Goal: Task Accomplishment & Management: Manage account settings

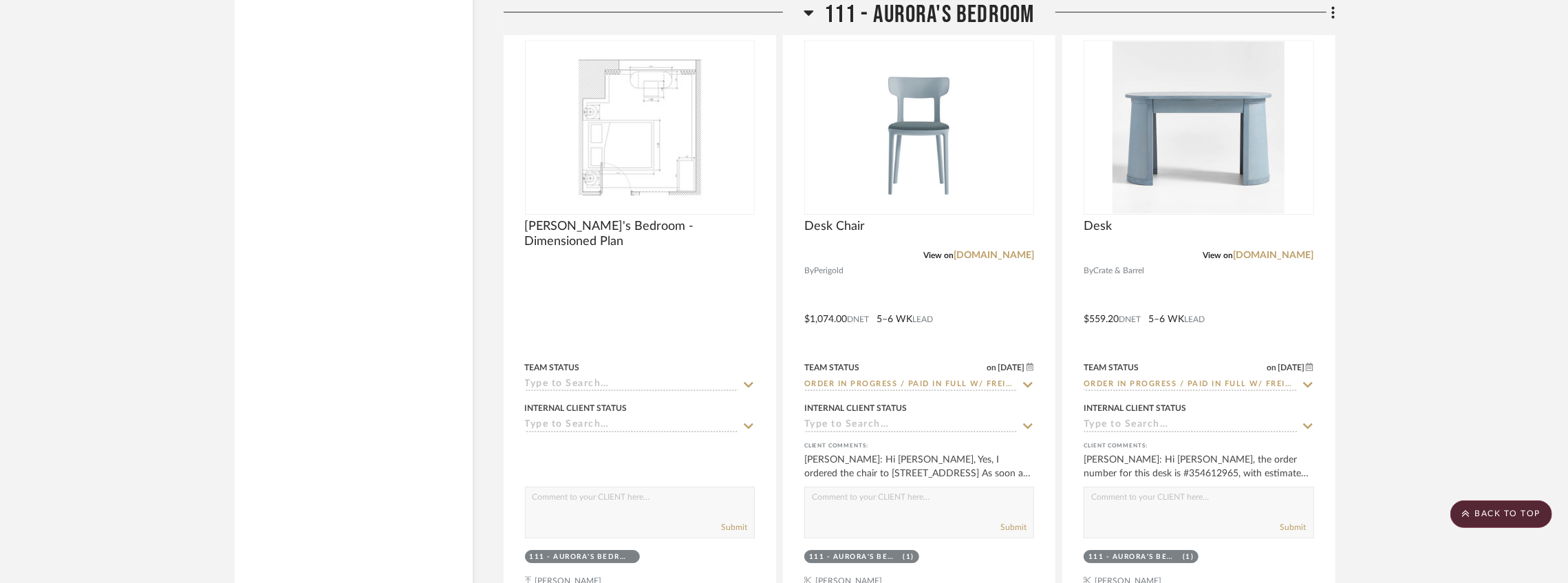
scroll to position [13180, 0]
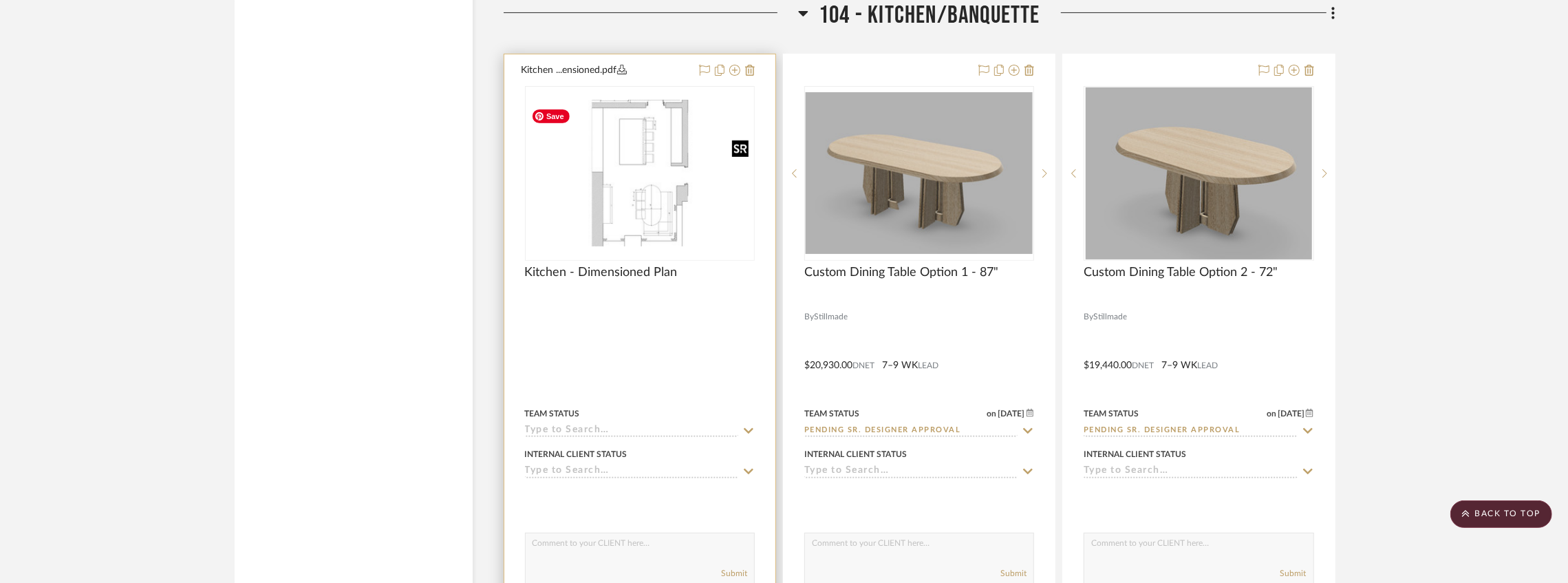
scroll to position [5020, 0]
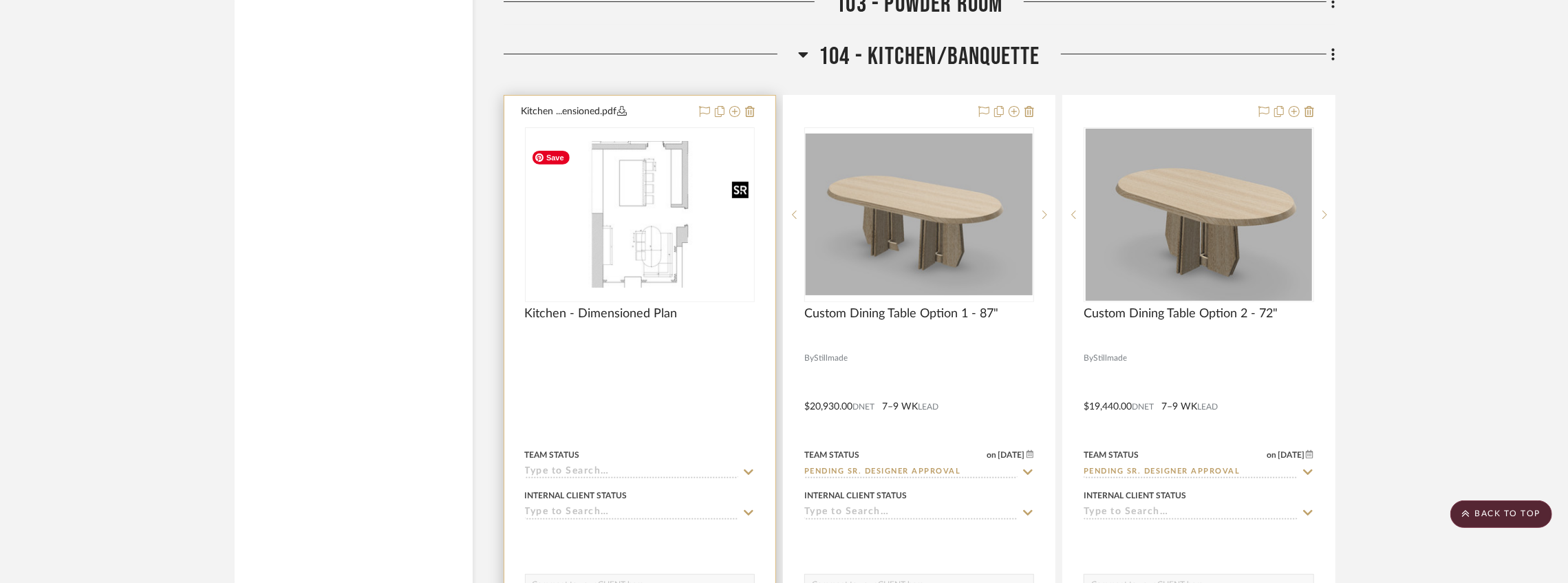
click at [680, 255] on img "0" at bounding box center [639, 215] width 227 height 147
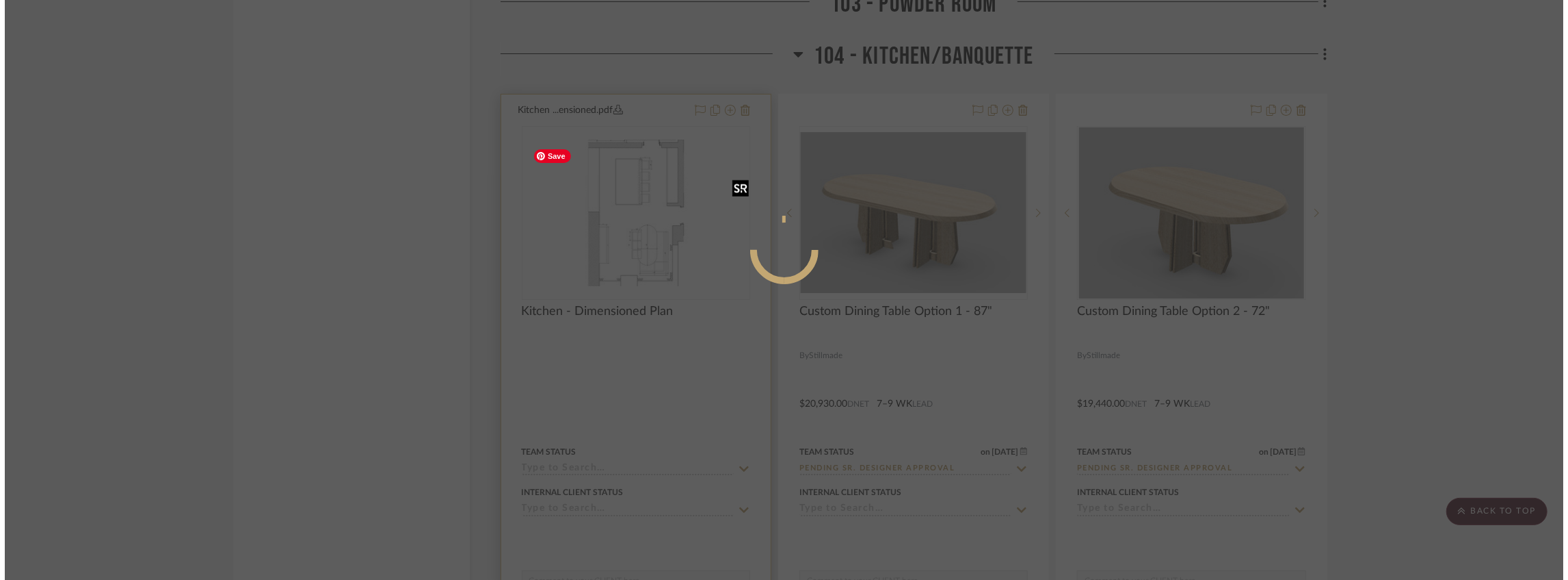
scroll to position [0, 0]
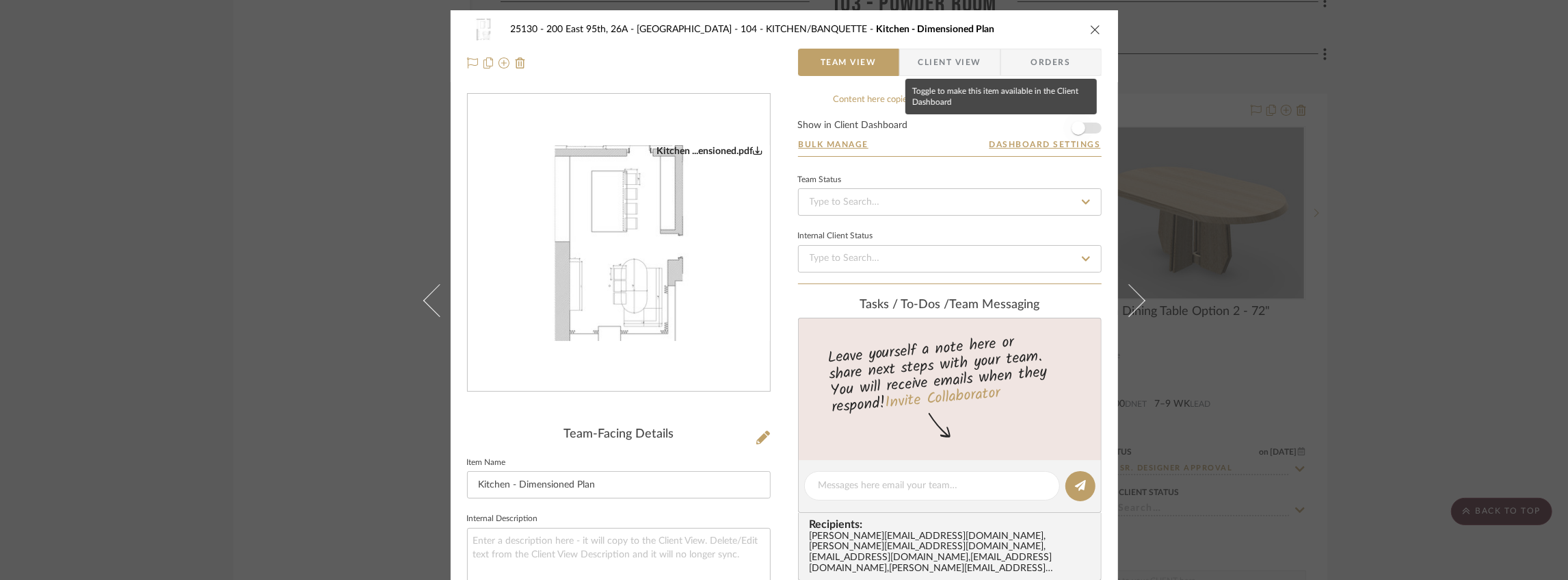
click at [1078, 128] on span "button" at bounding box center [1078, 128] width 14 height 14
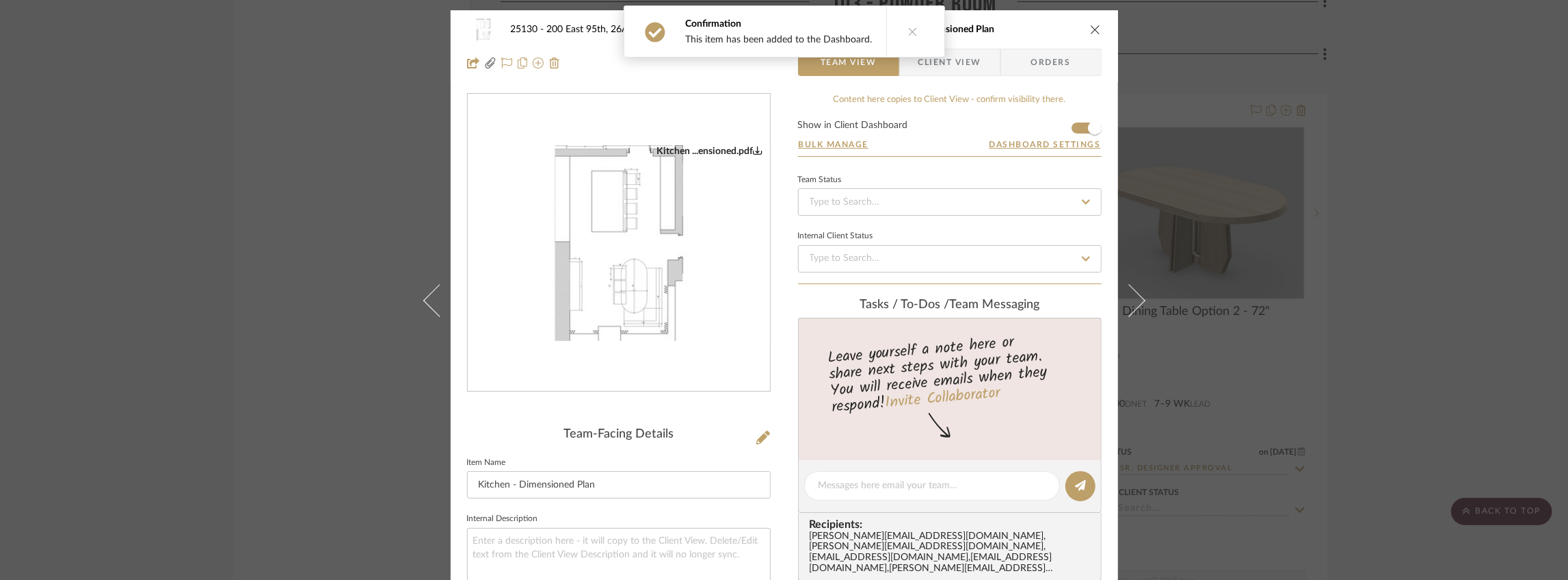
click at [1090, 29] on icon "close" at bounding box center [1096, 30] width 11 height 11
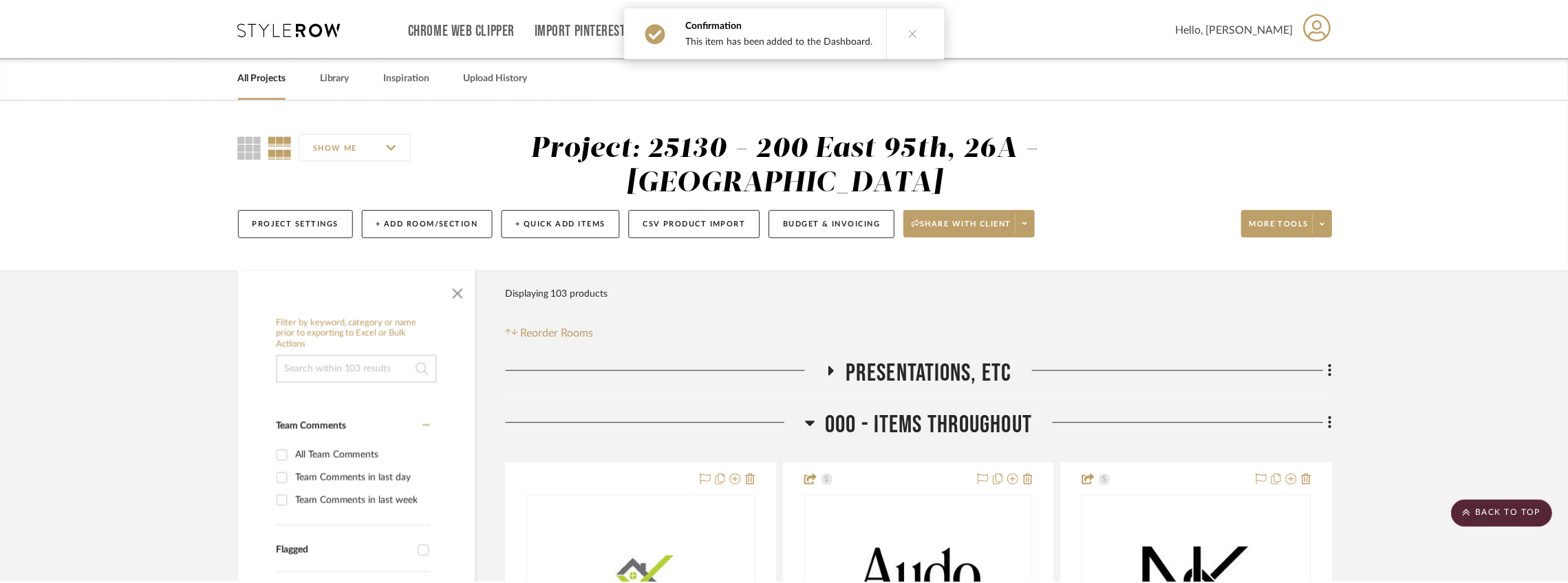
scroll to position [5020, 0]
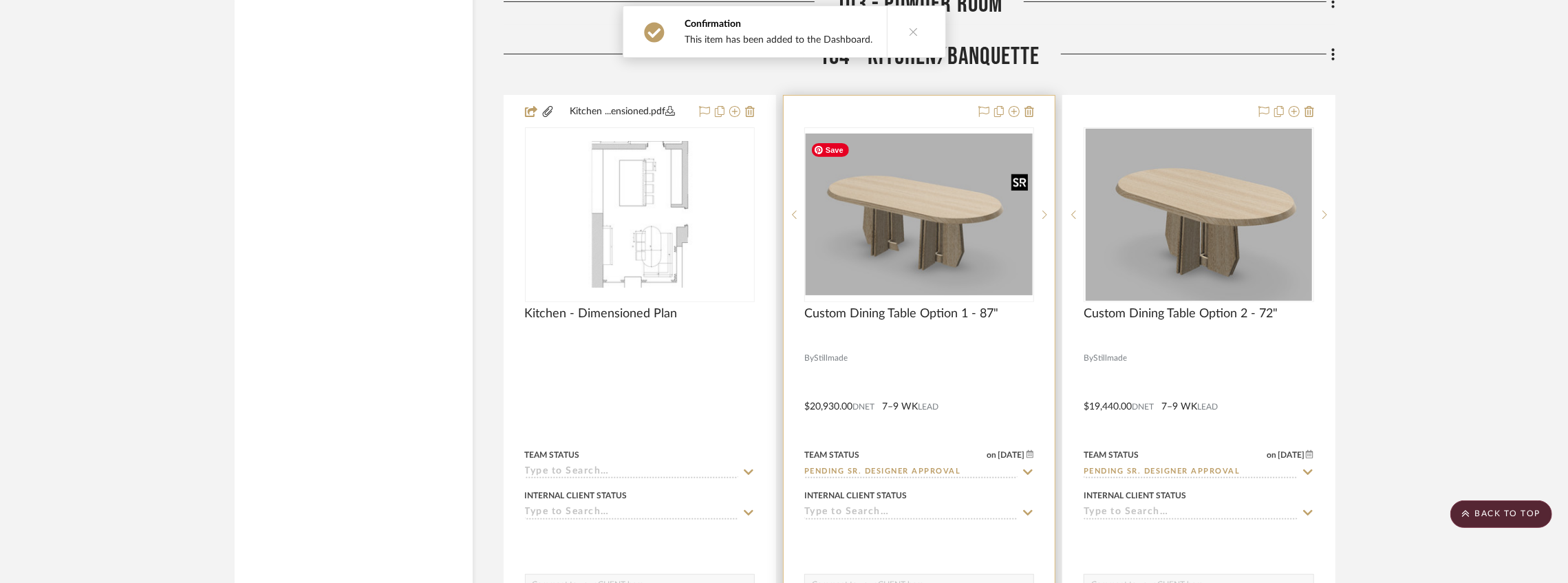
click at [835, 219] on img "0" at bounding box center [919, 214] width 227 height 162
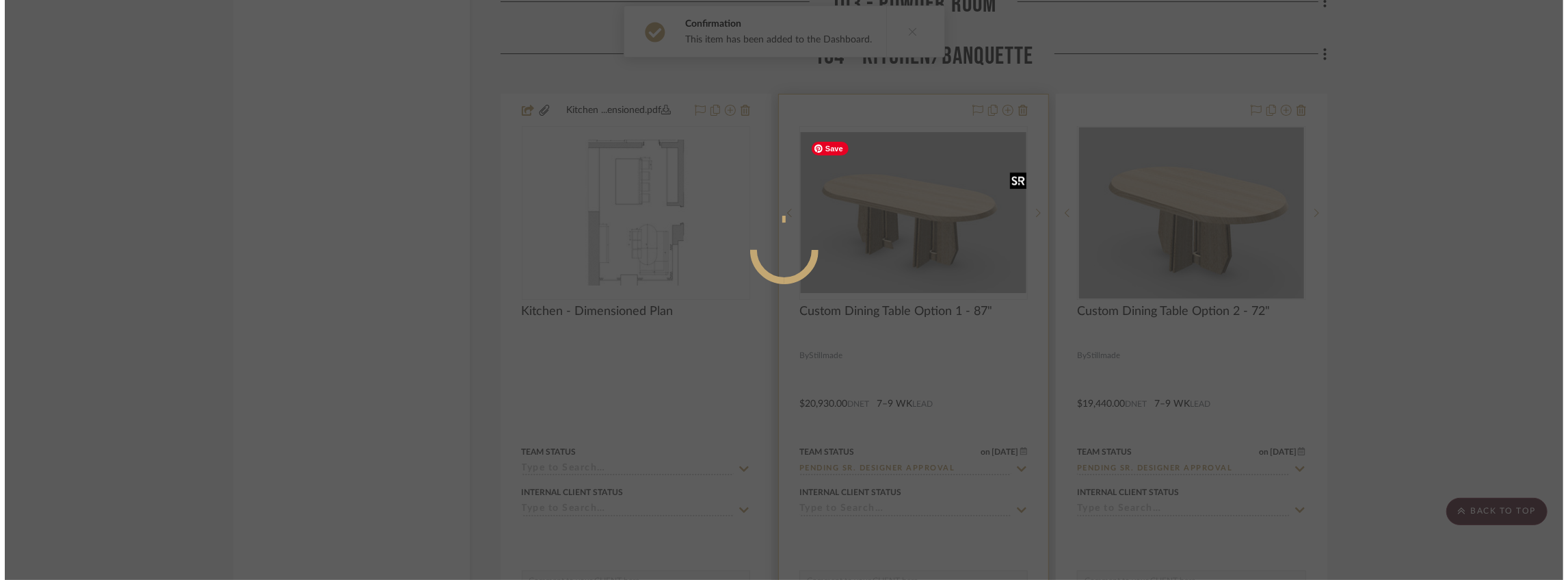
scroll to position [0, 0]
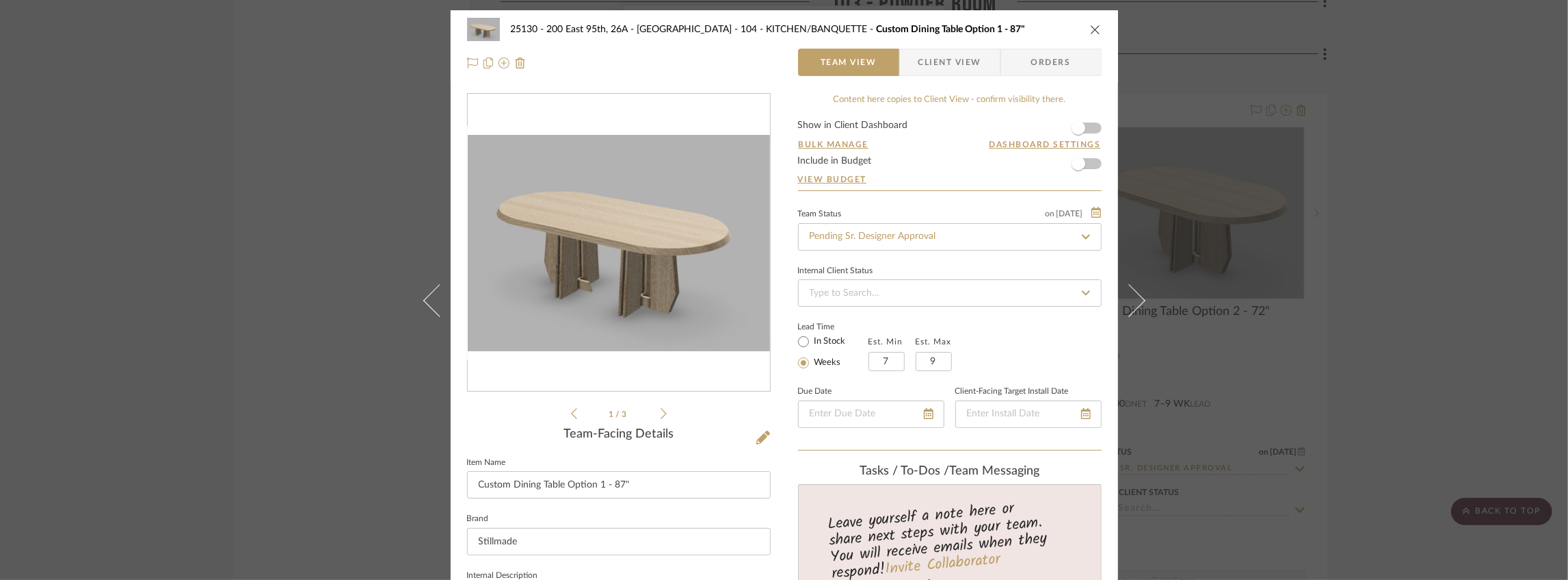
click at [660, 412] on icon at bounding box center [663, 413] width 6 height 12
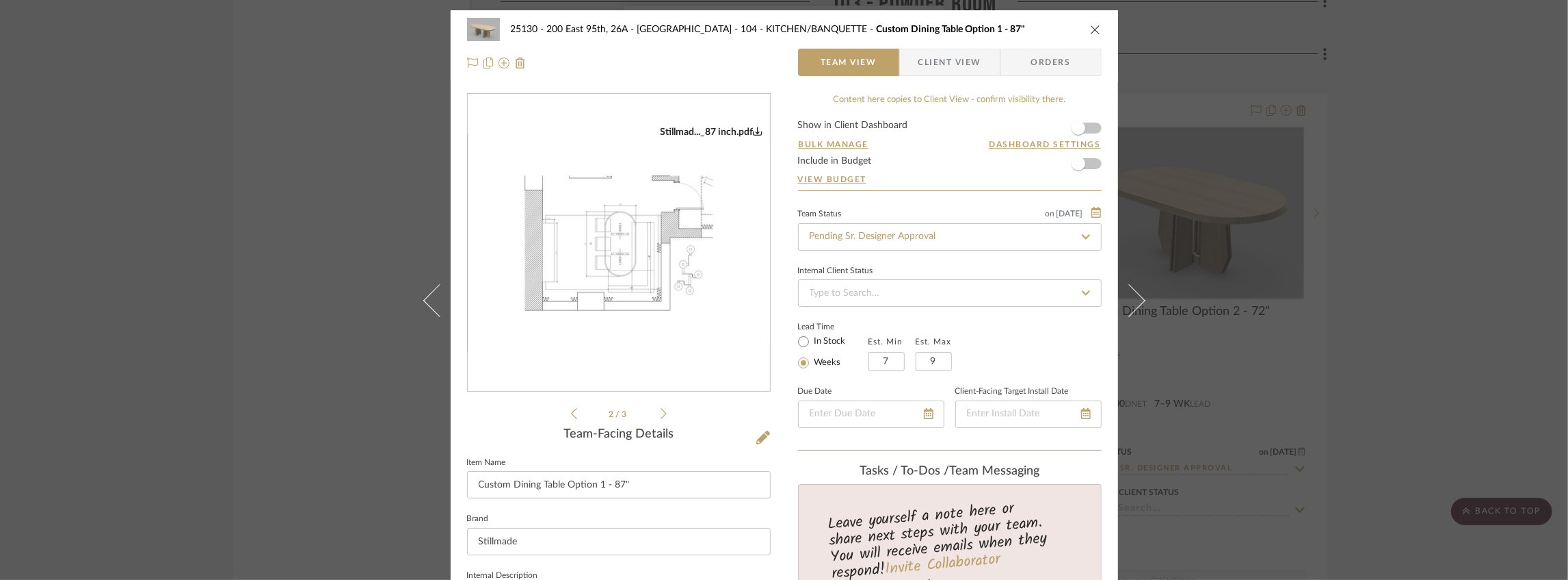
click at [1092, 26] on icon "close" at bounding box center [1096, 30] width 11 height 11
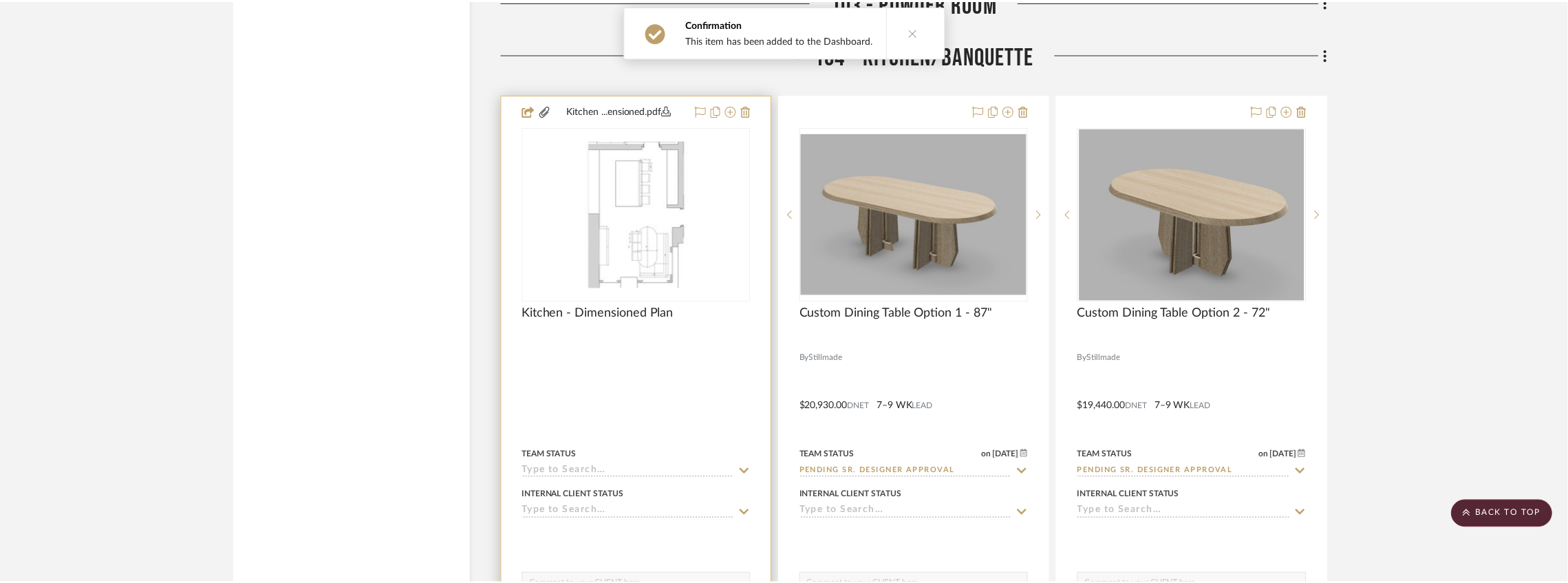
scroll to position [5020, 0]
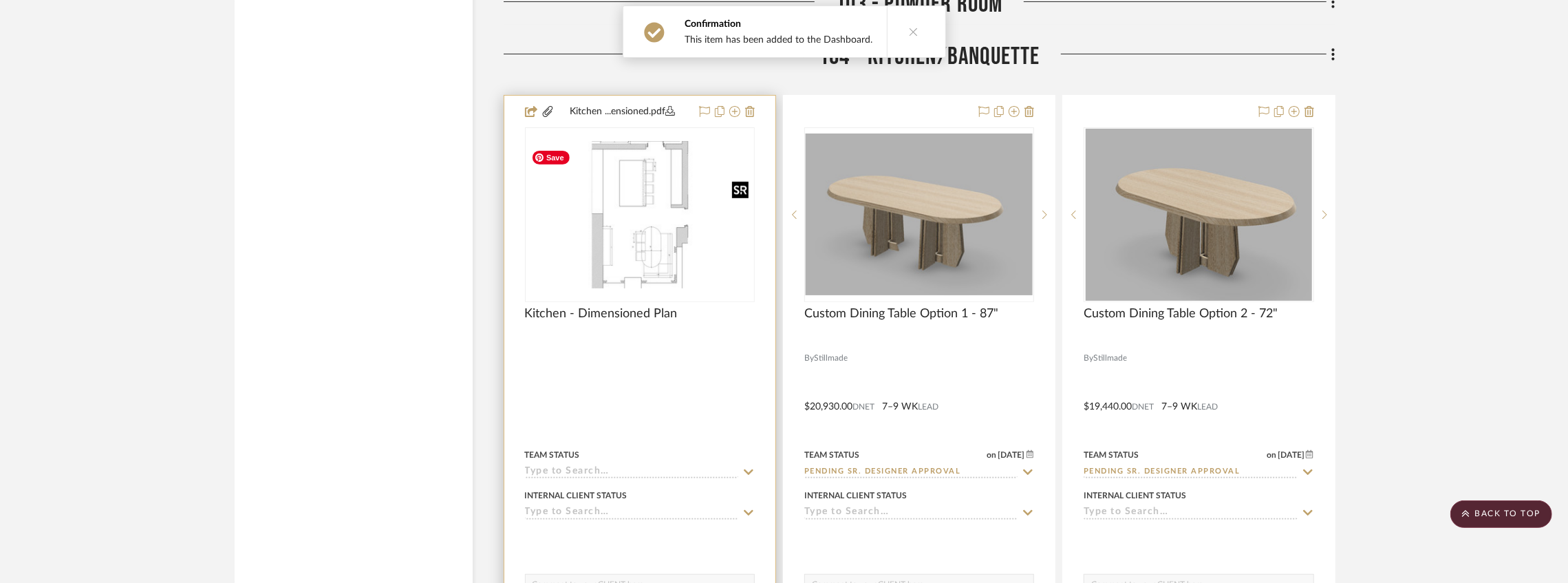
click at [635, 183] on img "0" at bounding box center [639, 215] width 227 height 147
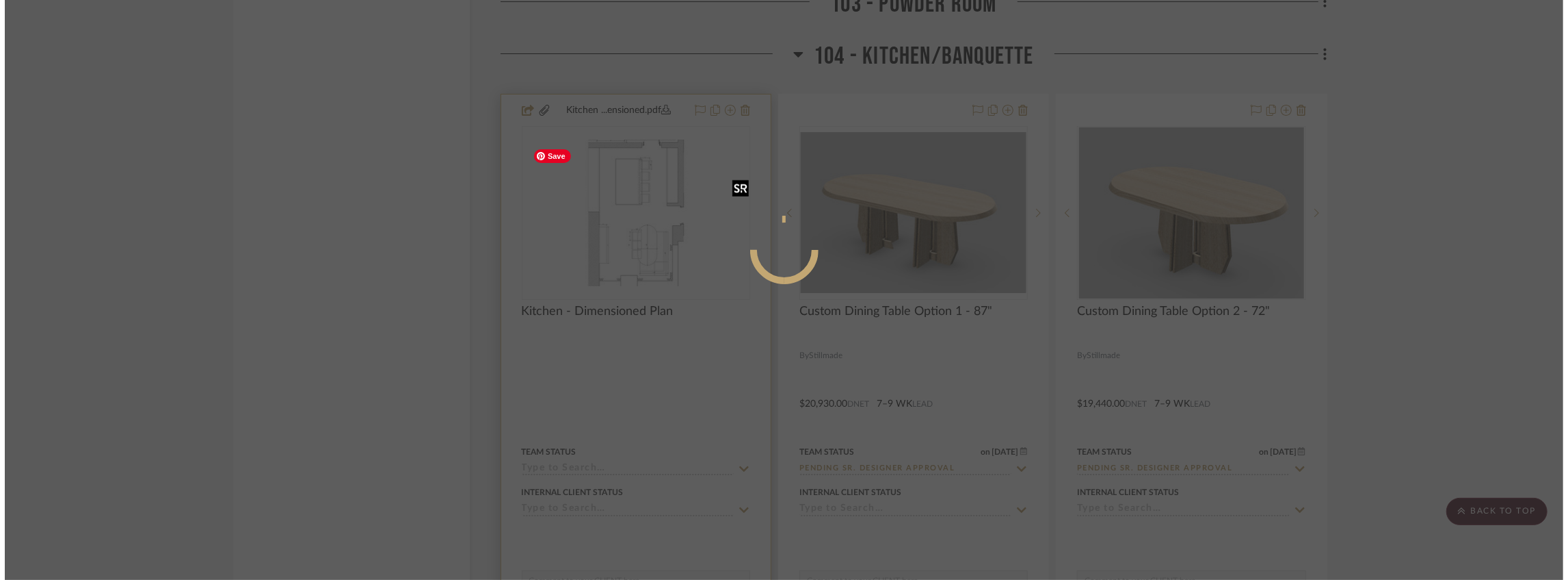
scroll to position [0, 0]
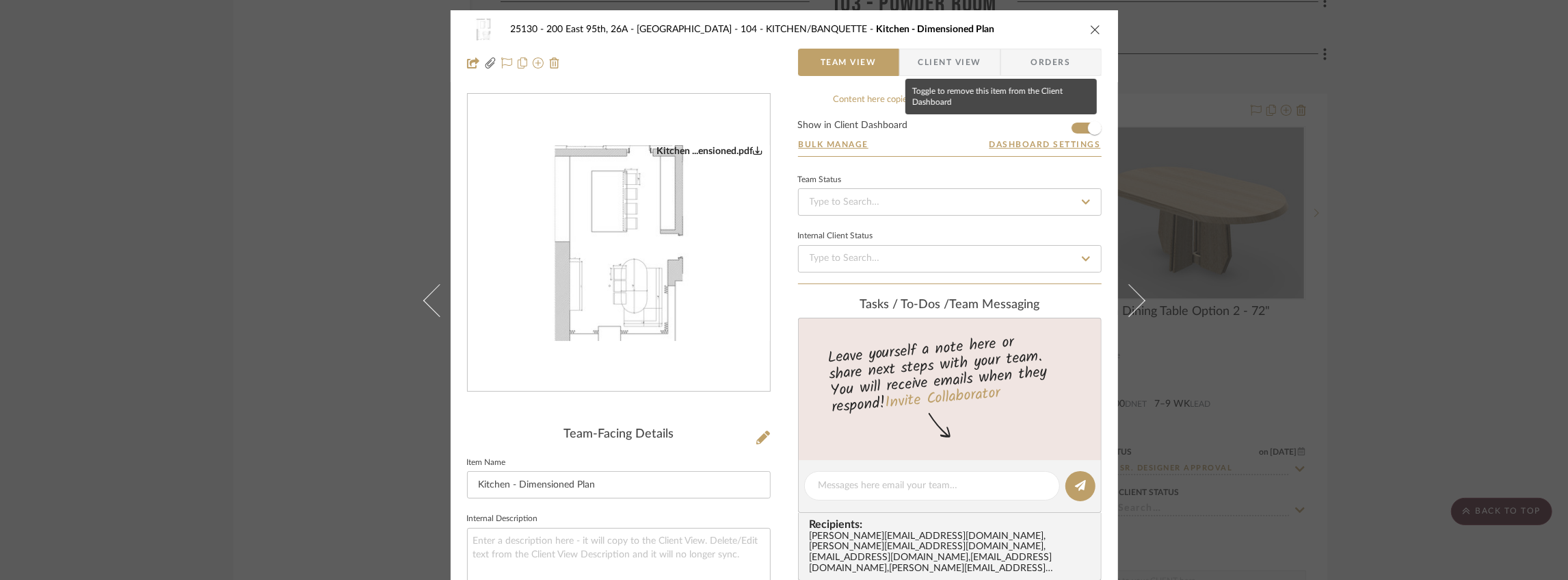
drag, startPoint x: 1076, startPoint y: 129, endPoint x: 1083, endPoint y: 80, distance: 49.5
click at [1080, 129] on span "button" at bounding box center [1095, 127] width 30 height 30
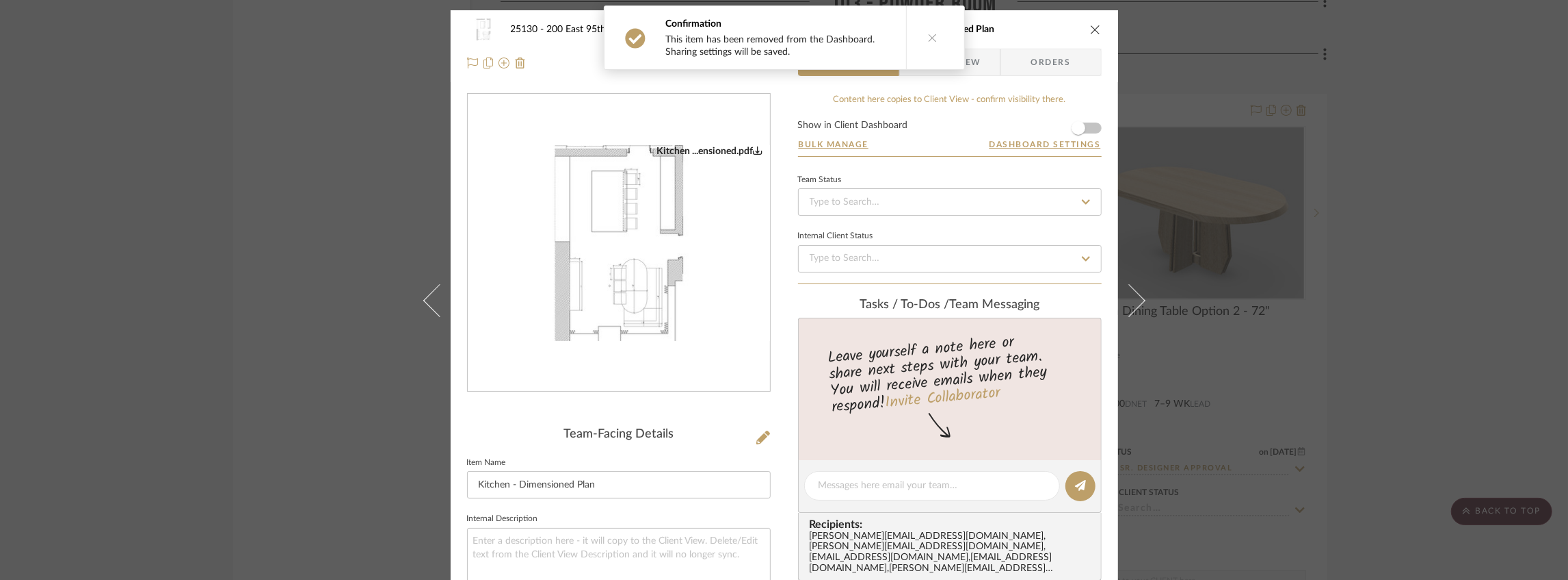
click at [1090, 29] on icon "close" at bounding box center [1096, 30] width 11 height 11
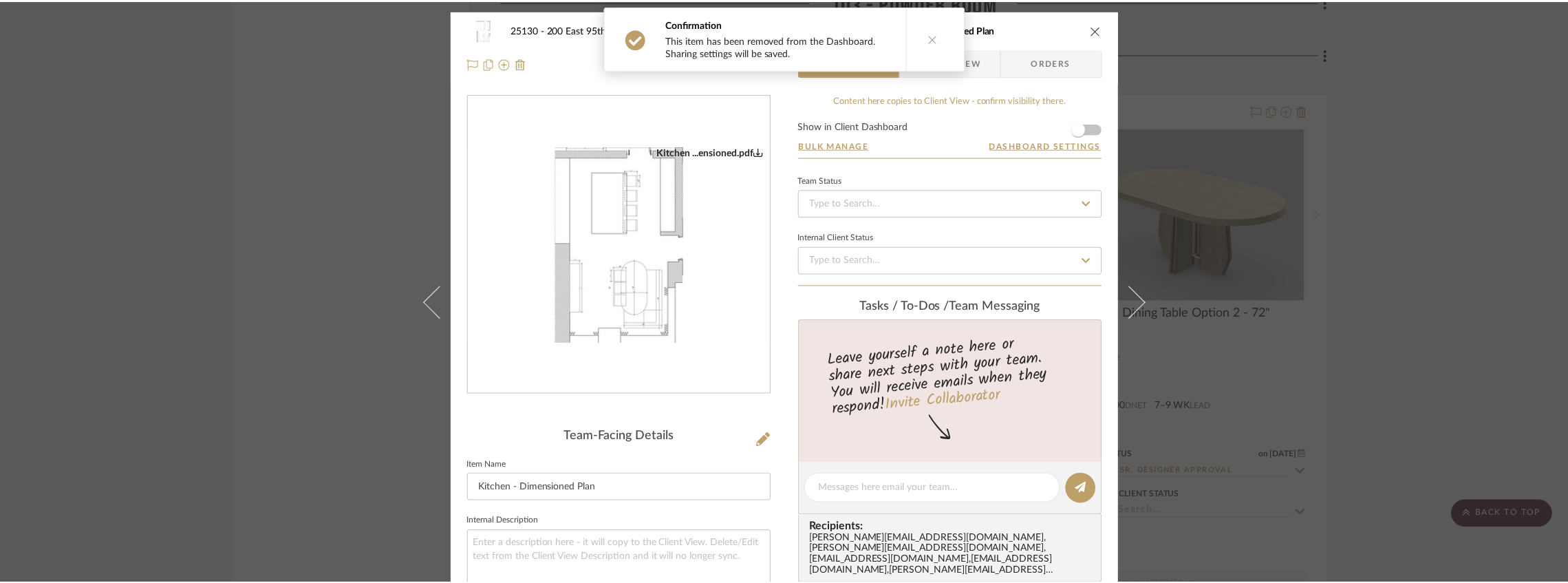
scroll to position [5020, 0]
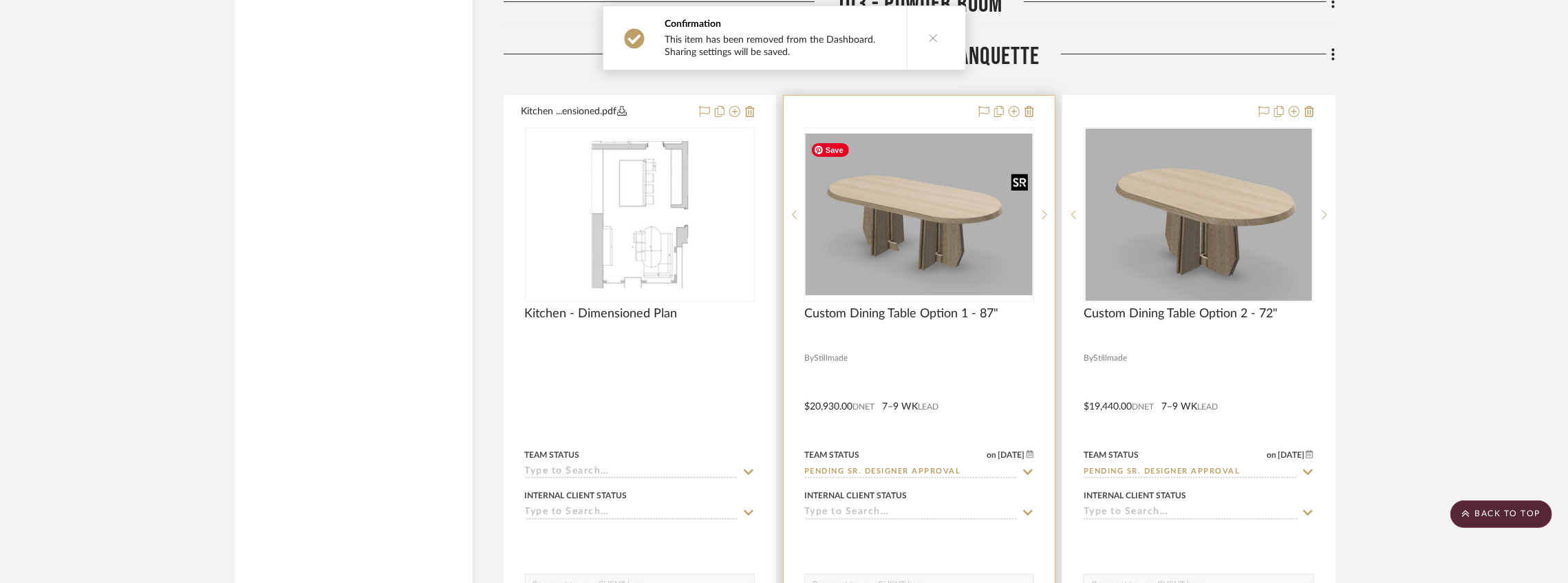
click at [913, 261] on img "0" at bounding box center [919, 214] width 227 height 162
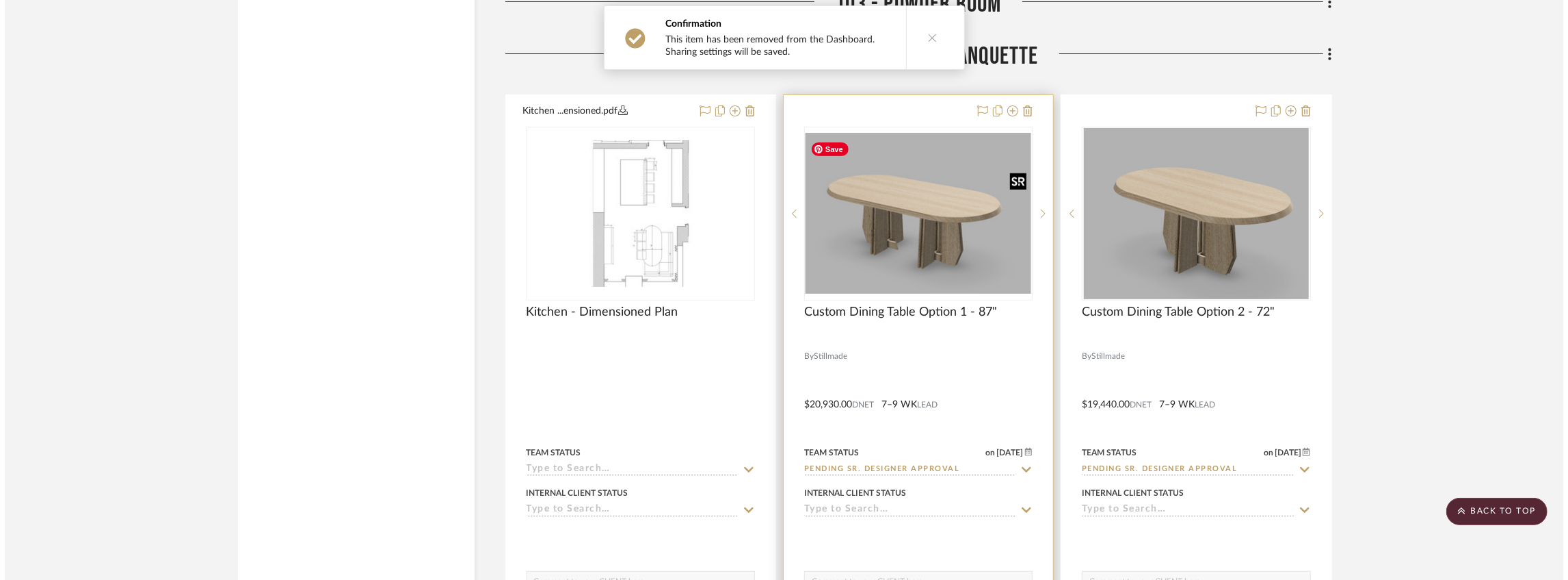
scroll to position [0, 0]
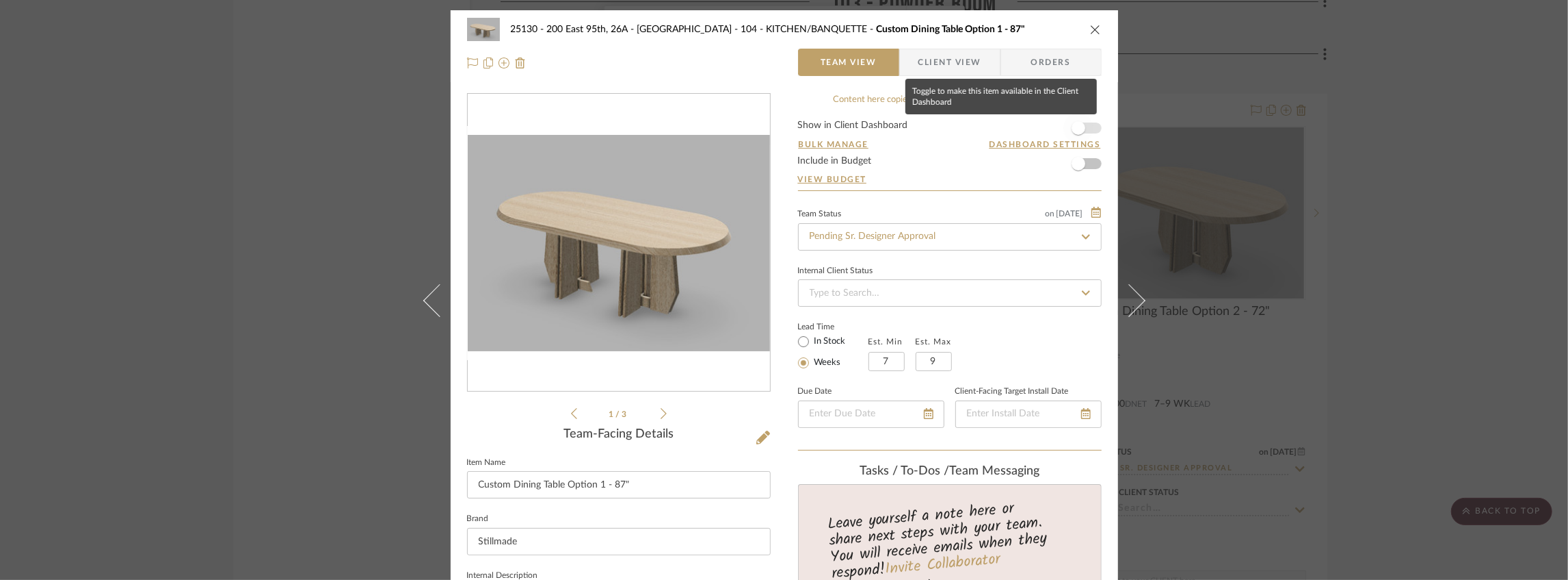
click at [1081, 126] on span "button" at bounding box center [1078, 127] width 30 height 30
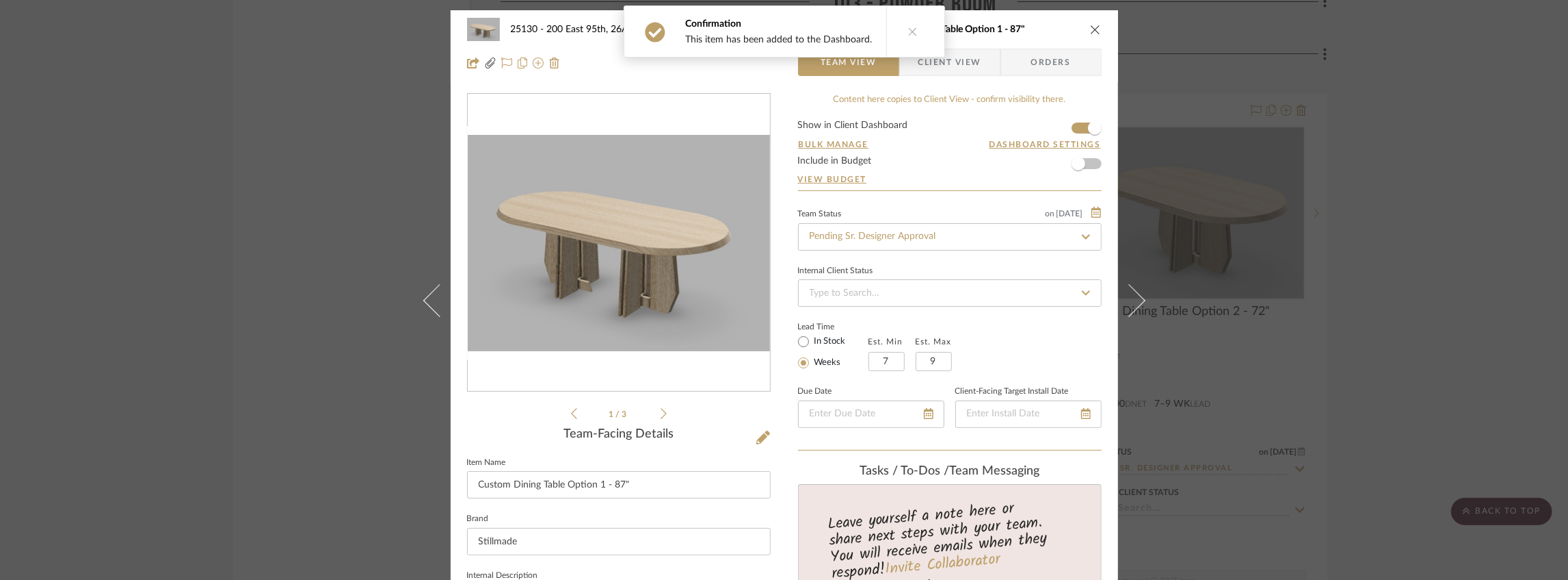
click at [971, 64] on span "Client View" at bounding box center [950, 62] width 63 height 27
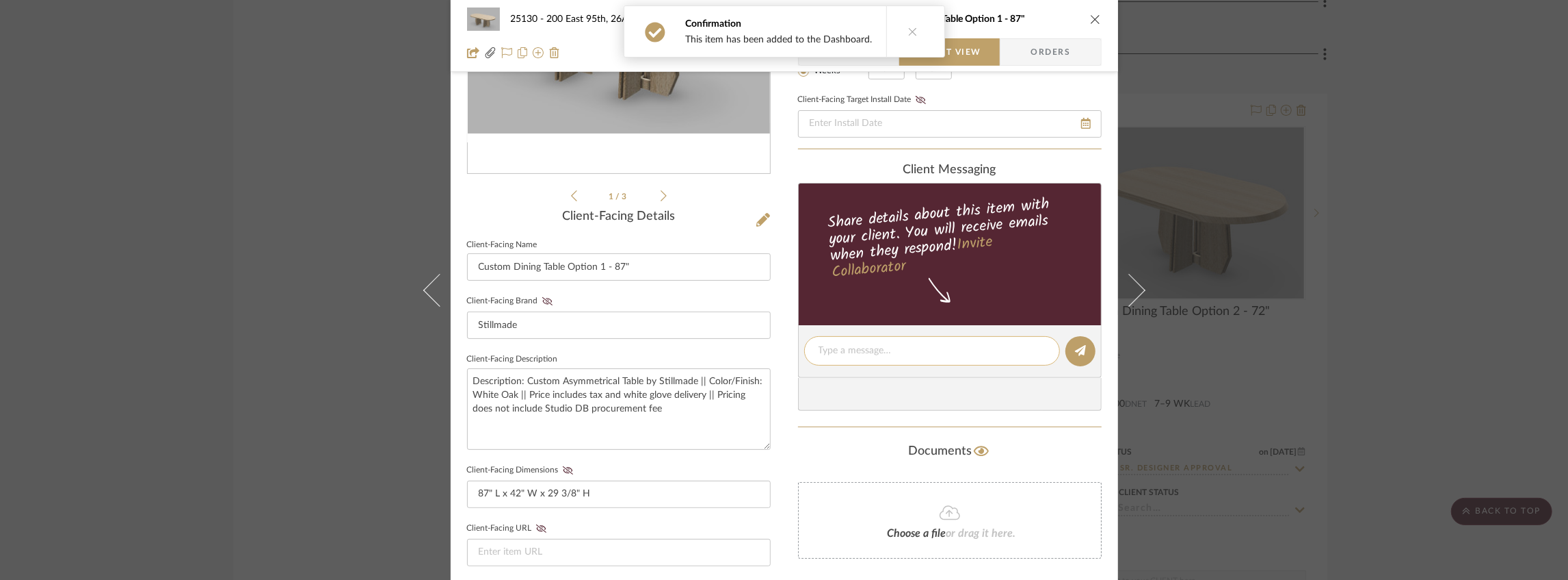
scroll to position [365, 0]
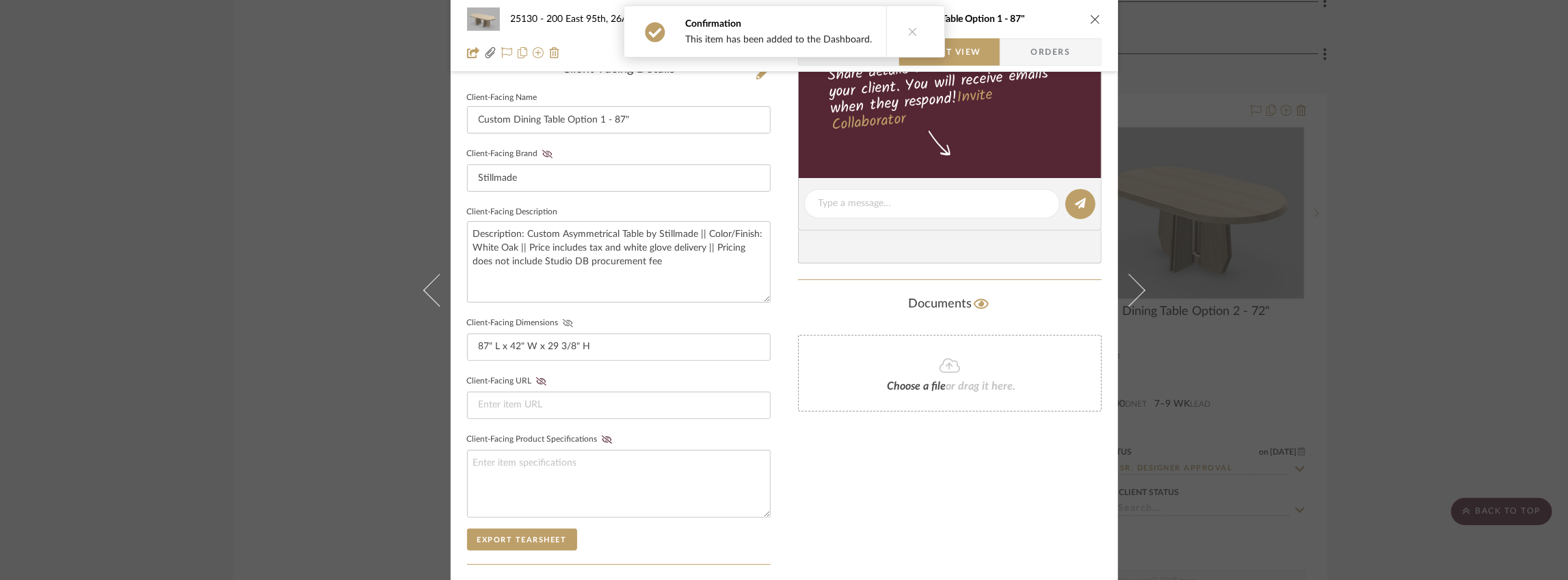
click at [562, 324] on icon at bounding box center [567, 323] width 10 height 9
click at [542, 152] on icon at bounding box center [546, 154] width 10 height 9
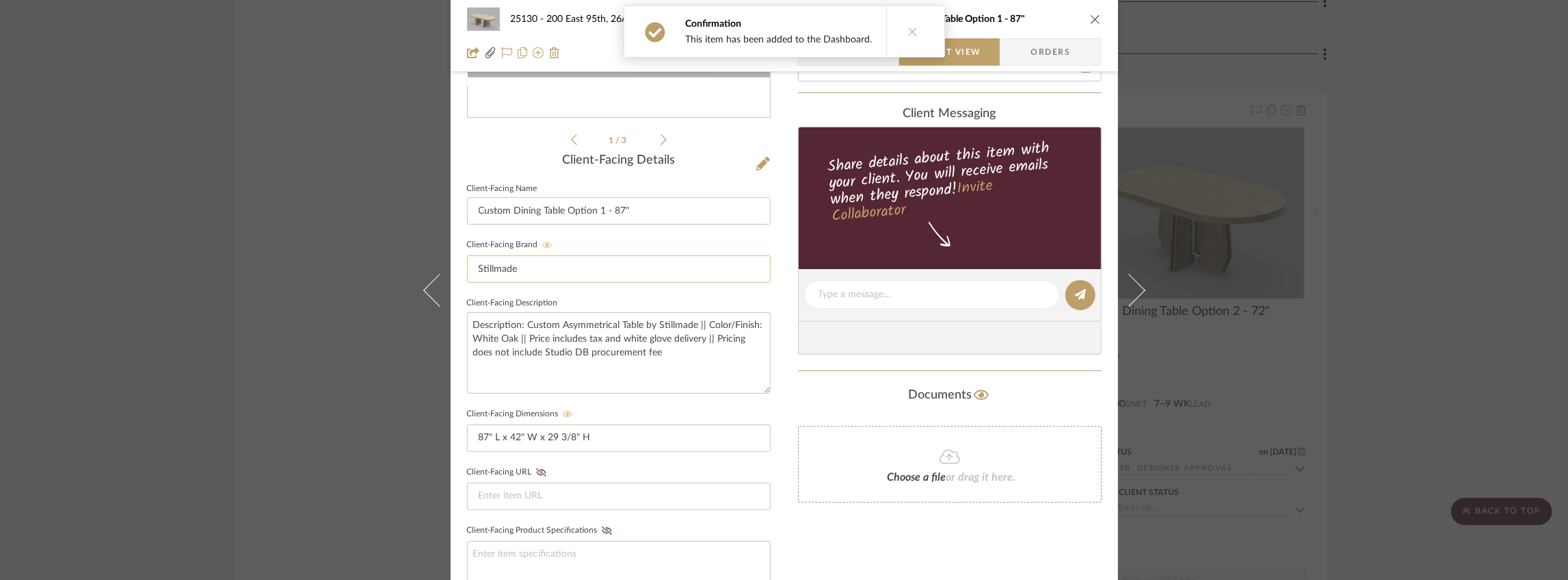
scroll to position [564, 0]
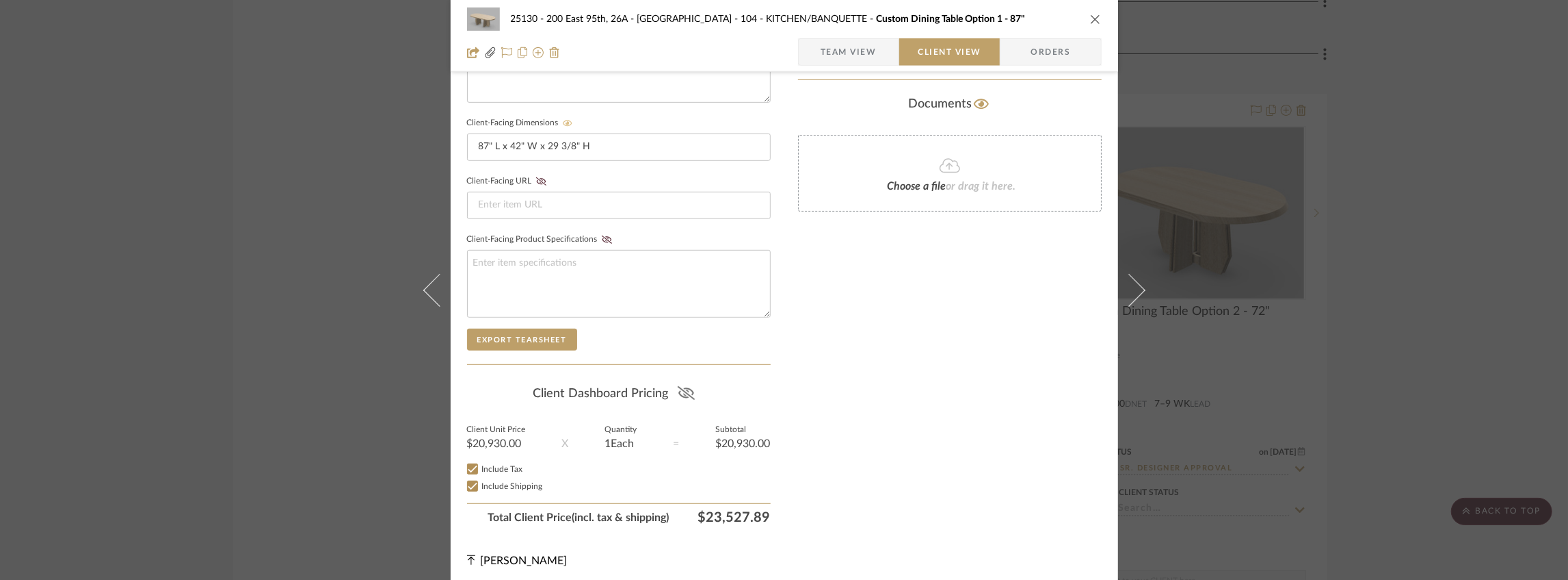
click at [685, 390] on icon at bounding box center [686, 393] width 17 height 14
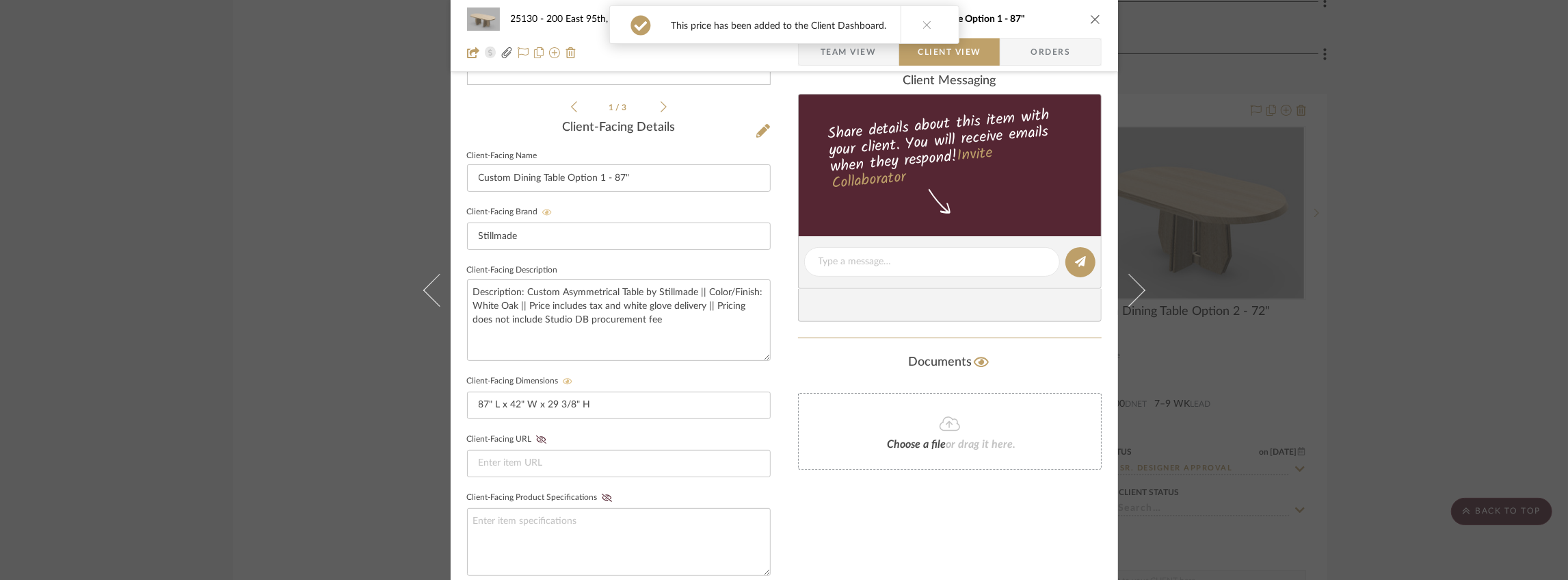
scroll to position [245, 0]
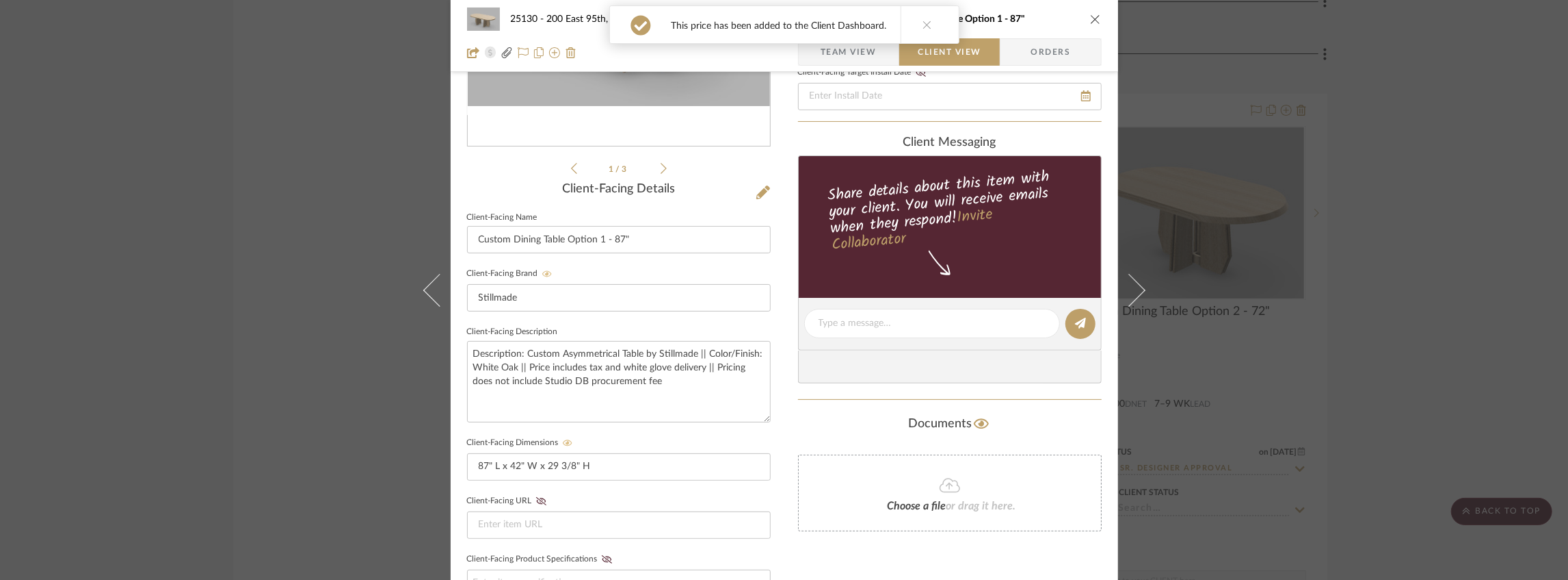
click at [1096, 19] on button "close" at bounding box center [1096, 19] width 12 height 12
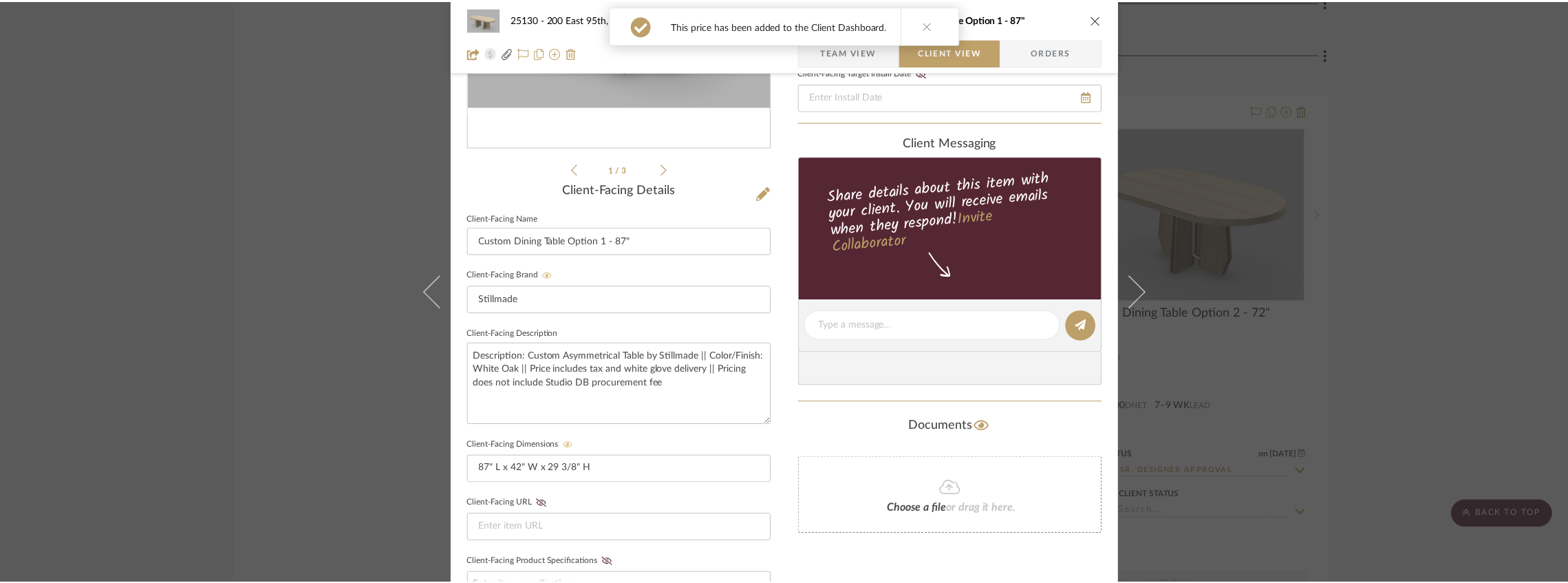
scroll to position [5020, 0]
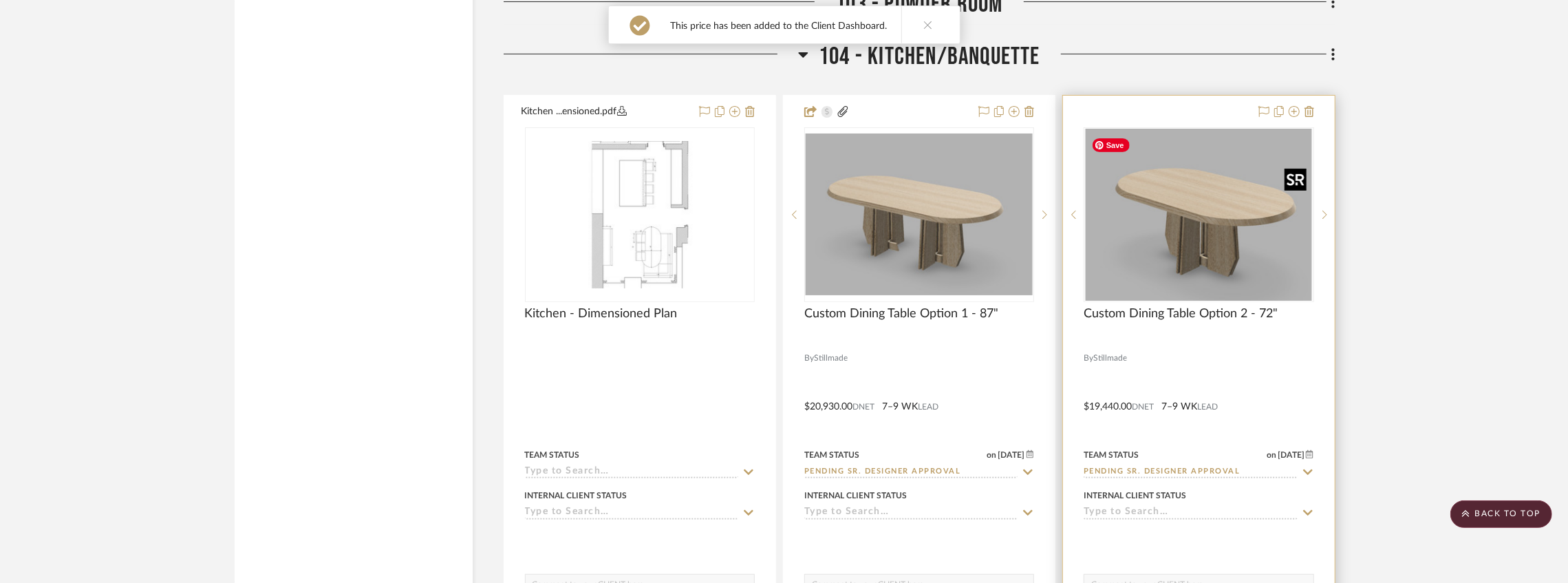
click at [0, 0] on img at bounding box center [0, 0] width 0 height 0
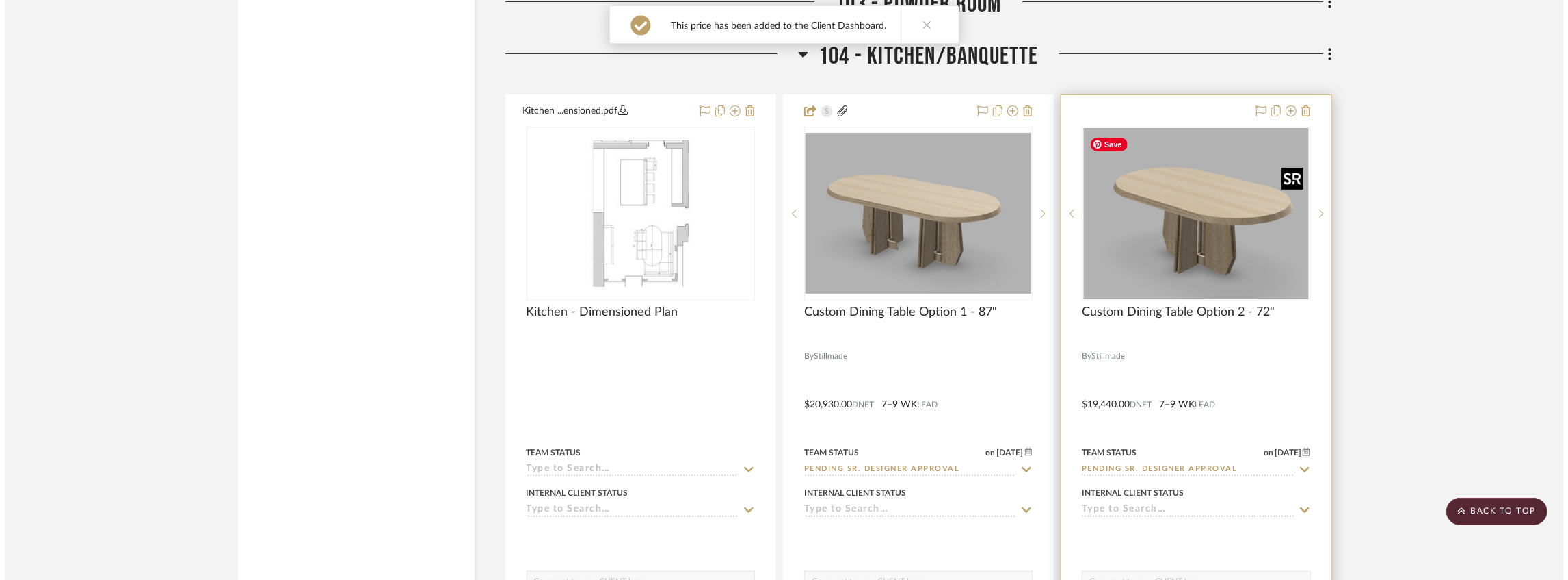
scroll to position [0, 0]
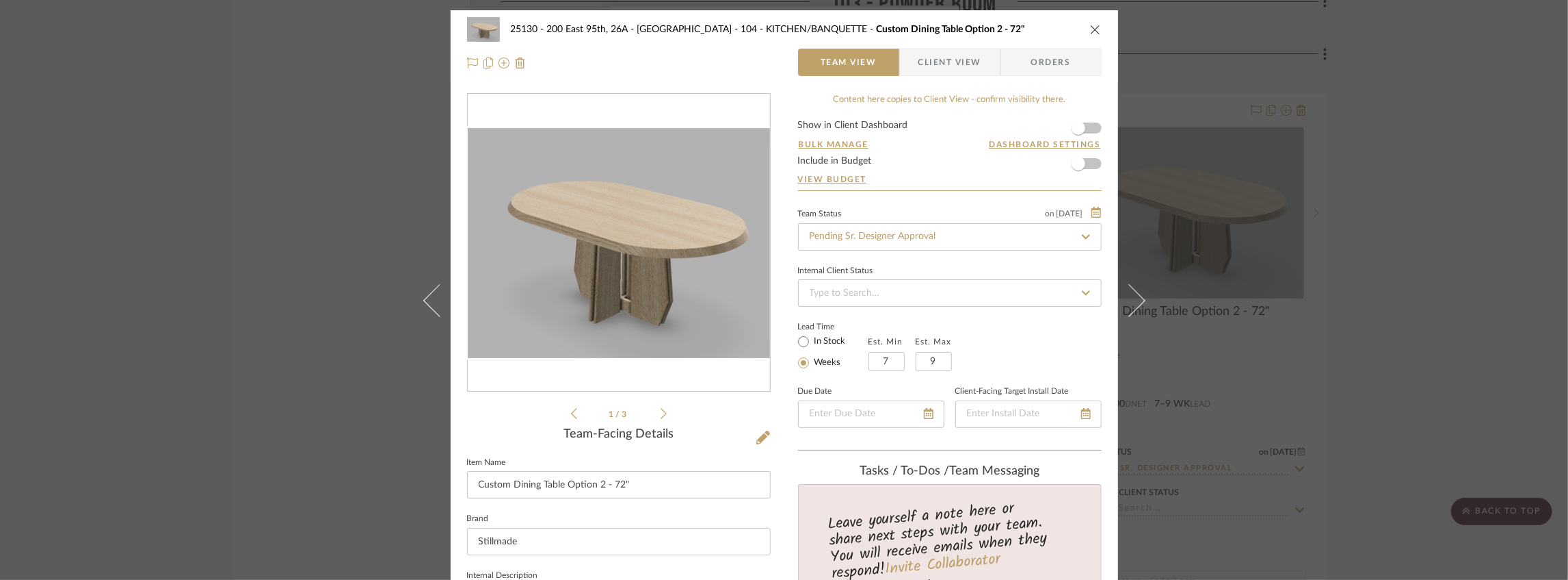
click at [1089, 130] on form "Show in Client Dashboard Bulk Manage Dashboard Settings Include in Budget View …" at bounding box center [950, 155] width 303 height 70
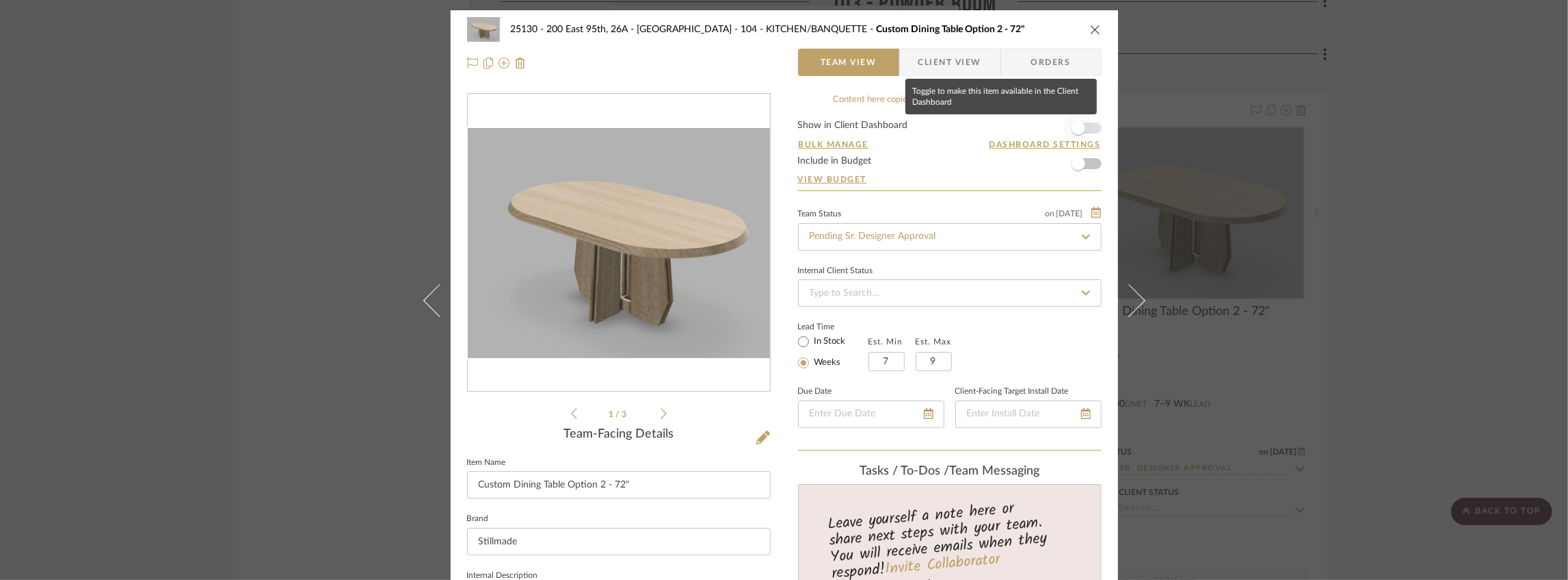
click at [1076, 124] on span "button" at bounding box center [1078, 128] width 14 height 14
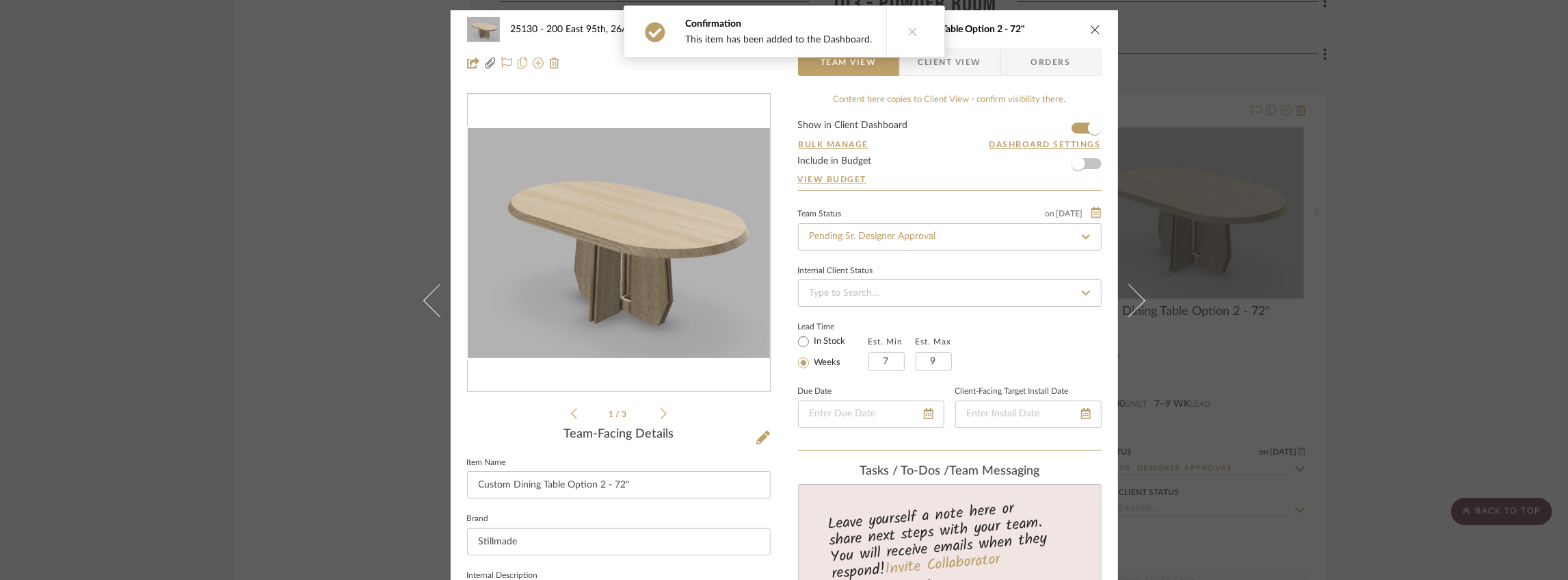
click at [948, 59] on span "Client View" at bounding box center [950, 62] width 63 height 27
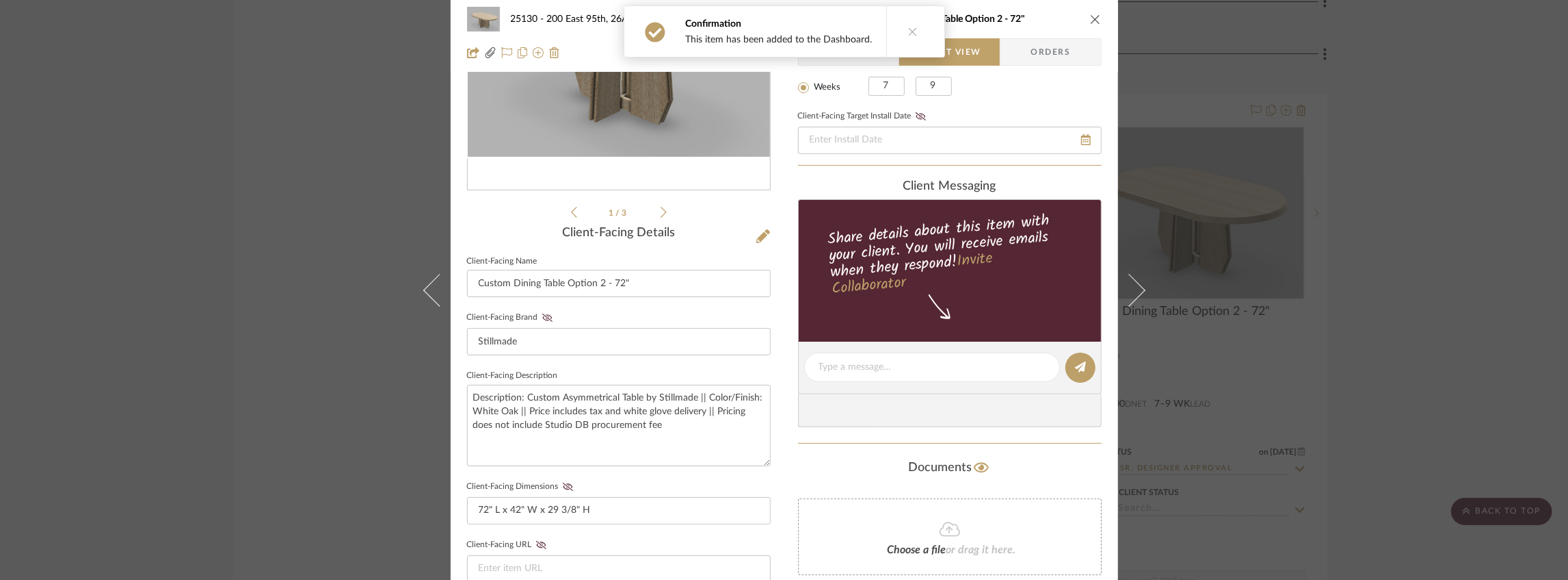
scroll to position [319, 0]
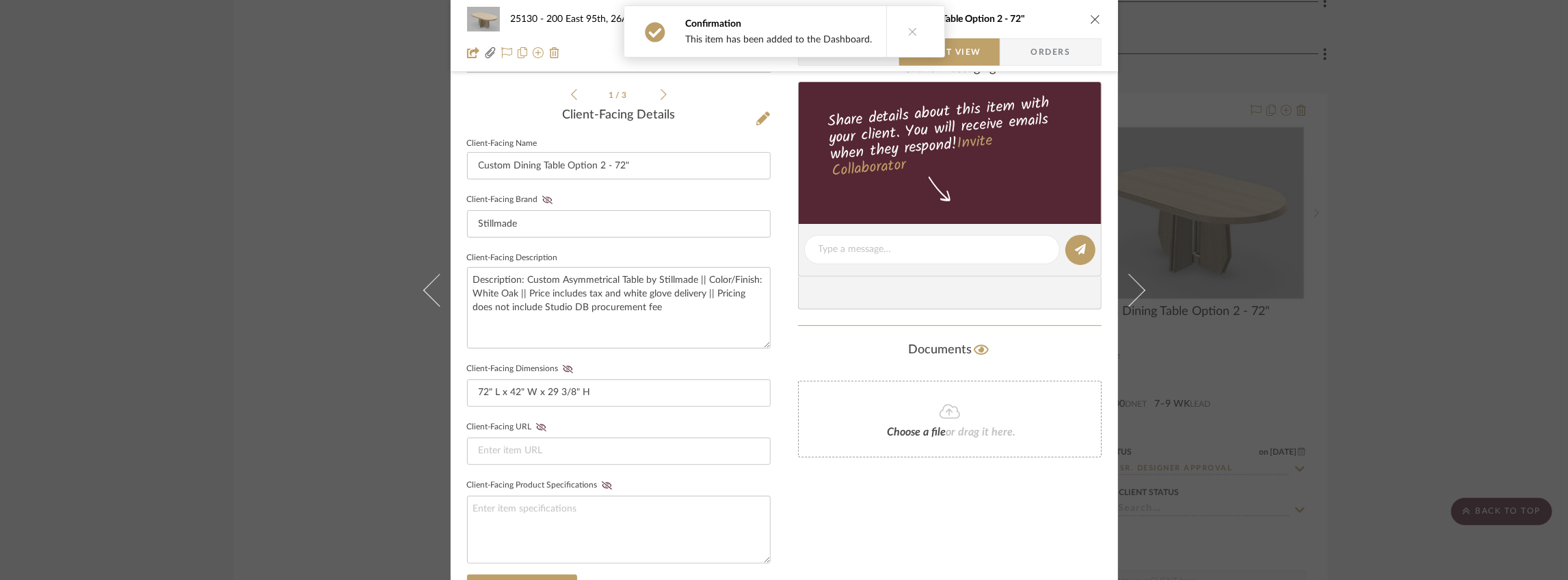
click at [908, 41] on button at bounding box center [912, 31] width 53 height 50
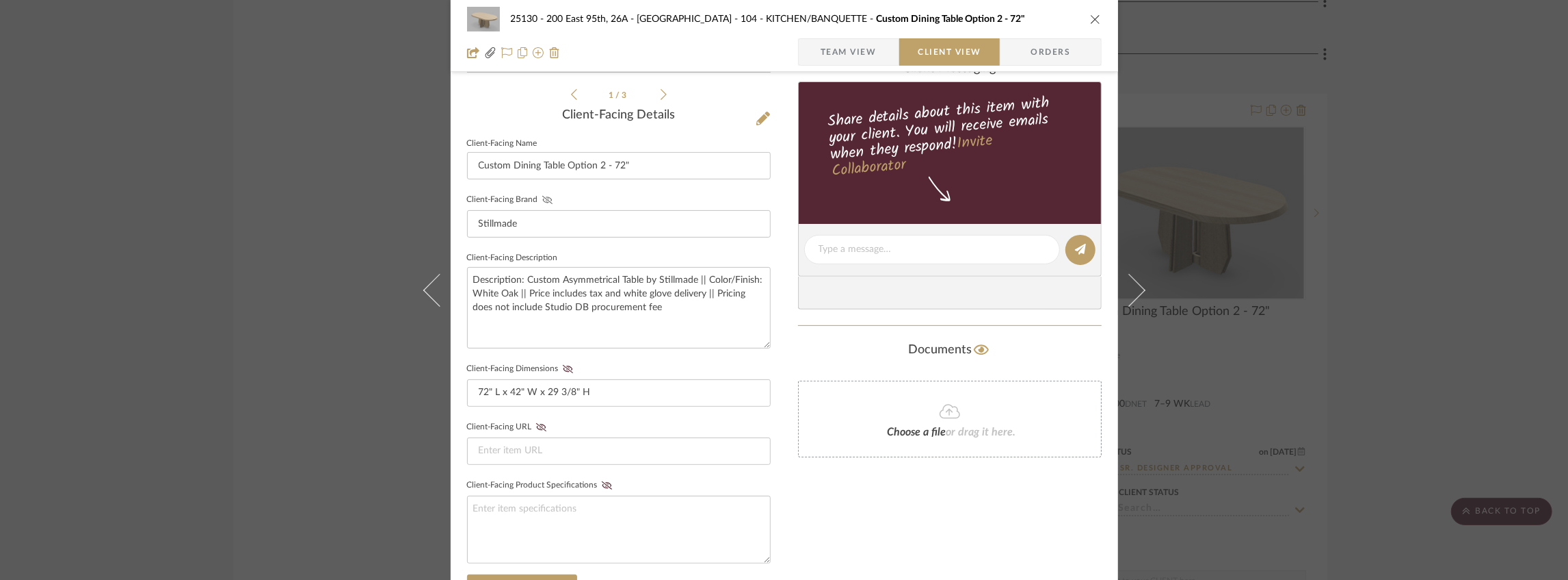
click at [542, 198] on icon at bounding box center [546, 200] width 10 height 9
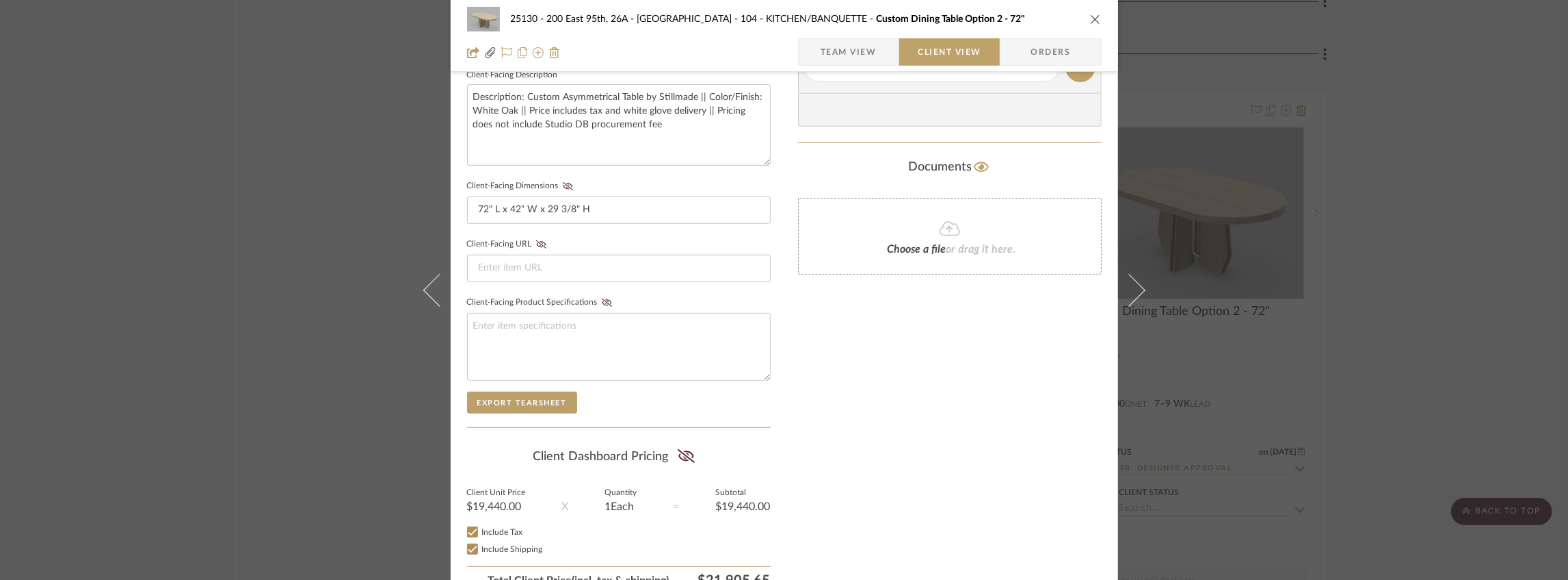
click at [566, 190] on fieldset "Client-Facing Dimensions 72" L x 42" W x 29 3/8" H" at bounding box center [618, 200] width 303 height 47
click at [565, 186] on icon at bounding box center [566, 186] width 10 height 9
drag, startPoint x: 680, startPoint y: 446, endPoint x: 691, endPoint y: 457, distance: 15.6
click at [680, 449] on icon at bounding box center [686, 456] width 17 height 14
click at [1090, 28] on div "25130 - 200 East 95th, 26A - Kosheleva 104 - KITCHEN/BANQUETTE Custom Dining Ta…" at bounding box center [784, 19] width 635 height 27
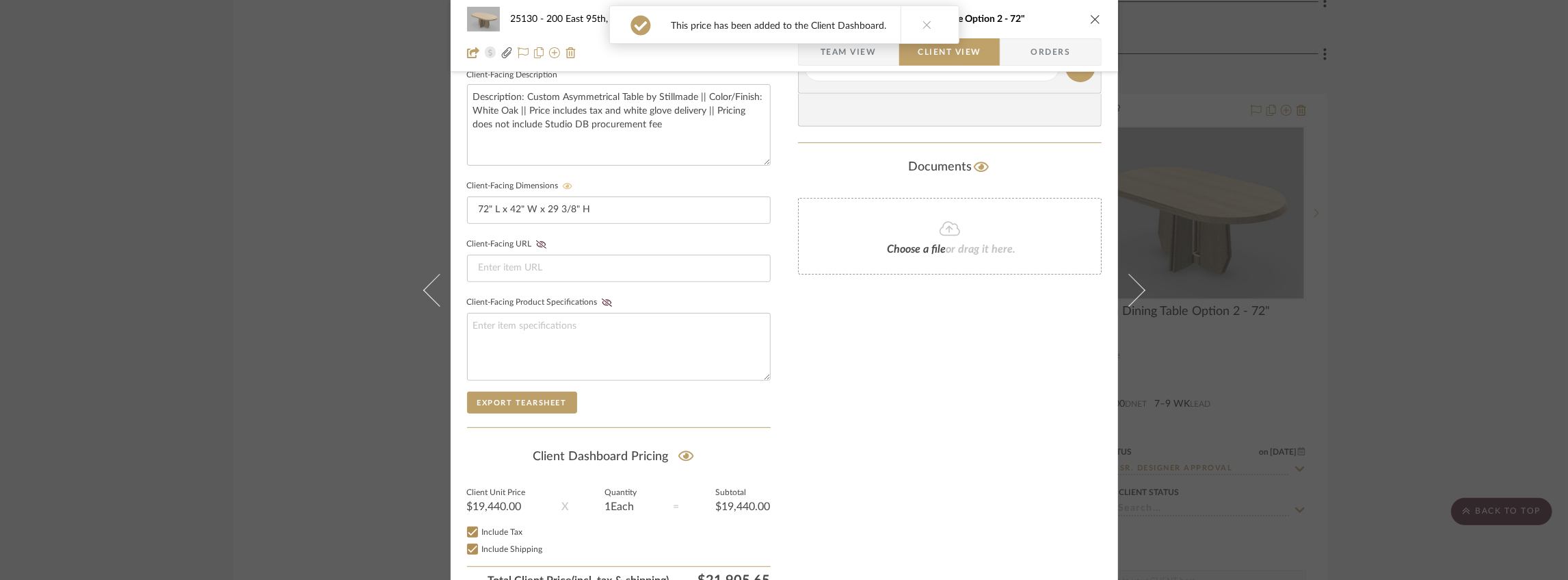
click at [1090, 20] on icon "close" at bounding box center [1096, 19] width 11 height 11
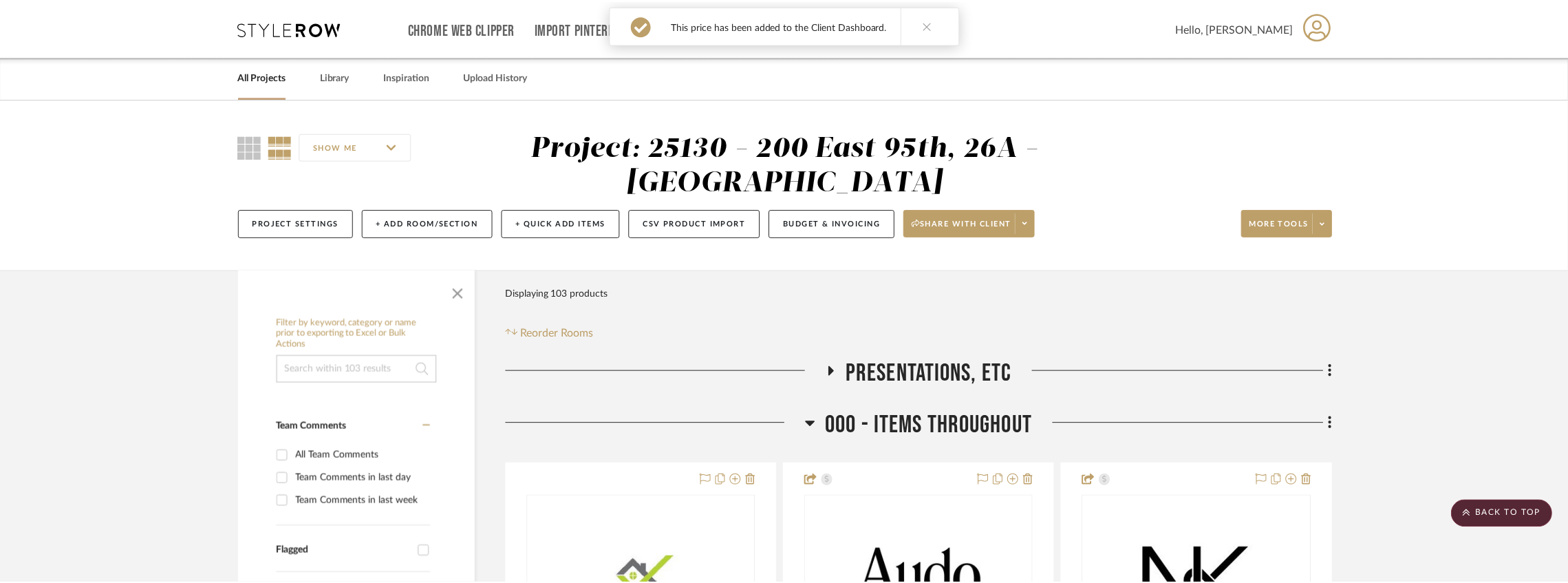
scroll to position [5020, 0]
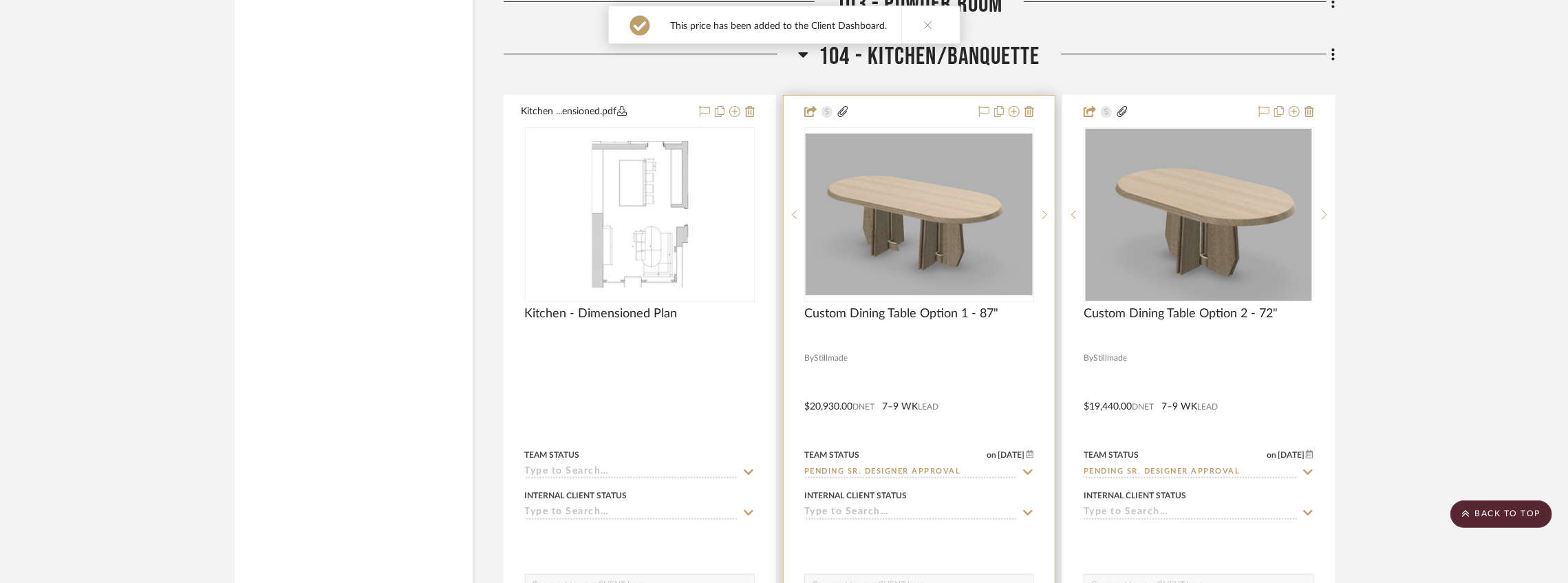
click at [898, 469] on input "Pending Sr. Designer Approval" at bounding box center [910, 472] width 213 height 13
type input "Approval Pending"
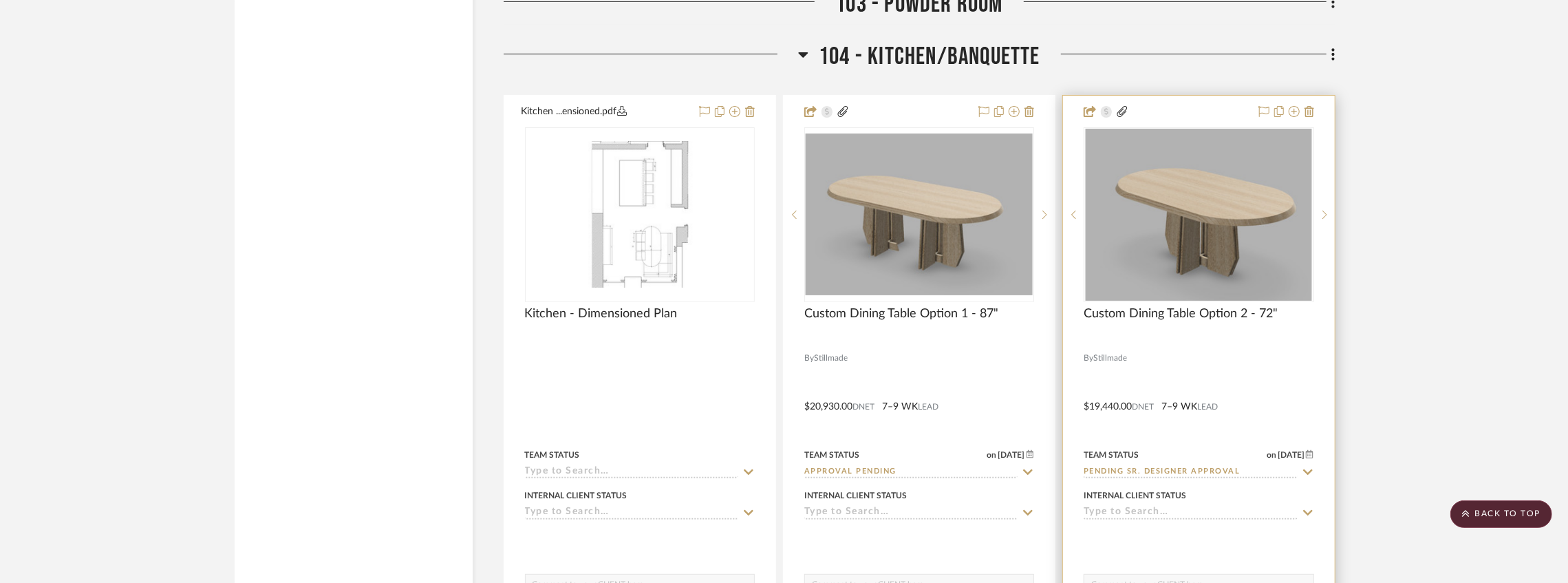
click at [1116, 473] on input "Pending Sr. Designer Approval" at bounding box center [1189, 472] width 213 height 13
type input "Approval Pending"
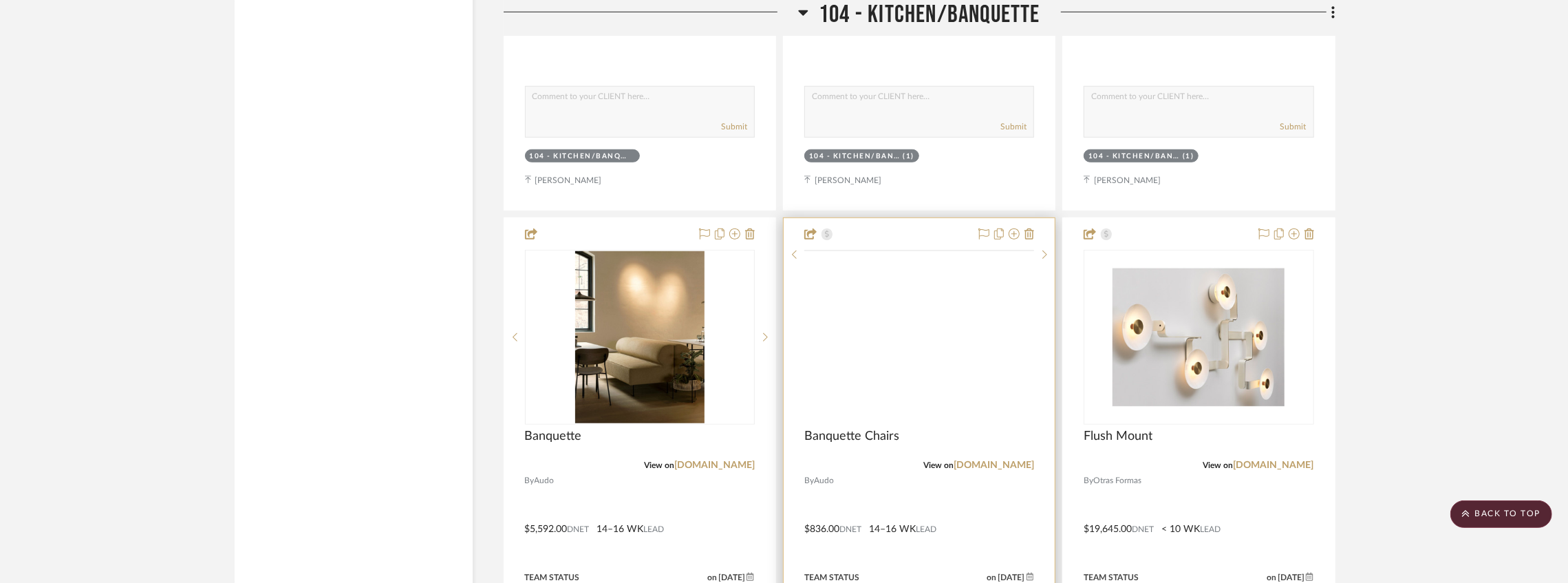
scroll to position [5616, 0]
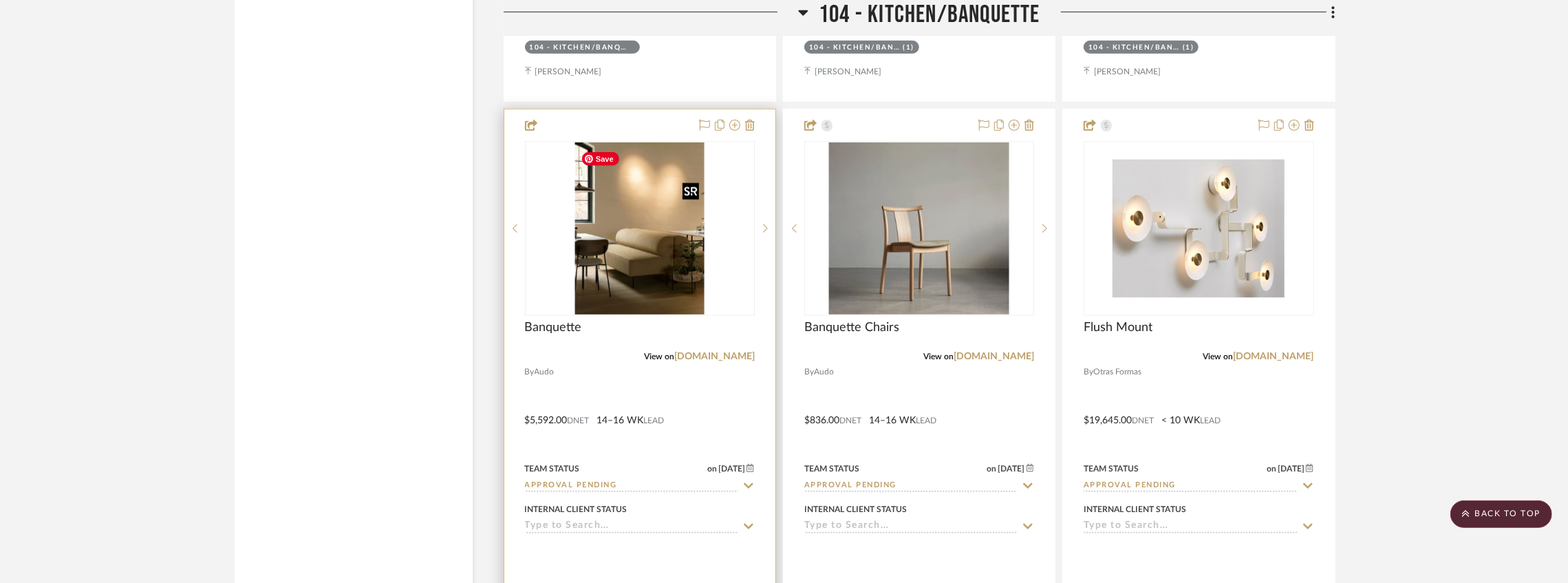
click at [624, 281] on img "0" at bounding box center [640, 228] width 130 height 172
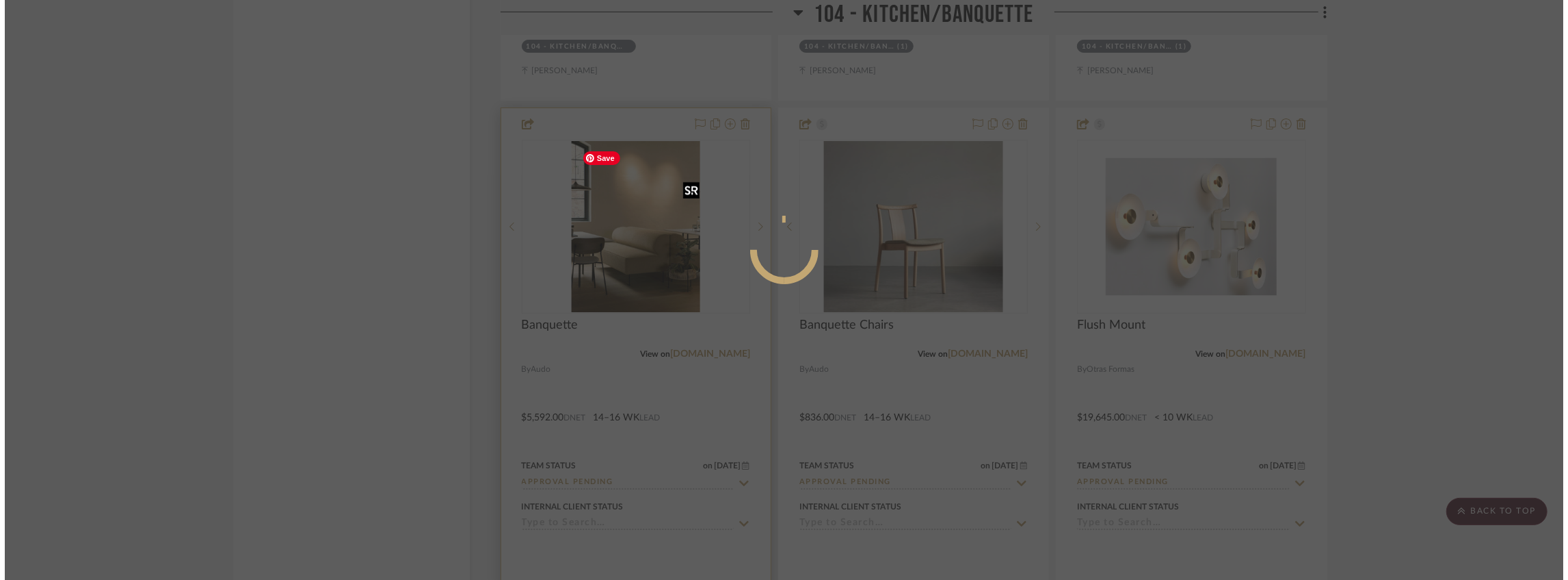
scroll to position [0, 0]
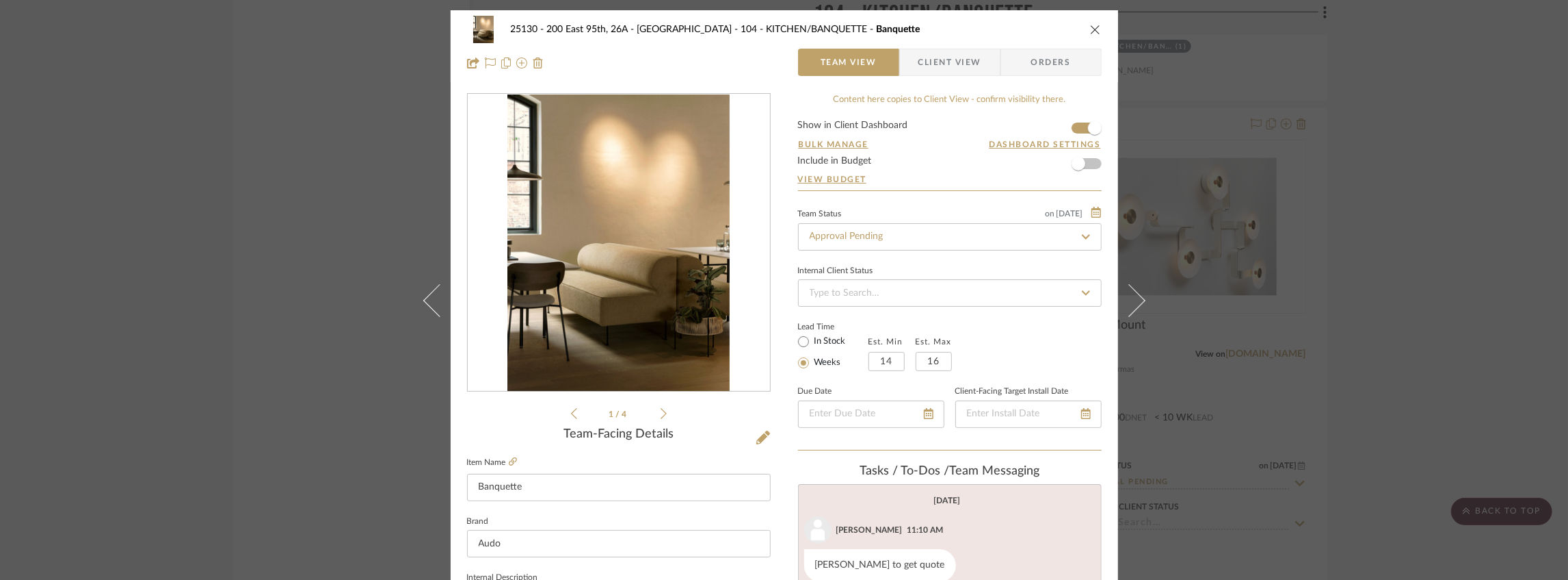
click at [945, 68] on span "Client View" at bounding box center [950, 62] width 63 height 27
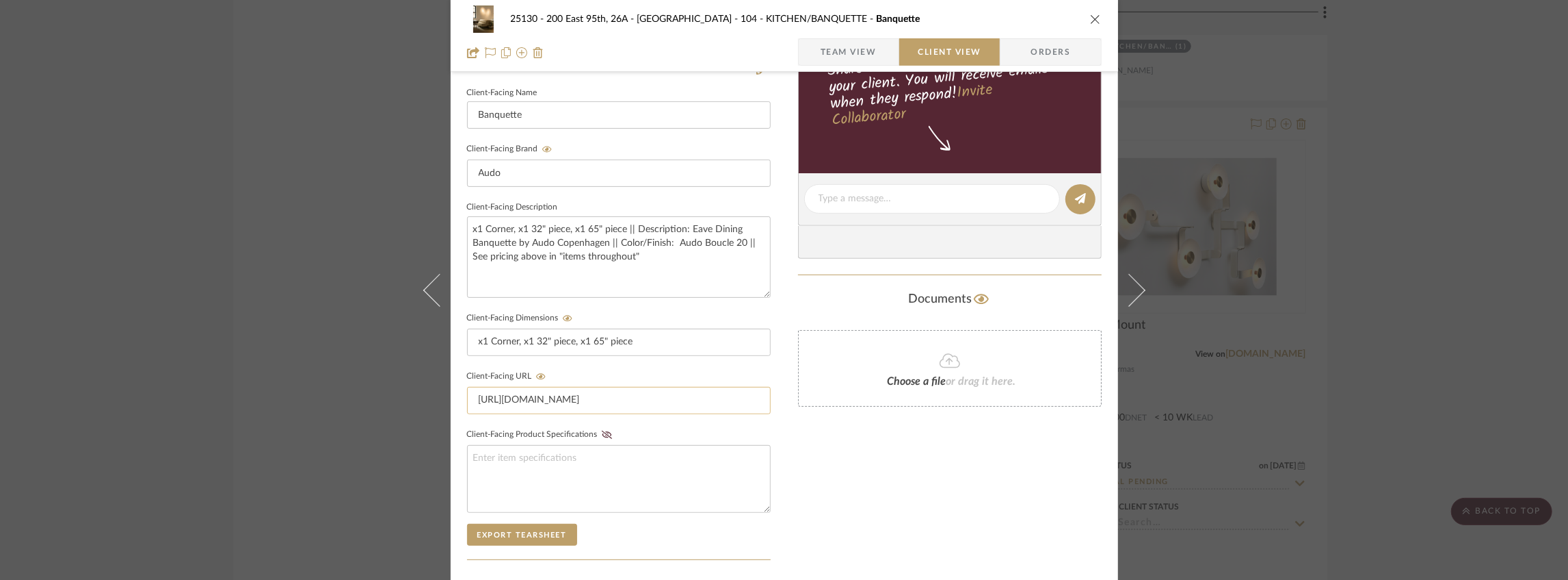
scroll to position [291, 0]
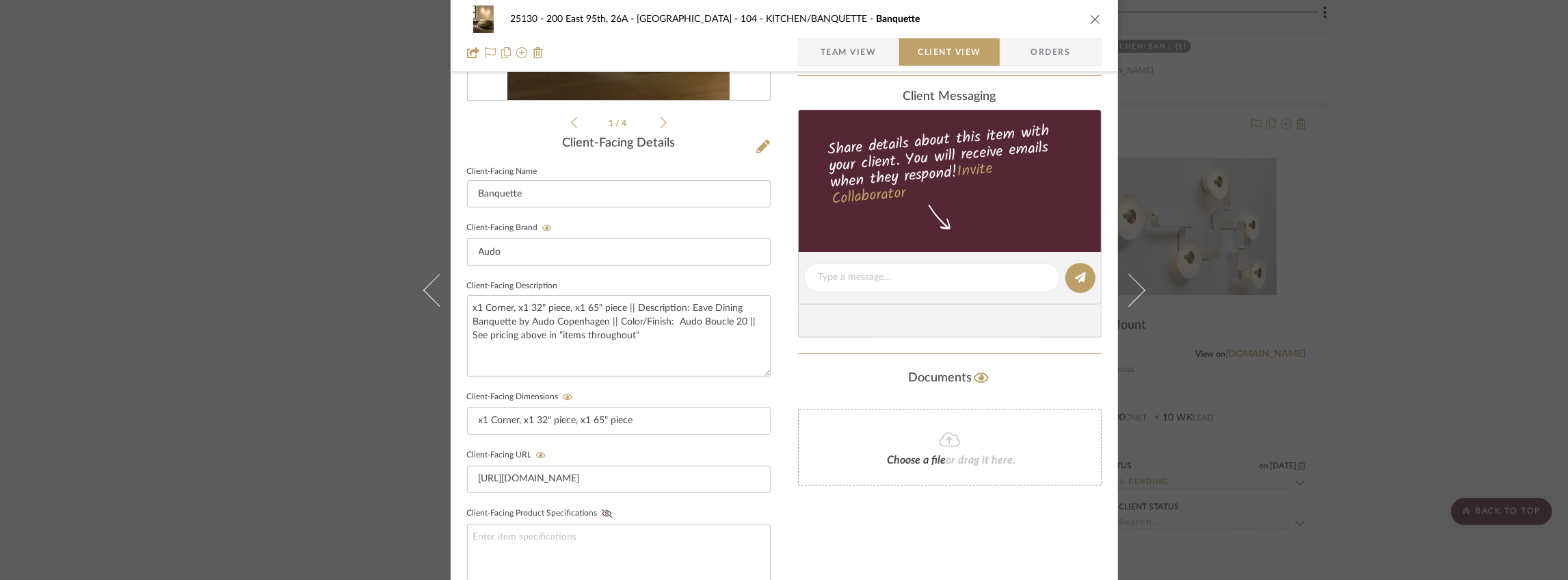
click at [1090, 25] on div "25130 - 200 East 95th, 26A - Kosheleva 104 - KITCHEN/BANQUETTE Banquette" at bounding box center [784, 19] width 635 height 27
click at [1092, 21] on icon "close" at bounding box center [1096, 19] width 11 height 11
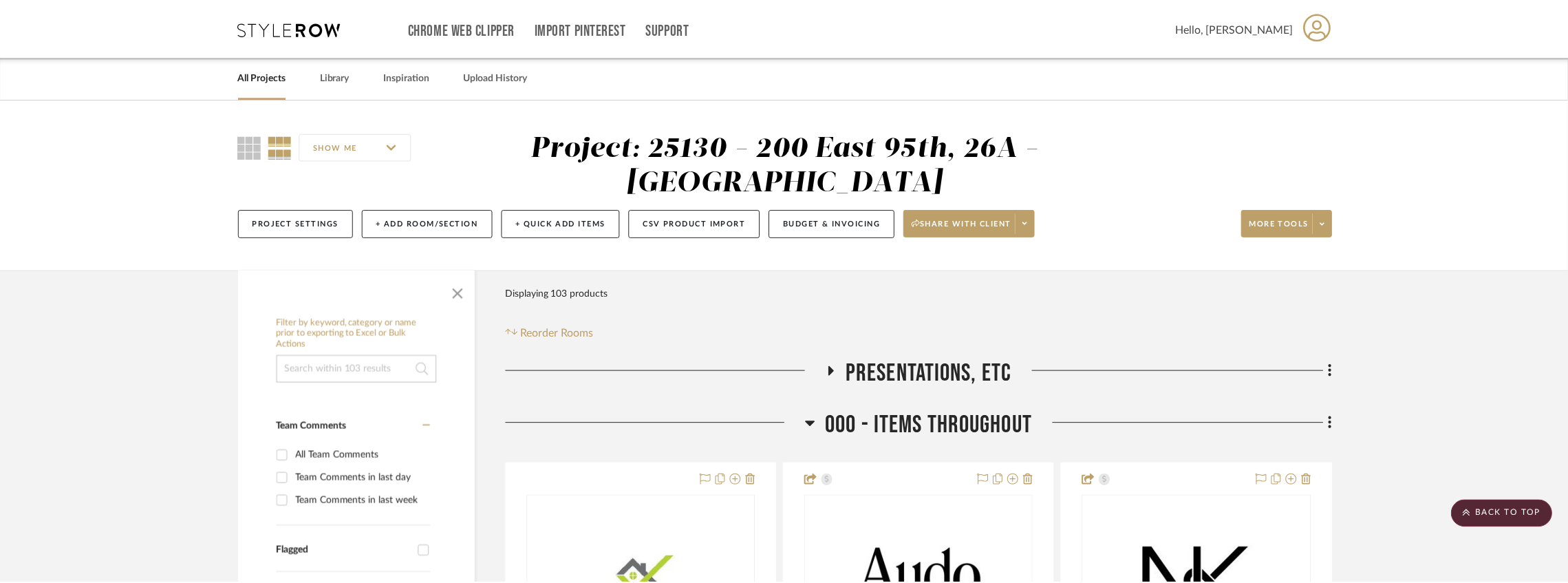
scroll to position [5616, 0]
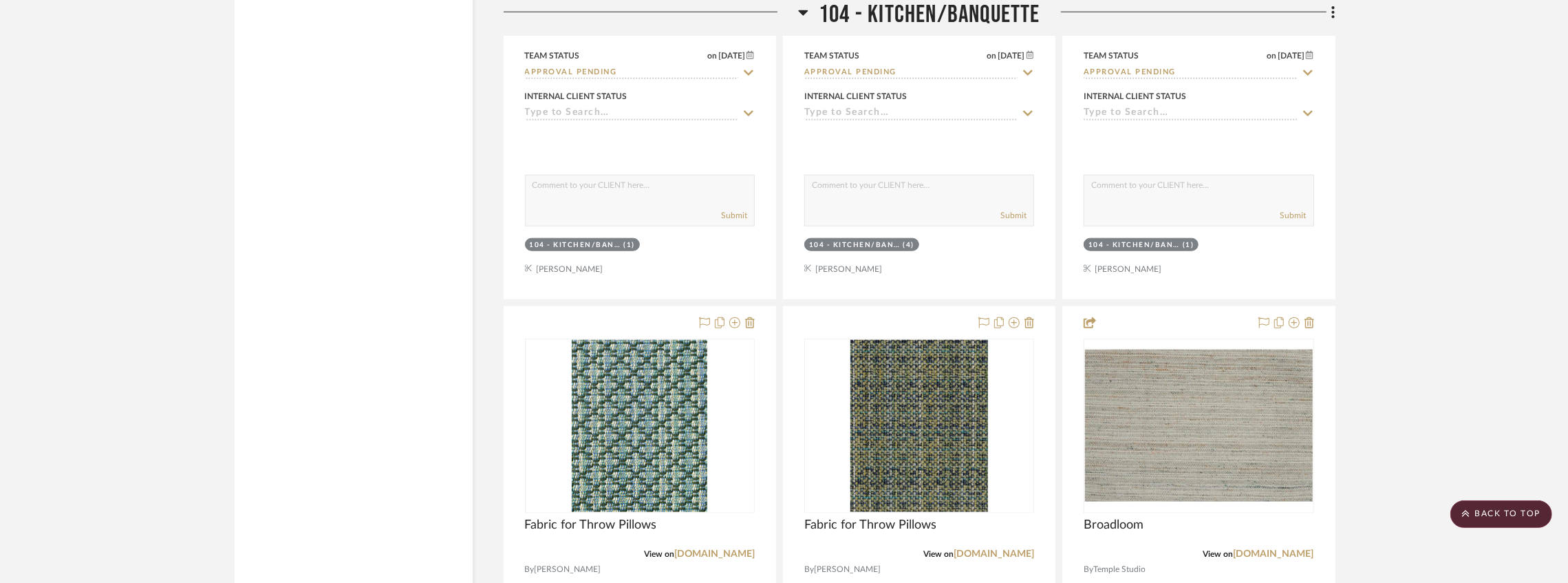
scroll to position [6120, 0]
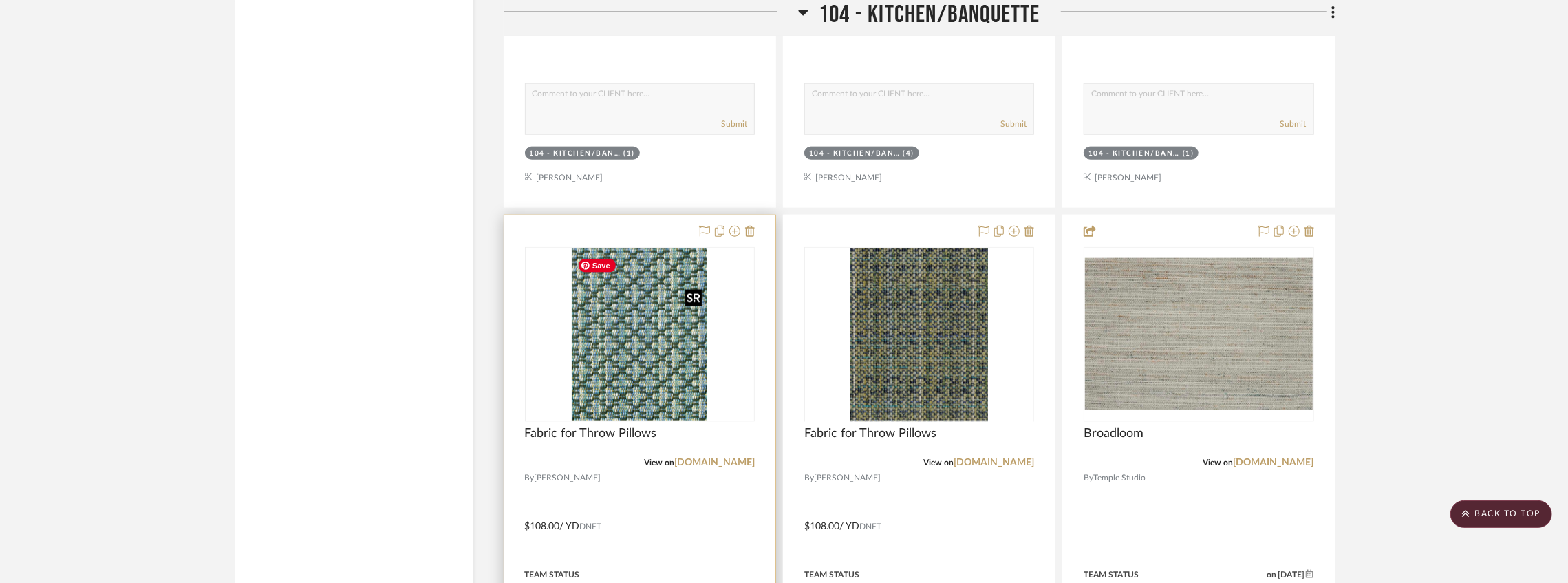
click at [0, 0] on img at bounding box center [0, 0] width 0 height 0
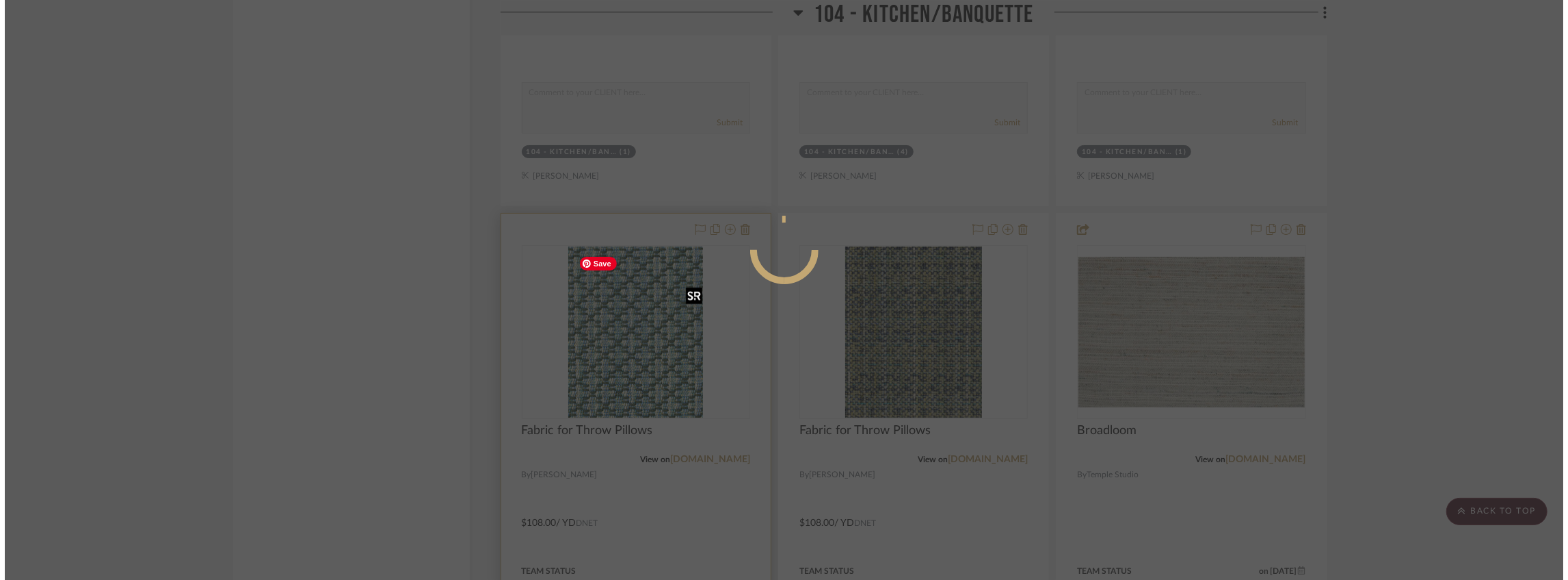
scroll to position [0, 0]
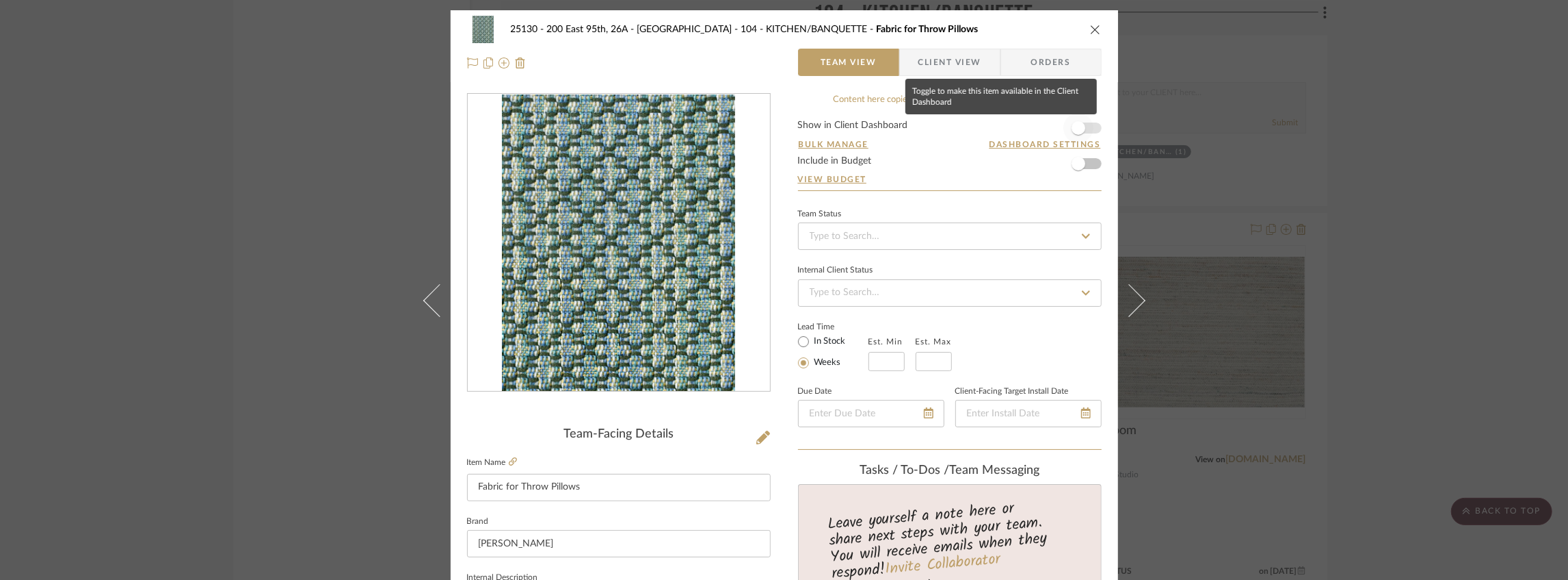
click at [1086, 132] on span "button" at bounding box center [1078, 127] width 30 height 30
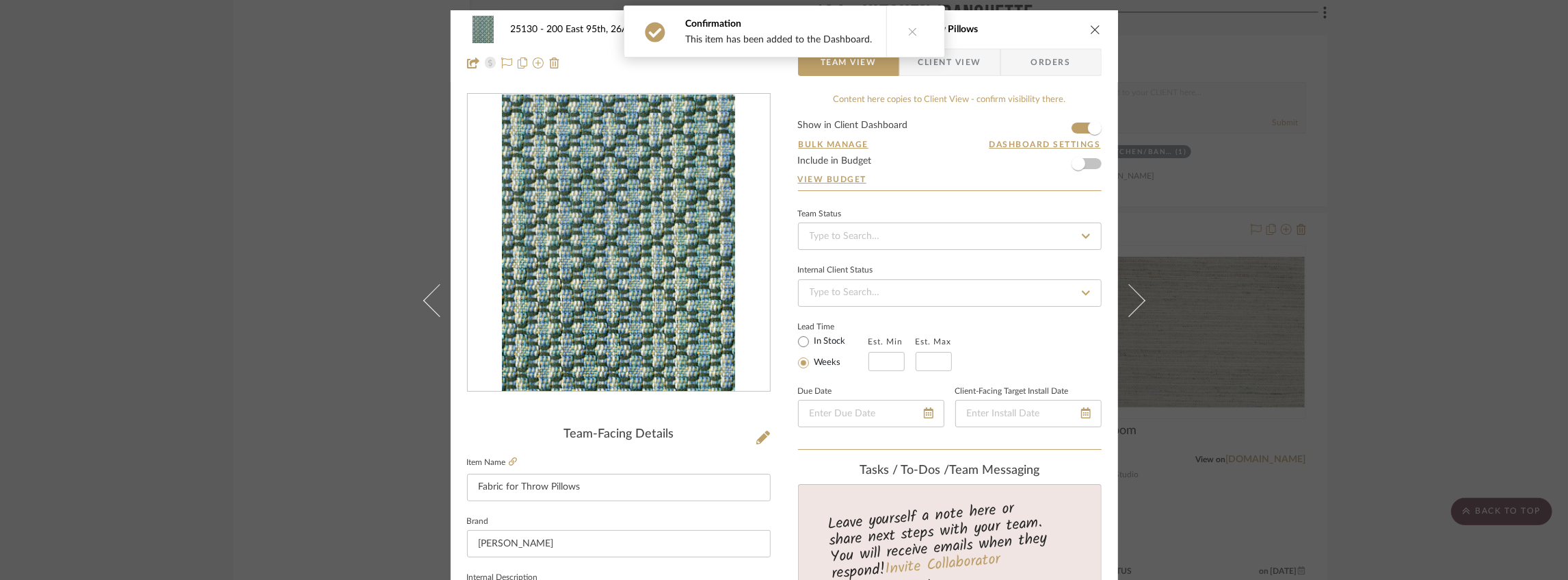
click at [1090, 32] on icon "close" at bounding box center [1096, 30] width 11 height 11
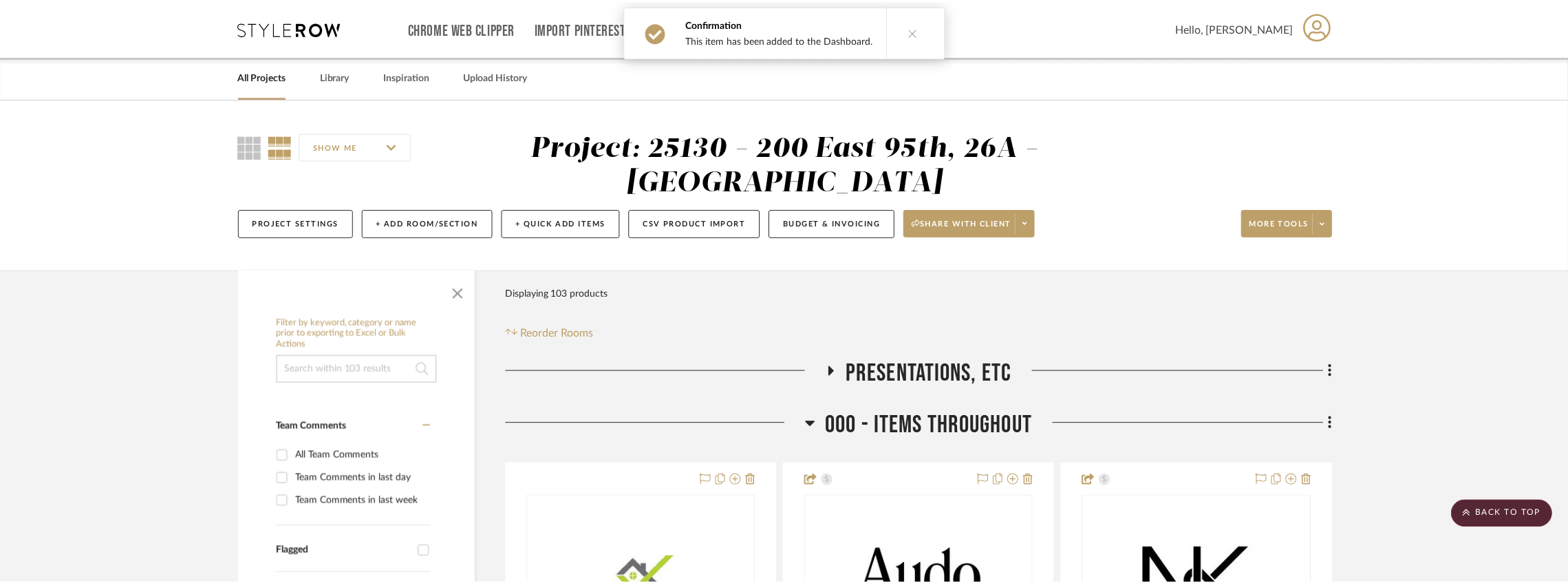
scroll to position [6120, 0]
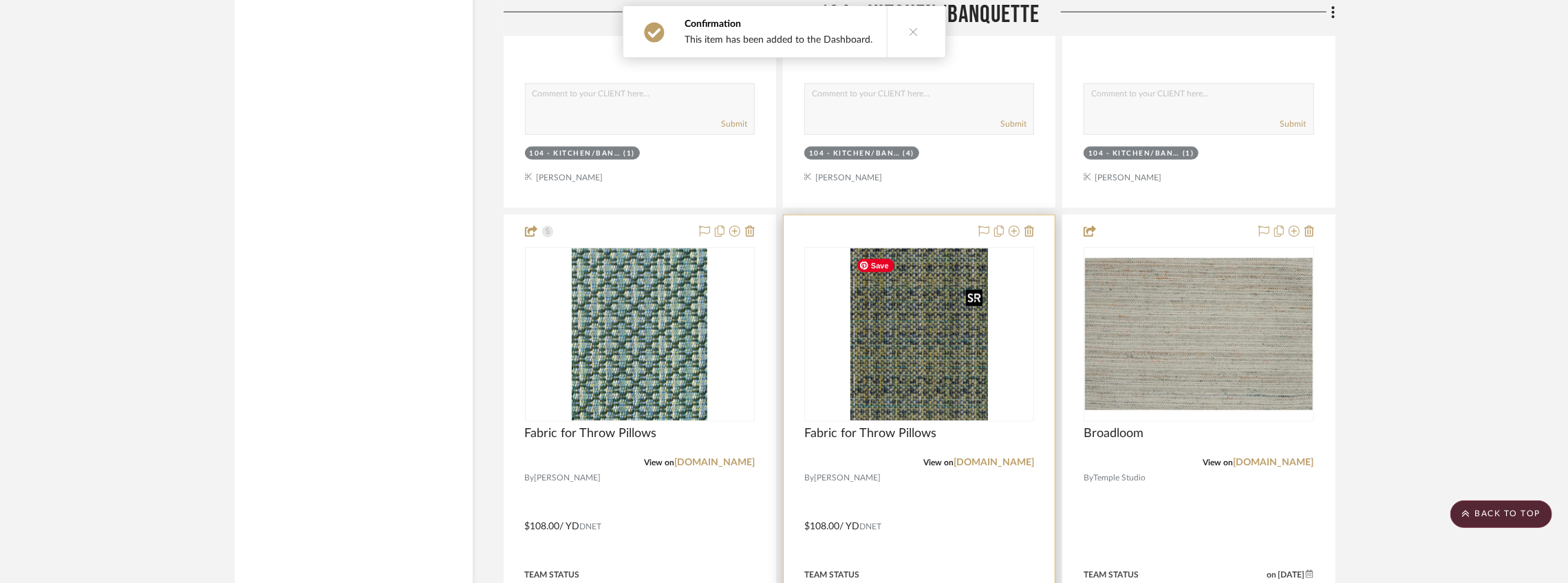
click at [912, 337] on img "0" at bounding box center [919, 334] width 137 height 172
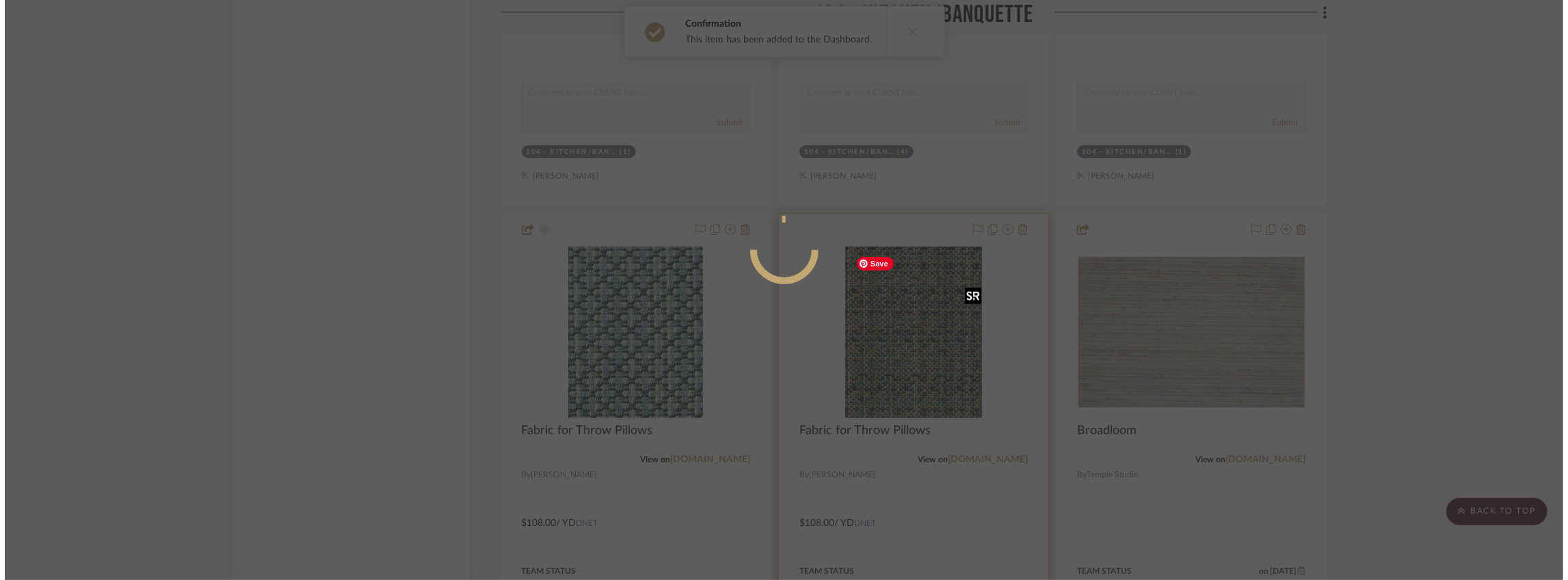
scroll to position [0, 0]
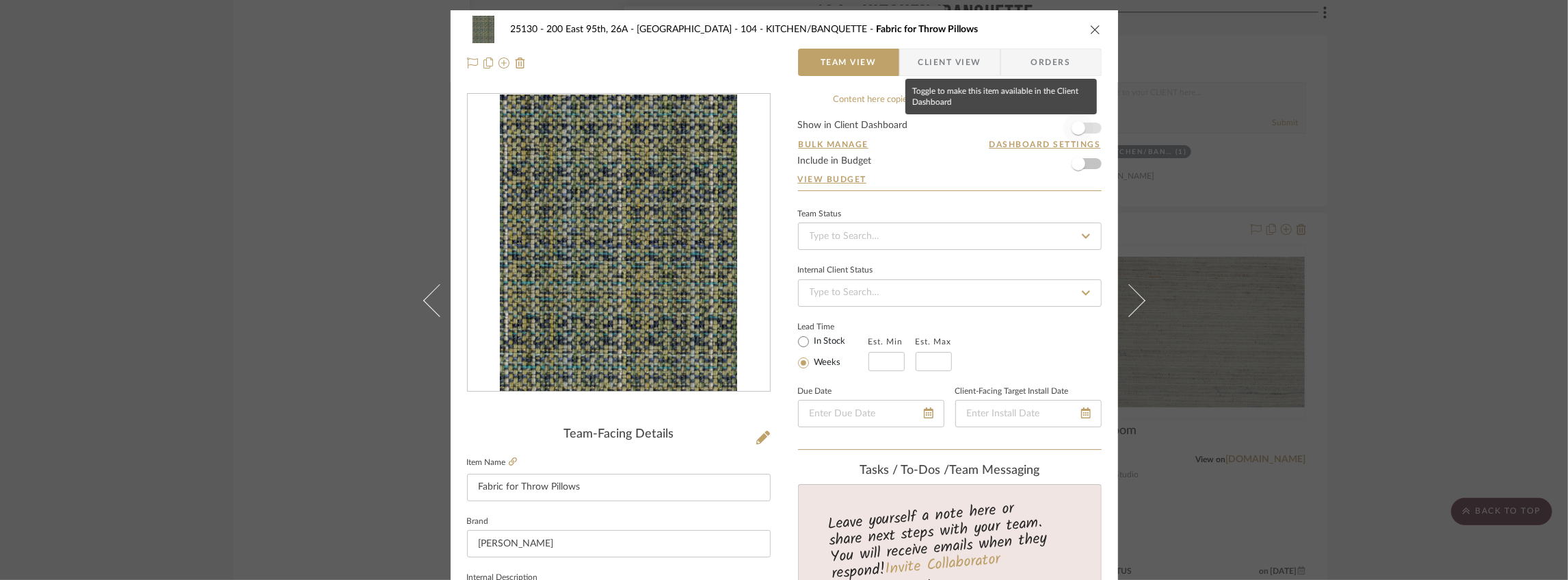
click at [1087, 127] on span "button" at bounding box center [1078, 127] width 30 height 30
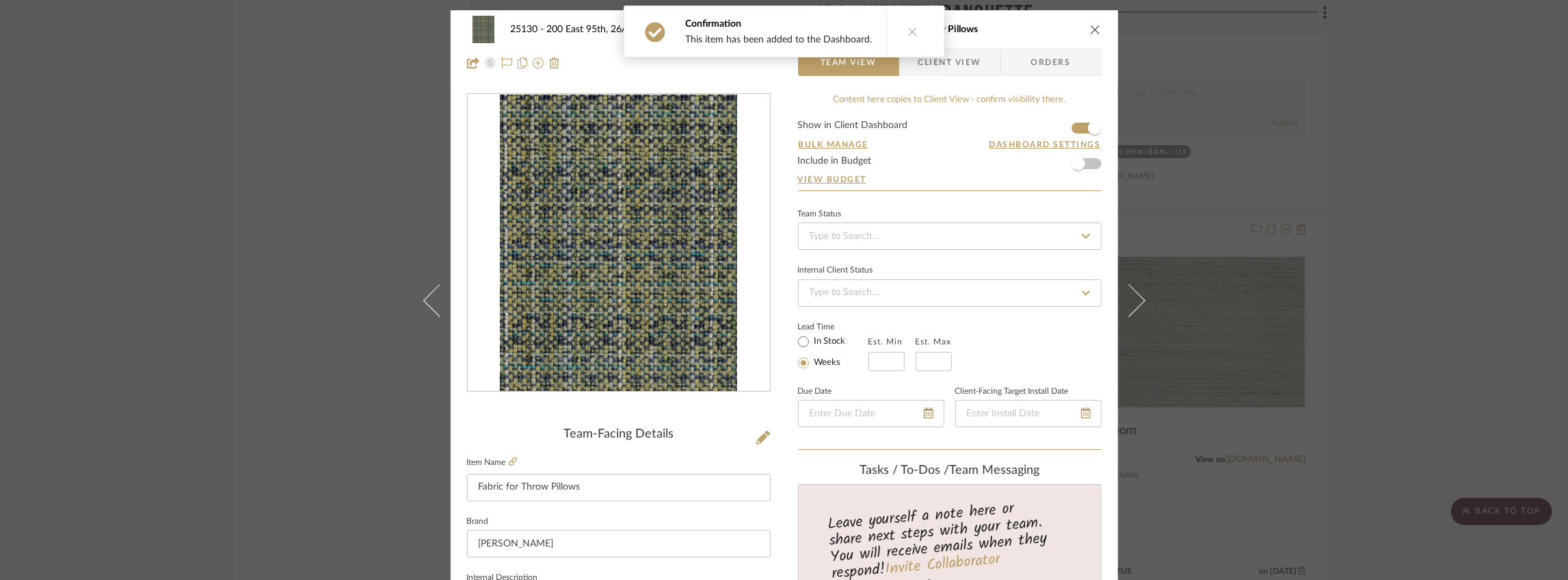
click at [1094, 26] on icon "close" at bounding box center [1096, 30] width 11 height 11
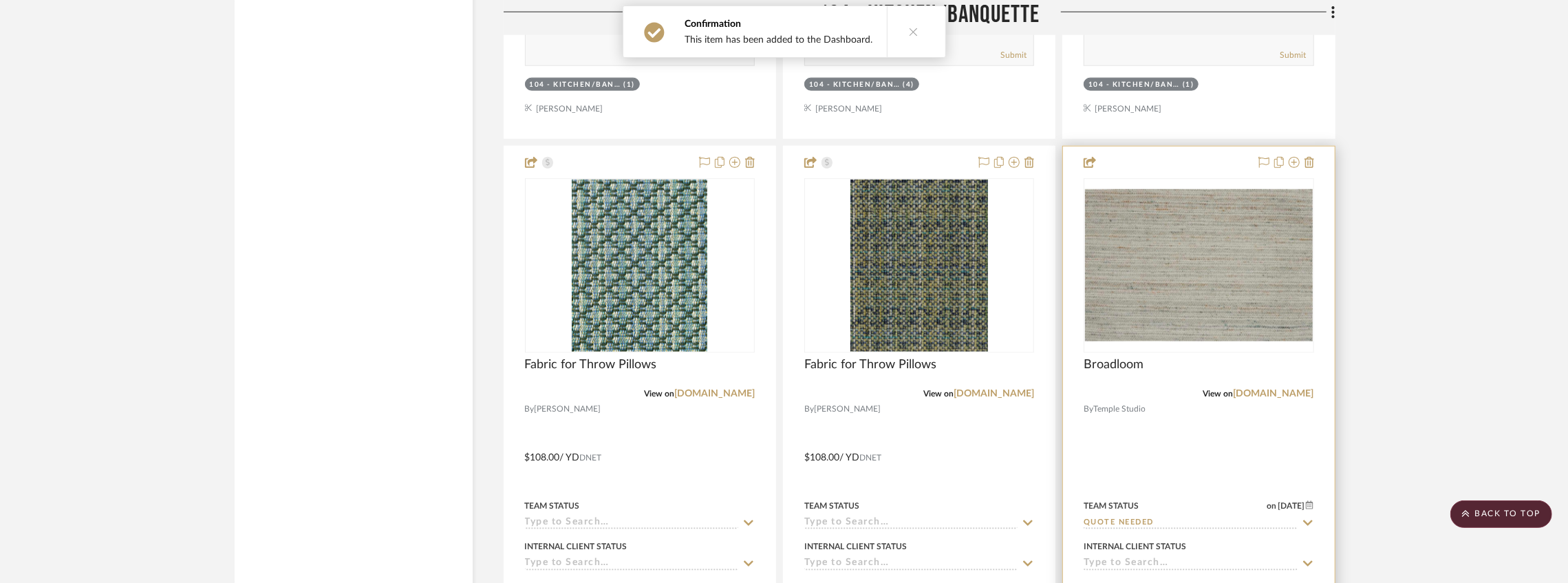
scroll to position [6258, 0]
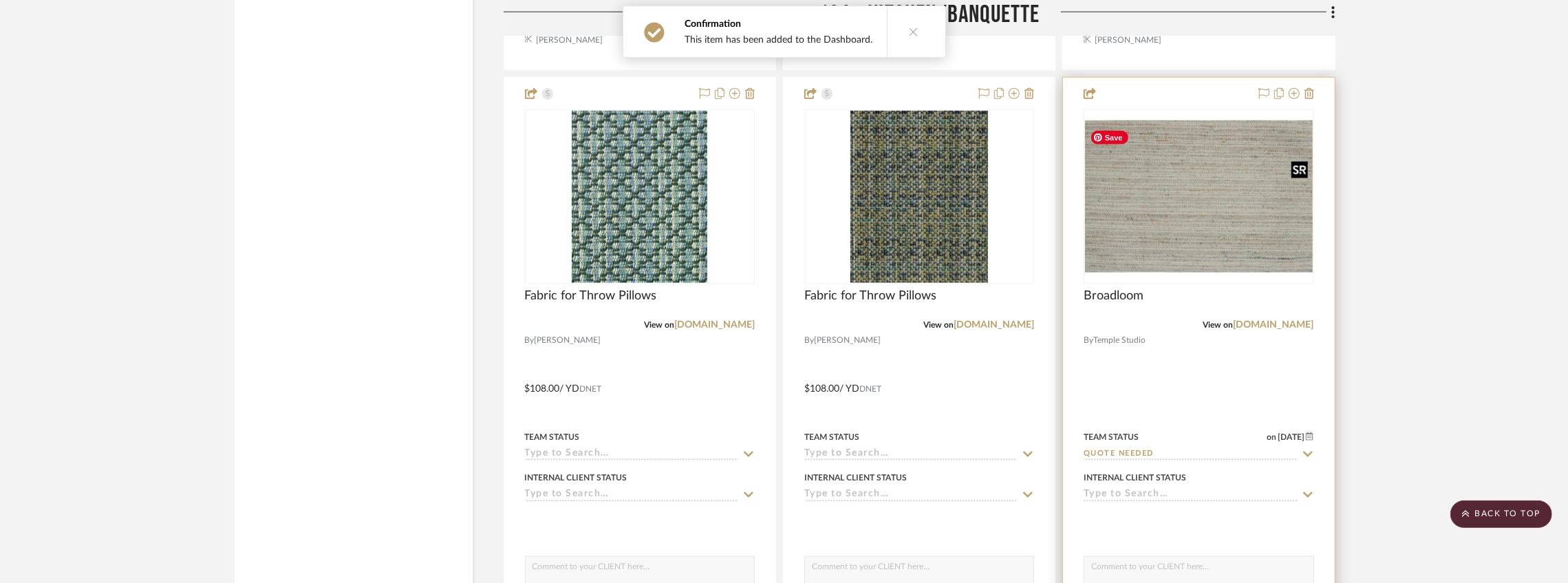
click at [1250, 217] on img "0" at bounding box center [1198, 196] width 227 height 152
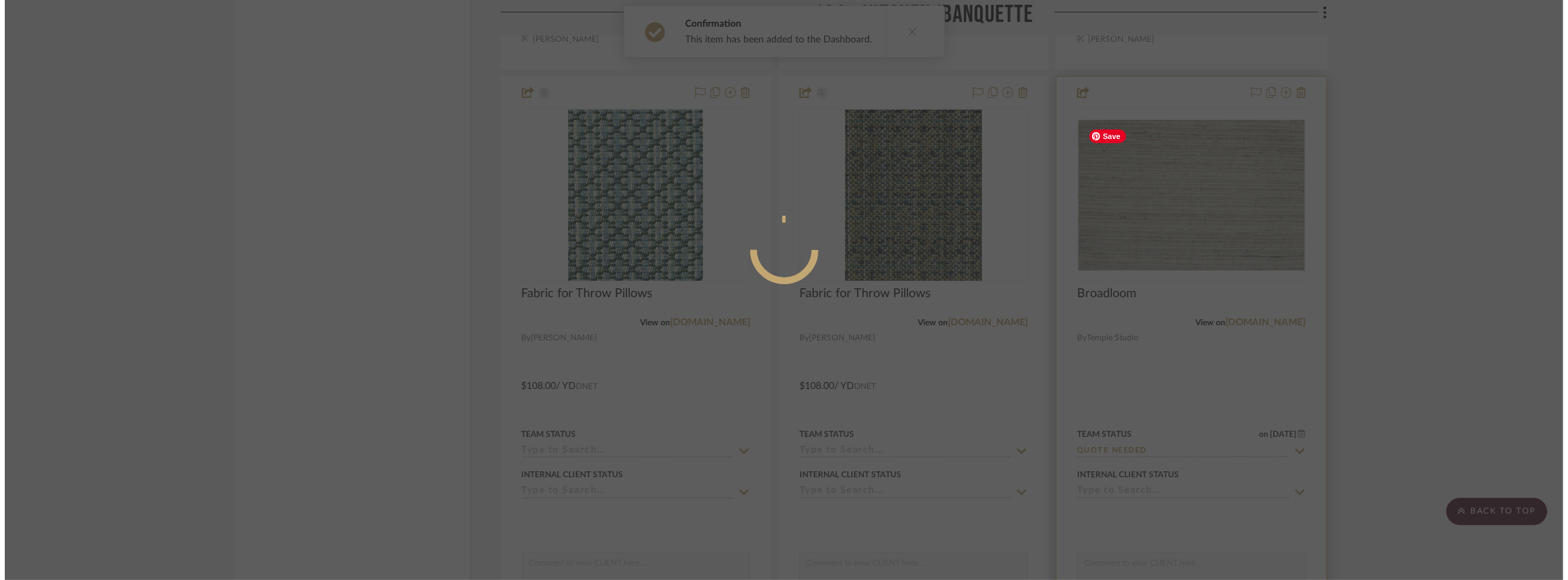
scroll to position [0, 0]
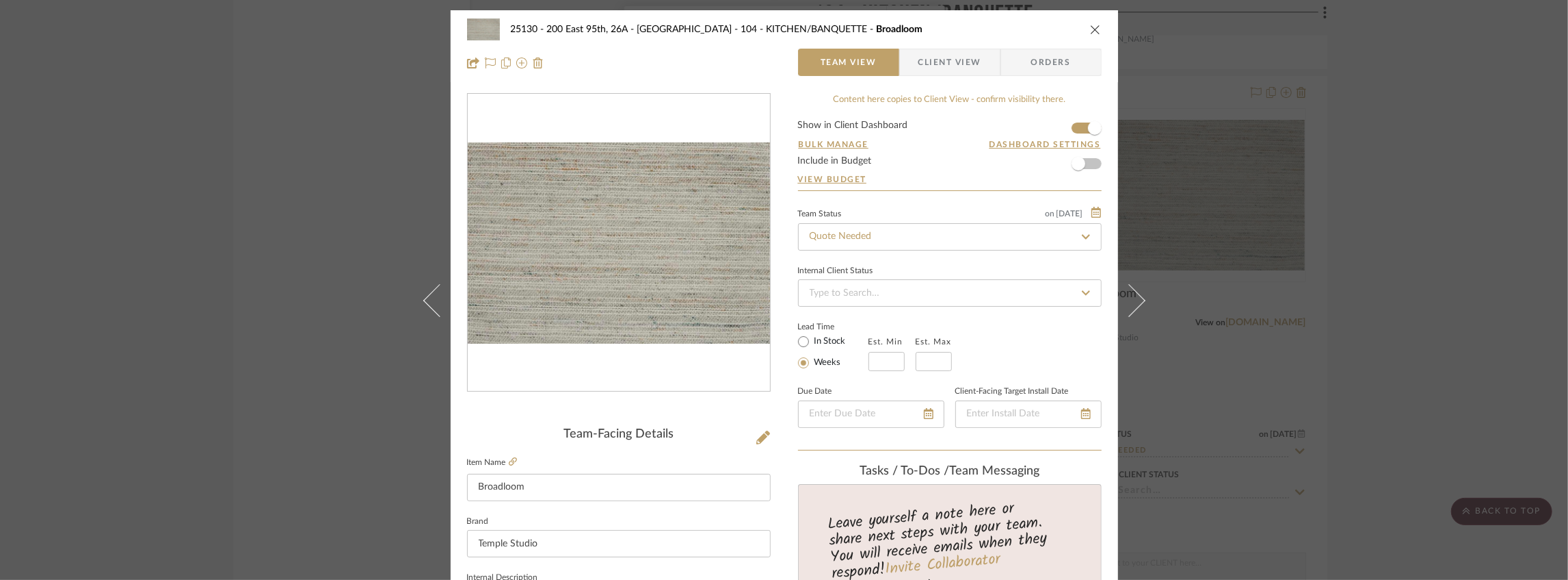
click at [1366, 183] on div "25130 - 200 East 95th, 26A - Kosheleva 104 - KITCHEN/BANQUETTE Broadloom Team V…" at bounding box center [784, 290] width 1568 height 580
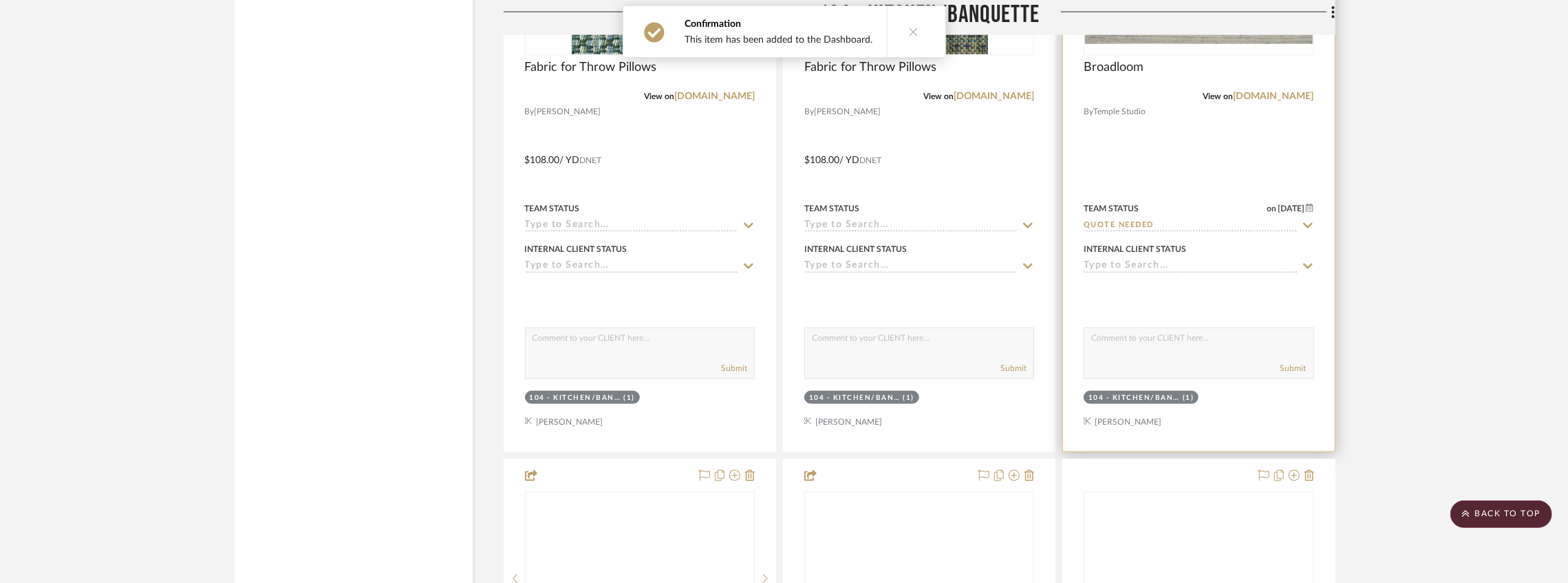
scroll to position [6671, 0]
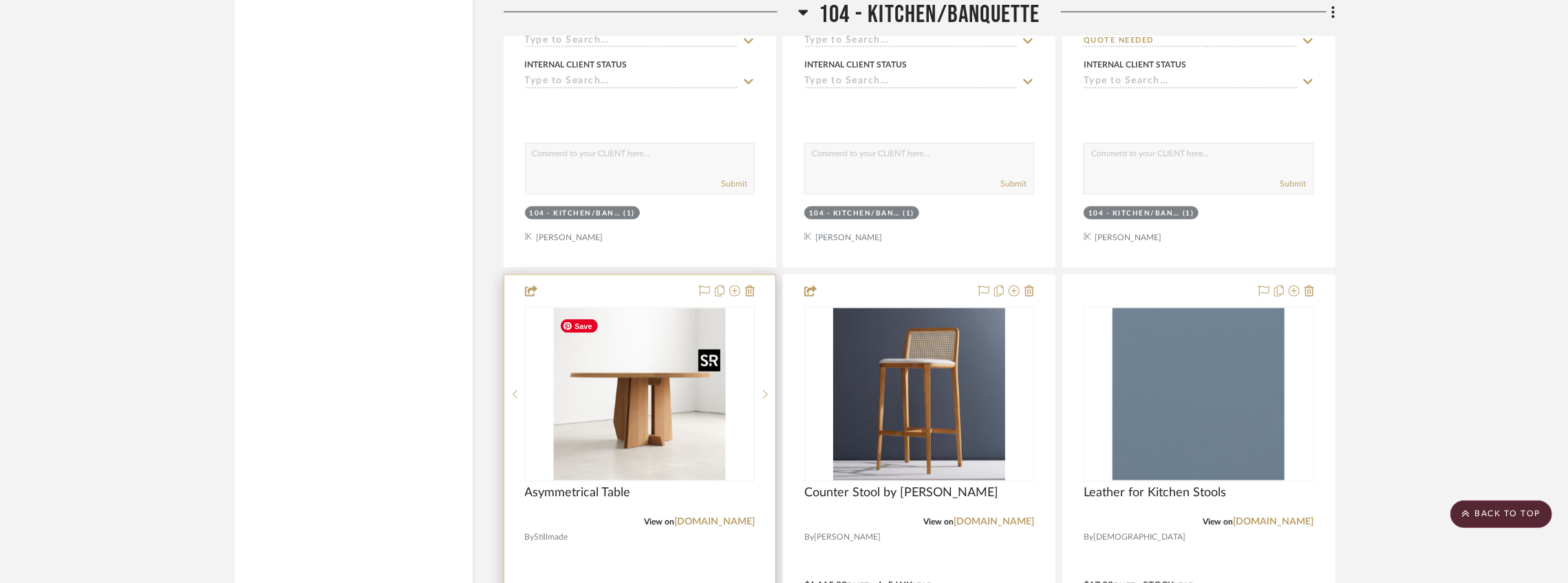
click at [696, 368] on img "0" at bounding box center [639, 394] width 172 height 172
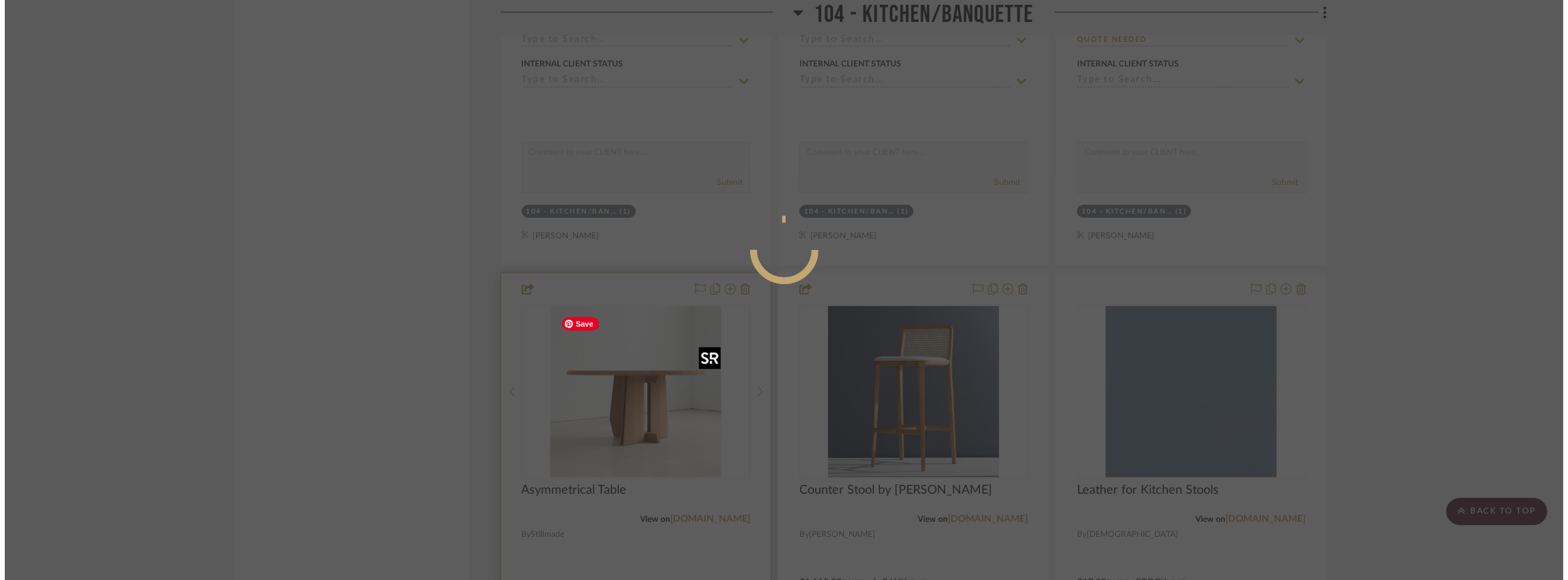
scroll to position [0, 0]
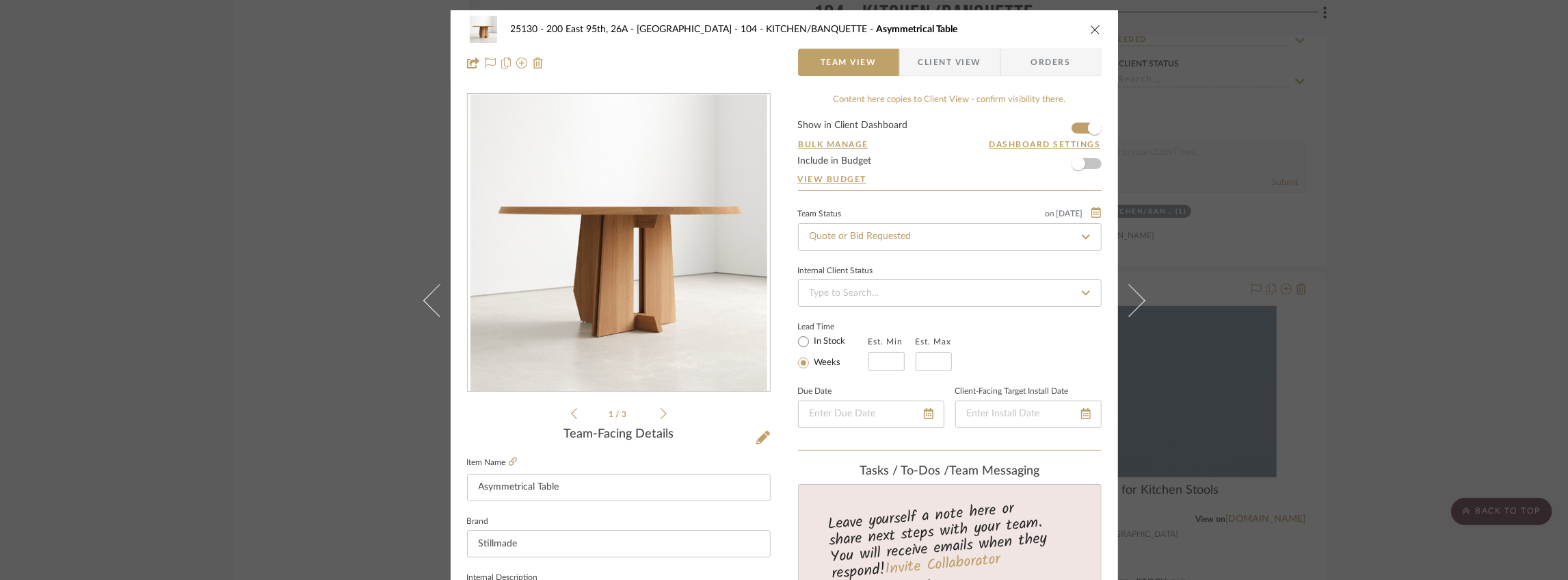
click at [940, 74] on span "Client View" at bounding box center [950, 62] width 63 height 27
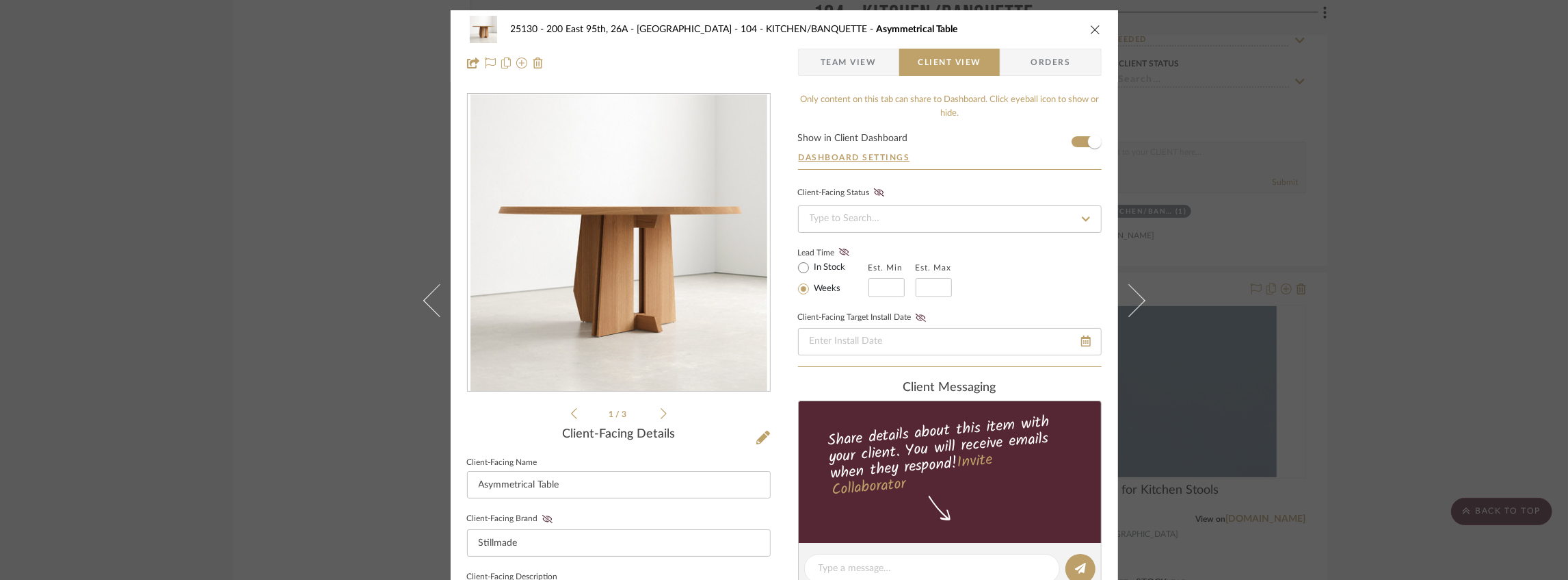
click at [1071, 137] on form "Show in Client Dashboard Dashboard Settings" at bounding box center [950, 151] width 303 height 36
click at [1074, 137] on form "Show in Client Dashboard Dashboard Settings" at bounding box center [950, 151] width 303 height 36
click at [1080, 140] on span "button" at bounding box center [1095, 141] width 30 height 30
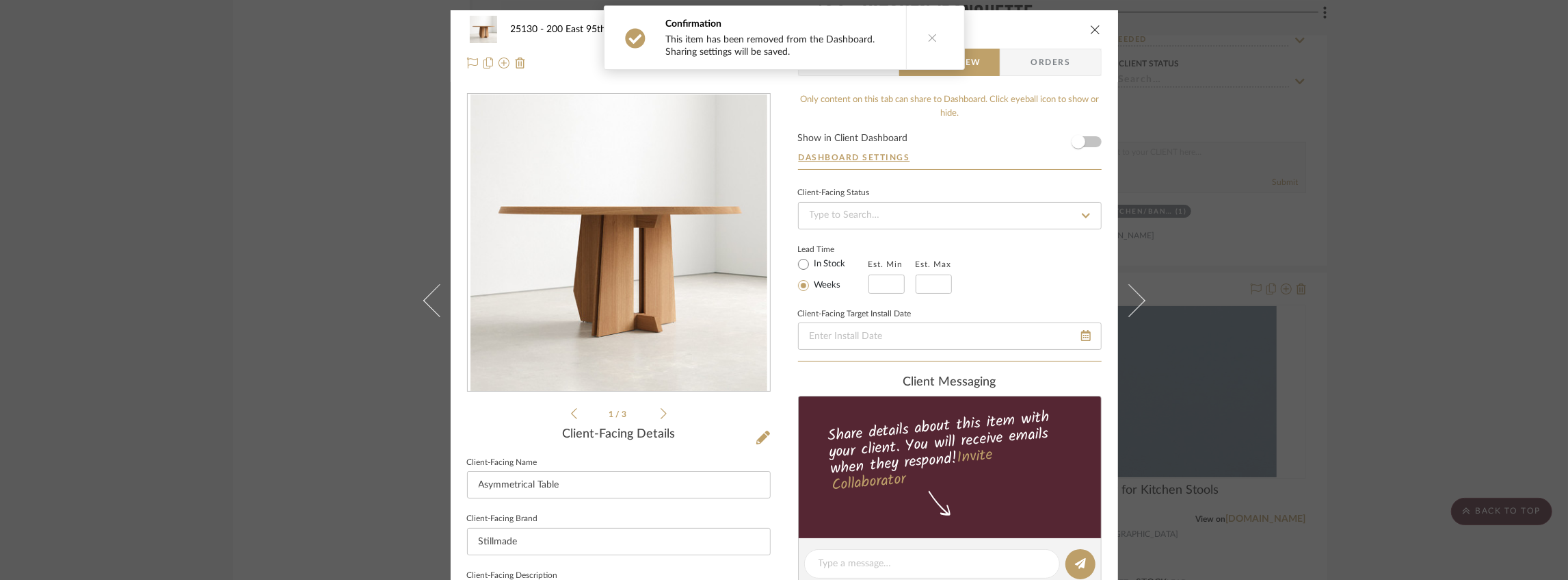
click at [1090, 30] on icon "close" at bounding box center [1096, 30] width 11 height 11
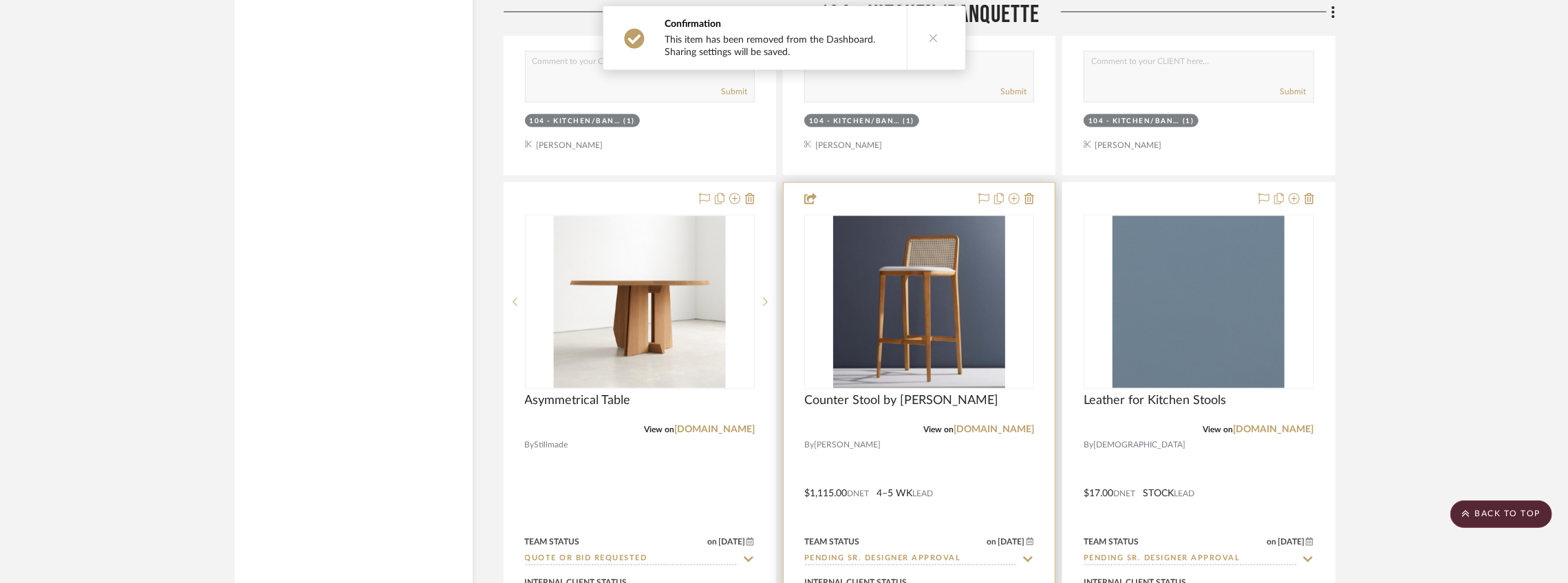
scroll to position [6901, 0]
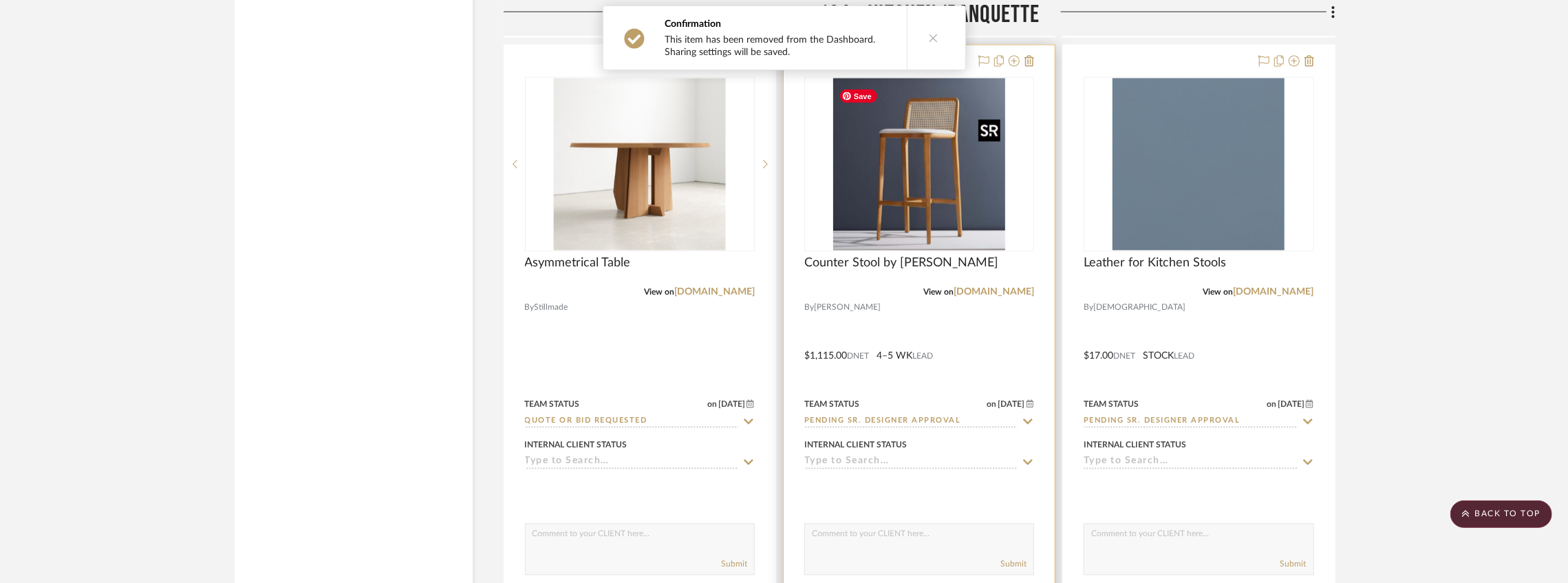
click at [895, 189] on img "0" at bounding box center [919, 164] width 172 height 172
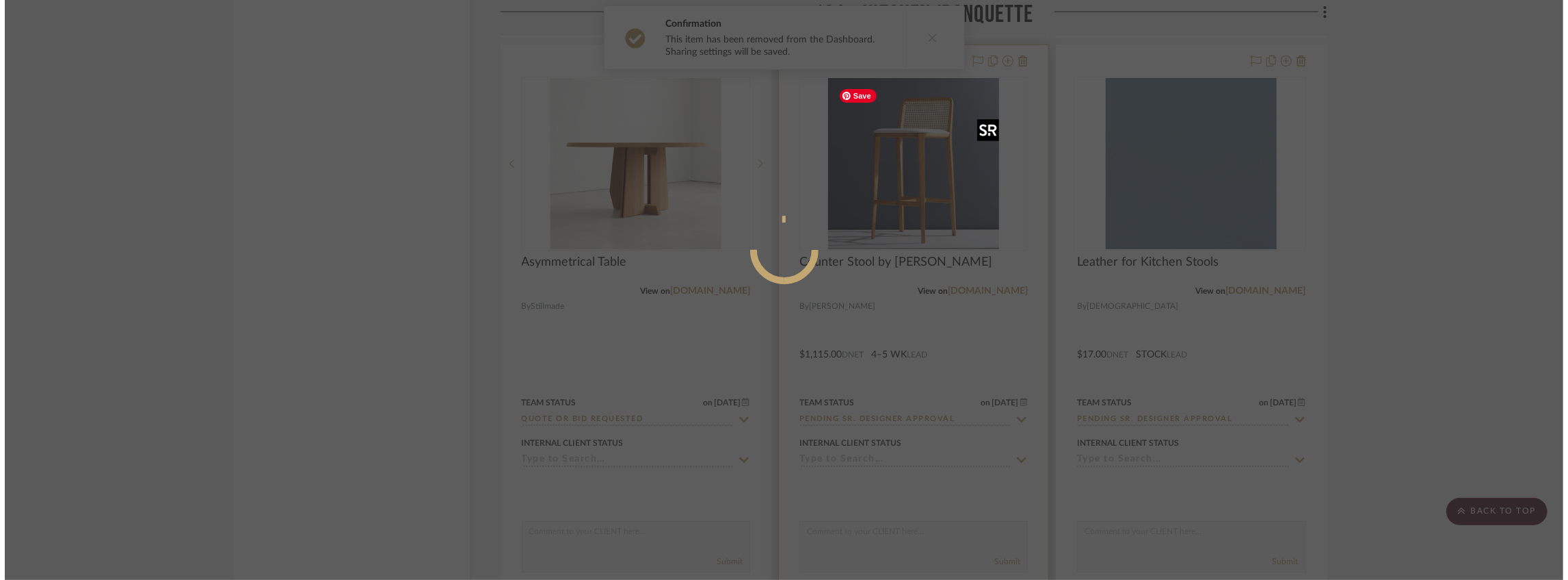
scroll to position [0, 0]
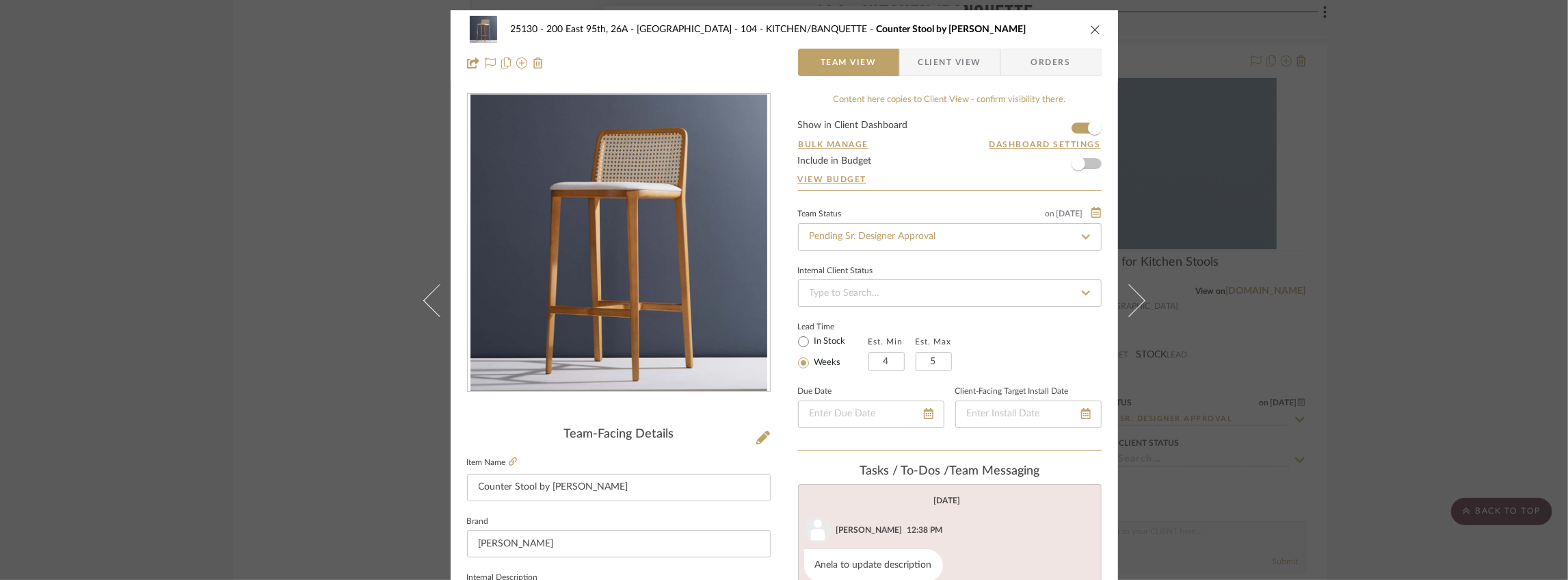
click at [958, 61] on span "Client View" at bounding box center [950, 62] width 63 height 27
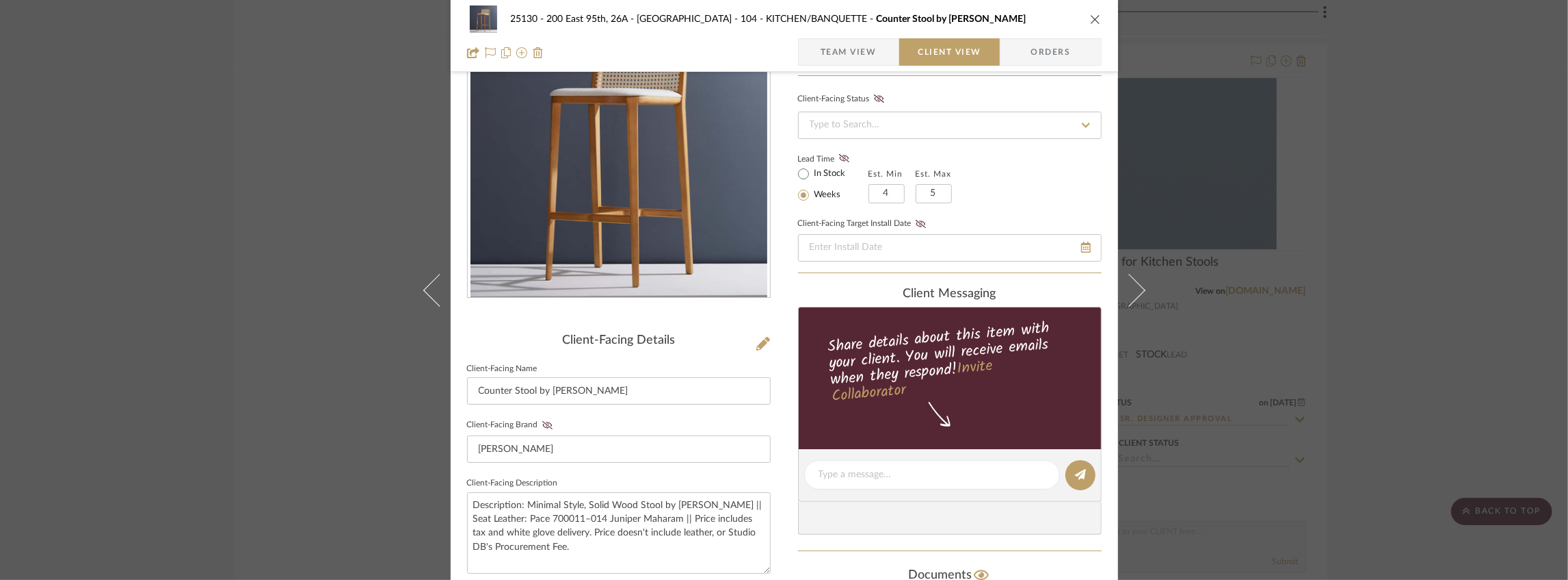
scroll to position [227, 0]
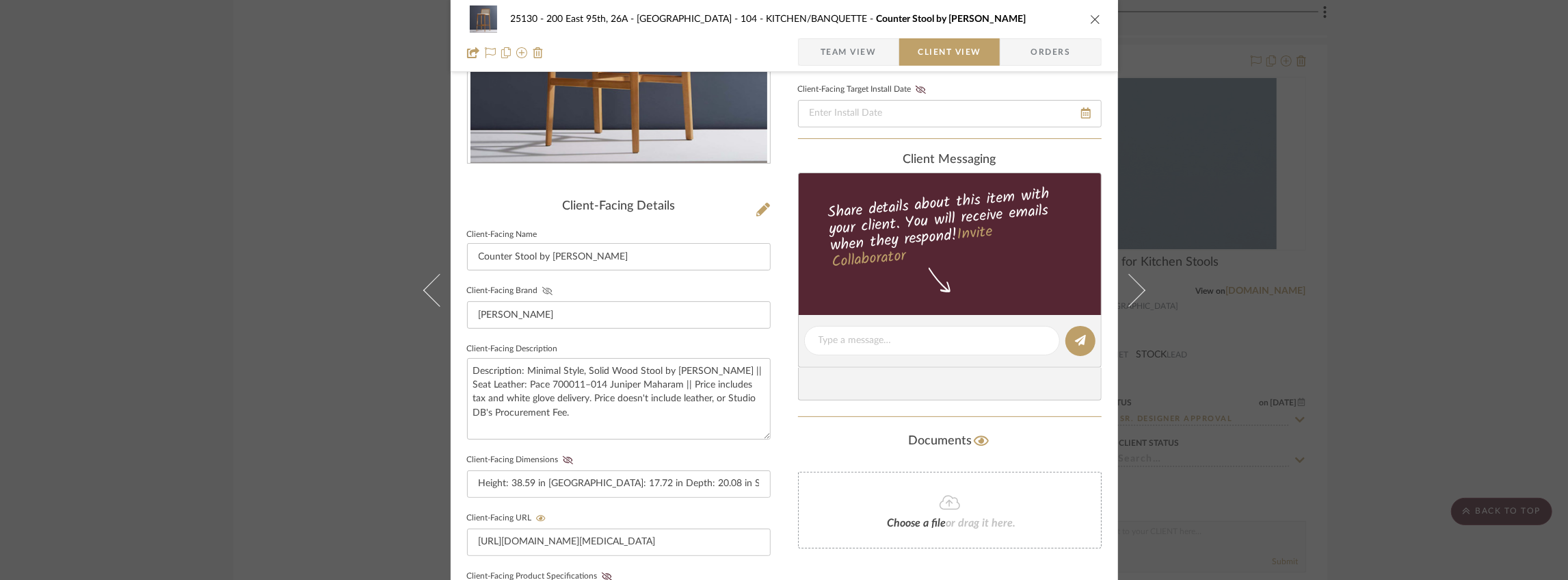
click at [542, 290] on icon at bounding box center [547, 290] width 10 height 9
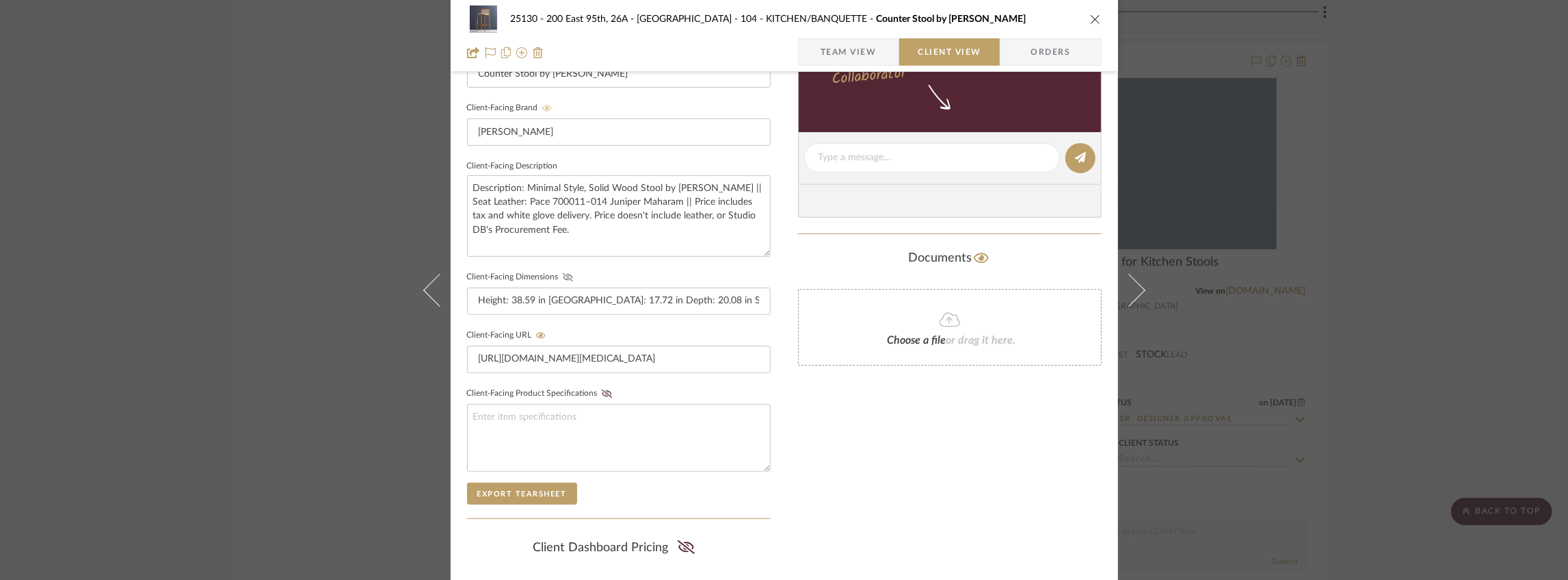
click at [562, 273] on icon at bounding box center [567, 277] width 10 height 9
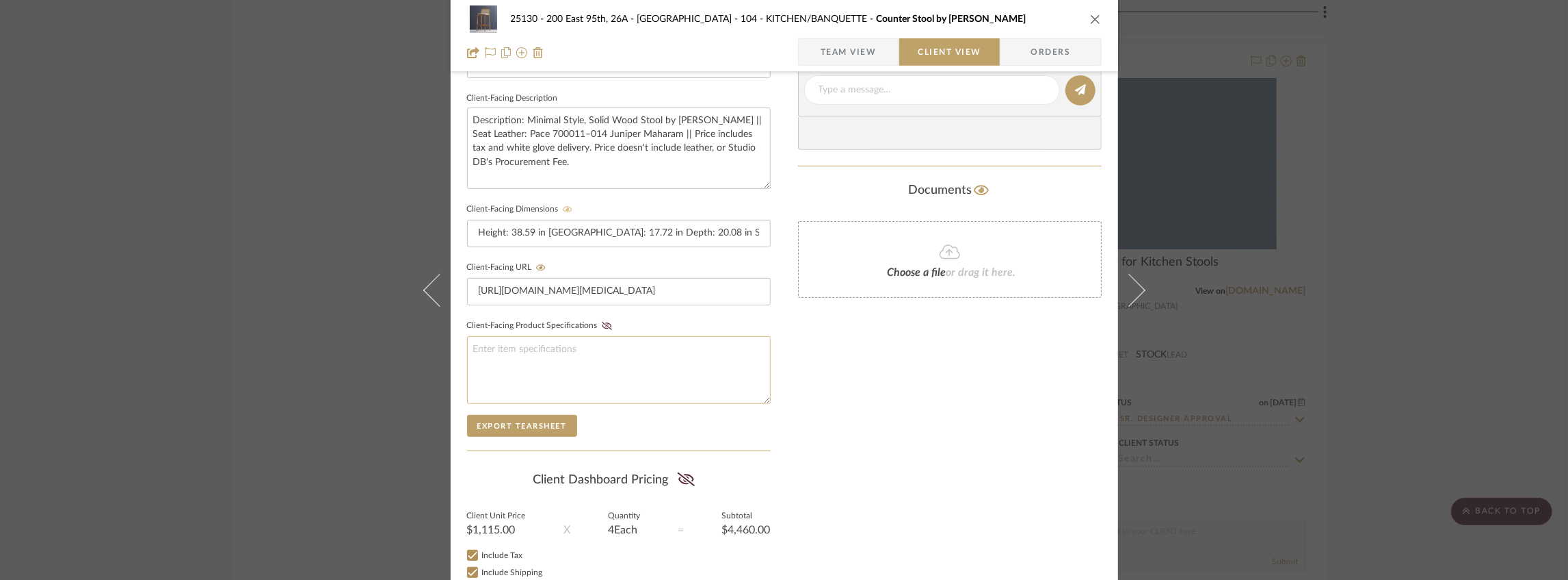
scroll to position [564, 0]
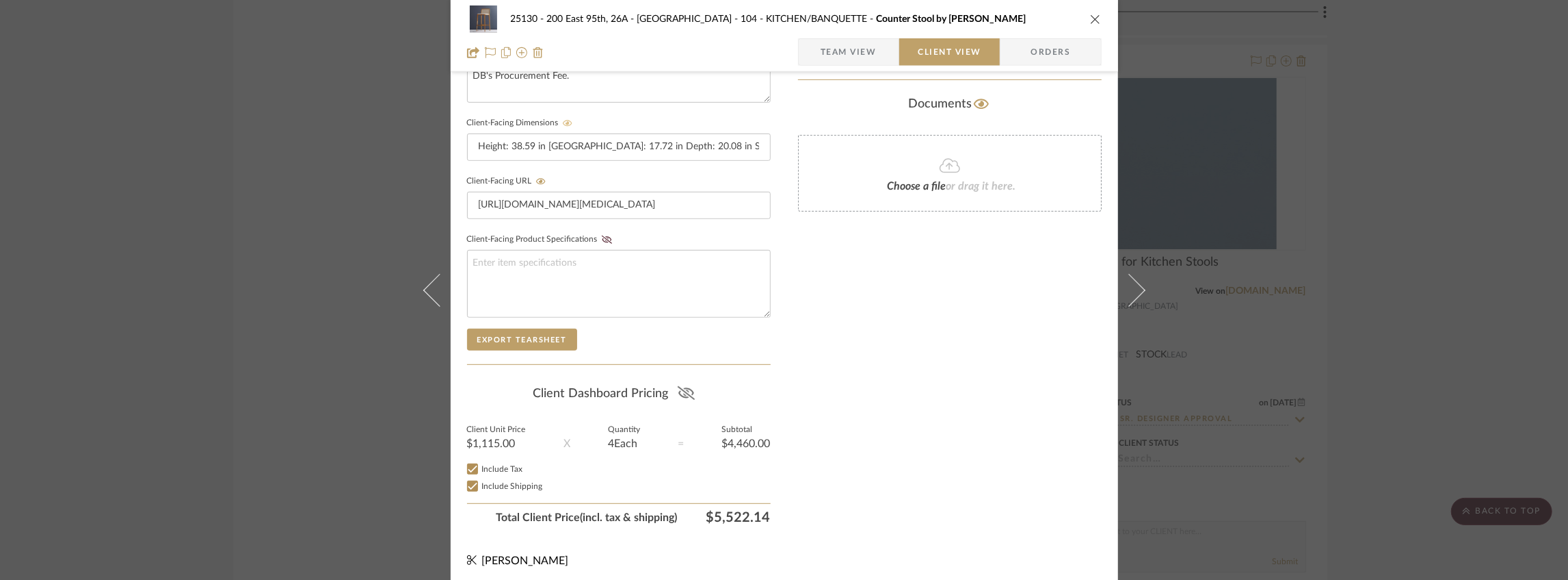
click at [677, 386] on icon at bounding box center [686, 393] width 17 height 14
click at [846, 53] on span "Team View" at bounding box center [849, 51] width 56 height 27
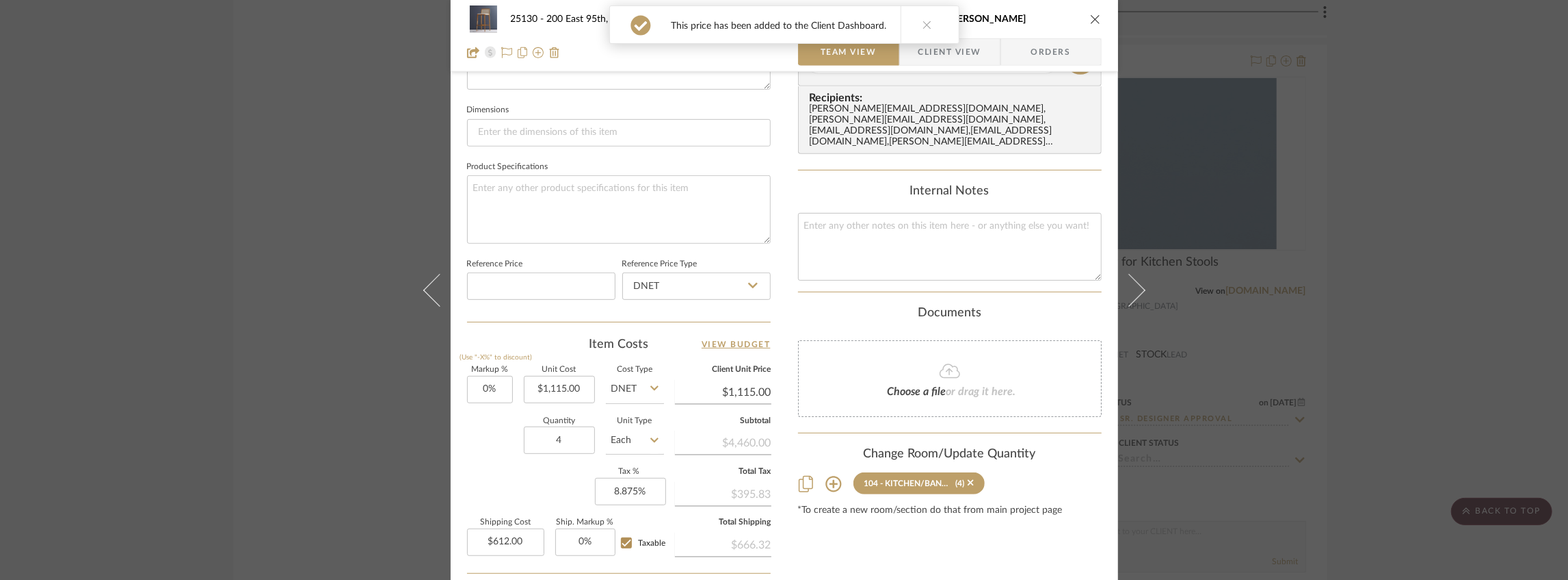
click at [967, 57] on span "Client View" at bounding box center [950, 51] width 63 height 27
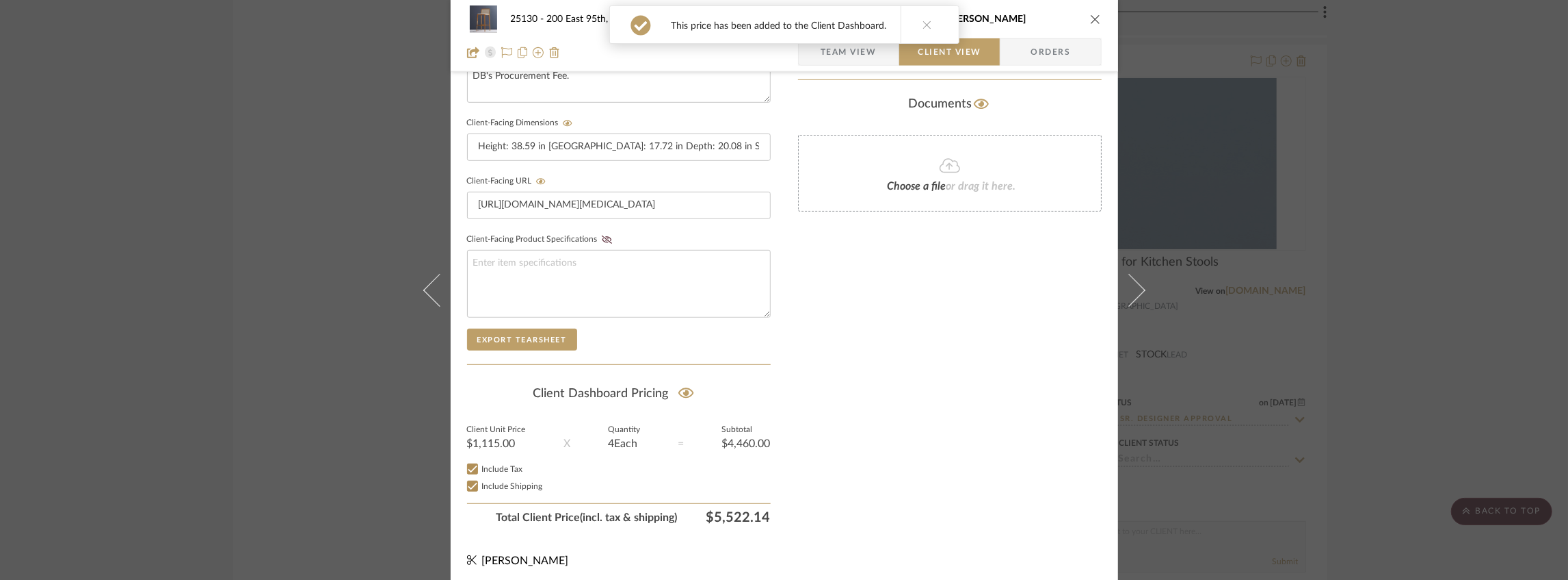
scroll to position [337, 0]
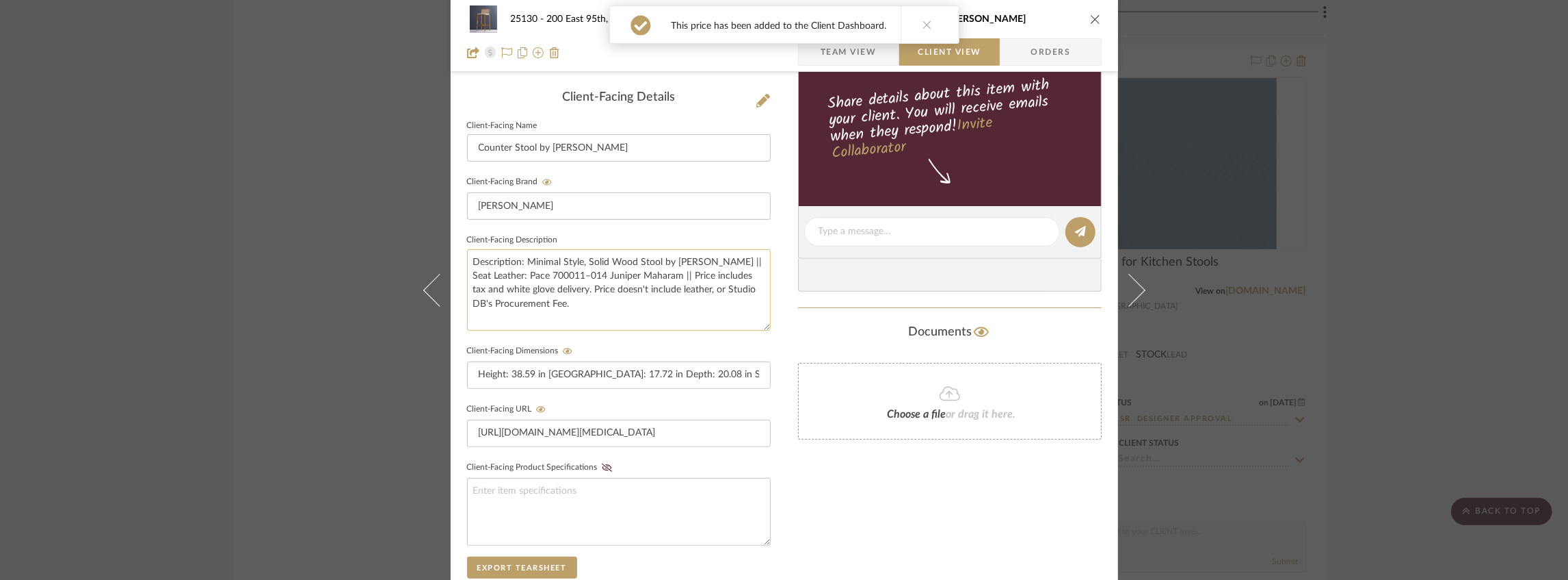
drag, startPoint x: 608, startPoint y: 289, endPoint x: 601, endPoint y: 290, distance: 7.1
click at [601, 290] on textarea "Description: Minimal Style, Solid Wood Stool by [PERSON_NAME] || Seat Leather: …" at bounding box center [618, 290] width 303 height 82
click at [552, 290] on textarea "Description: Minimal Style, Solid Wood Stool by [PERSON_NAME] || Seat Leather: …" at bounding box center [618, 290] width 303 height 82
click at [608, 312] on textarea "Description: Minimal Style, Solid Wood Stool by [PERSON_NAME] || Seat Leather: …" at bounding box center [618, 290] width 303 height 82
type textarea "Description: Minimal Style, Solid Wood Stool by [PERSON_NAME] || Seat Leather: …"
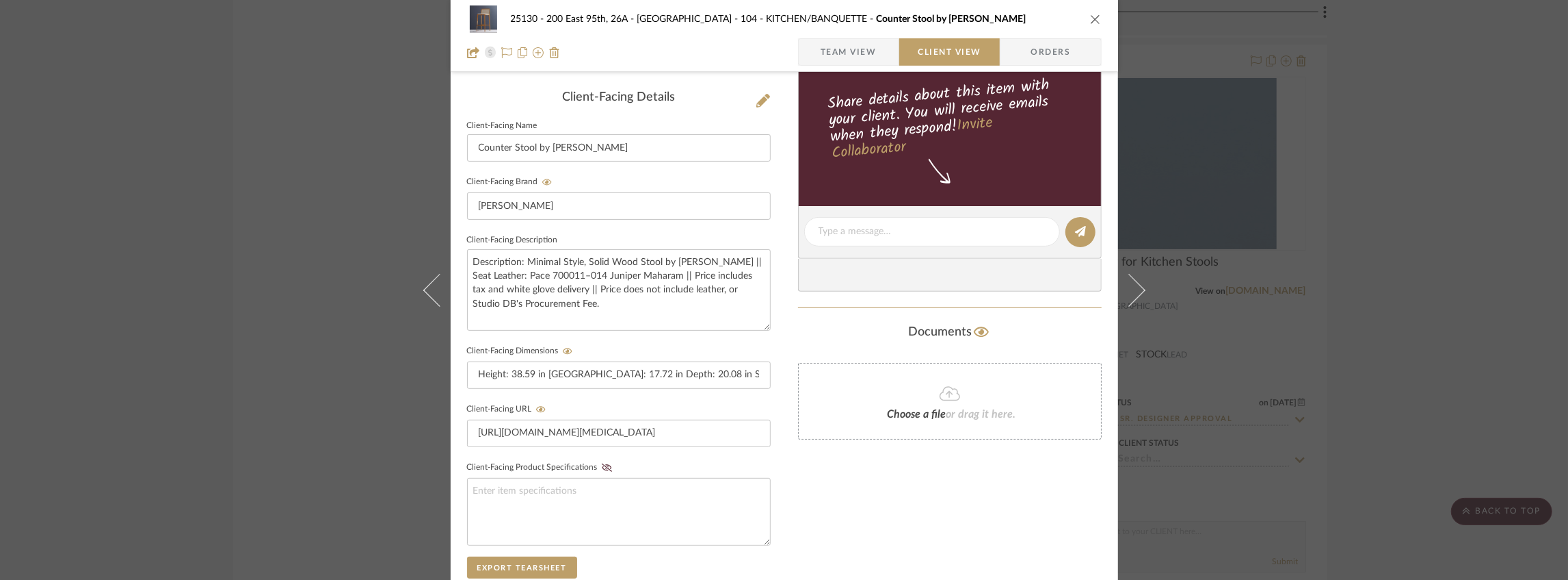
click at [841, 321] on div "Documents" at bounding box center [950, 332] width 303 height 22
click at [572, 303] on textarea "Description: Minimal Style, Solid Wood Stool by [PERSON_NAME] || Seat Leather: …" at bounding box center [618, 290] width 303 height 82
type textarea "Description: Minimal Style, Solid Wood Stool by [PERSON_NAME] || Seat Leather: …"
click at [837, 325] on div "Documents" at bounding box center [950, 332] width 303 height 22
click at [809, 348] on div "Documents Choose a file or drag it here." at bounding box center [950, 380] width 303 height 118
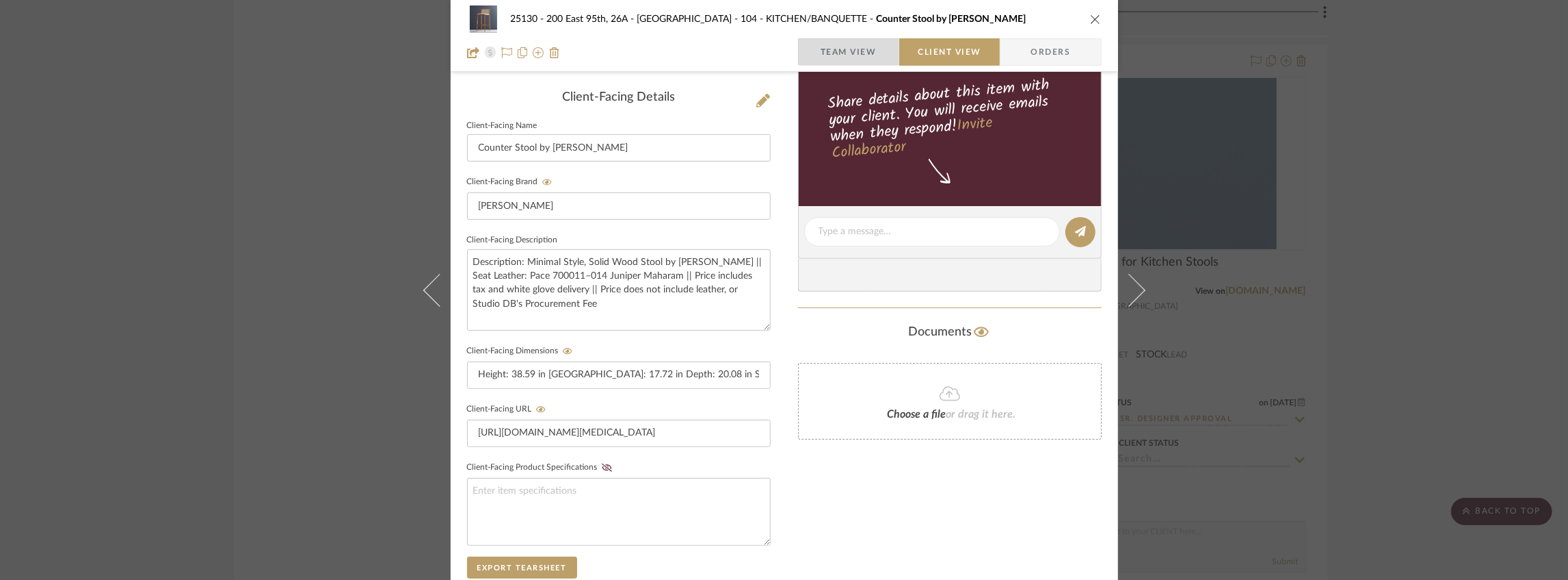
click at [837, 49] on span "Team View" at bounding box center [849, 51] width 56 height 27
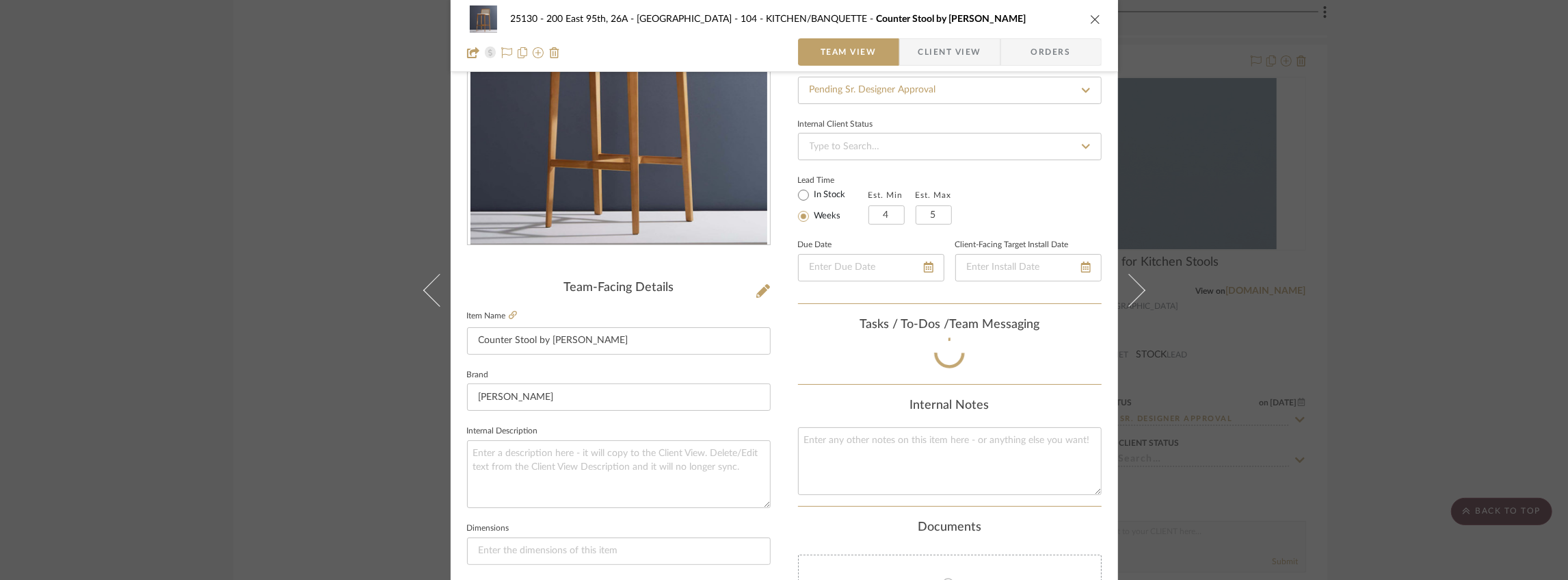
scroll to position [0, 0]
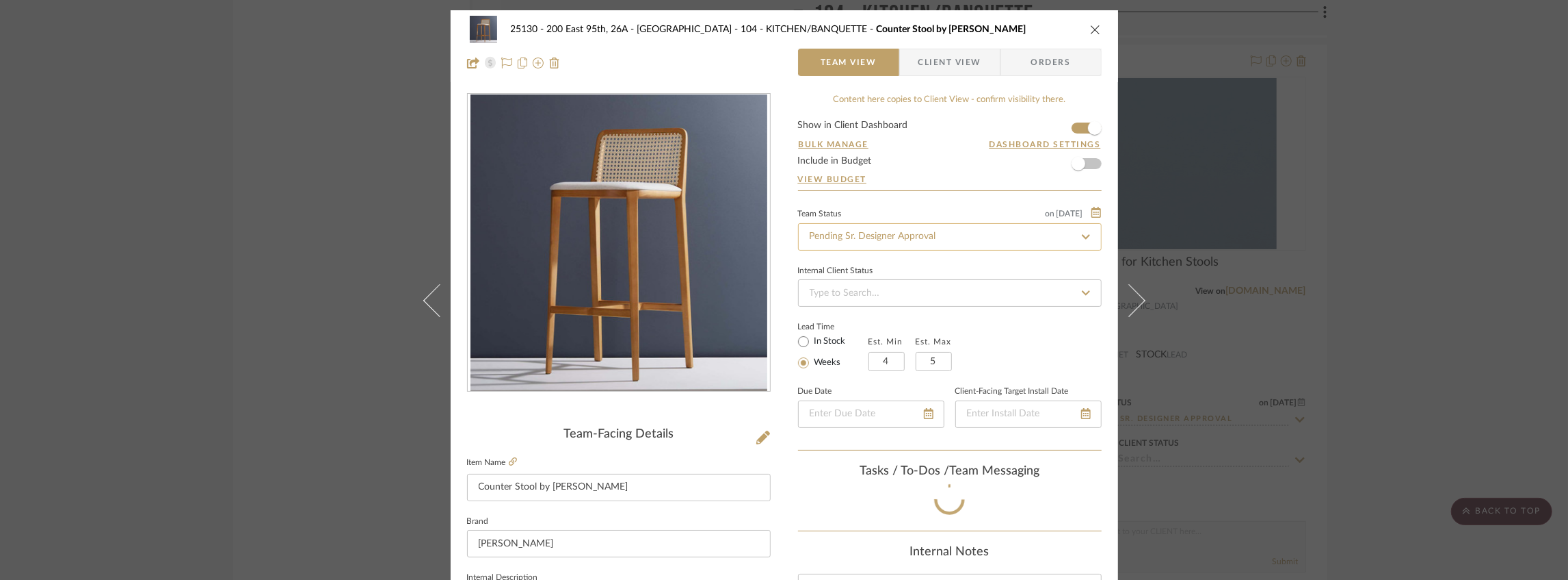
click at [873, 228] on input "Pending Sr. Designer Approval" at bounding box center [950, 236] width 303 height 27
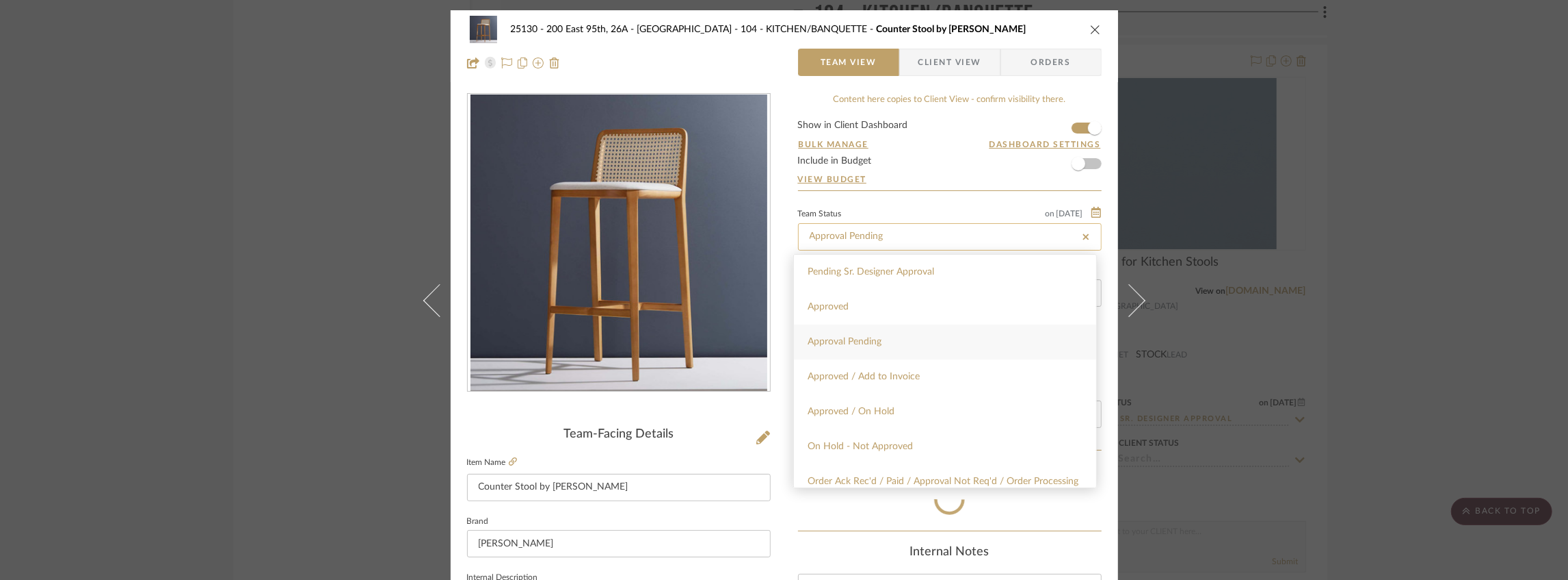
type input "Approval Pending"
type input "[DATE]"
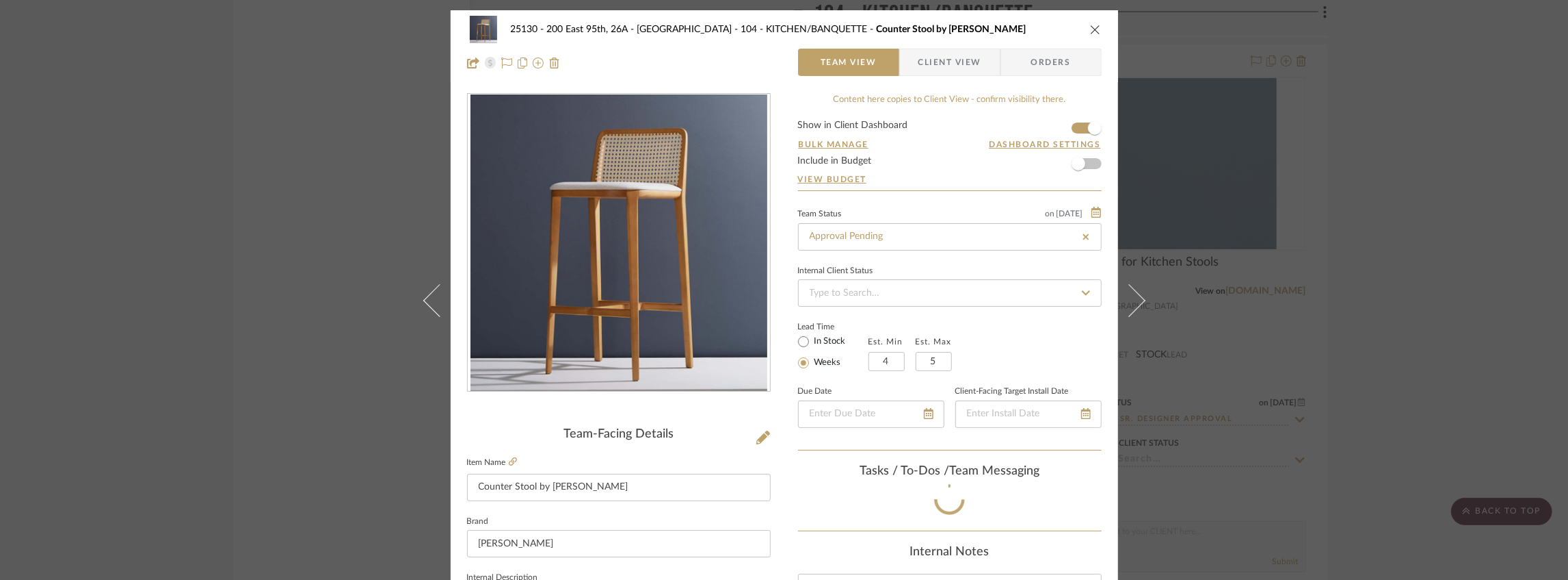
click at [1096, 26] on icon "close" at bounding box center [1096, 30] width 11 height 11
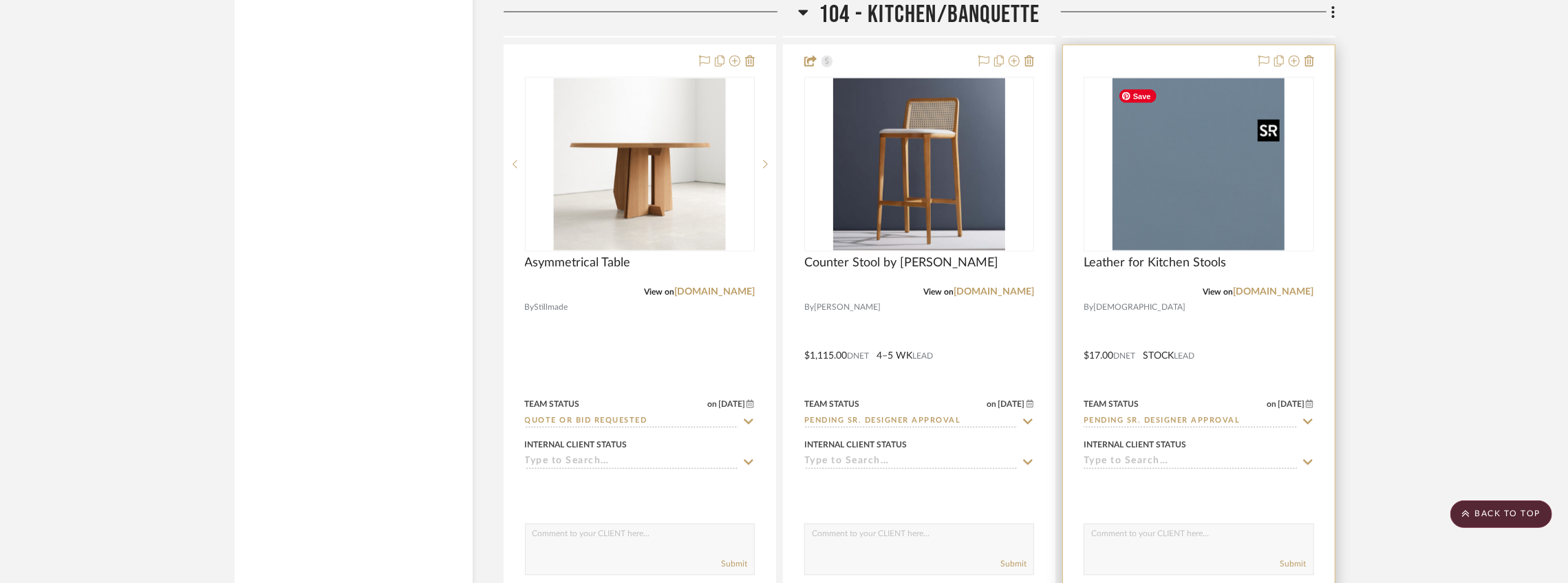
scroll to position [6809, 0]
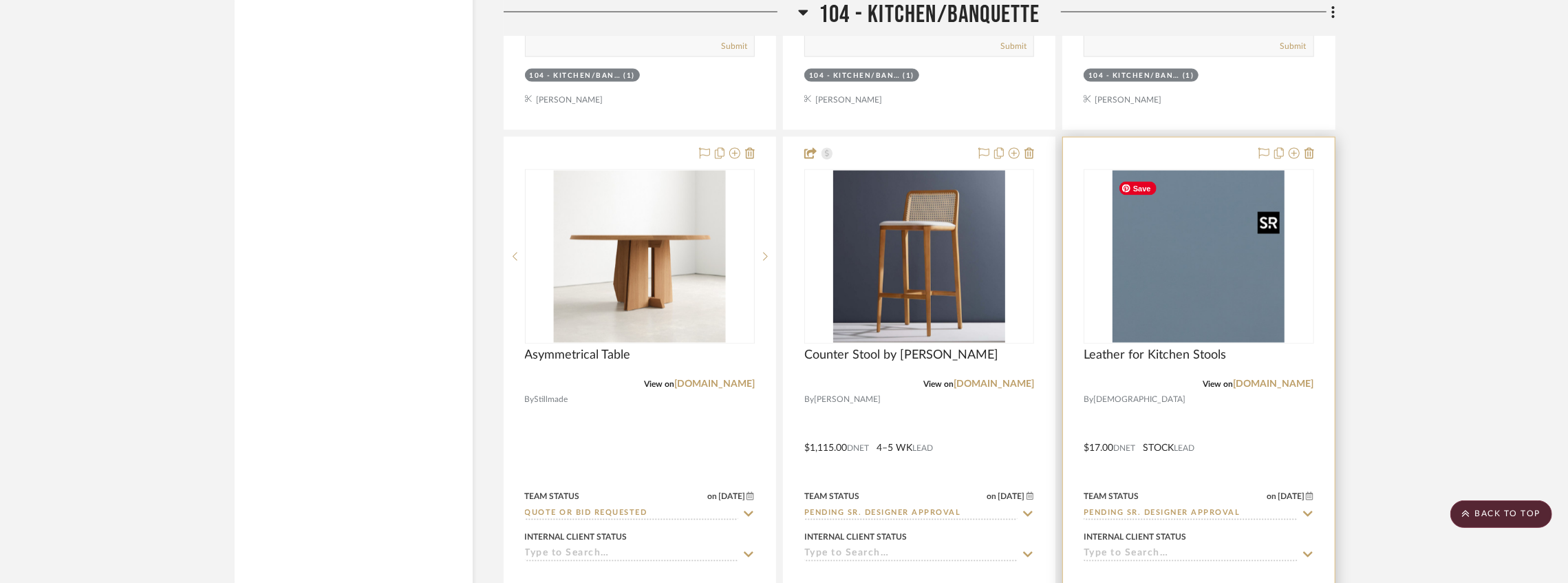
click at [1182, 267] on img "0" at bounding box center [1198, 257] width 172 height 172
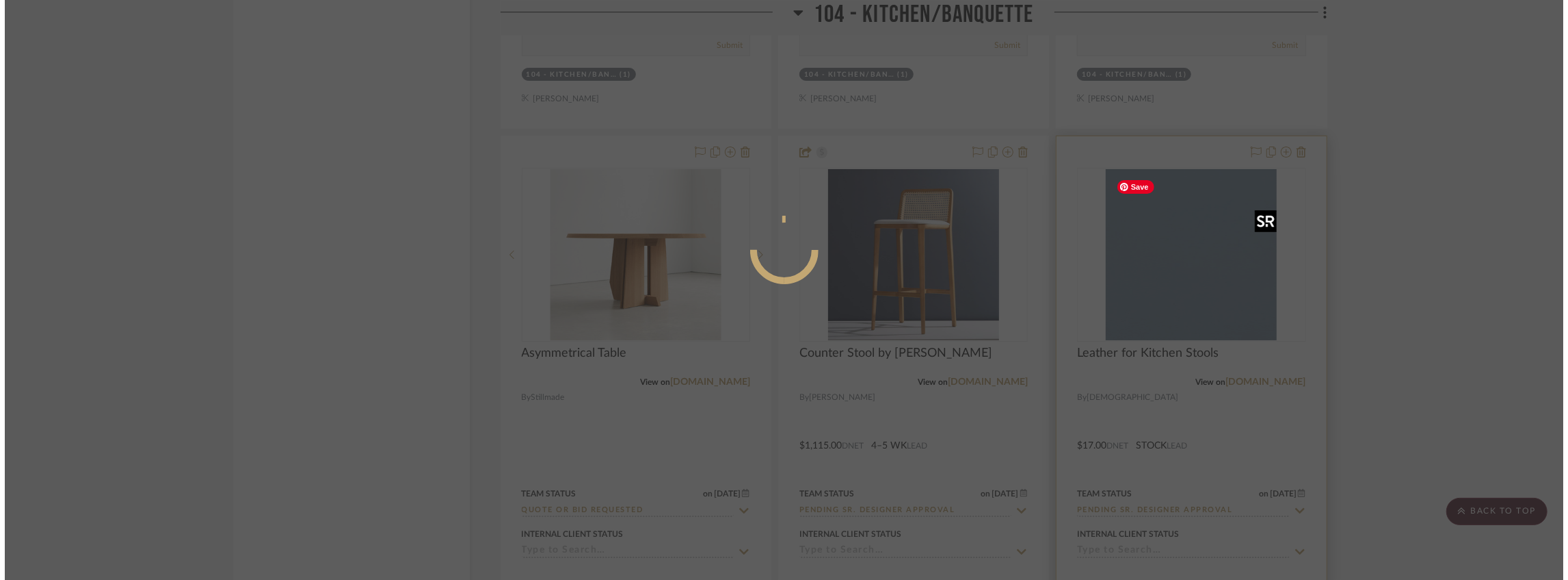
scroll to position [0, 0]
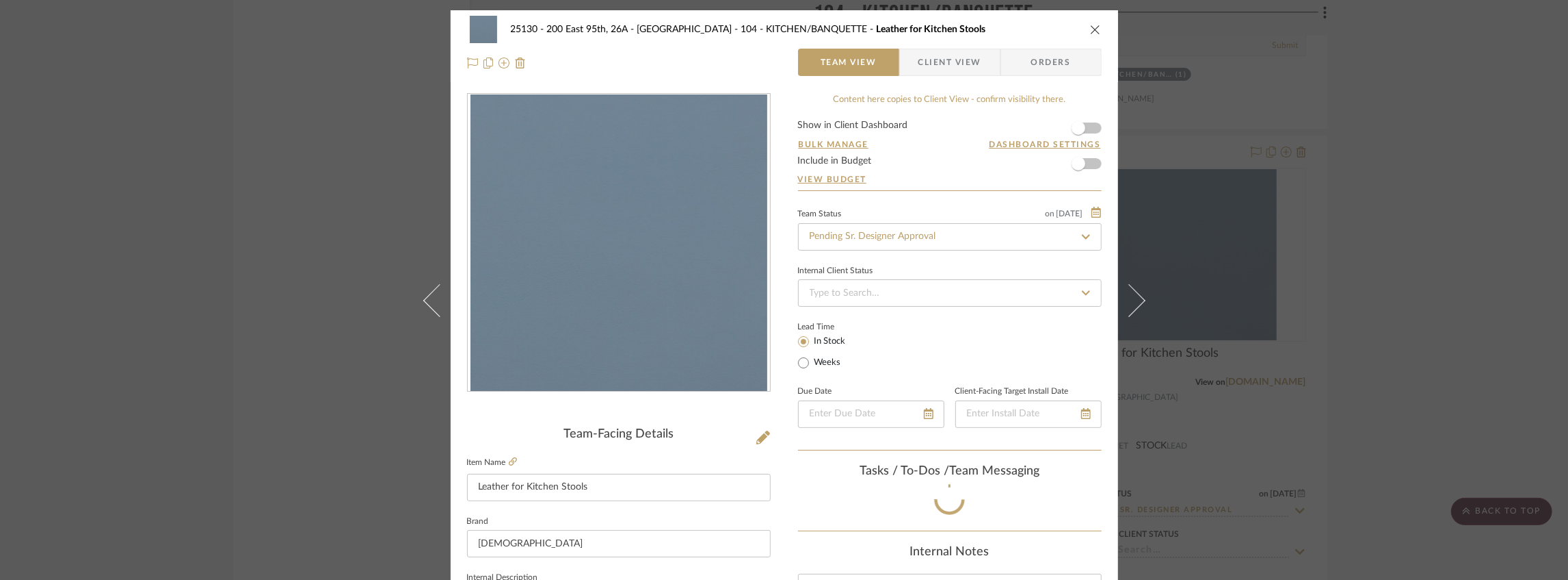
type input "[DATE]"
type input "Approval Pending"
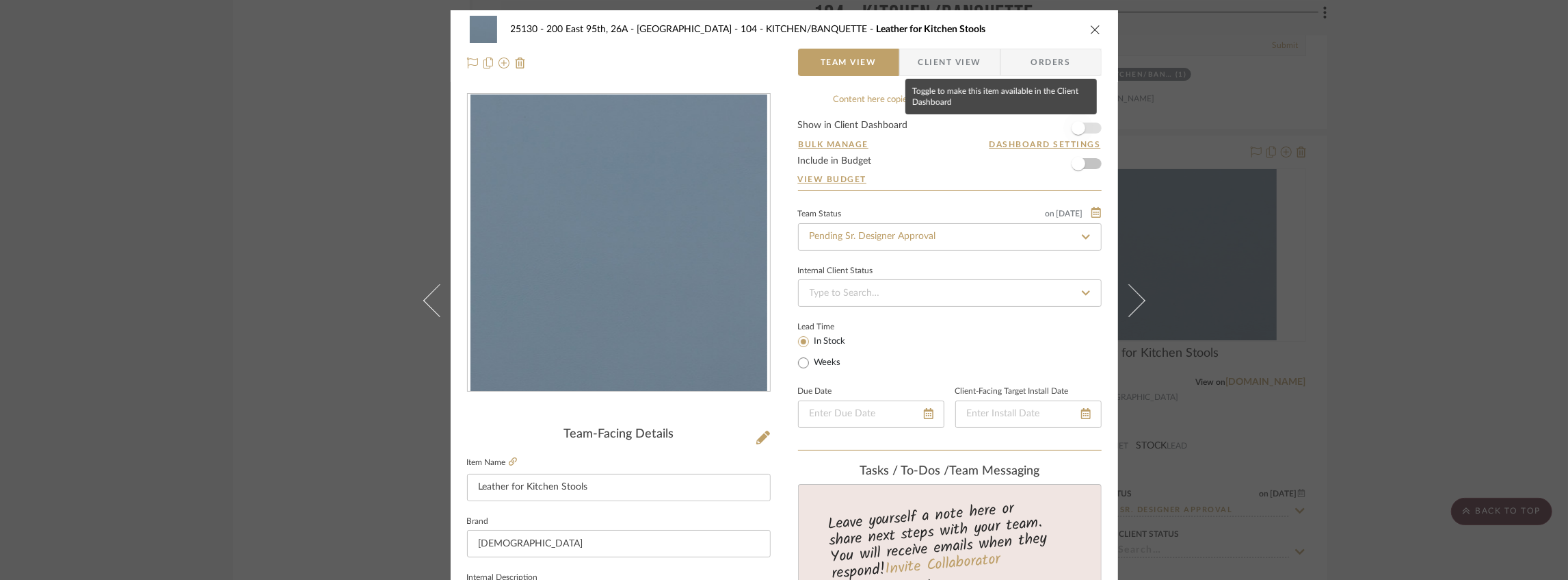
click at [1078, 130] on span "button" at bounding box center [1078, 128] width 14 height 14
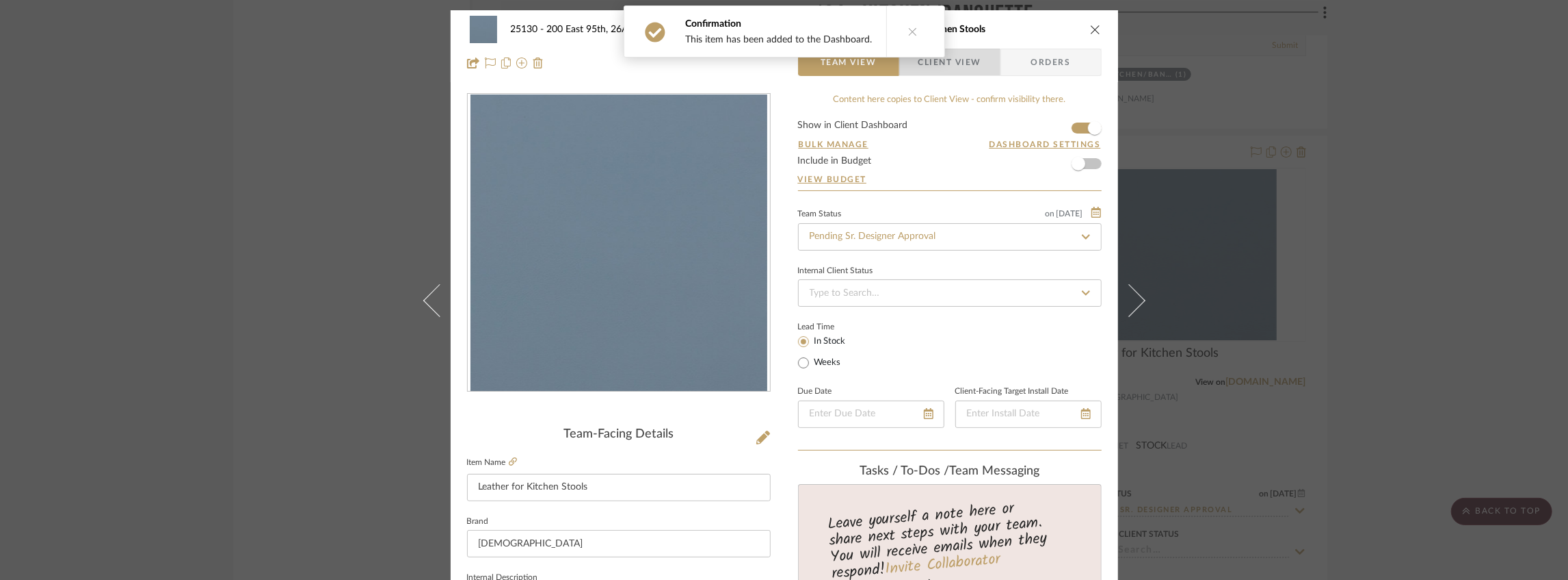
click at [936, 63] on span "Client View" at bounding box center [950, 62] width 63 height 27
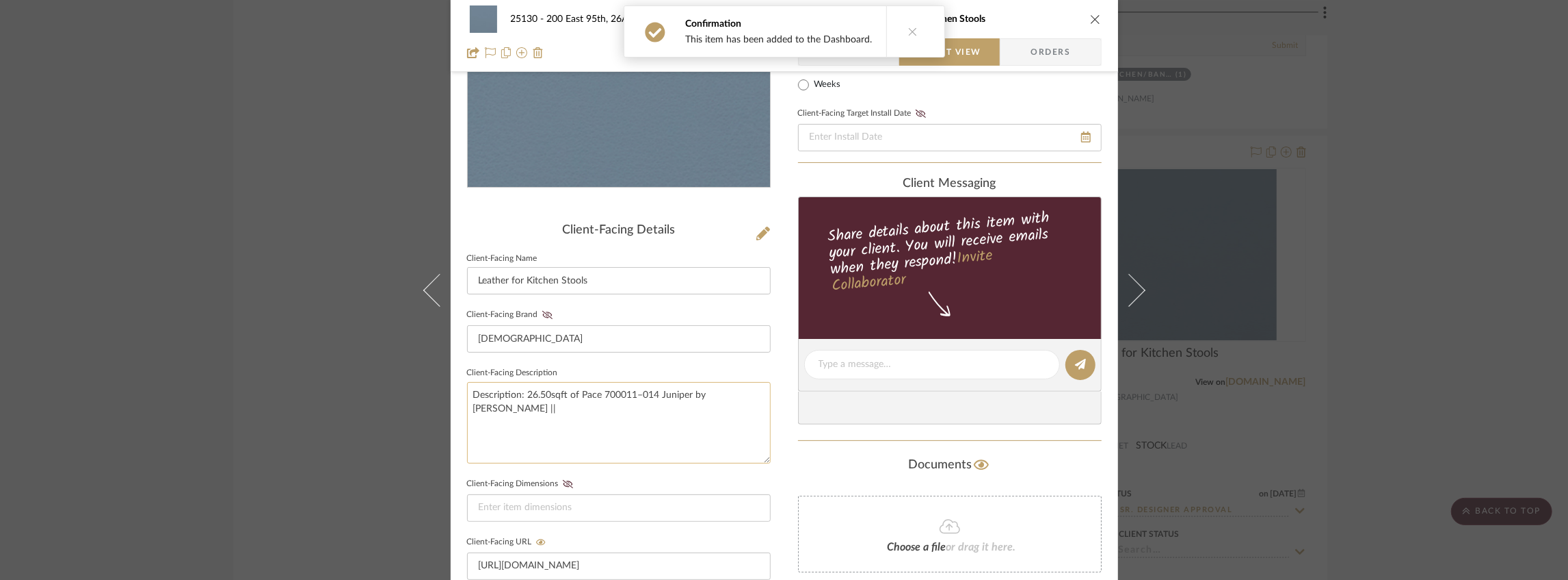
scroll to position [274, 0]
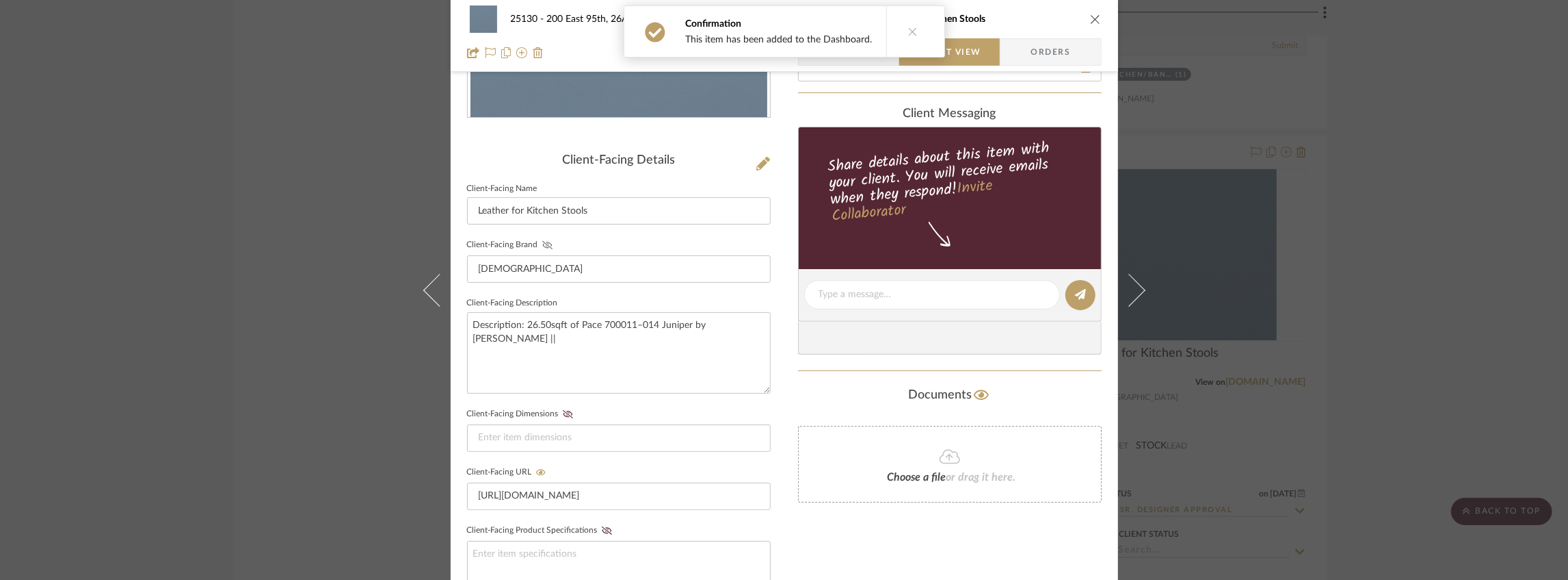
click at [544, 245] on icon at bounding box center [547, 245] width 10 height 9
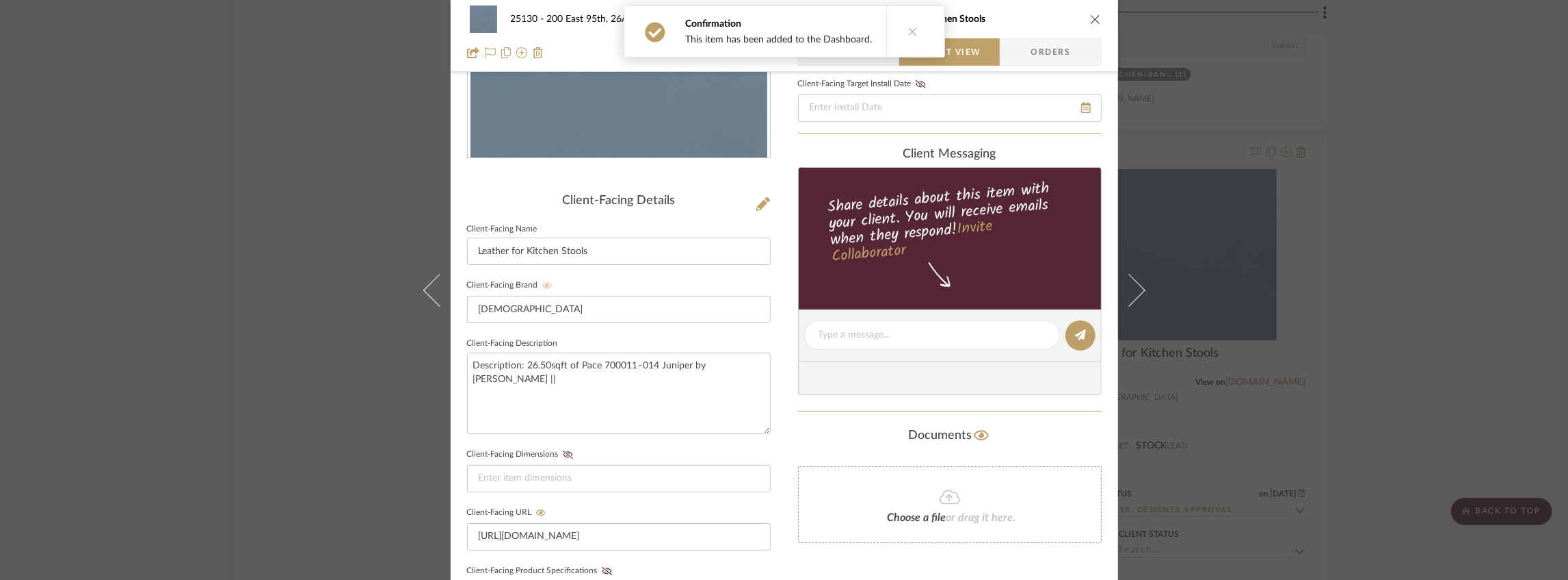
scroll to position [182, 0]
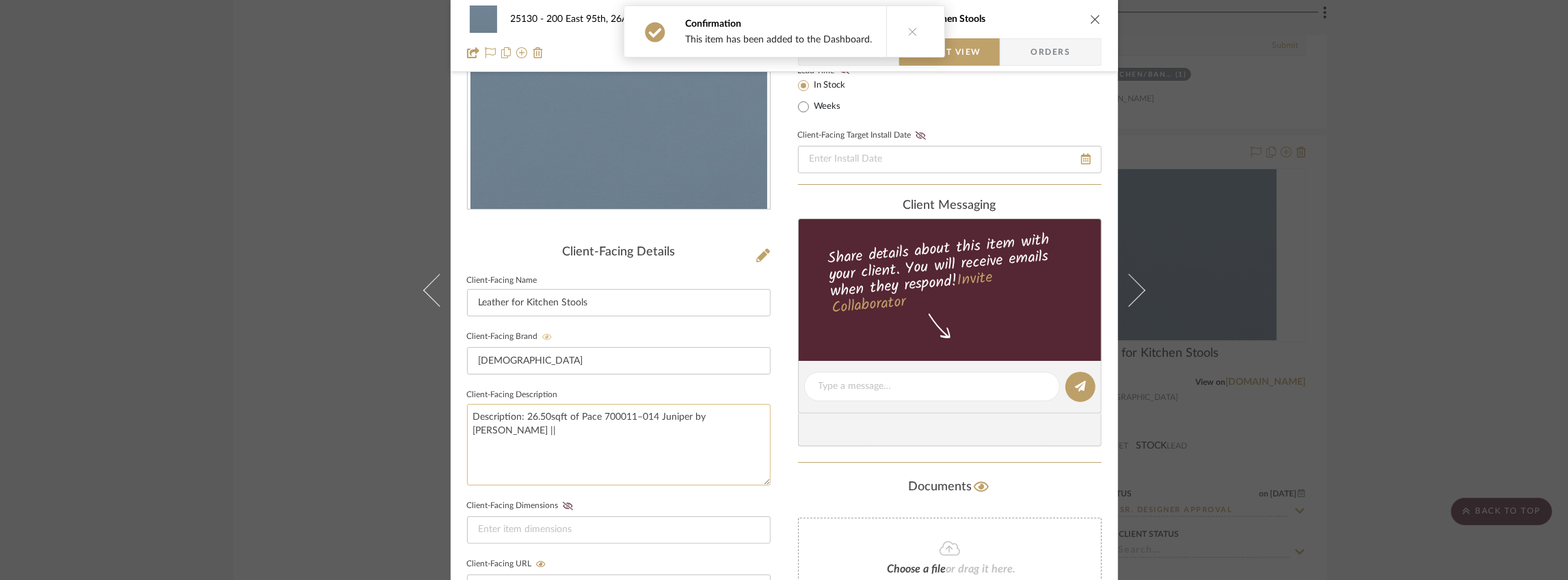
click at [749, 419] on textarea "Description: 26.50sqft of Pace 700011–014 Juniper by [PERSON_NAME] ||" at bounding box center [618, 444] width 303 height 82
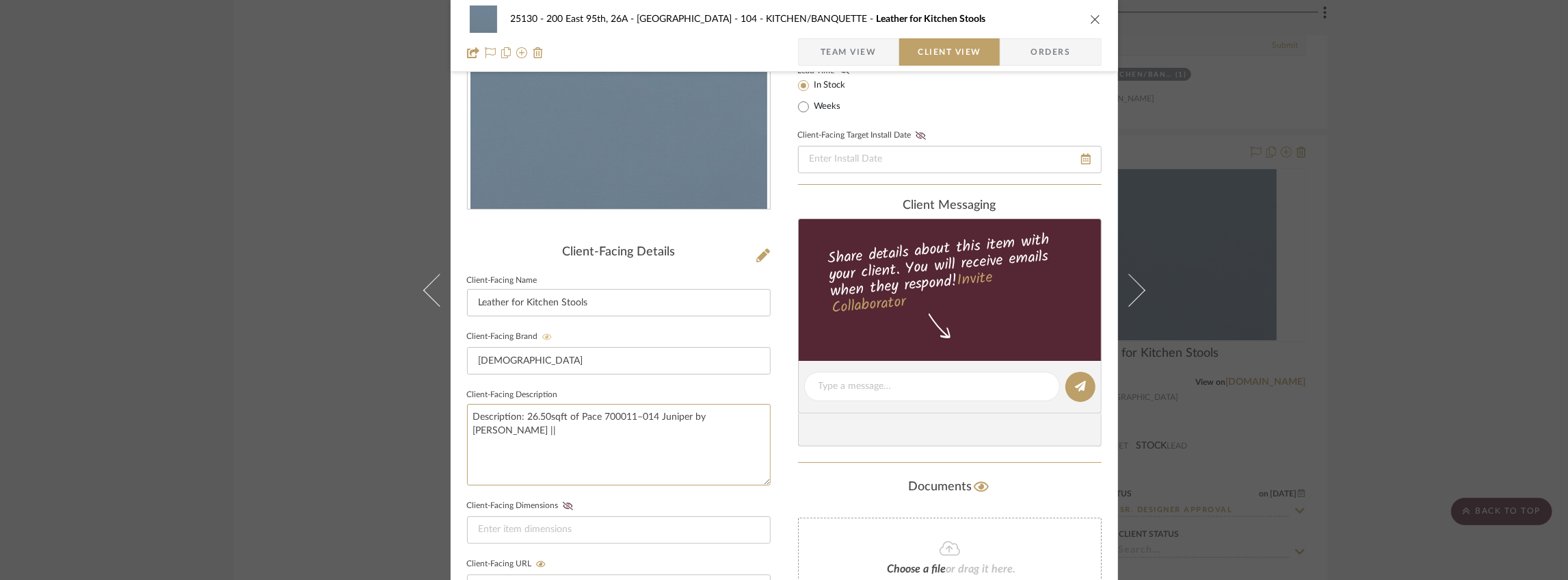
type textarea "Description: 26.50sqft of Pace 700011–014 Juniper by [PERSON_NAME] ||"
click at [845, 55] on span "Team View" at bounding box center [849, 51] width 56 height 27
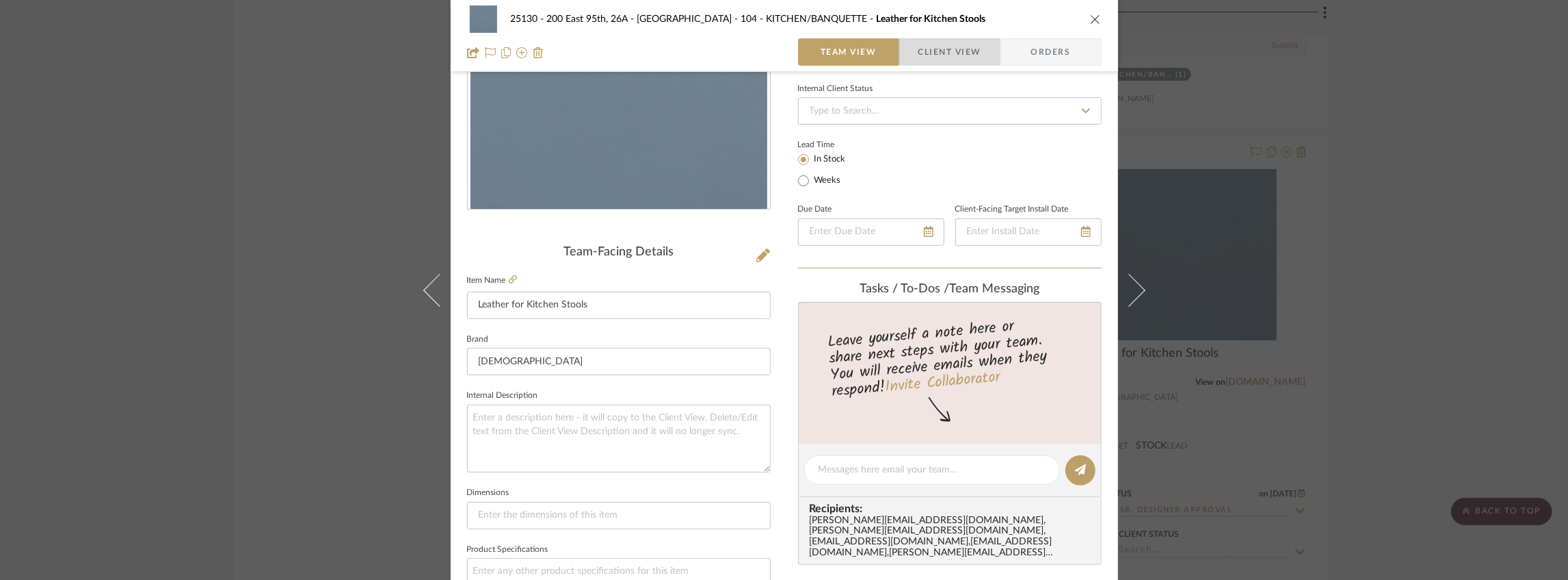
click at [922, 49] on span "Client View" at bounding box center [950, 51] width 63 height 27
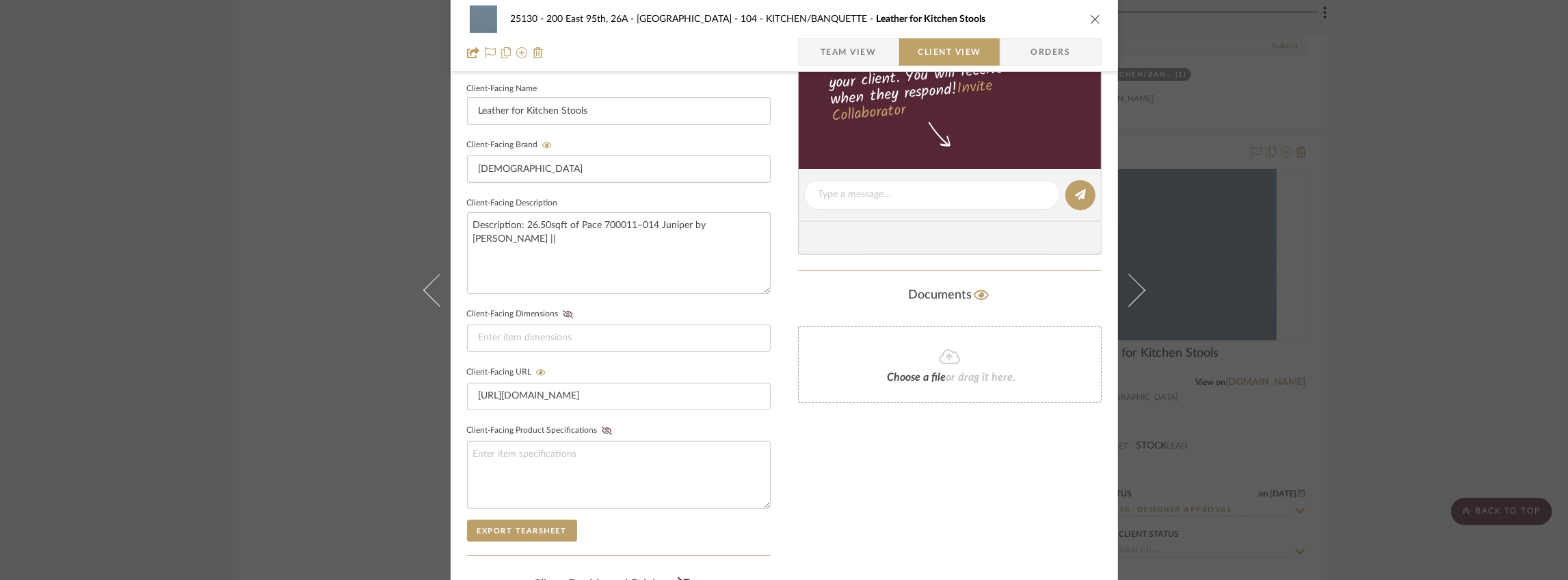
scroll to position [502, 0]
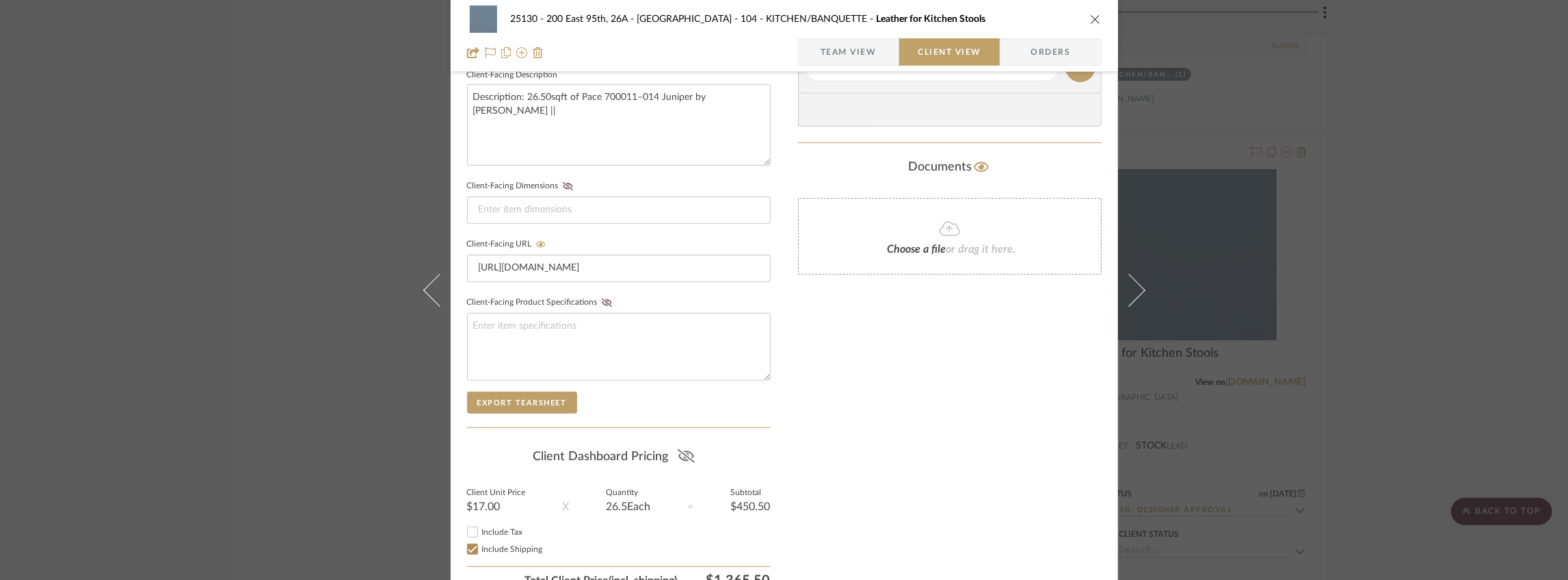
click at [681, 449] on icon at bounding box center [686, 456] width 17 height 14
click at [492, 528] on span "Include Tax" at bounding box center [502, 532] width 41 height 9
click at [481, 527] on input "Include Tax" at bounding box center [472, 531] width 16 height 16
checkbox input "false"
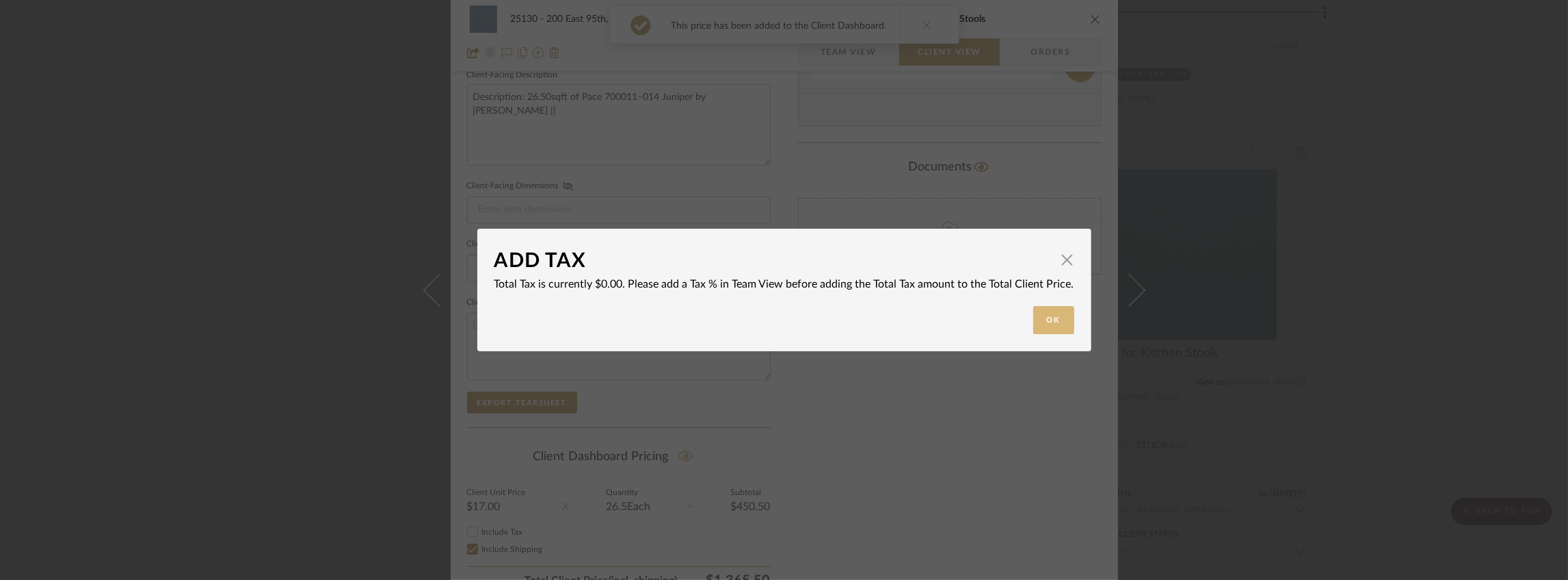
click at [1040, 320] on button "Ok" at bounding box center [1054, 320] width 41 height 28
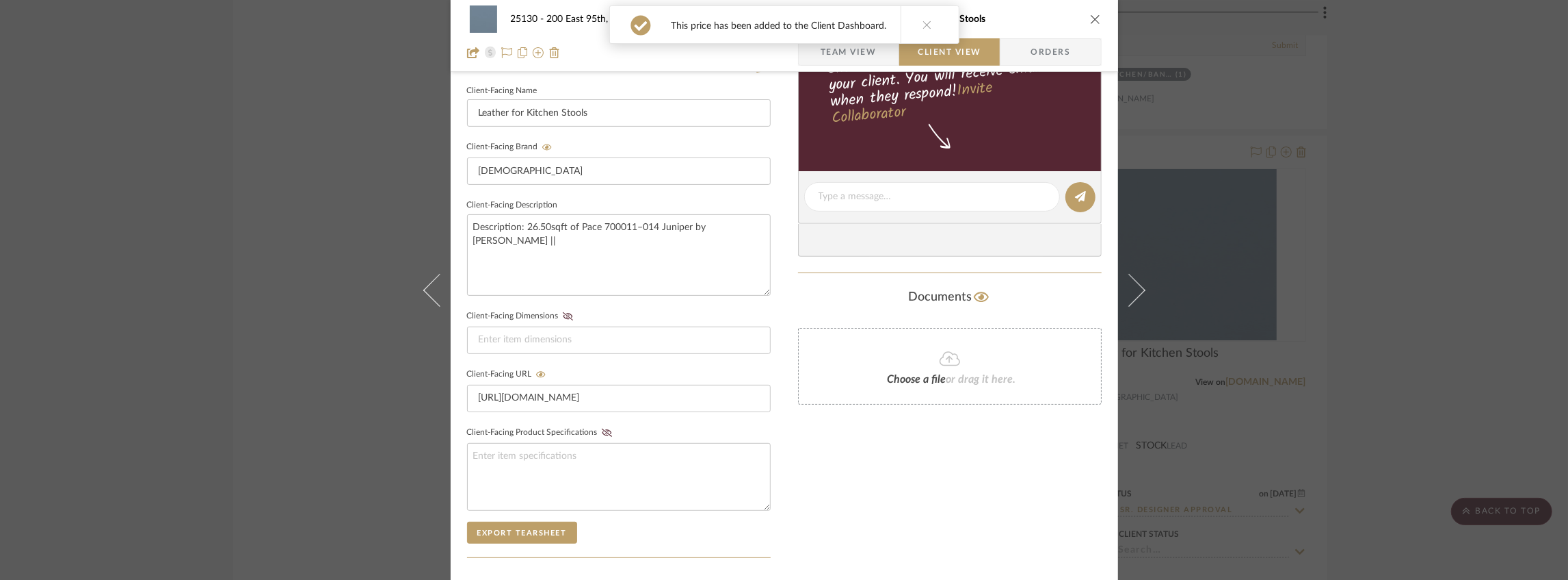
scroll to position [200, 0]
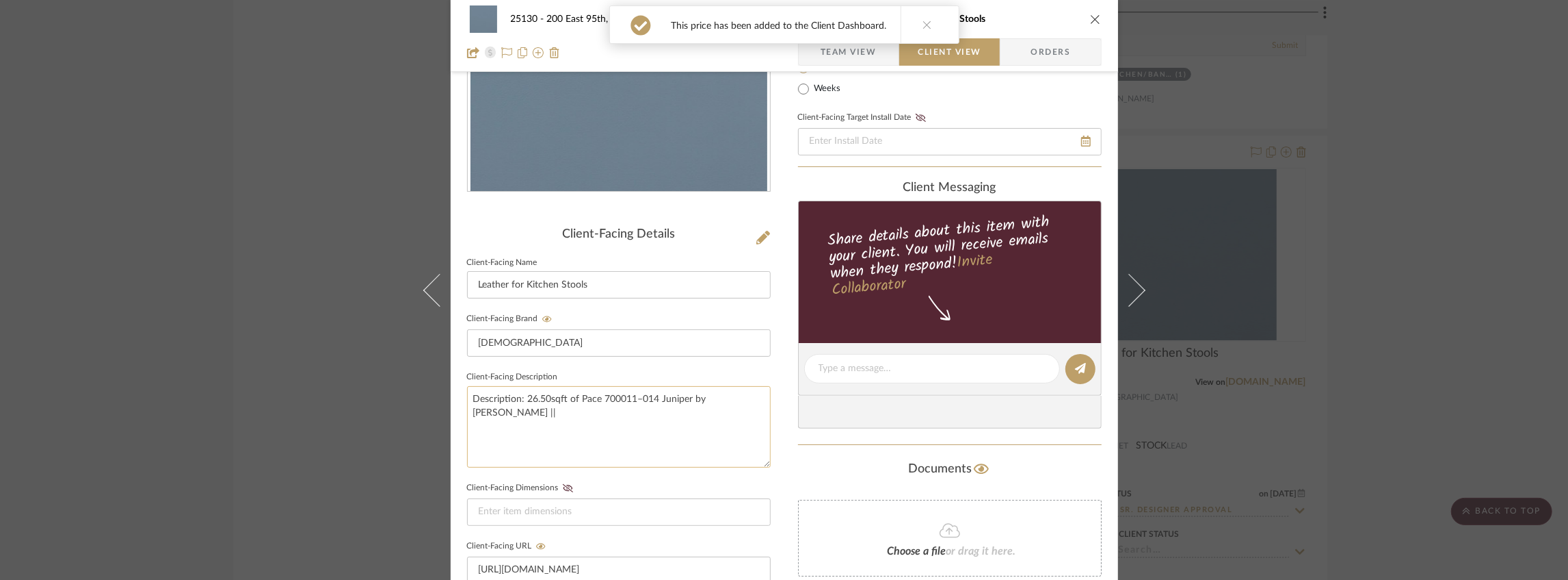
click at [758, 405] on textarea "Description: 26.50sqft of Pace 700011–014 Juniper by [PERSON_NAME] ||" at bounding box center [618, 426] width 303 height 82
click at [547, 395] on textarea "Description: 26.50sqft of Pace 700011–014 Juniper by [PERSON_NAME] ||" at bounding box center [618, 426] width 303 height 82
drag, startPoint x: 566, startPoint y: 398, endPoint x: 552, endPoint y: 400, distance: 14.1
click at [552, 400] on textarea "Description: 26.50 sqft of Pace 700011–014 Juniper by [PERSON_NAME] ||" at bounding box center [618, 426] width 303 height 82
click at [638, 428] on textarea "Description: 26.50 SQFTY of Pace 700011–014 Juniper by [PERSON_NAME] ||" at bounding box center [618, 426] width 303 height 82
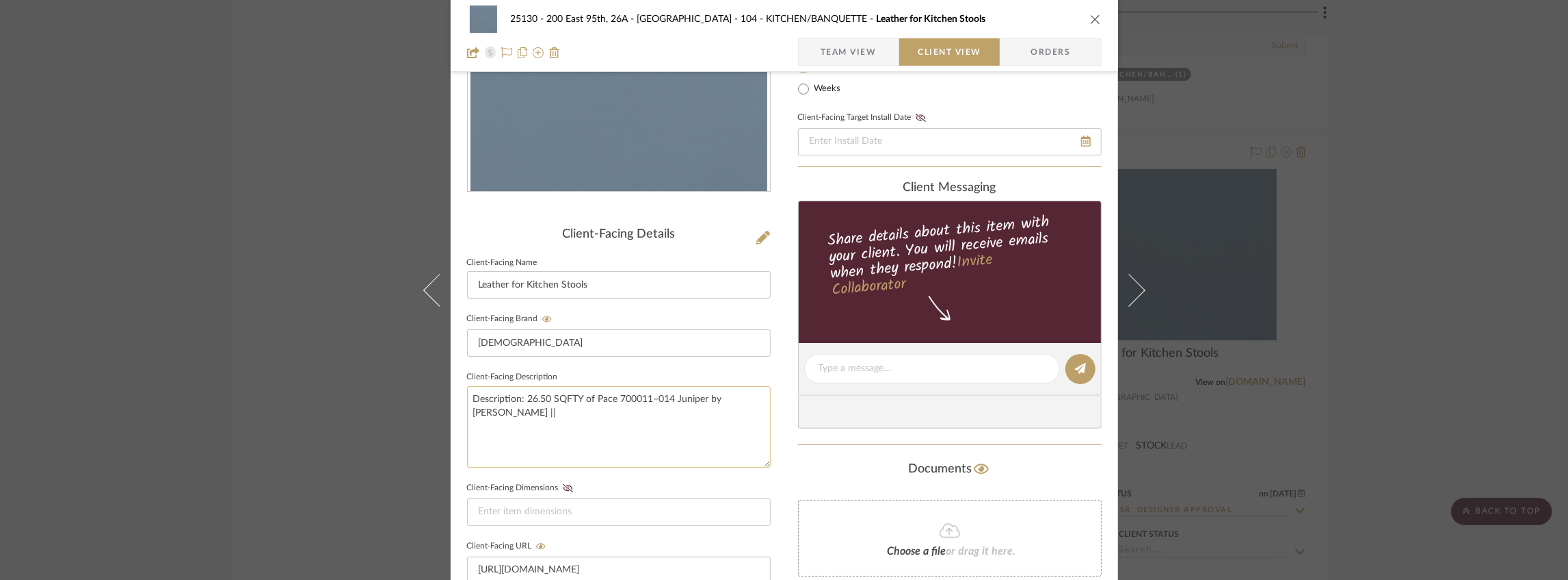
click at [649, 412] on textarea "Description: 26.50 SQFTY of Pace 700011–014 Juniper by [PERSON_NAME] ||" at bounding box center [618, 426] width 303 height 82
click at [470, 399] on textarea "Description: 26.50 SQFTY of Pace 700011–014 Juniper by [PERSON_NAME] ||" at bounding box center [618, 426] width 303 height 82
click at [511, 412] on textarea "Description: 26.50 SQFTY of Pace 700011–014 Juniper by [PERSON_NAME] ||" at bounding box center [618, 426] width 303 height 82
click at [488, 414] on textarea "Description: 26.50 SQFTY of Pace 700011–014 Juniper by [PERSON_NAME] ||" at bounding box center [618, 426] width 303 height 82
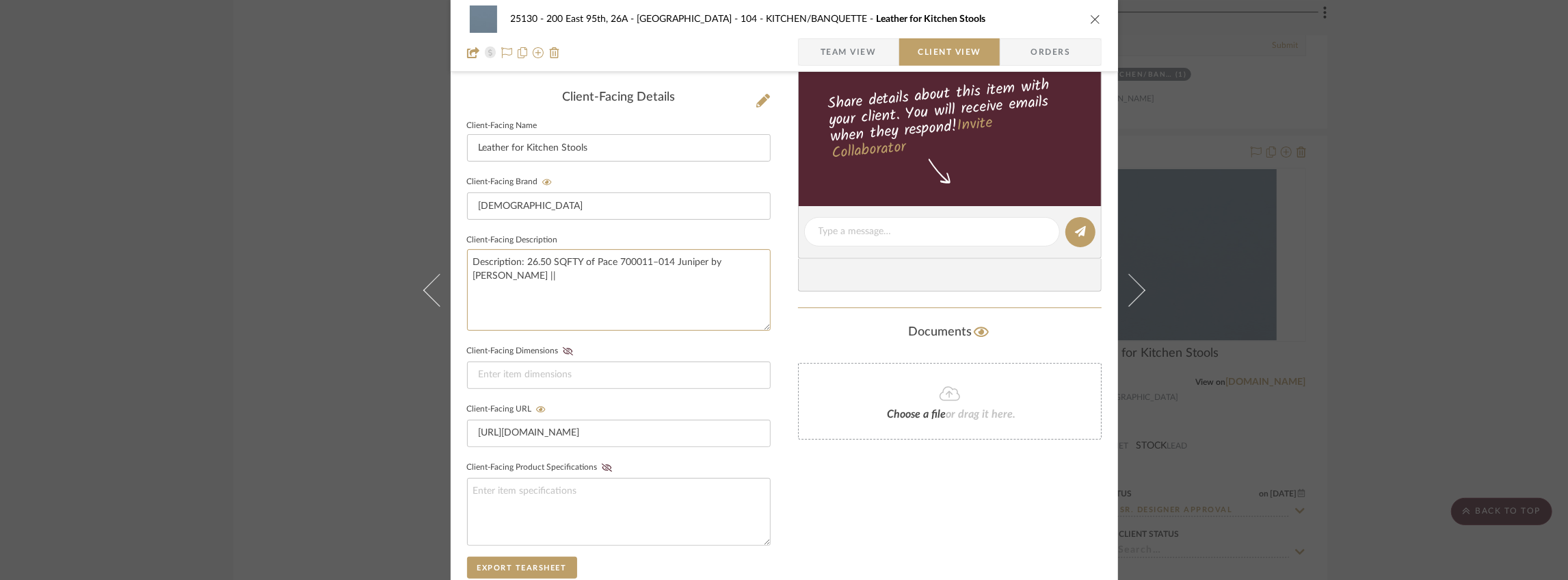
scroll to position [0, 0]
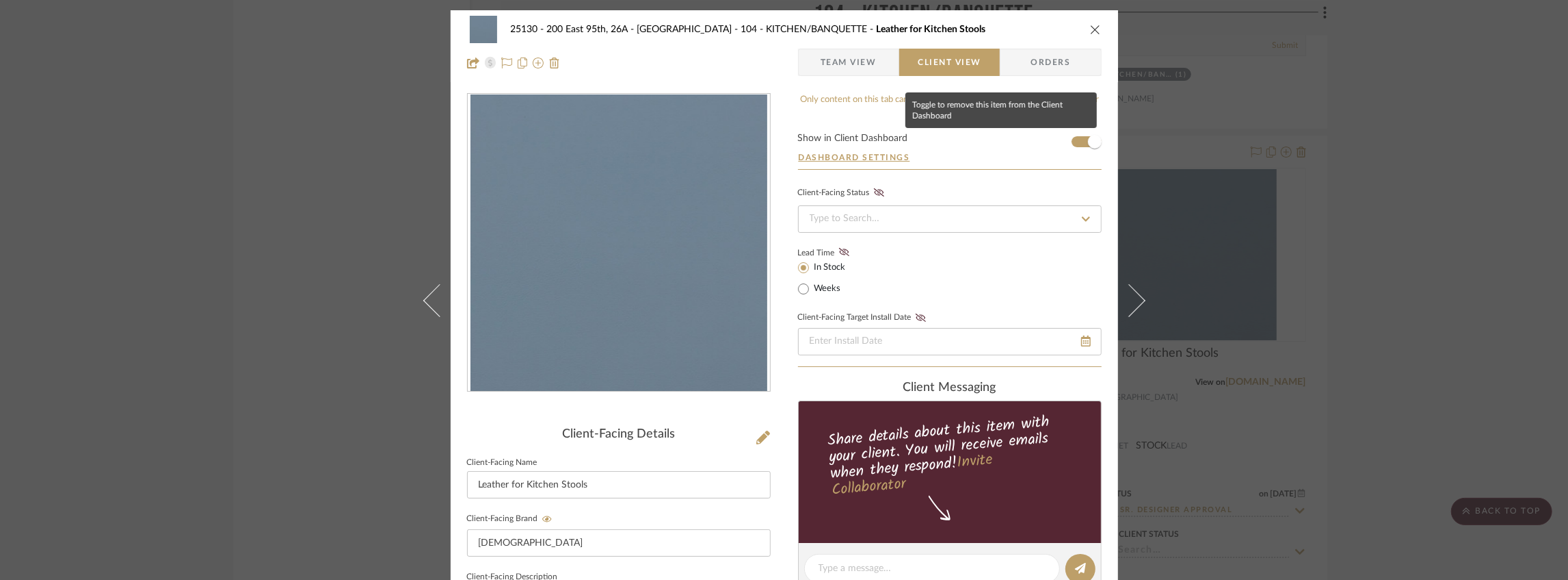
type textarea "Description: 26.50 SQFTY of Pace 700011–014 Juniper by [PERSON_NAME] ||"
click at [1072, 140] on form "Show in Client Dashboard Dashboard Settings" at bounding box center [950, 151] width 303 height 36
click at [1071, 141] on form "Show in Client Dashboard Dashboard Settings" at bounding box center [950, 151] width 303 height 36
click at [1090, 141] on span "button" at bounding box center [1095, 142] width 14 height 14
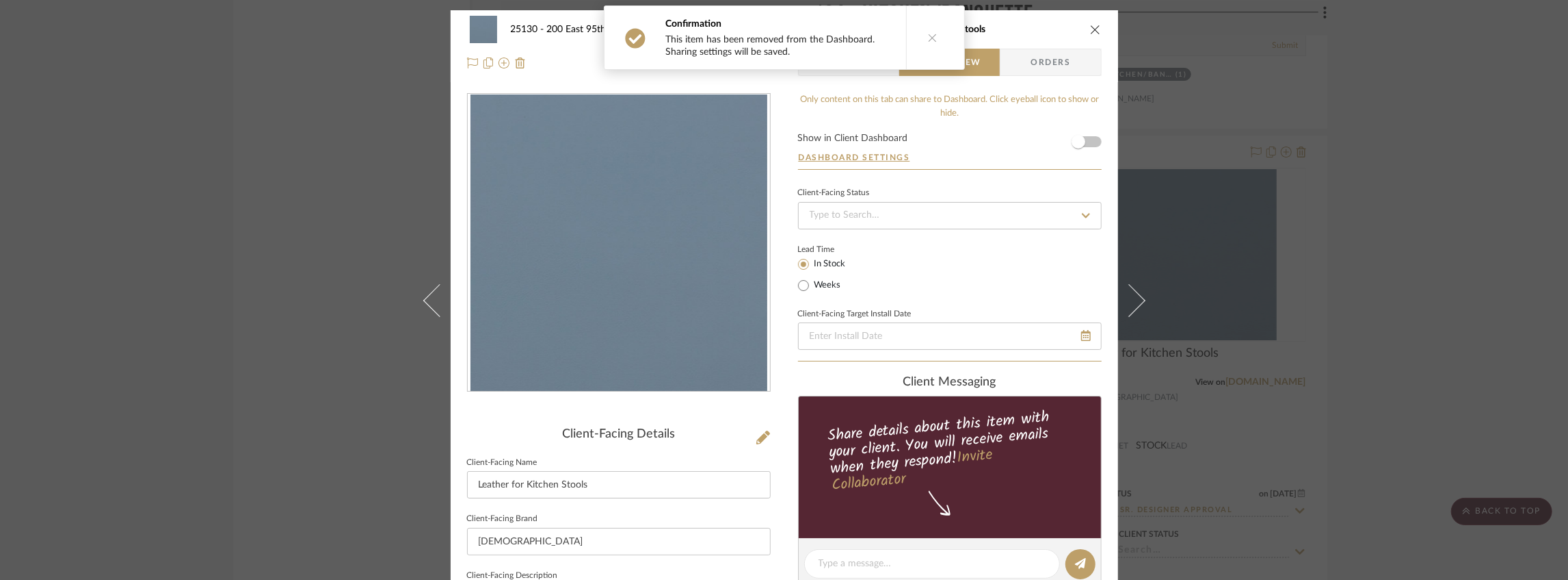
click at [1090, 29] on icon "close" at bounding box center [1096, 30] width 11 height 11
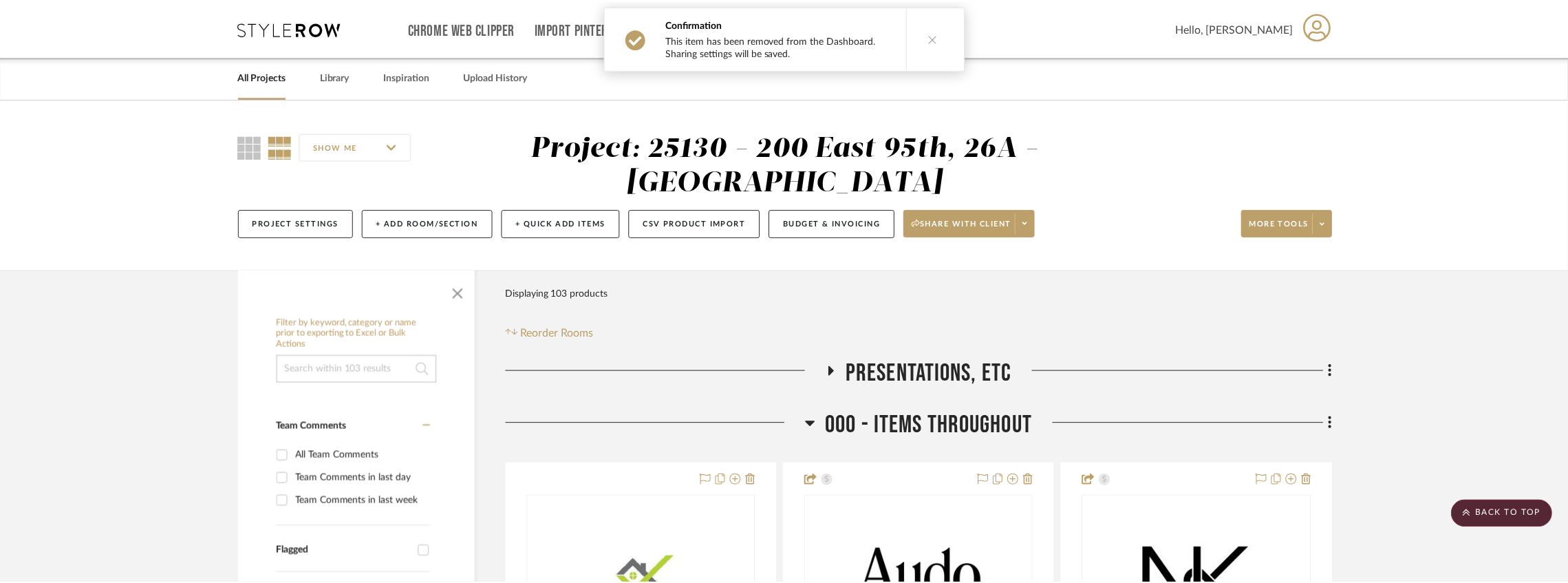
scroll to position [6809, 0]
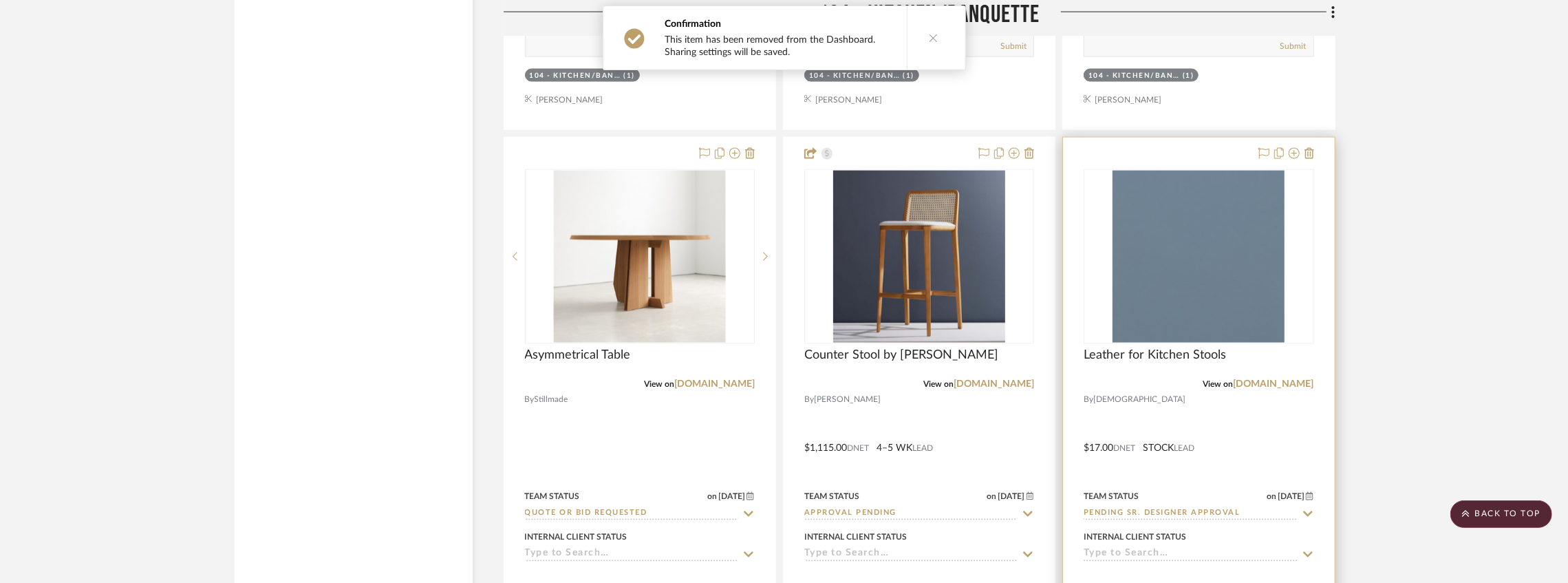
click at [1194, 521] on input "Pending Sr. Designer Approval" at bounding box center [1189, 514] width 213 height 13
drag, startPoint x: 1265, startPoint y: 154, endPoint x: 1250, endPoint y: 219, distance: 66.7
click at [1264, 154] on icon at bounding box center [1264, 153] width 11 height 11
click at [1142, 519] on input "Pending Sr. Designer Approval" at bounding box center [1189, 514] width 213 height 13
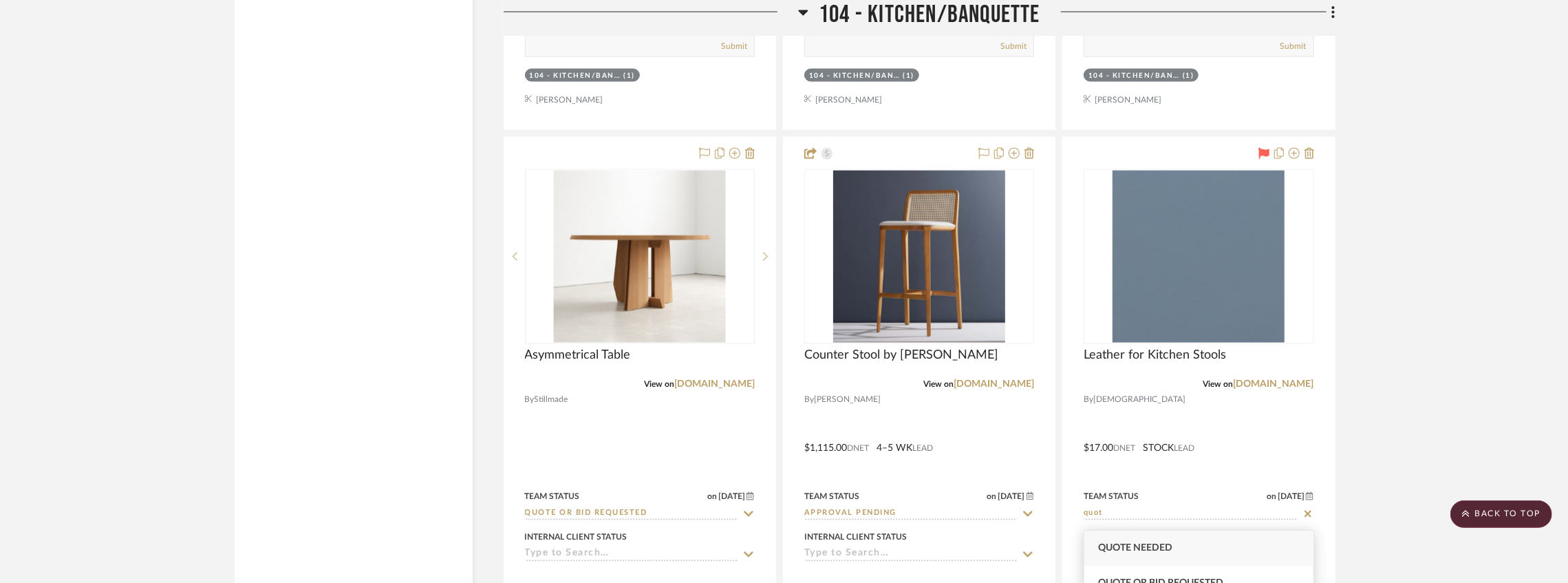
type input "quot"
click at [1142, 546] on span "Quote Needed" at bounding box center [1135, 547] width 74 height 9
type input "[DATE]"
type input "Quote Needed"
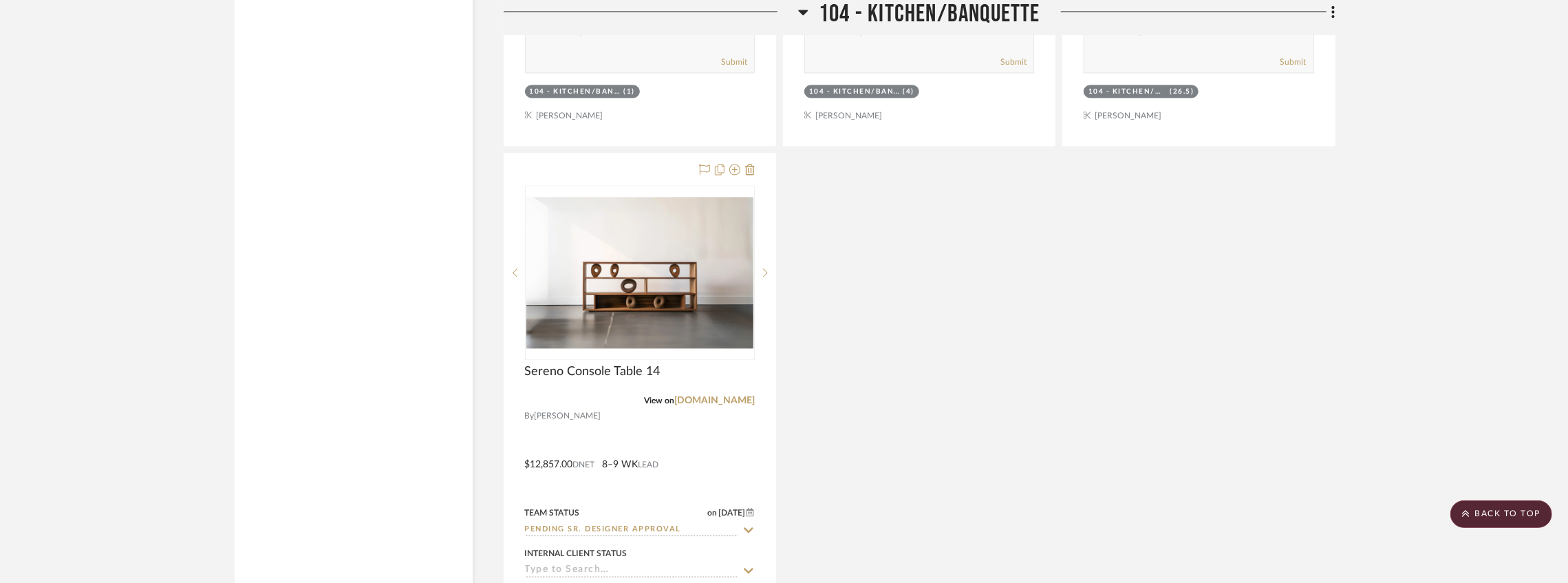
scroll to position [7405, 0]
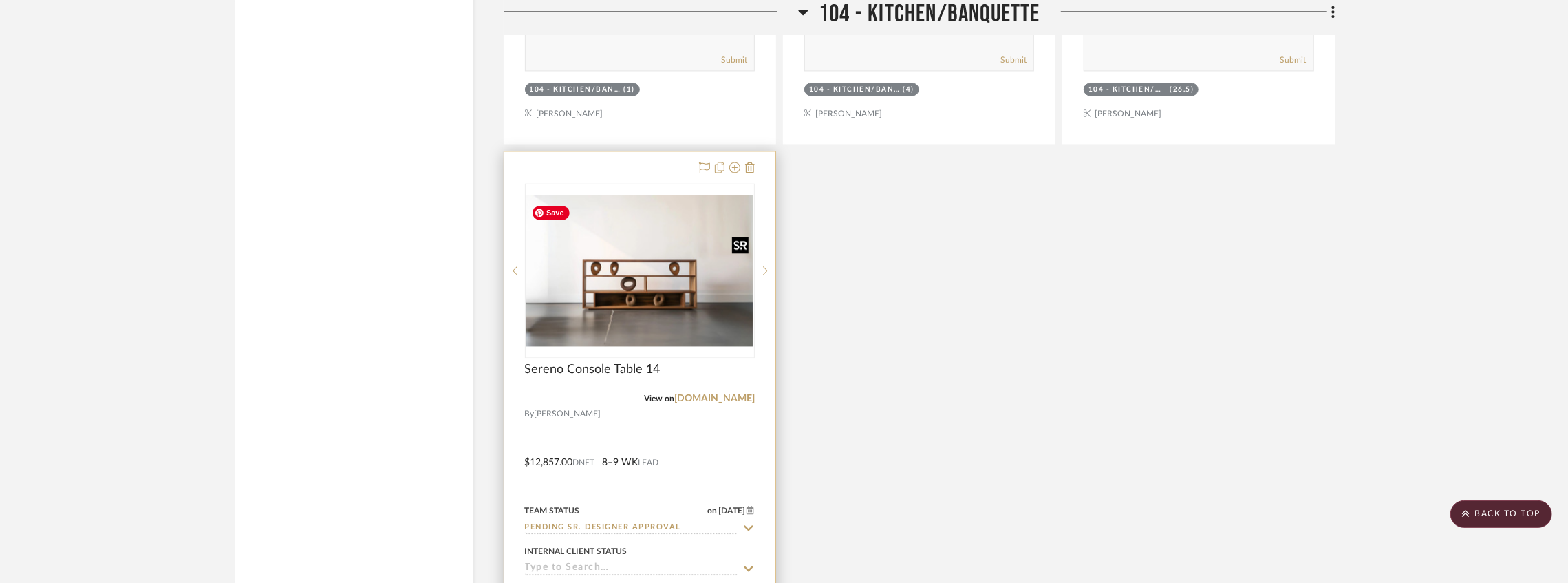
click at [595, 311] on img "0" at bounding box center [639, 270] width 227 height 151
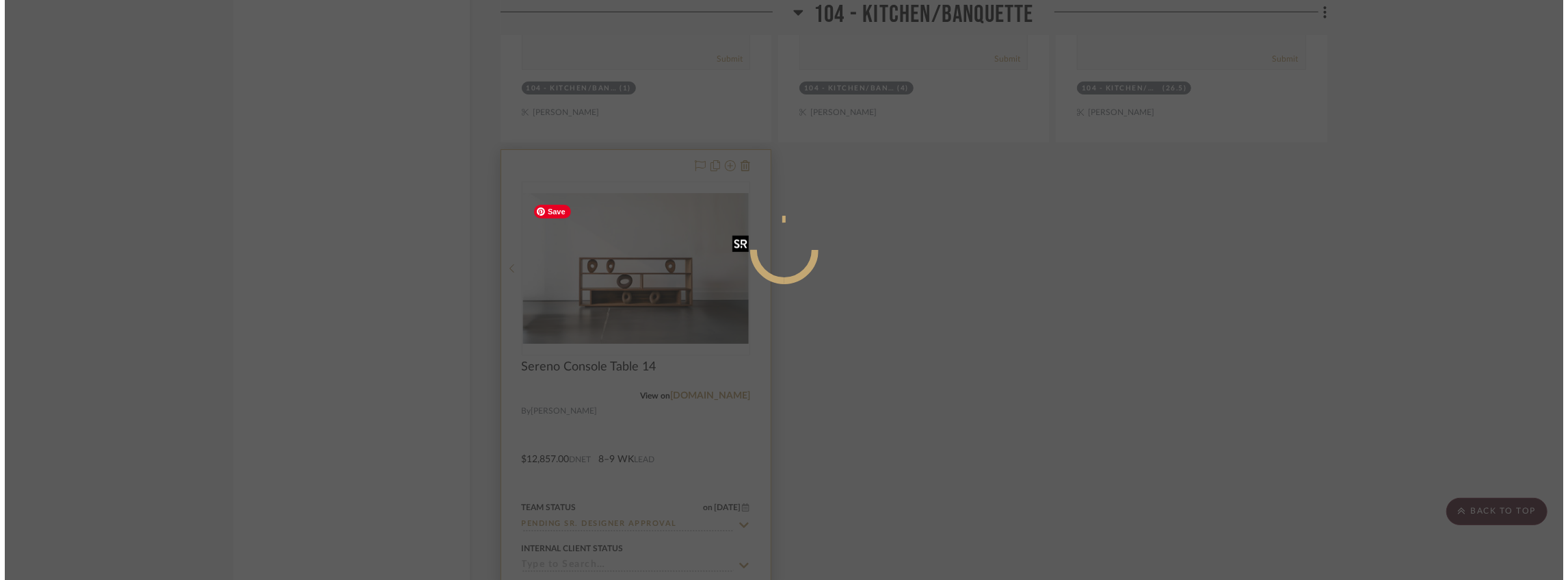
scroll to position [0, 0]
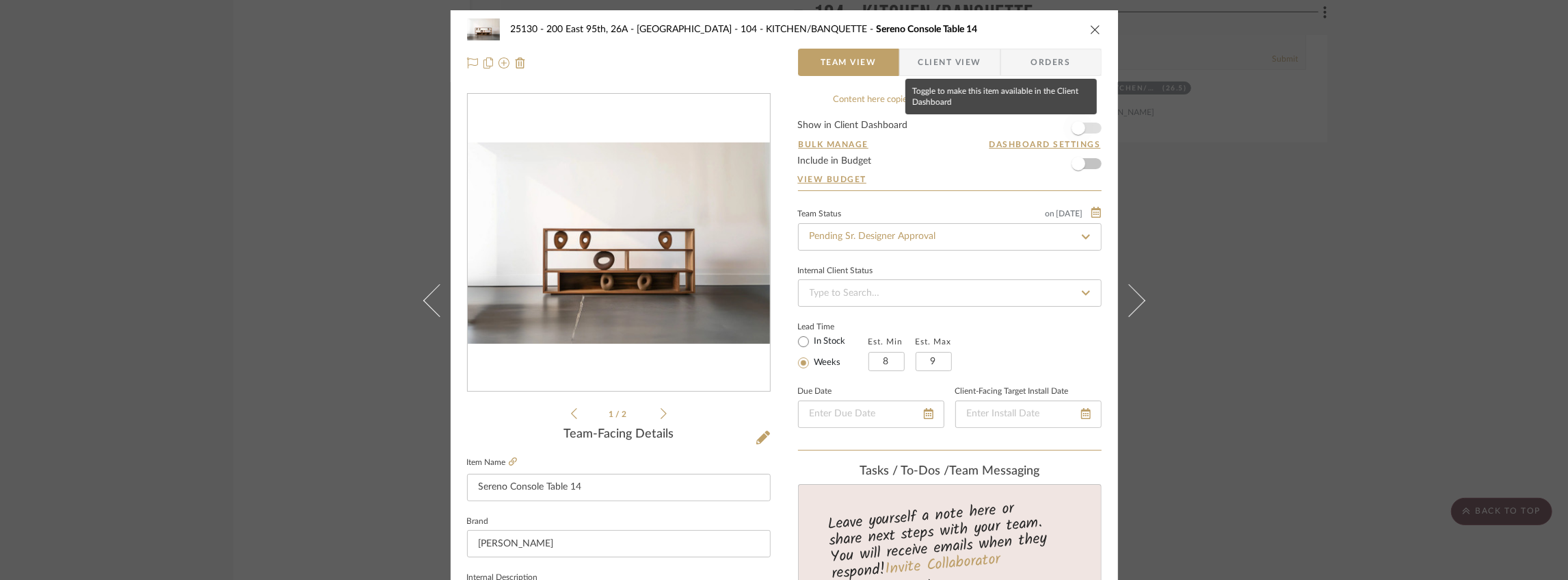
click at [1085, 129] on span "button" at bounding box center [1078, 127] width 30 height 30
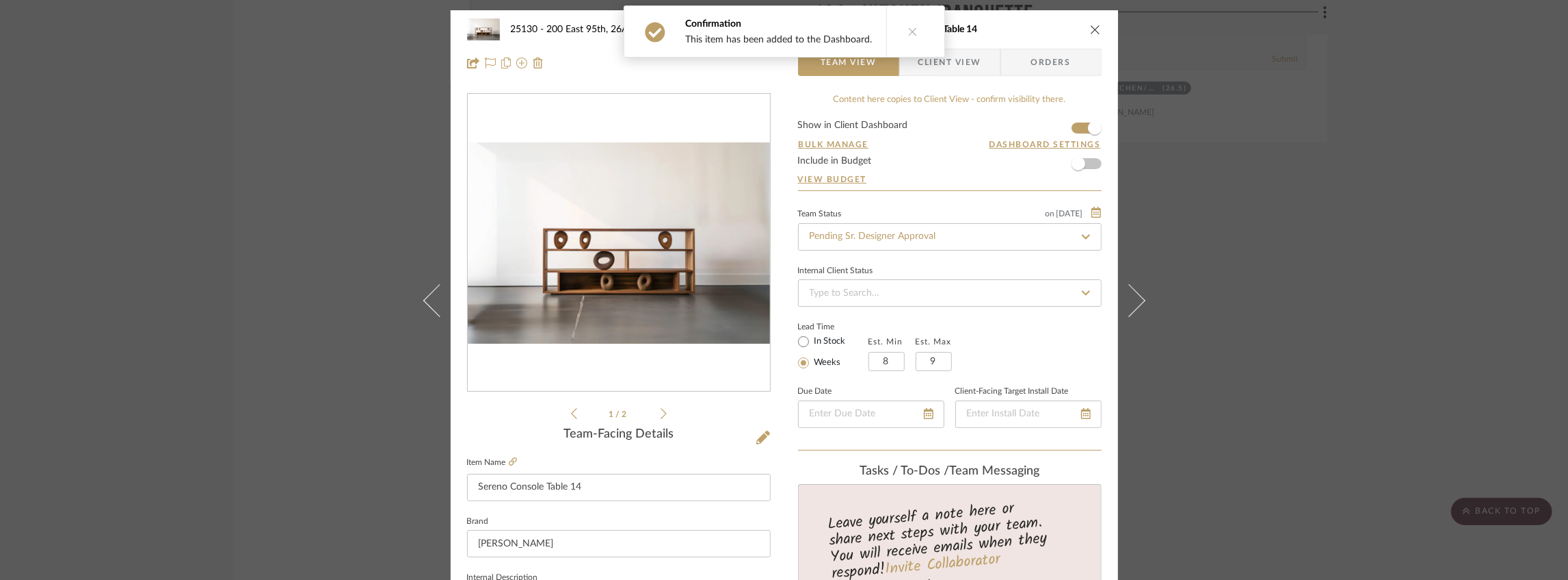
click at [953, 64] on span "Client View" at bounding box center [950, 62] width 63 height 27
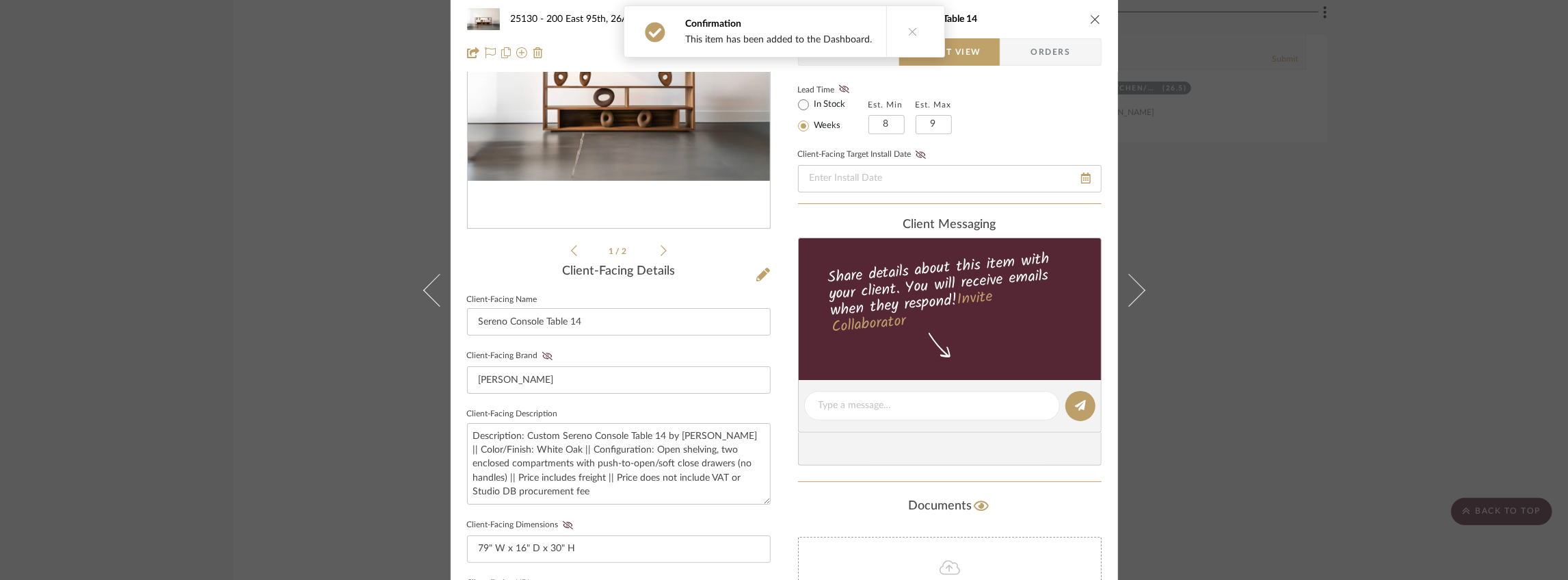
scroll to position [227, 0]
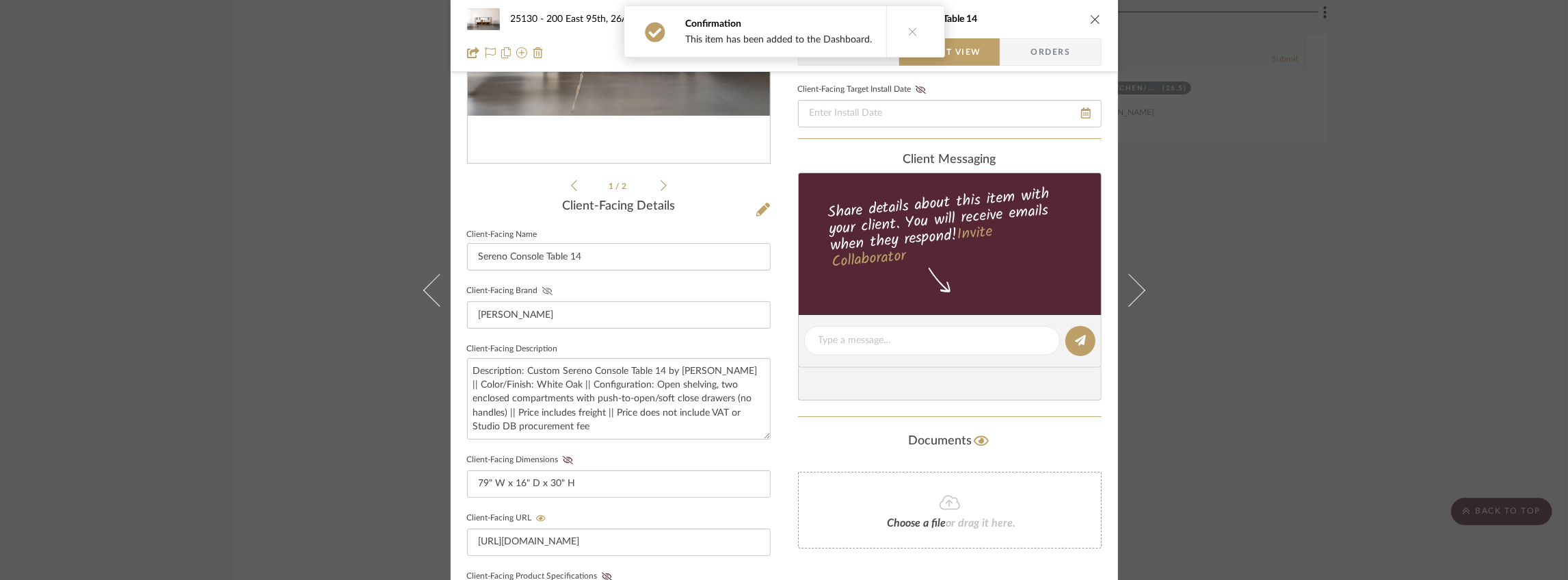
click at [542, 287] on icon at bounding box center [547, 290] width 10 height 9
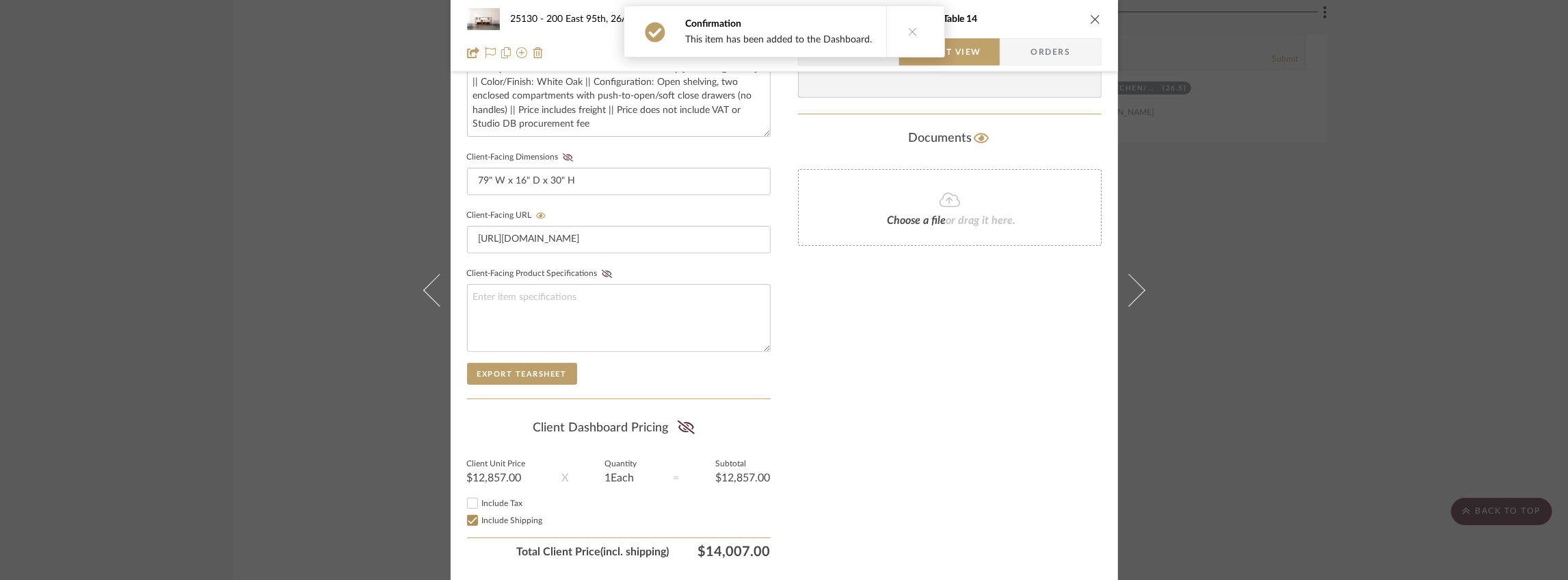
scroll to position [547, 0]
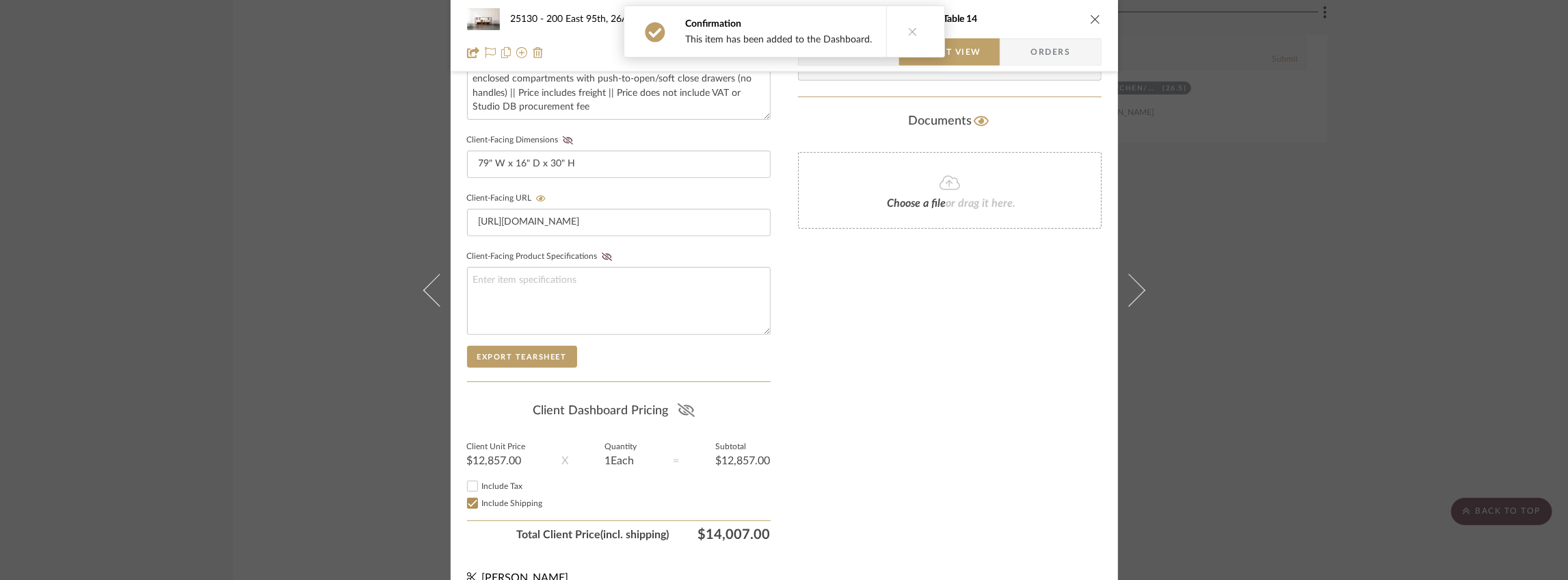
click at [682, 412] on icon at bounding box center [686, 410] width 17 height 14
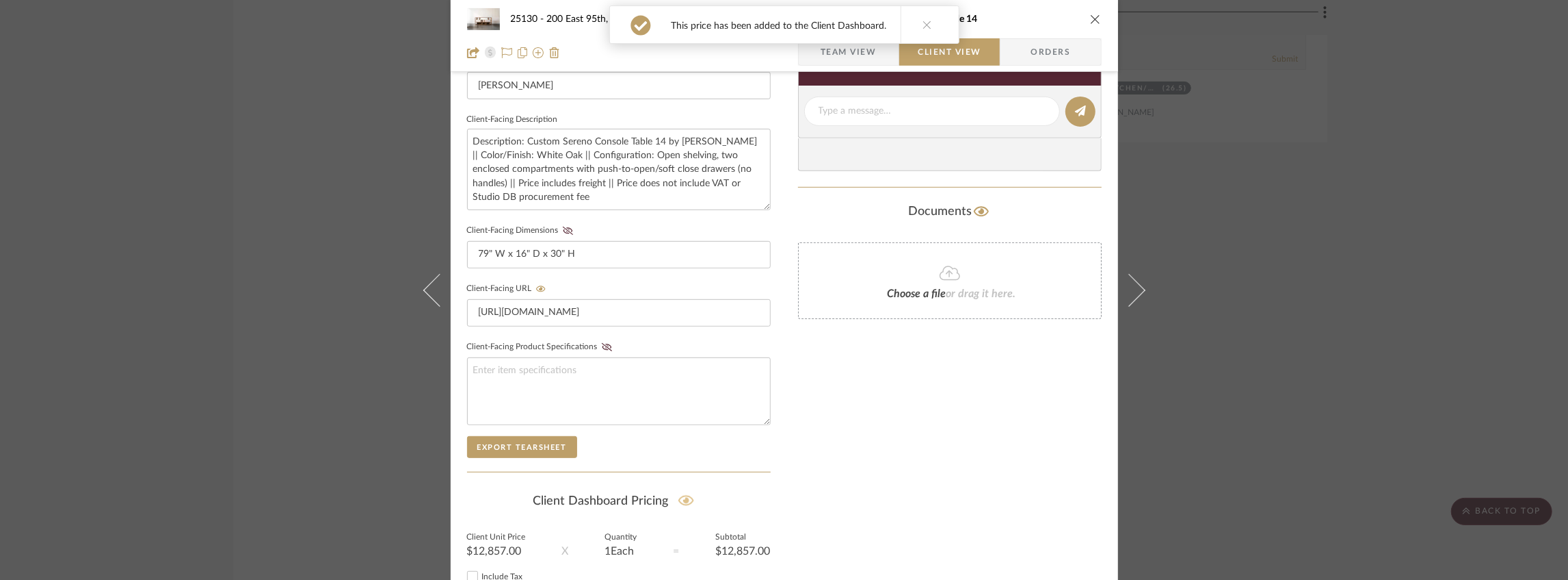
scroll to position [456, 0]
click at [559, 228] on fa-icon at bounding box center [568, 231] width 17 height 9
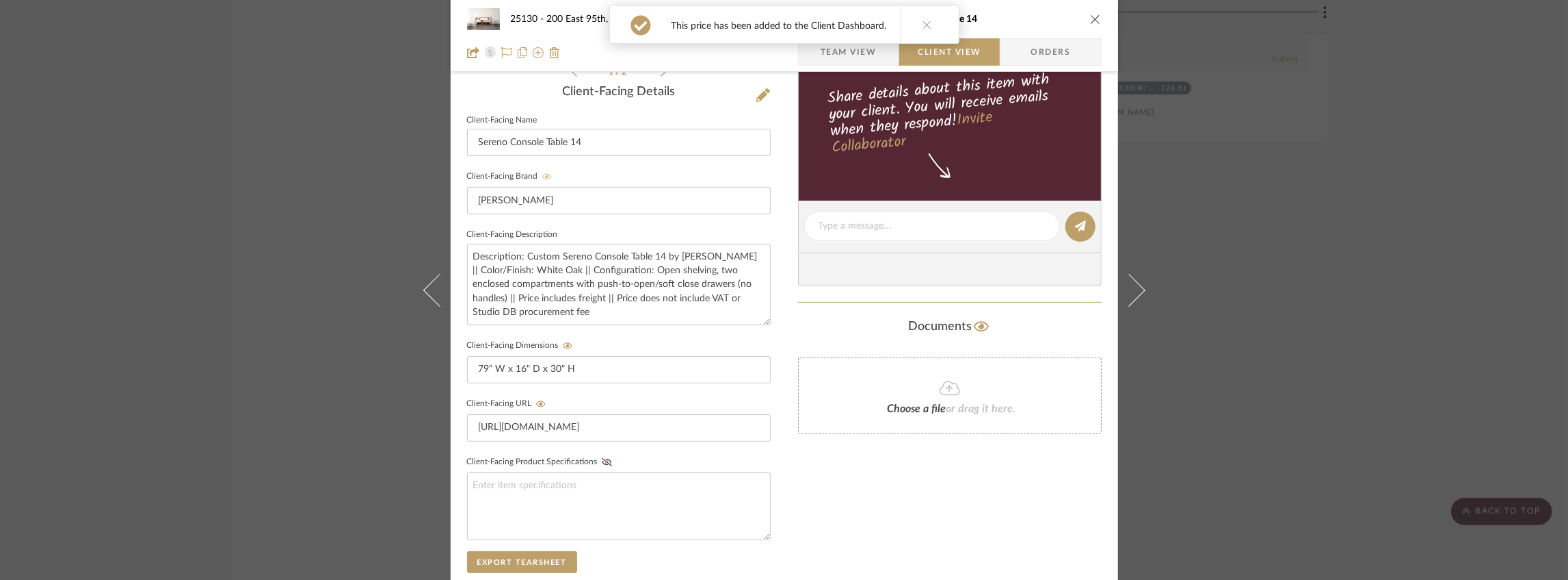
scroll to position [45, 0]
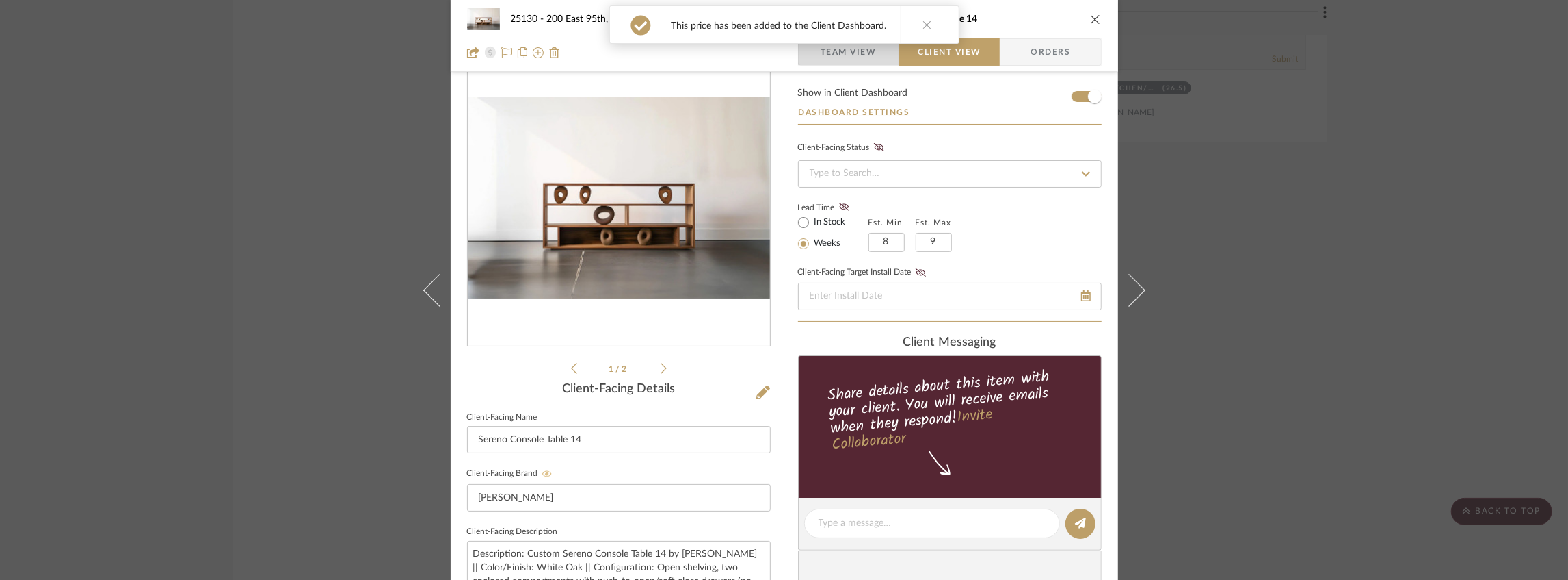
click at [853, 49] on span "Team View" at bounding box center [849, 51] width 56 height 27
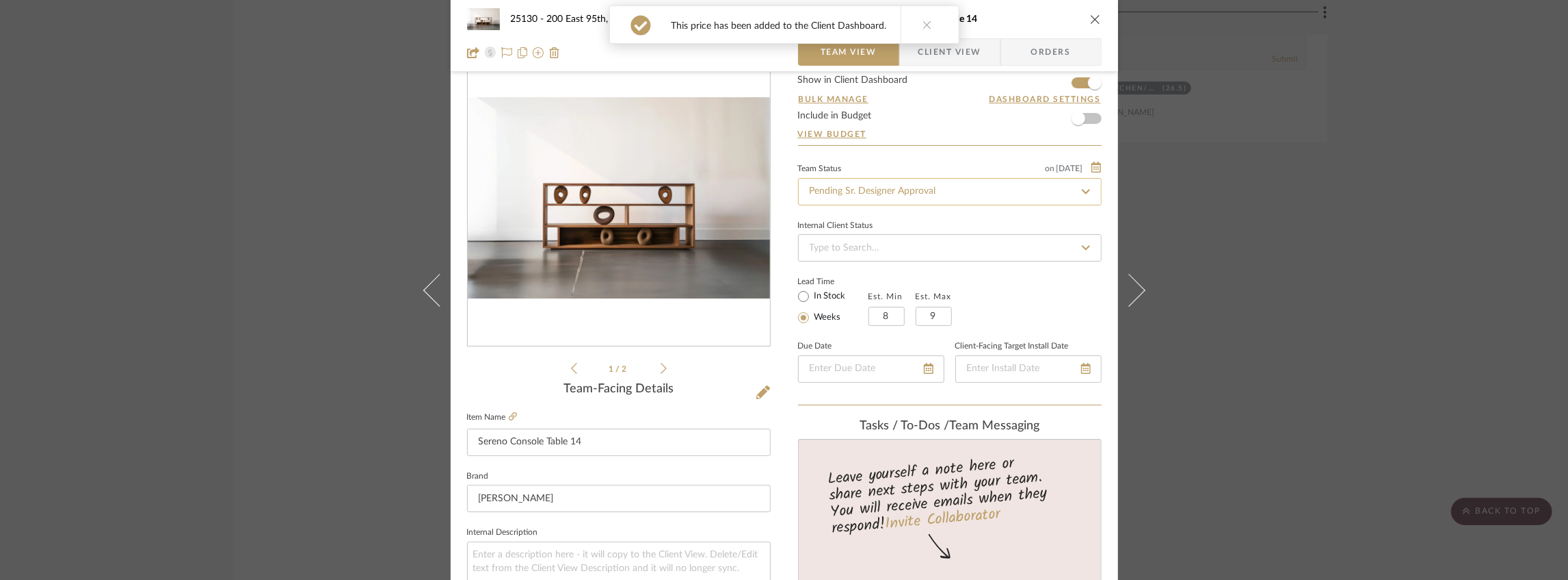
click at [884, 193] on input "Pending Sr. Designer Approval" at bounding box center [950, 191] width 303 height 27
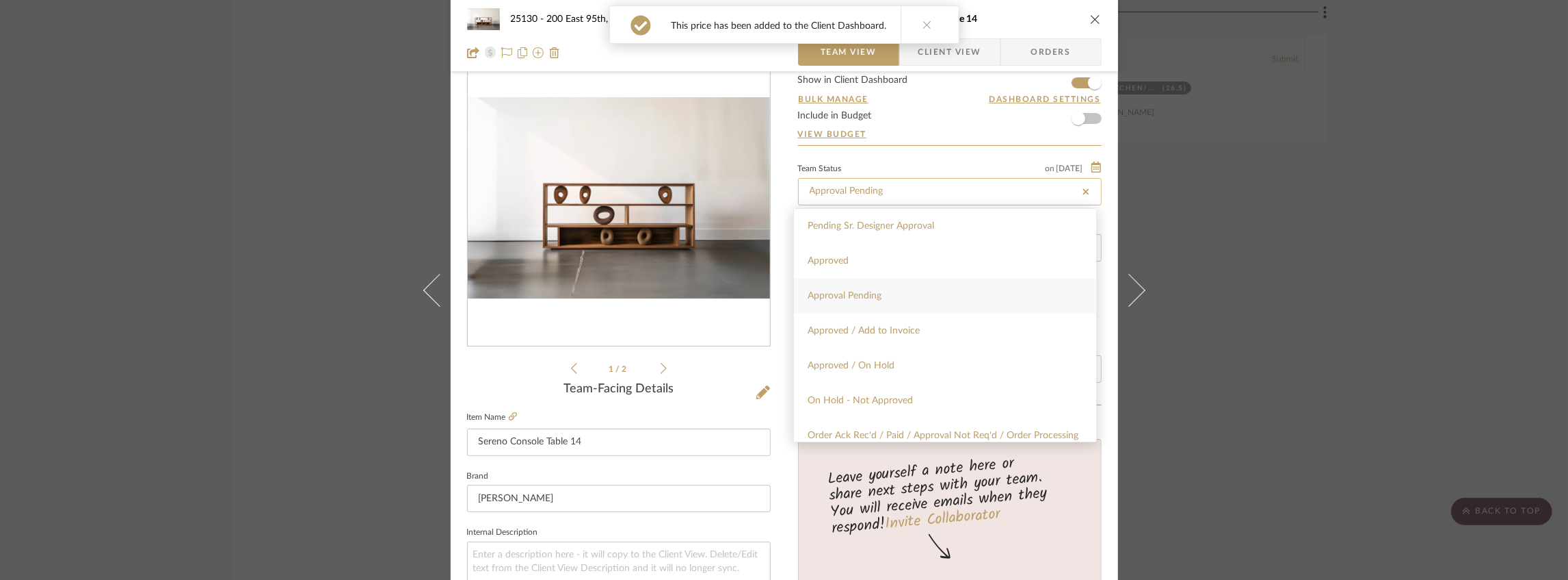
type input "Approval Pending"
type input "[DATE]"
type input "Approval Pending"
click at [1282, 182] on div "25130 - 200 East 95th, 26A - Kosheleva 104 - KITCHEN/BANQUETTE Sereno Console T…" at bounding box center [784, 290] width 1568 height 580
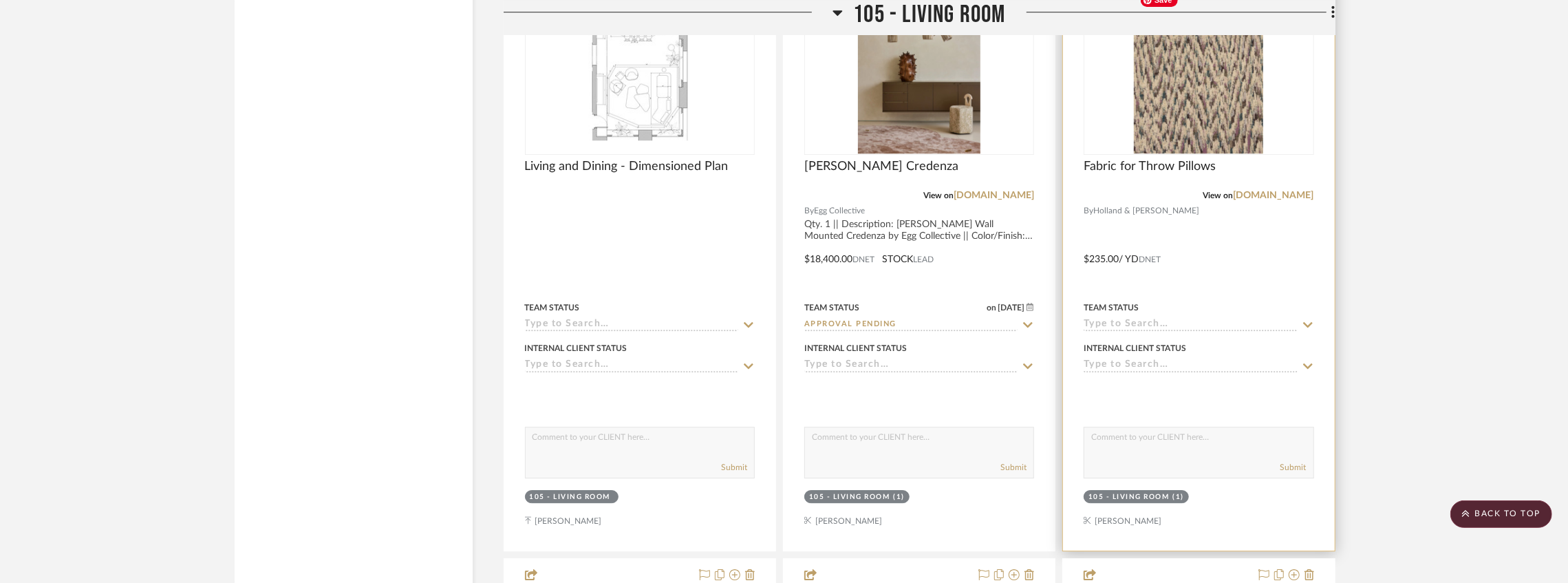
scroll to position [8230, 0]
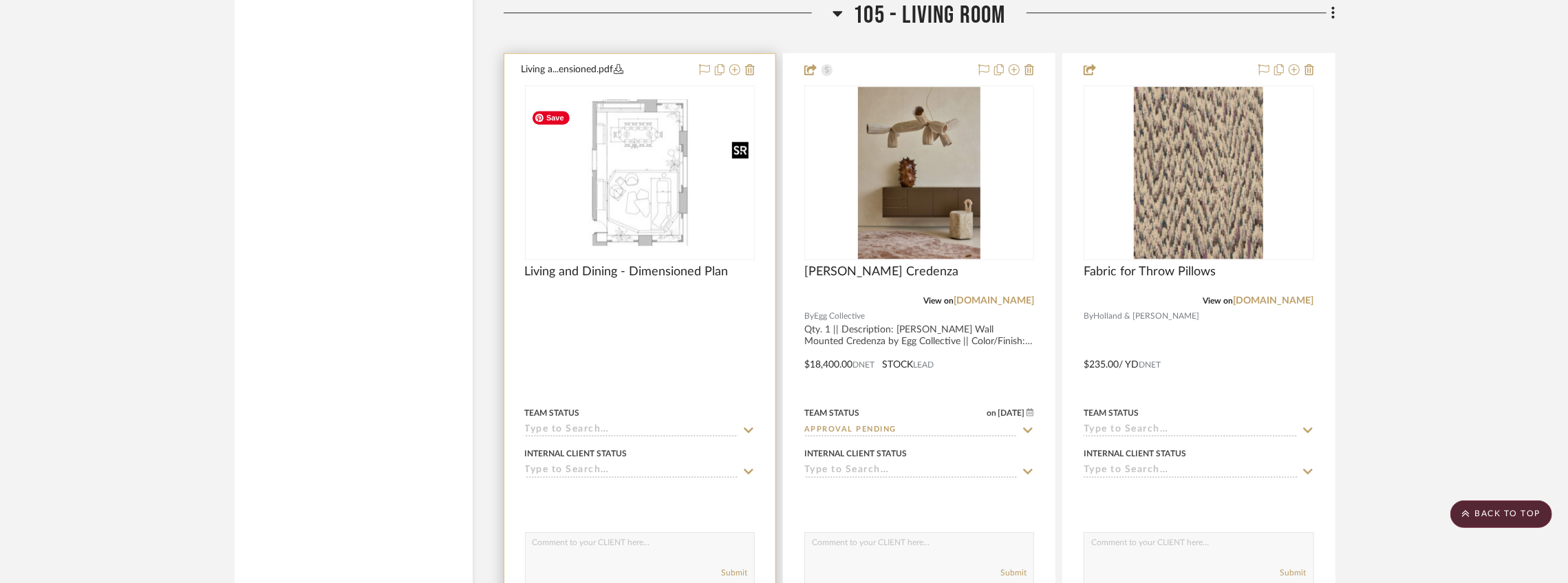
click at [677, 187] on img "0" at bounding box center [639, 172] width 227 height 147
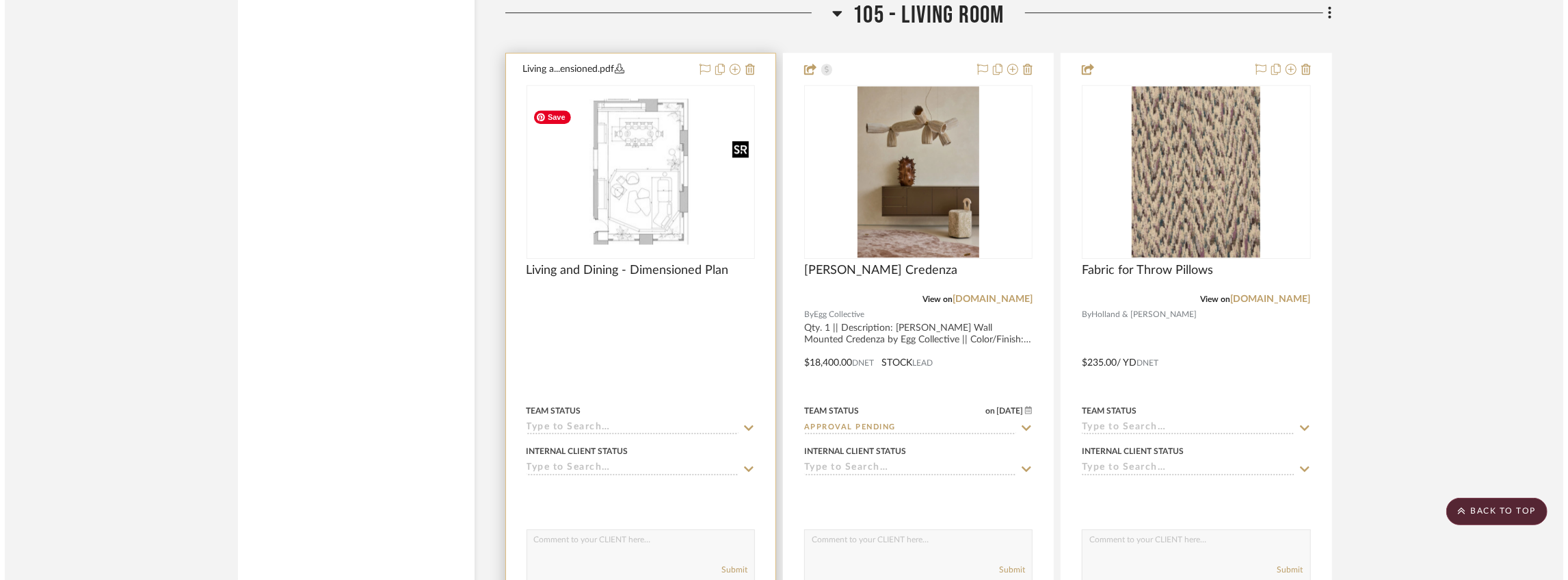
scroll to position [0, 0]
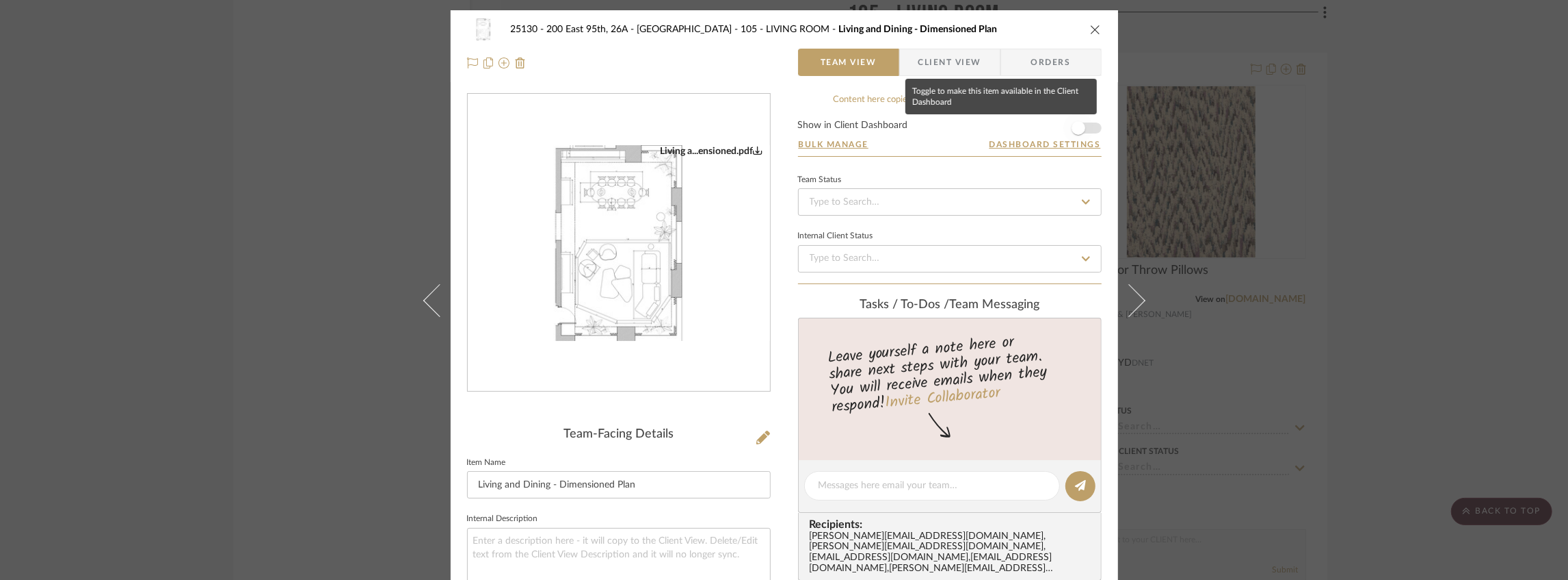
click at [1085, 129] on span "button" at bounding box center [1078, 127] width 30 height 30
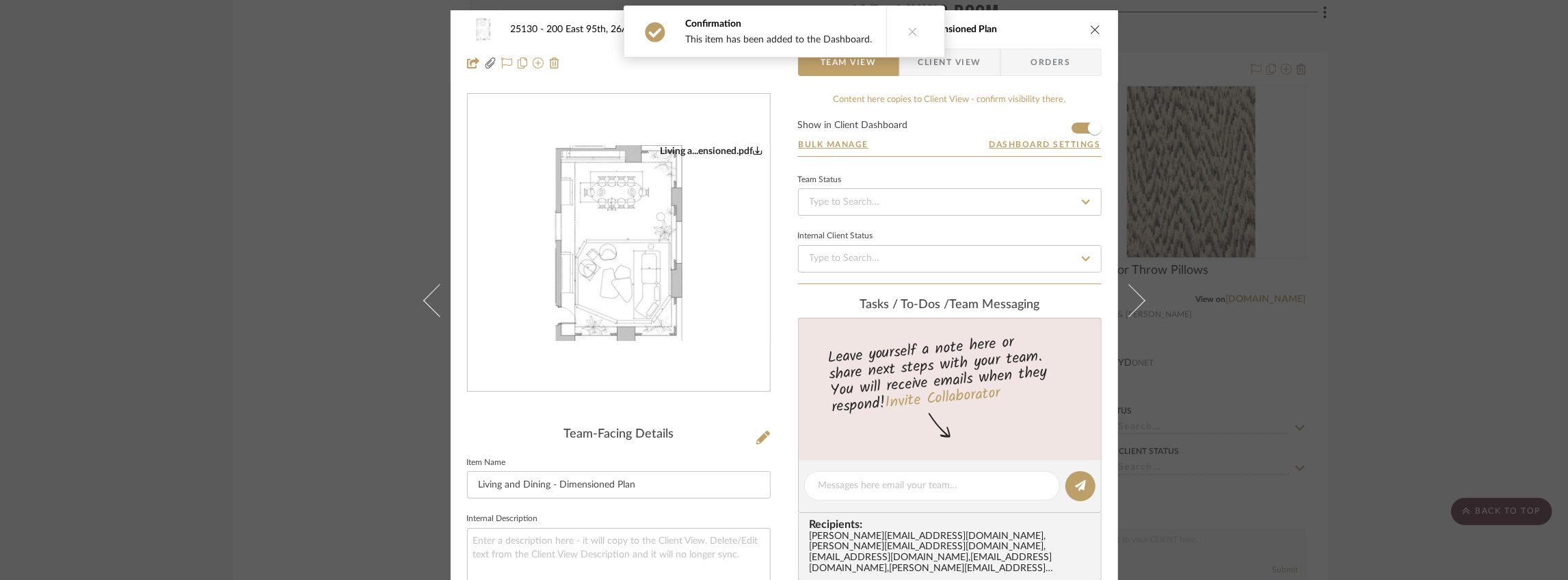
click at [1090, 26] on icon "close" at bounding box center [1096, 30] width 11 height 11
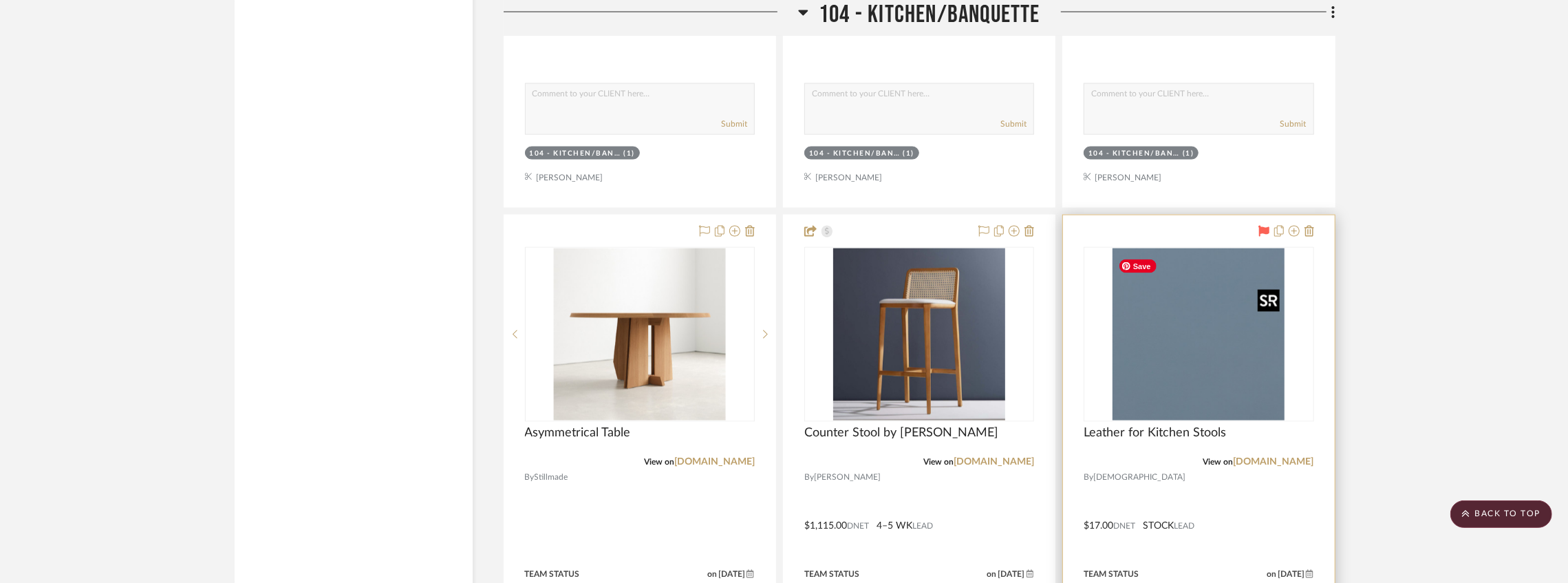
scroll to position [6717, 0]
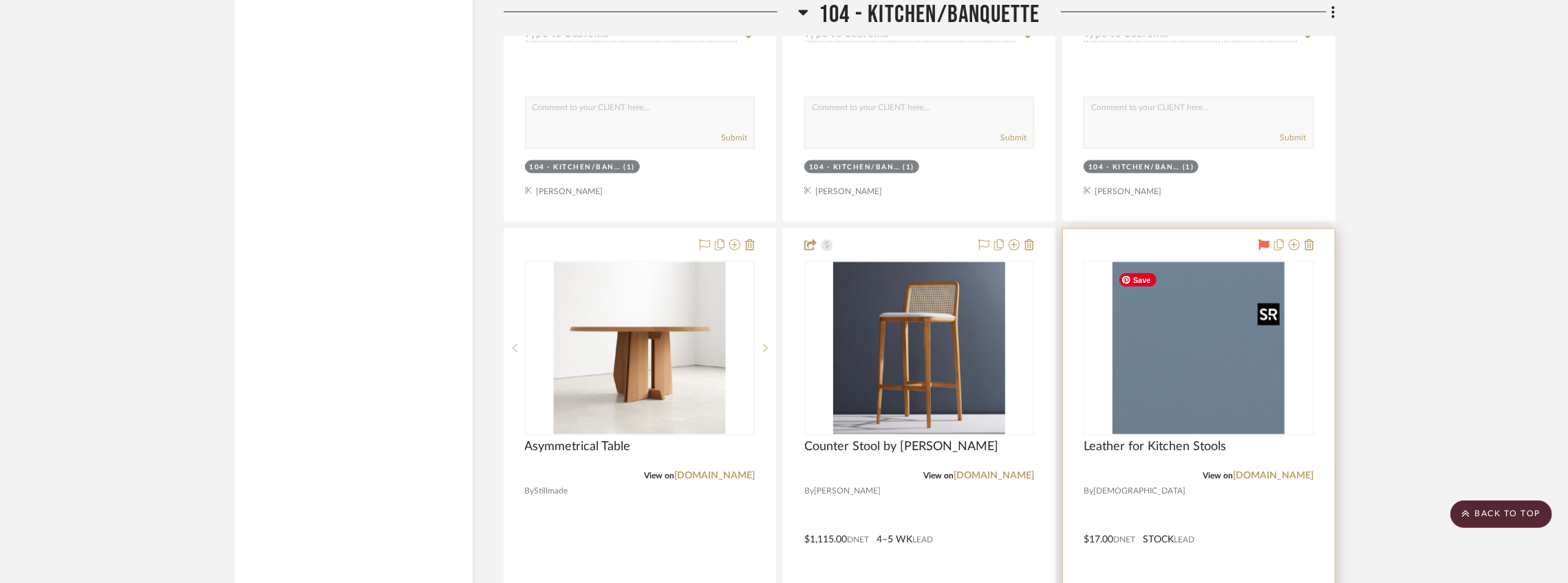
click at [1194, 358] on img "0" at bounding box center [1198, 348] width 172 height 172
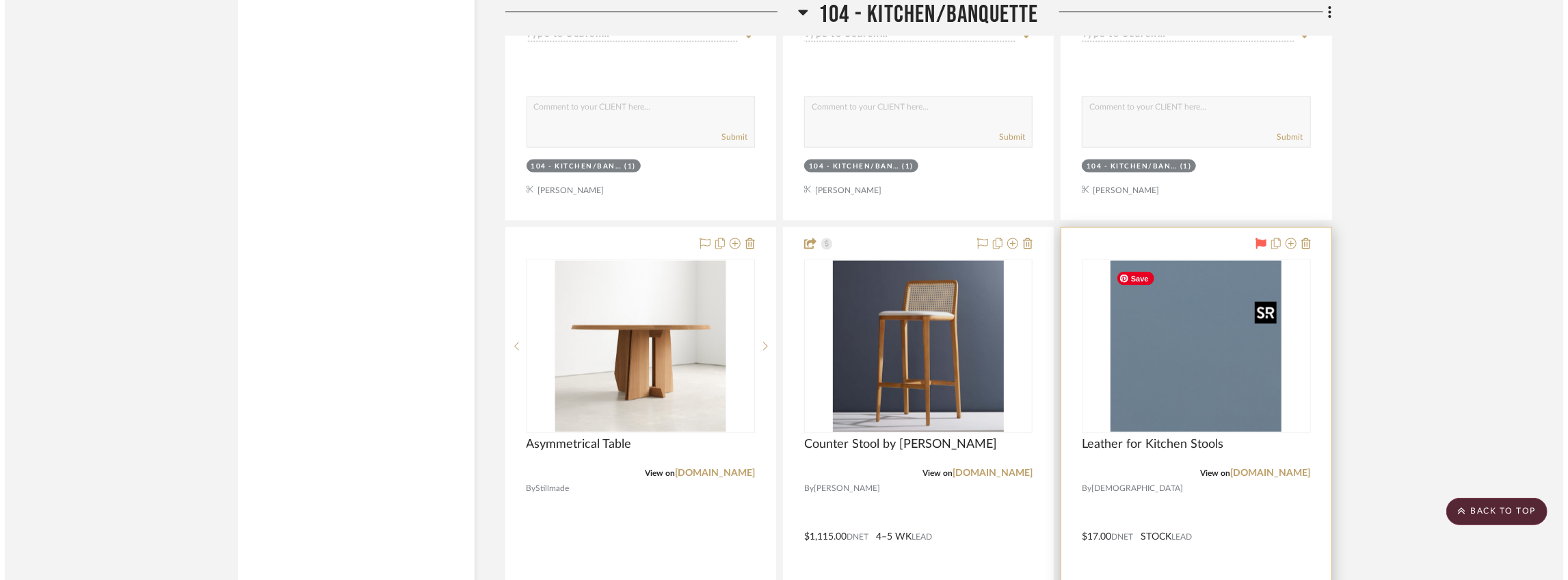
scroll to position [0, 0]
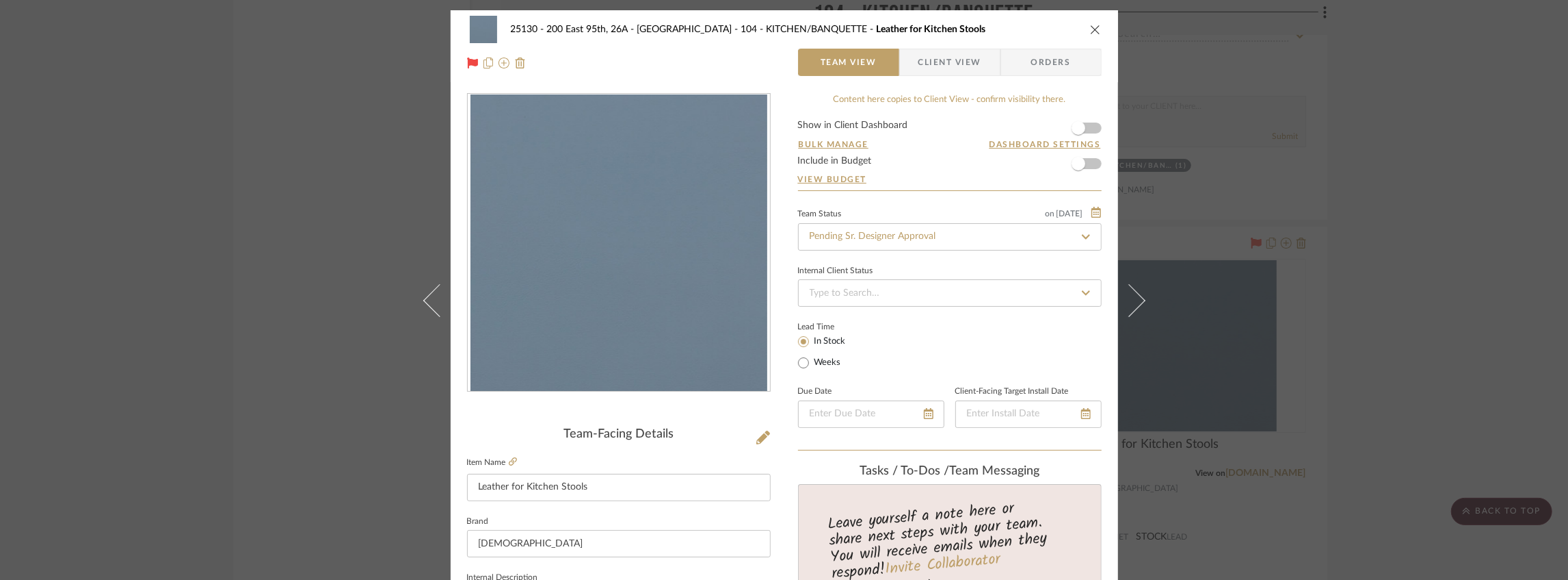
click at [967, 54] on span "Client View" at bounding box center [950, 62] width 63 height 27
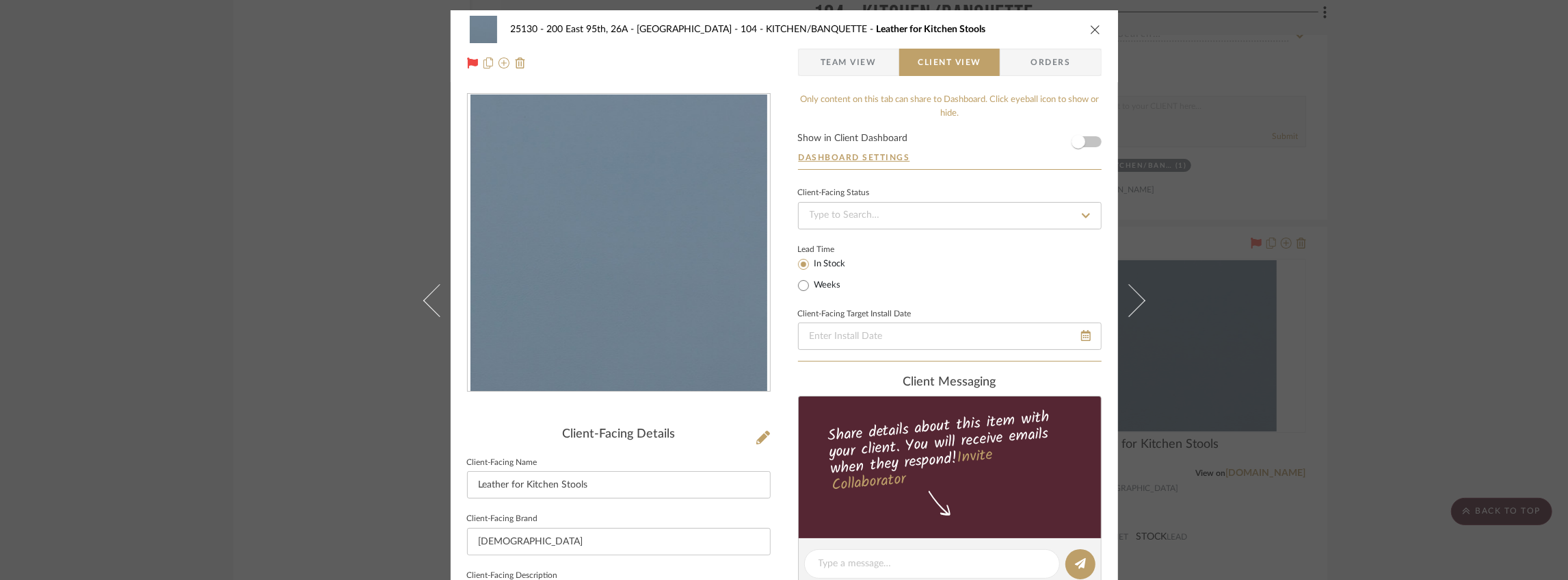
click at [1089, 141] on form "Show in Client Dashboard Dashboard Settings" at bounding box center [950, 151] width 303 height 36
click at [1082, 146] on span "button" at bounding box center [1078, 141] width 30 height 30
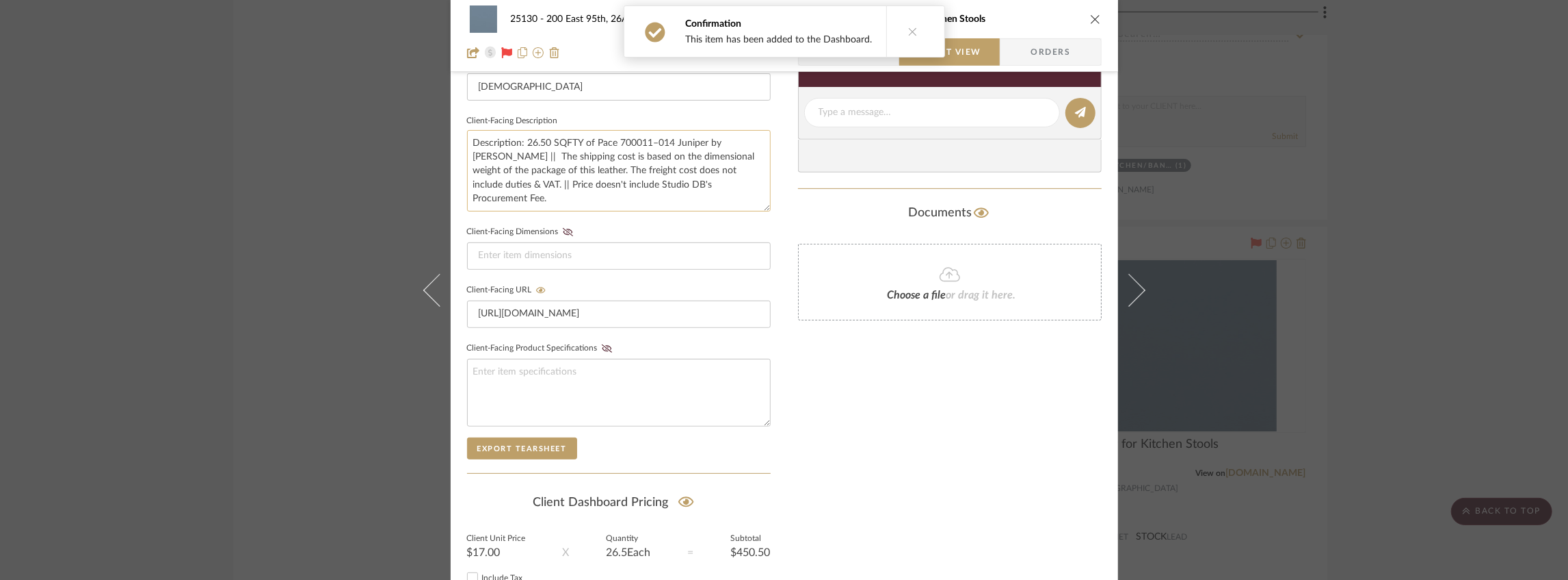
scroll to position [365, 0]
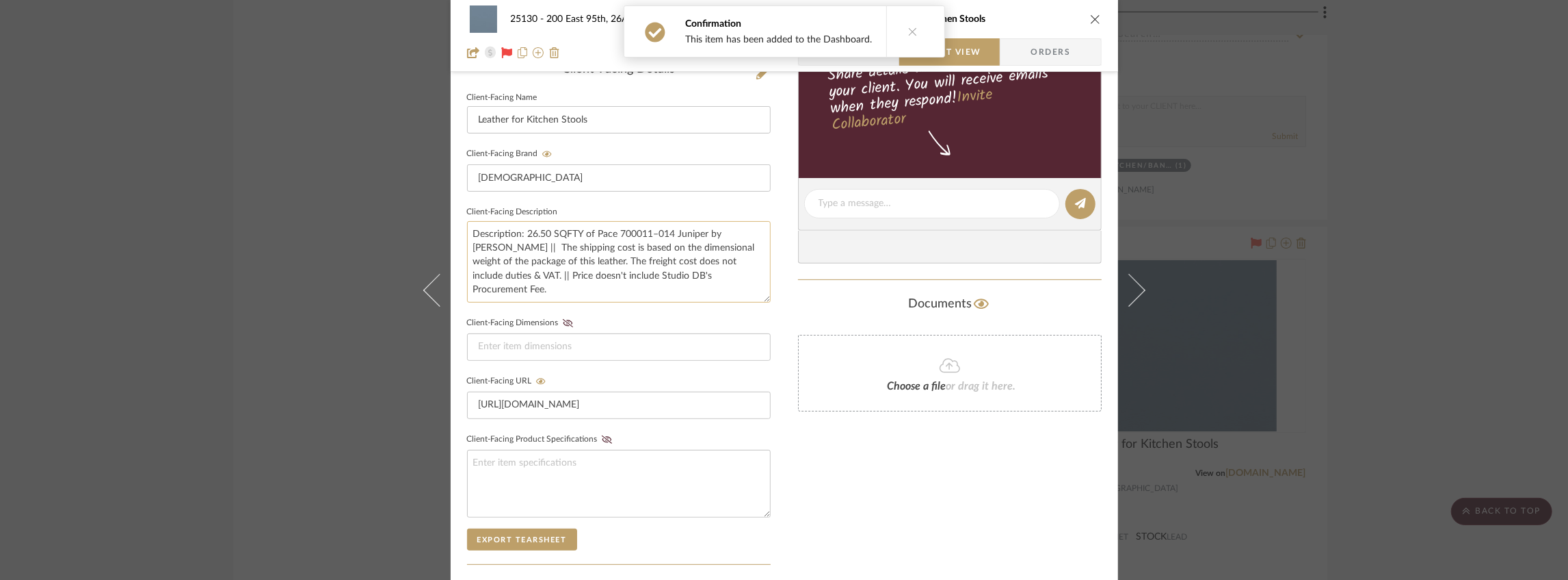
click at [477, 244] on textarea "Description: 26.50 SQFTY of Pace 700011–014 Juniper by [PERSON_NAME] || The shi…" at bounding box center [618, 262] width 303 height 82
click at [566, 275] on textarea "Description: 26.50 SQFTY of Pace 700011–014 Juniper by [PERSON_NAME] || The shi…" at bounding box center [618, 262] width 303 height 82
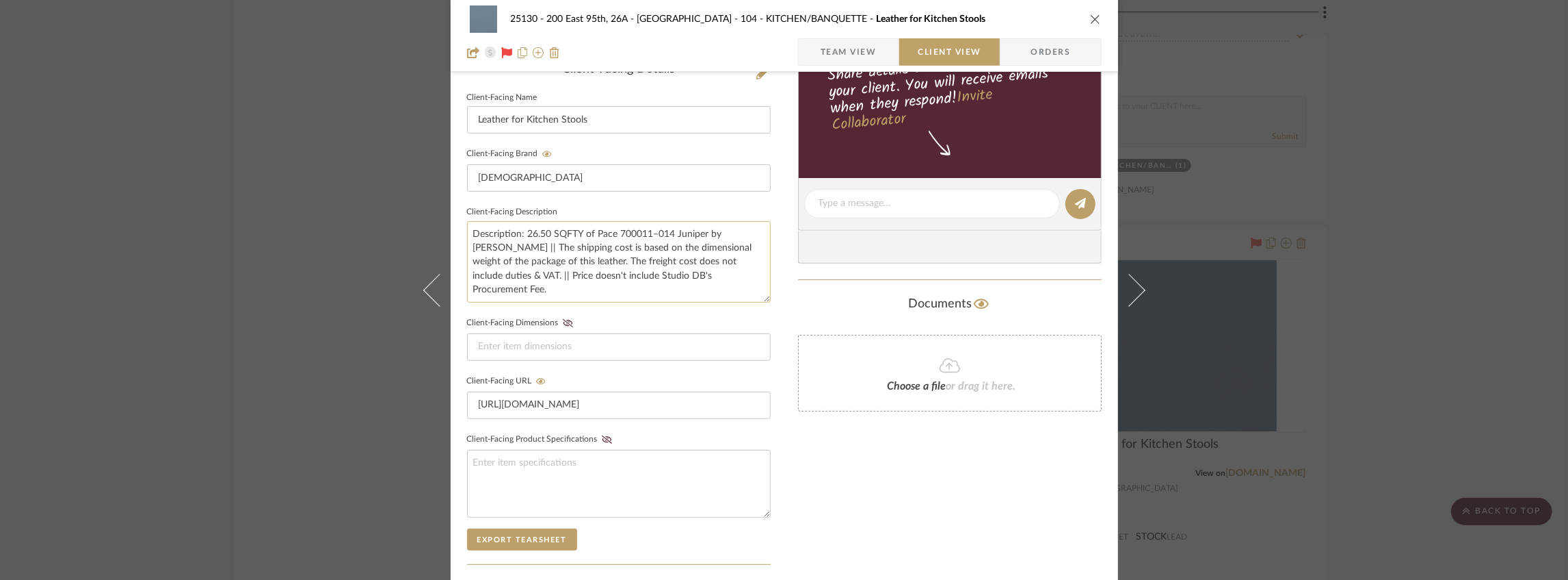
click at [488, 274] on textarea "Description: 26.50 SQFTY of Pace 700011–014 Juniper by [PERSON_NAME] || The shi…" at bounding box center [618, 262] width 303 height 82
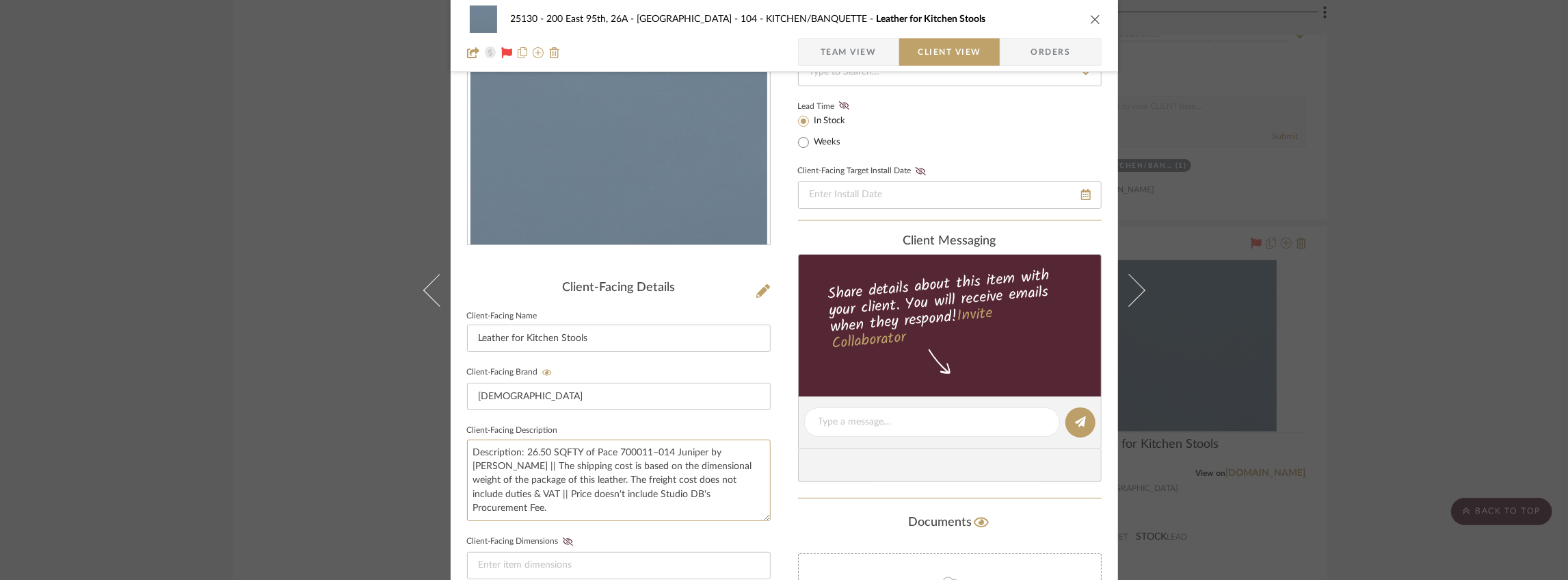
scroll to position [108, 0]
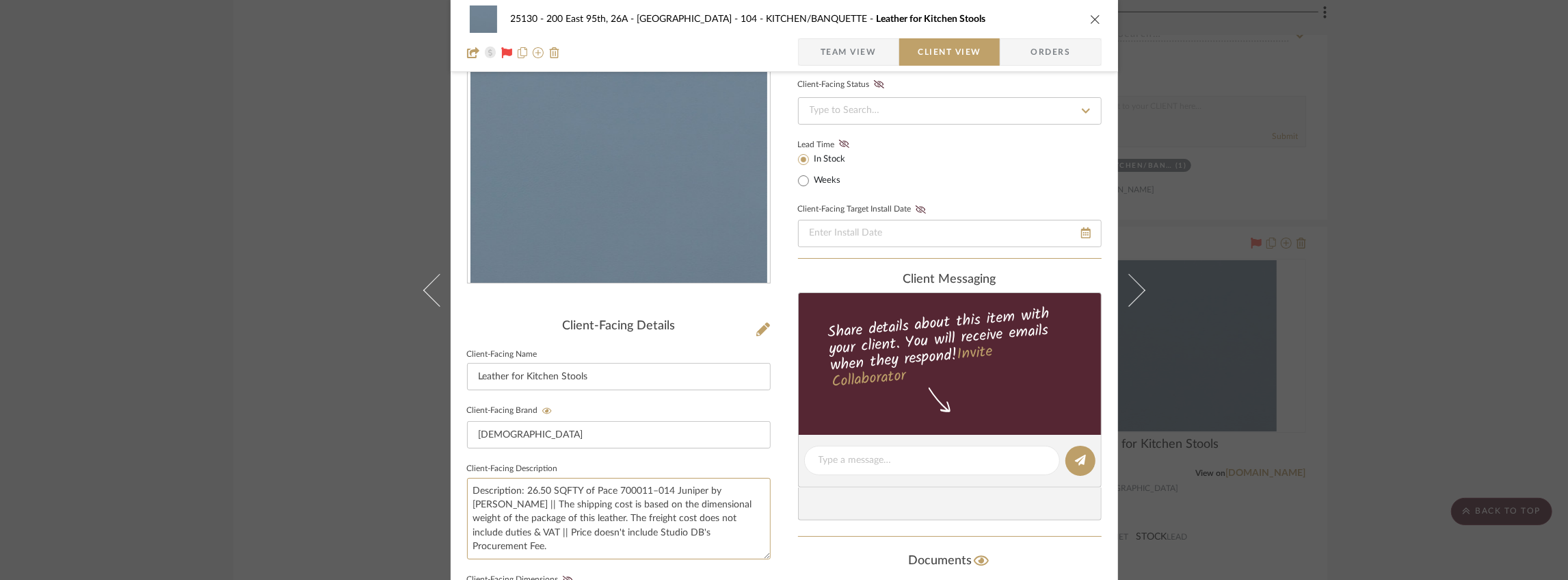
type textarea "Description: 26.50 SQFTY of Pace 700011–014 Juniper by [PERSON_NAME] || The shi…"
click at [814, 57] on span "button" at bounding box center [809, 51] width 22 height 27
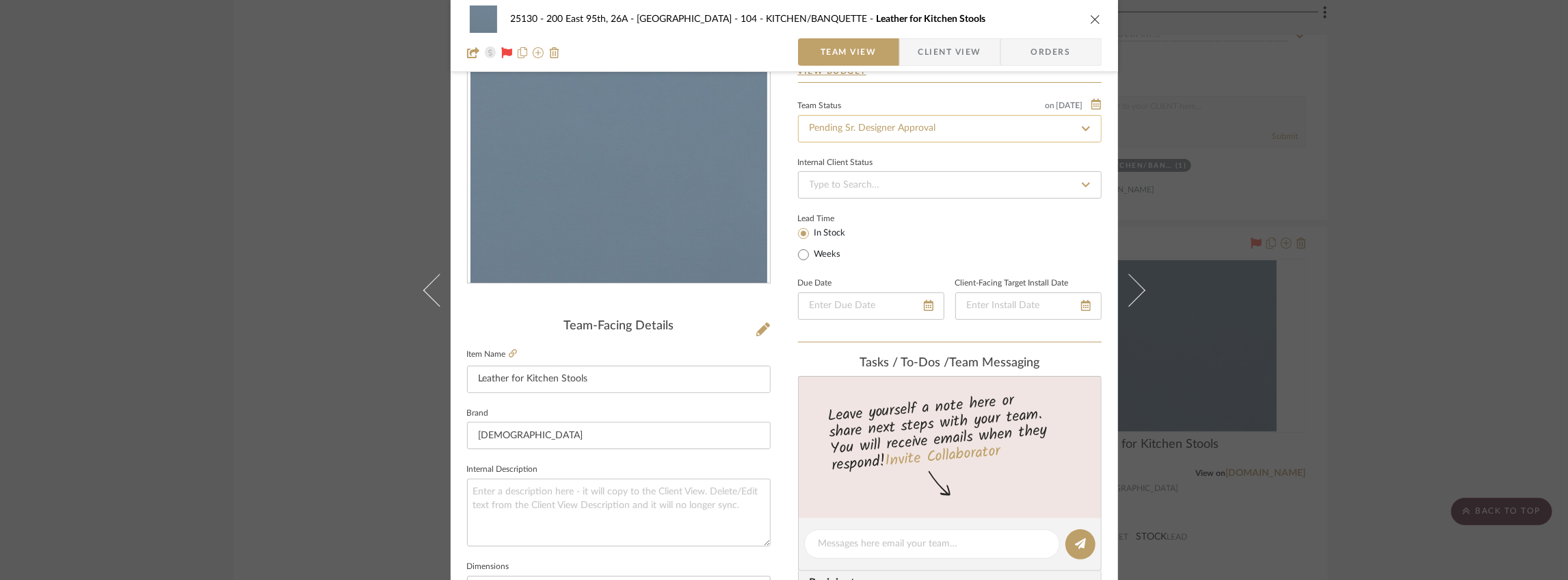
click at [866, 126] on input "Pending Sr. Designer Approval" at bounding box center [950, 128] width 303 height 27
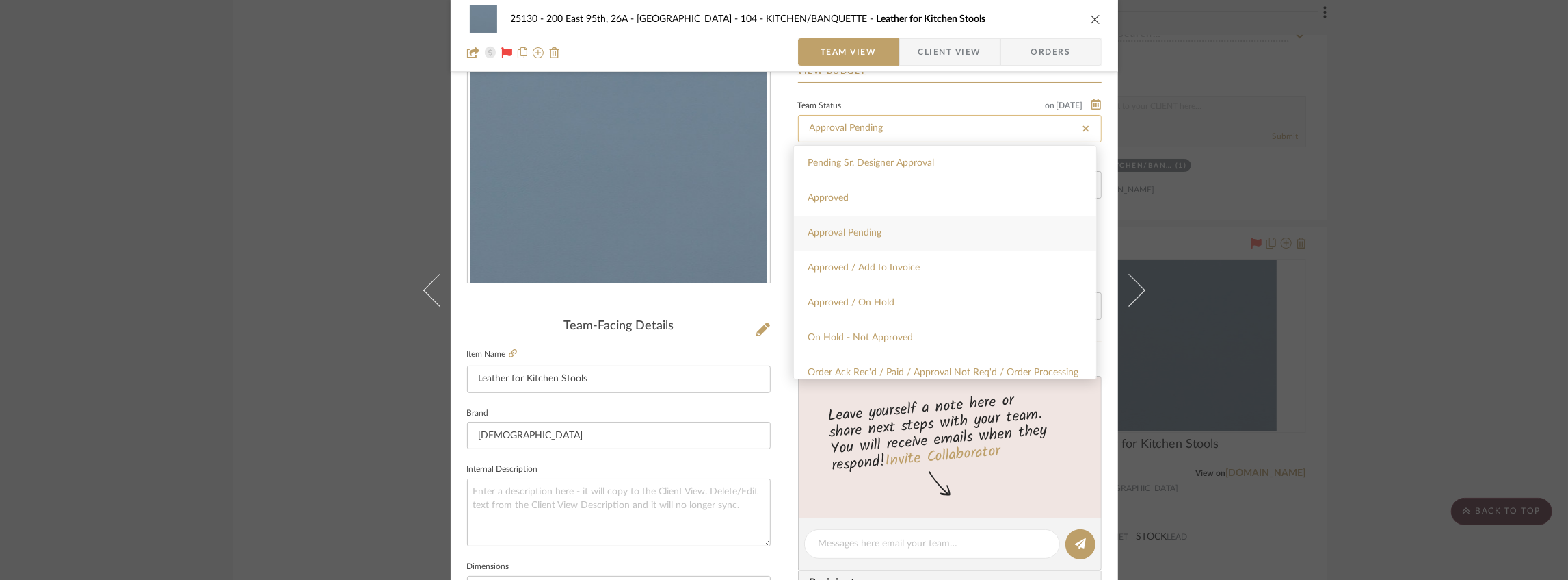
type input "Approval Pending"
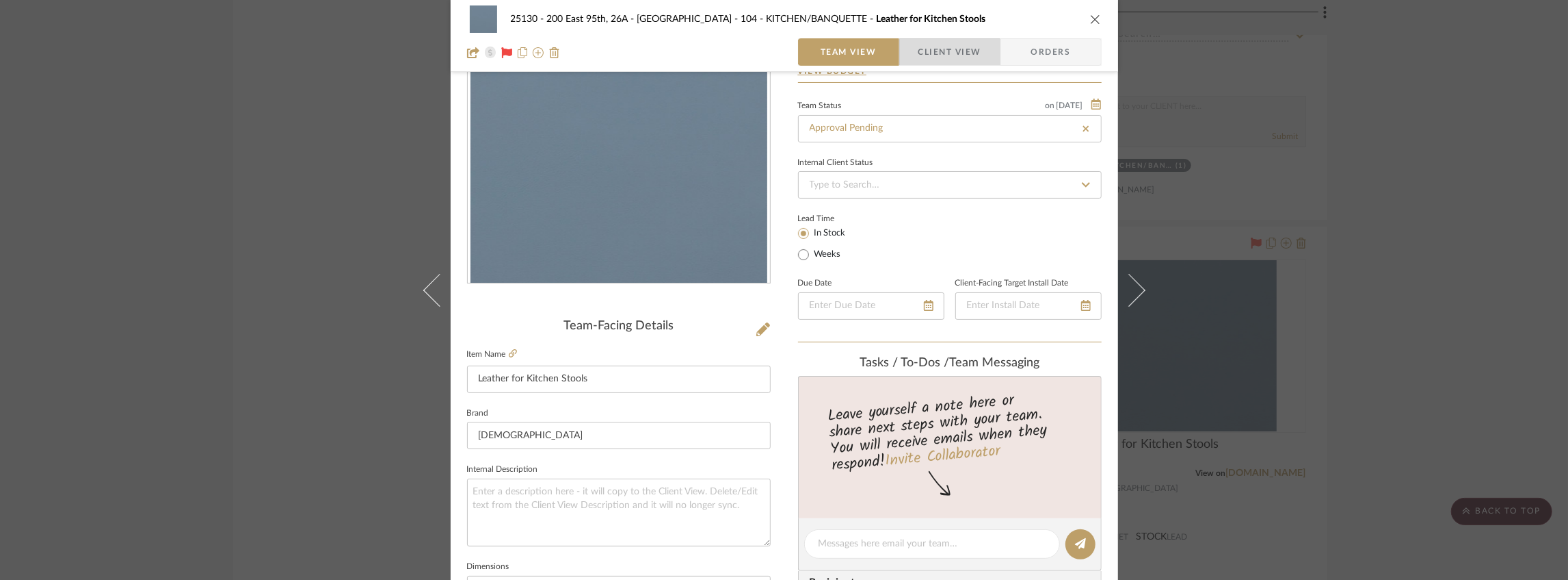
click at [926, 49] on span "Client View" at bounding box center [950, 51] width 63 height 27
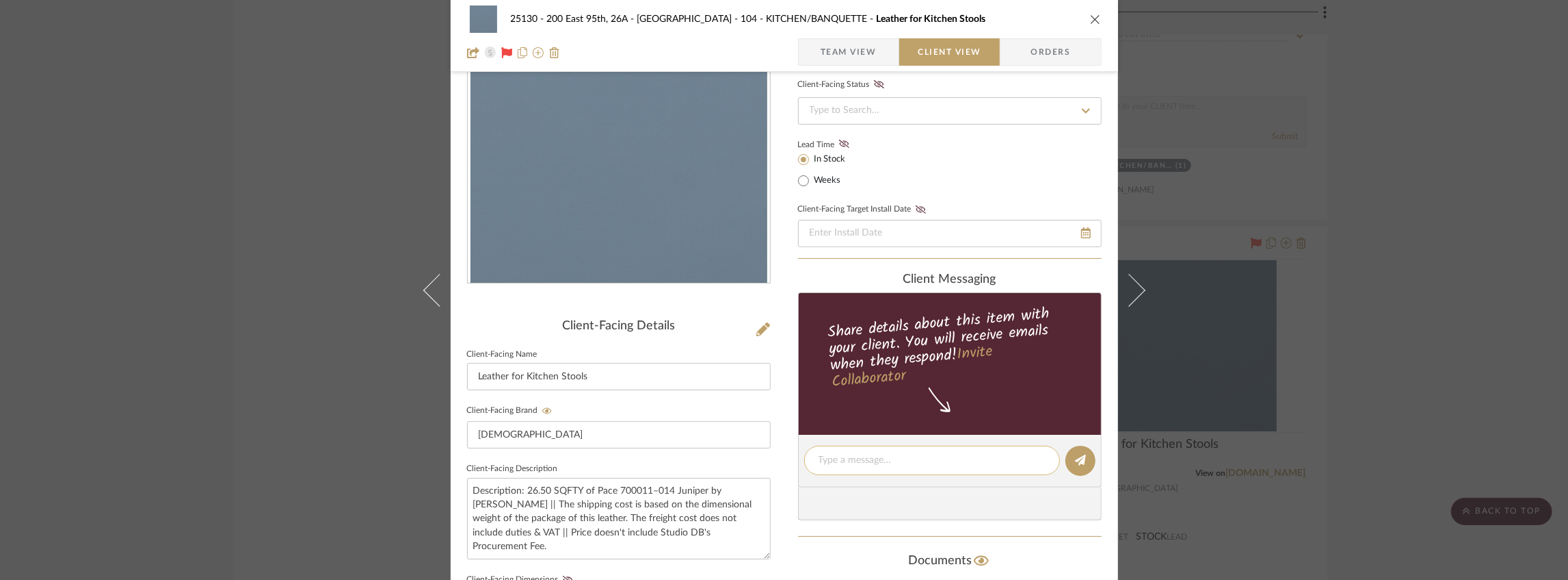
click at [843, 454] on textarea at bounding box center [932, 460] width 227 height 15
click at [1041, 457] on div "Hi [PERSON_NAME] we made the stools live in a separate tile." at bounding box center [932, 460] width 256 height 30
click at [1040, 460] on div "Hi [PERSON_NAME] we made the stools live in a separate tile." at bounding box center [932, 460] width 256 height 30
click at [1040, 457] on textarea "Hi [PERSON_NAME] we made the stools live in a separate tile." at bounding box center [932, 460] width 227 height 15
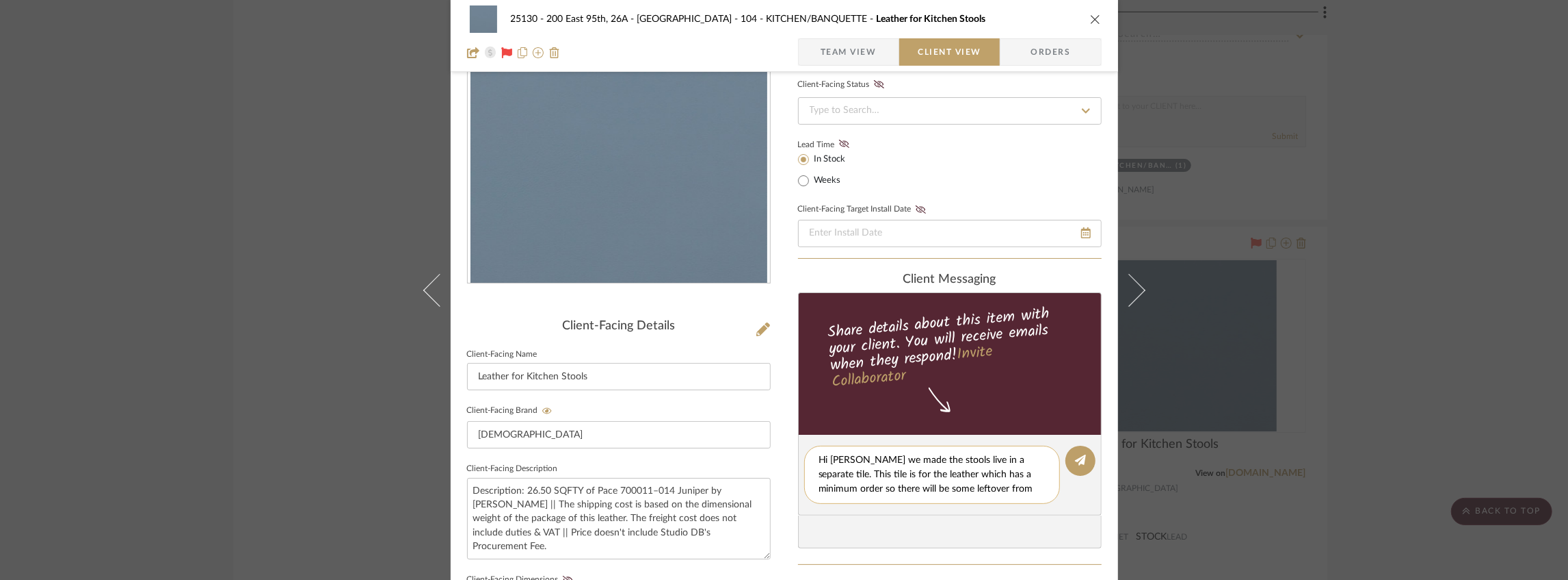
scroll to position [0, 0]
drag, startPoint x: 850, startPoint y: 498, endPoint x: 803, endPoint y: 497, distance: 47.0
click at [804, 497] on div "Hi [PERSON_NAME] we made the stools live in a separate tile. This tile is for t…" at bounding box center [932, 481] width 256 height 72
click at [898, 502] on textarea "Hi [PERSON_NAME] we made the stools live in a separate tile. This tile is for t…" at bounding box center [932, 481] width 227 height 57
click at [926, 500] on textarea "Hi [PERSON_NAME] we made the stools live in a separate tile. This tile is for t…" at bounding box center [932, 481] width 227 height 57
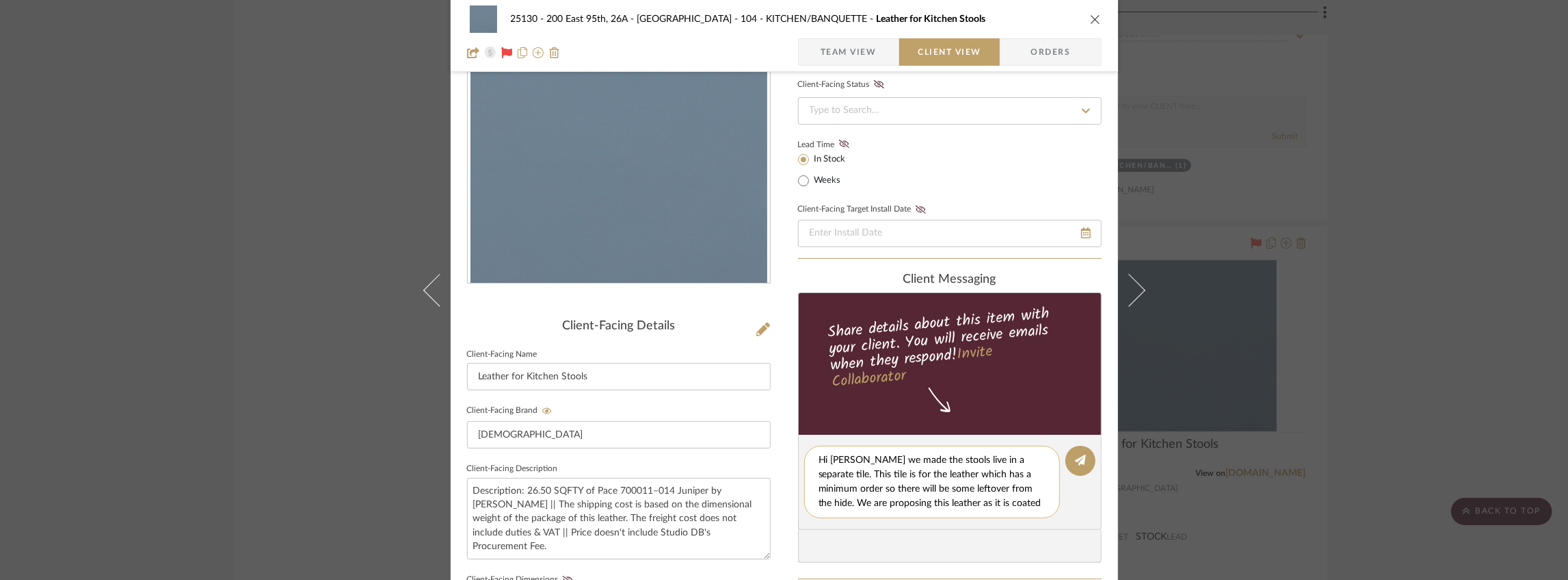
click at [823, 470] on textarea "Hi [PERSON_NAME] we made the stools live in a separate tile. This tile is for t…" at bounding box center [937, 481] width 237 height 57
click at [827, 469] on textarea "Hi [PERSON_NAME] we made the stools live in a separate tile. This tile is for t…" at bounding box center [937, 481] width 237 height 57
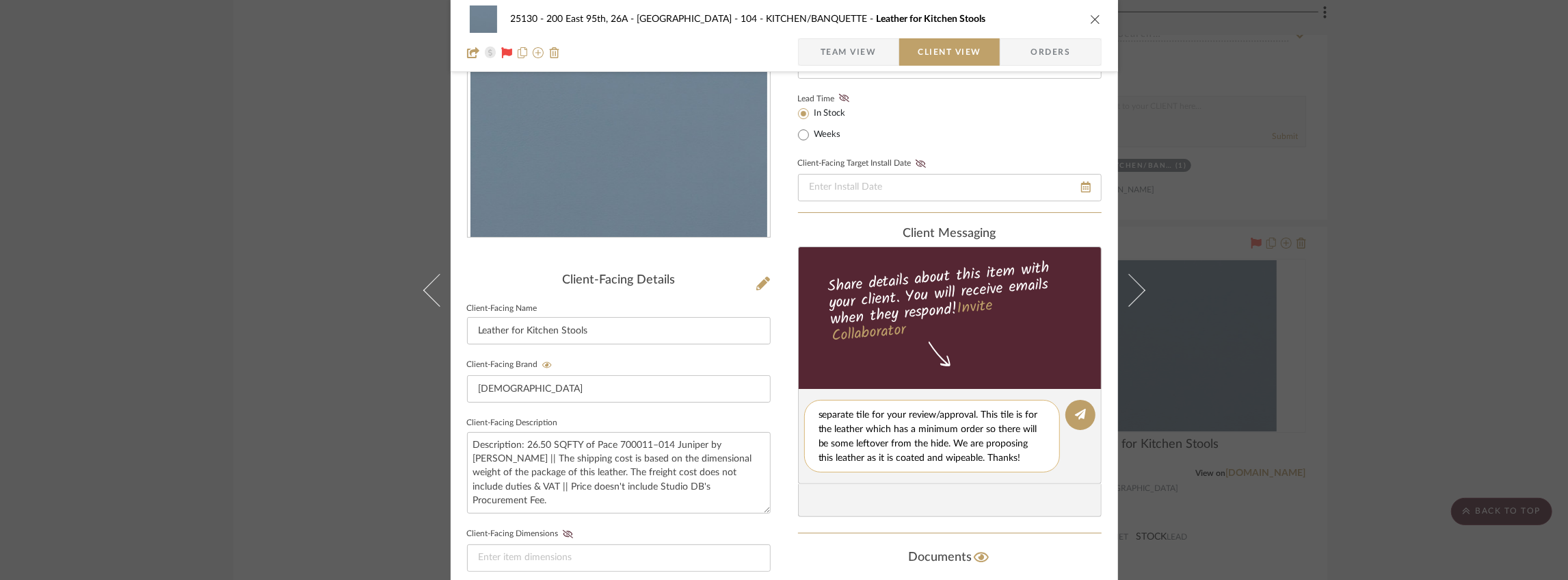
scroll to position [15, 0]
drag, startPoint x: 1002, startPoint y: 457, endPoint x: 970, endPoint y: 457, distance: 32.0
click at [970, 457] on textarea "Hi [PERSON_NAME] we made the stools live in a separate tile for your review/app…" at bounding box center [937, 436] width 237 height 57
type textarea "Hi [PERSON_NAME] we made the stools live in a separate tile for your review/app…"
click at [1075, 412] on icon at bounding box center [1080, 414] width 11 height 11
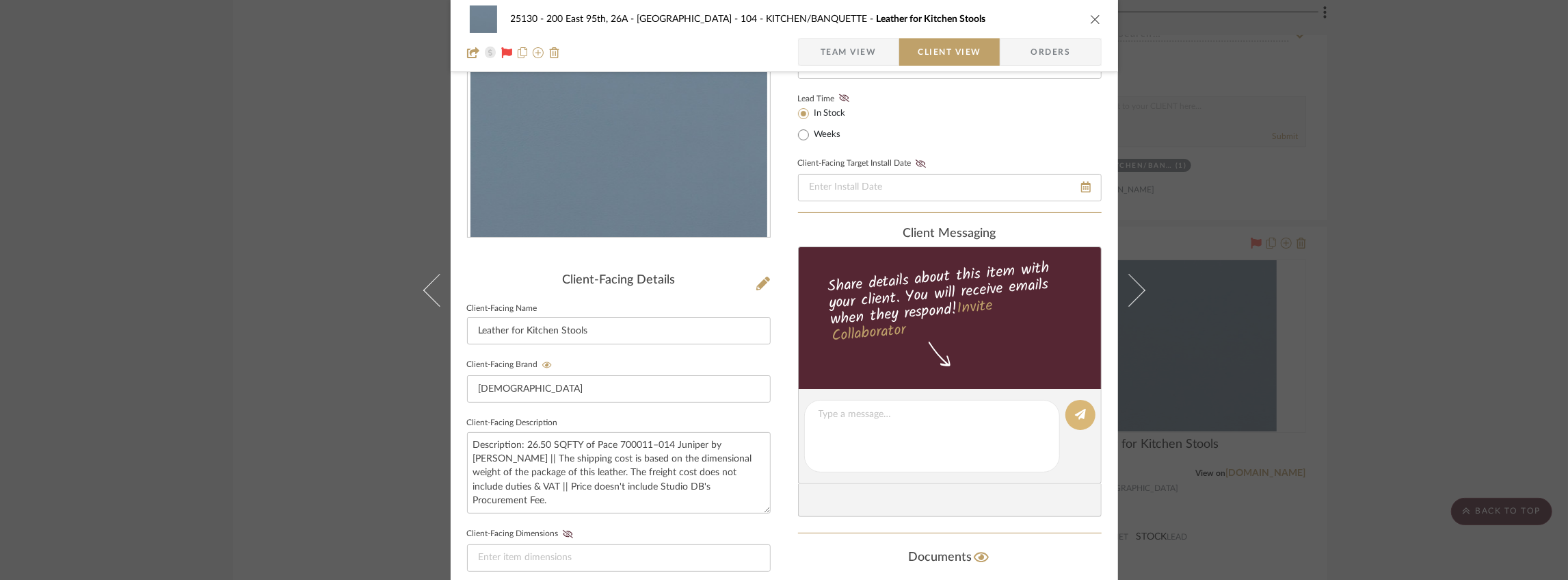
scroll to position [0, 0]
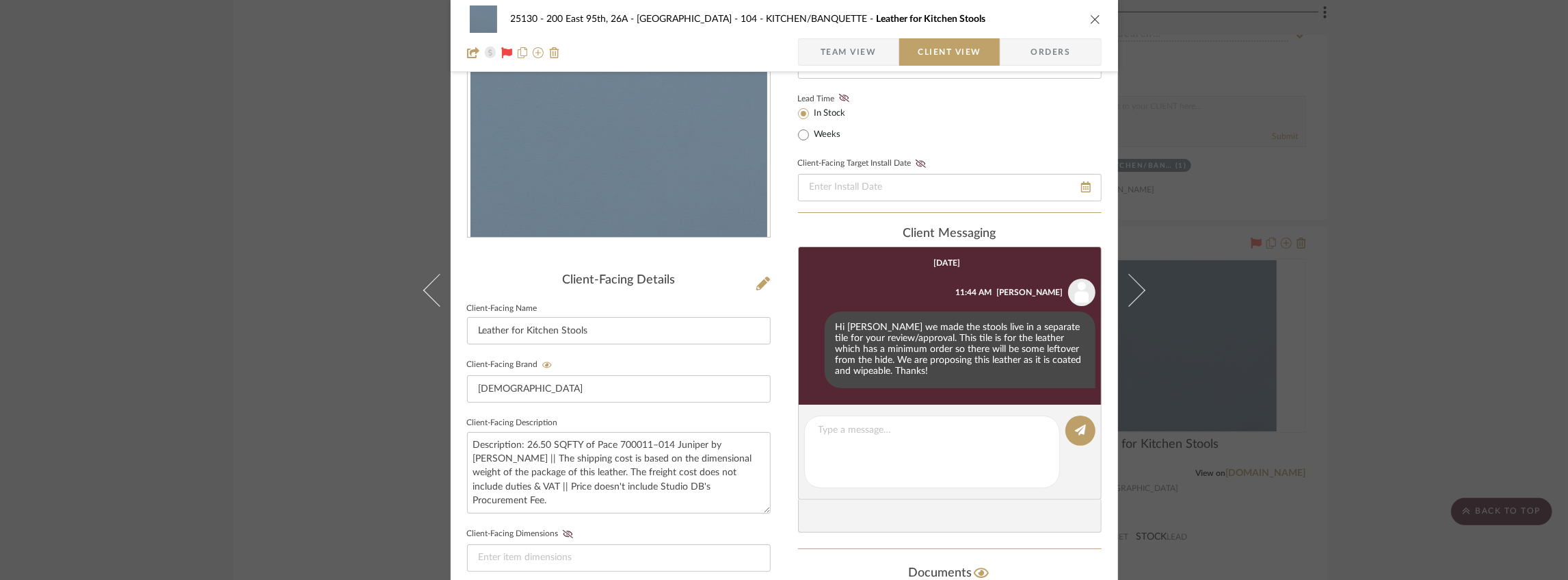
click at [1090, 17] on icon "close" at bounding box center [1096, 19] width 11 height 11
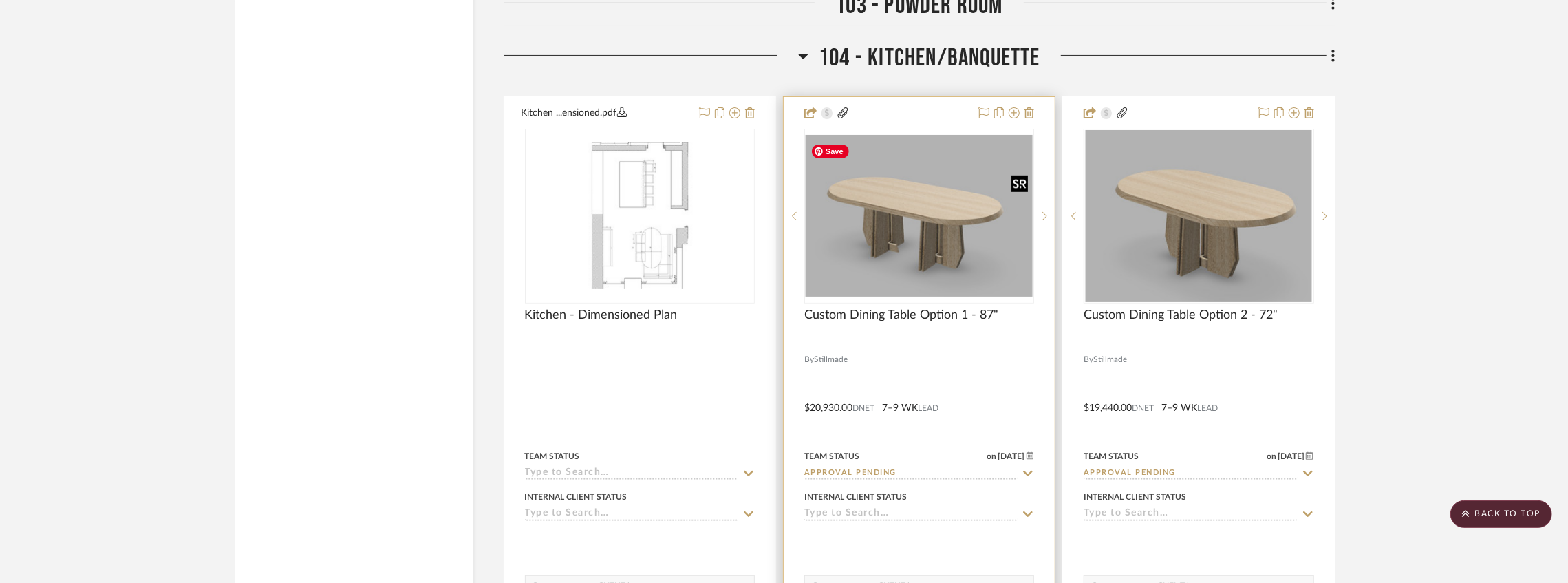
scroll to position [5020, 0]
click at [901, 247] on img "0" at bounding box center [919, 214] width 227 height 162
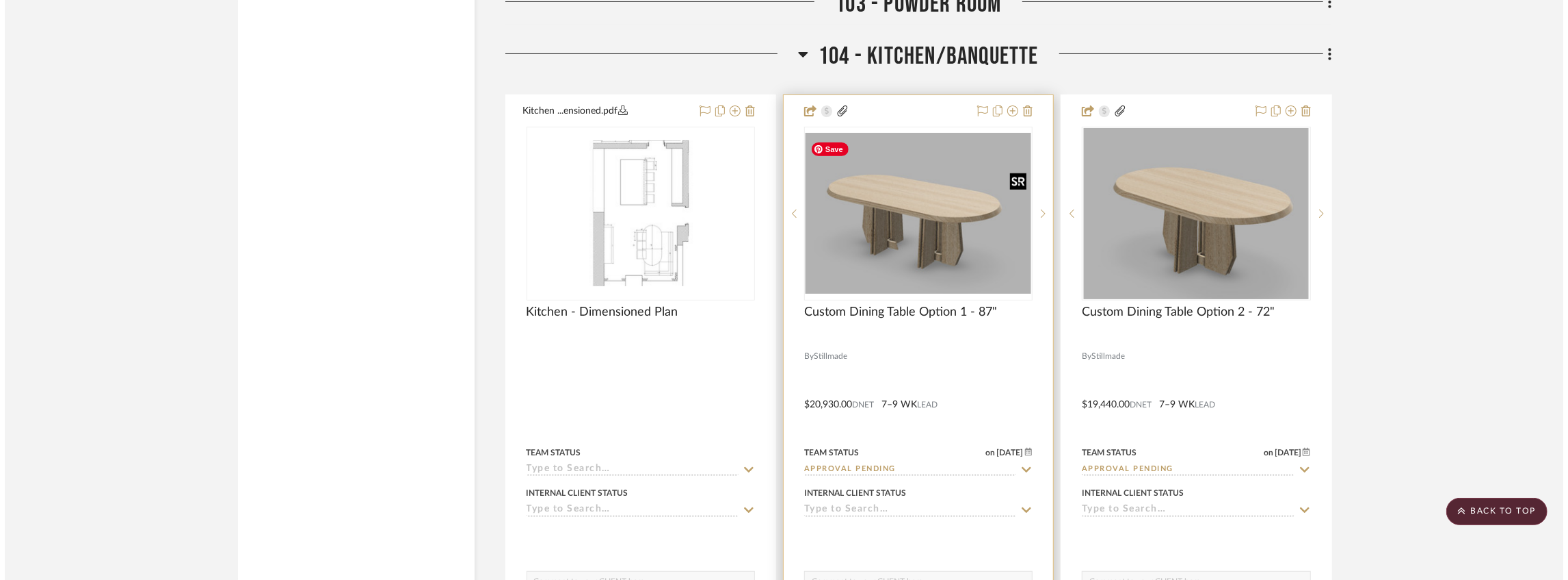
scroll to position [0, 0]
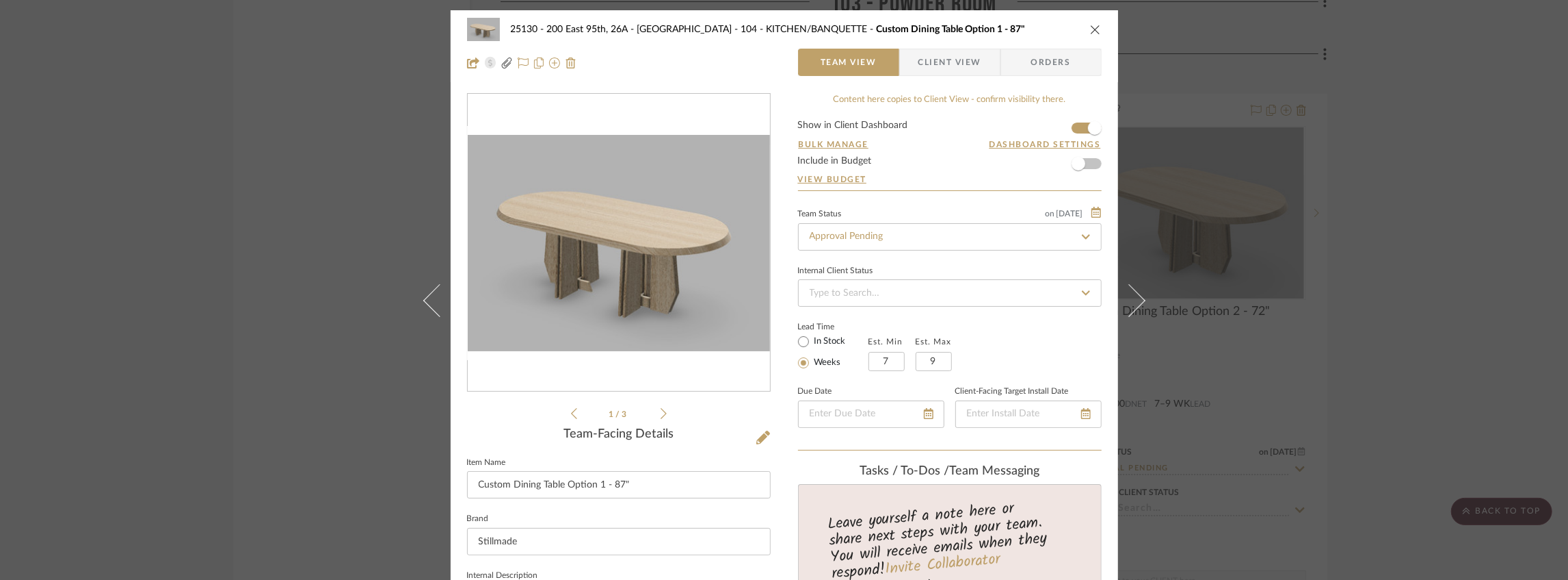
click at [957, 63] on span "Client View" at bounding box center [950, 62] width 63 height 27
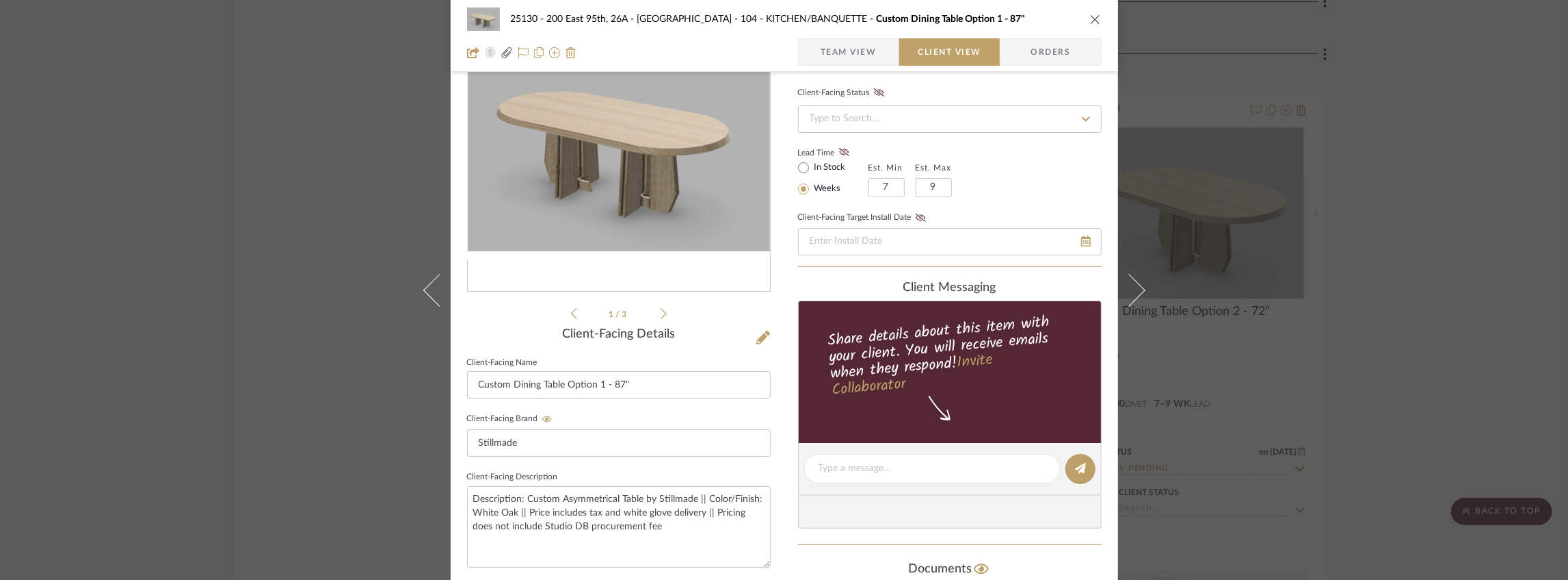
scroll to position [182, 0]
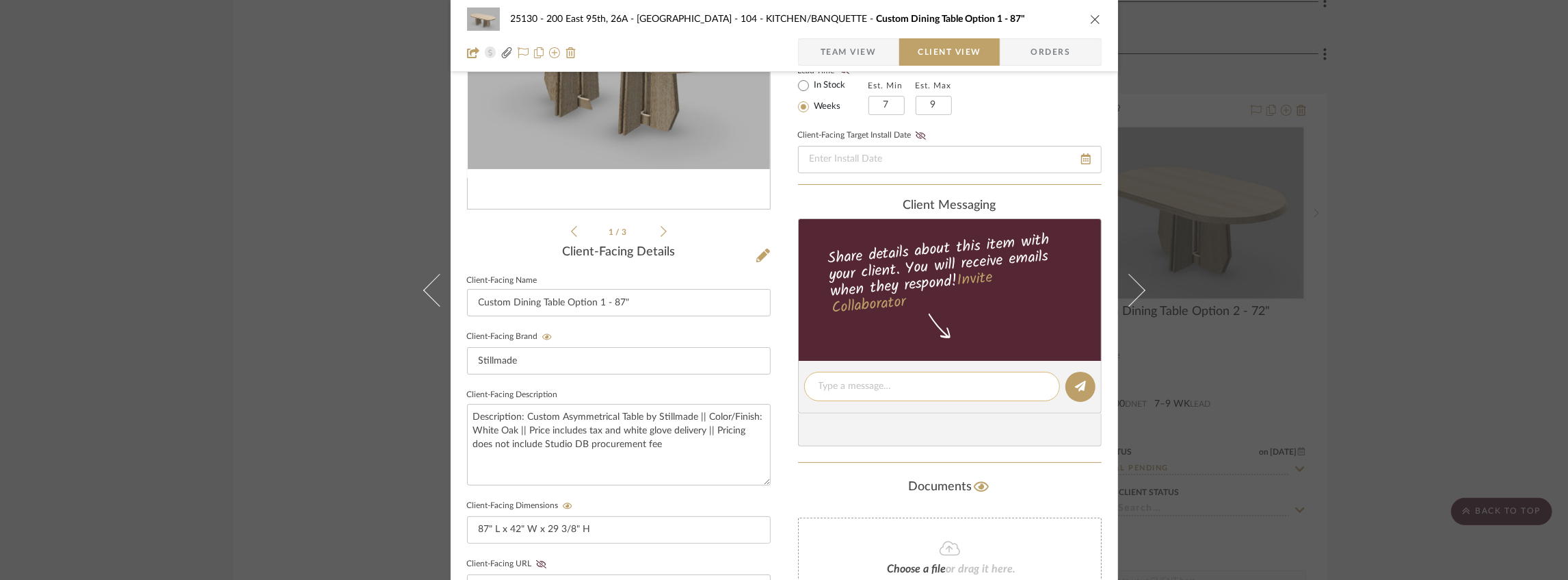
click at [861, 380] on textarea at bounding box center [932, 386] width 227 height 15
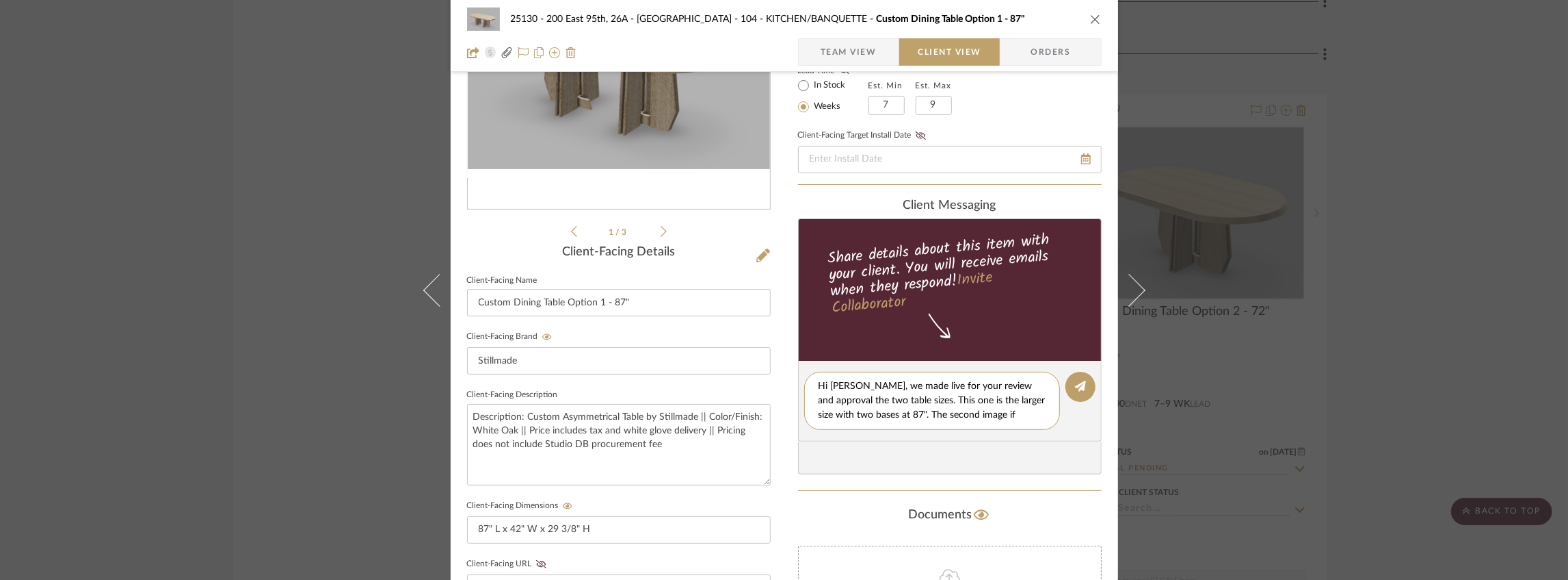
click at [660, 234] on icon at bounding box center [663, 231] width 6 height 12
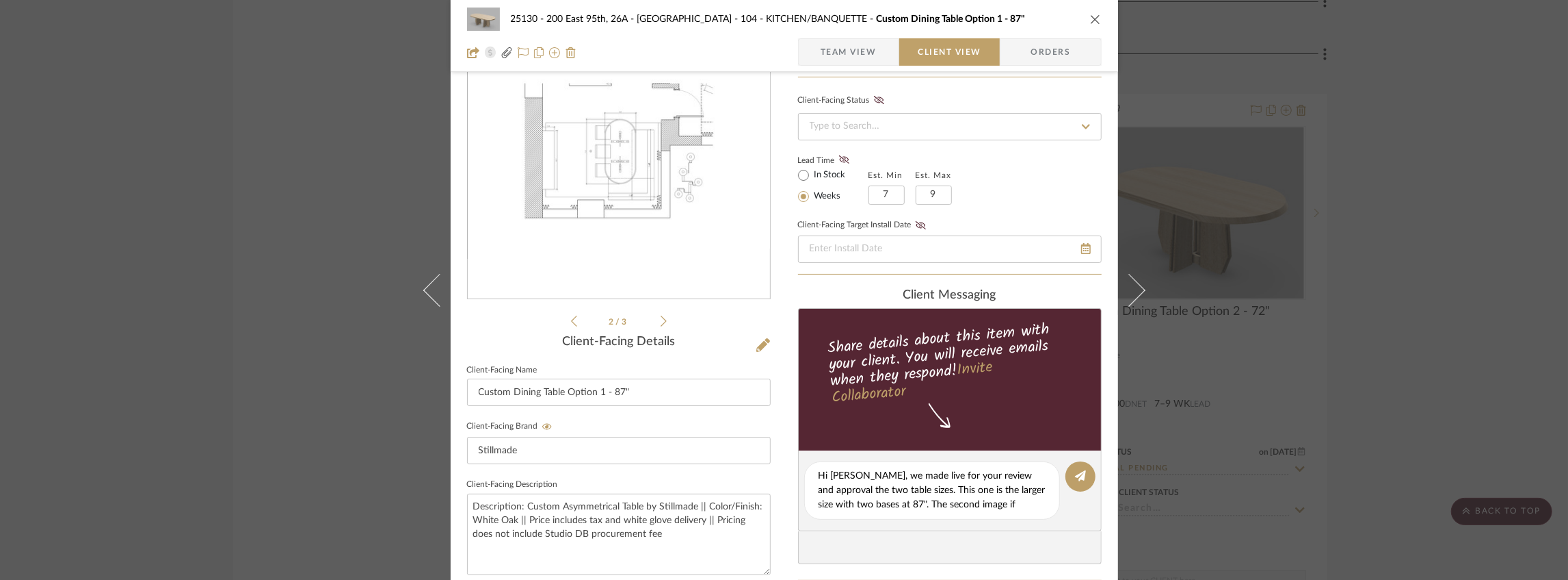
scroll to position [45, 0]
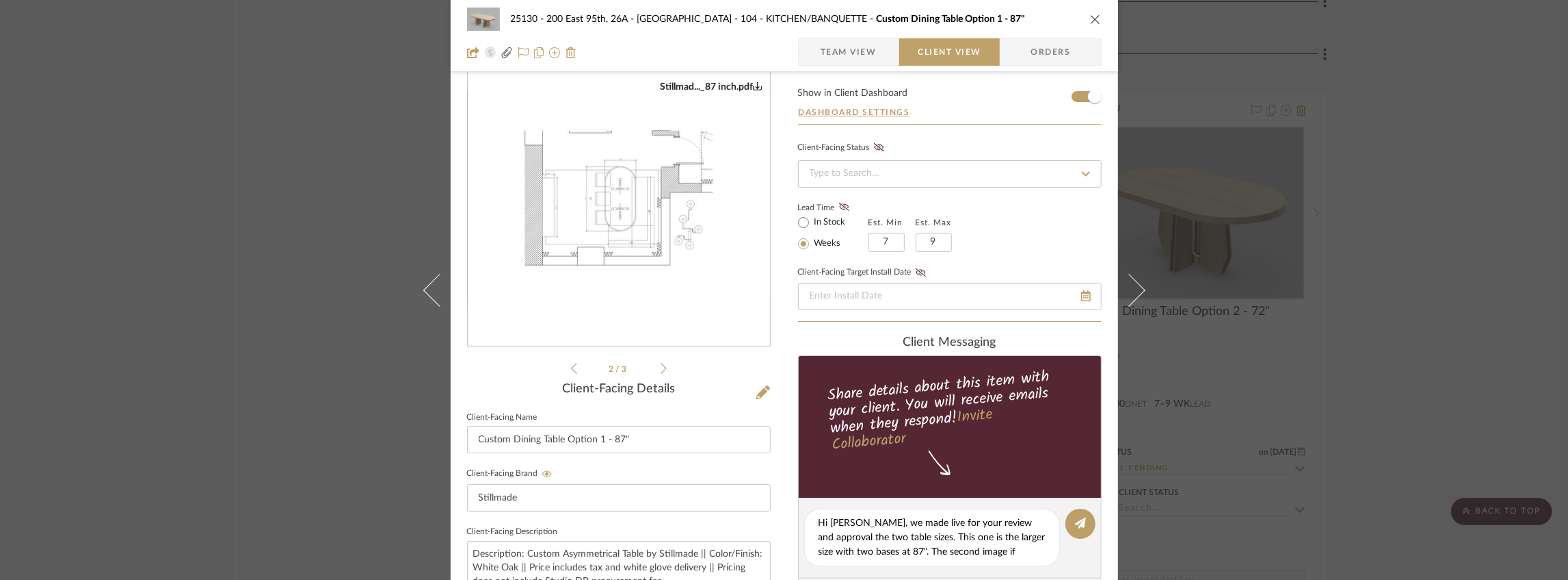
click at [660, 365] on icon at bounding box center [663, 368] width 6 height 12
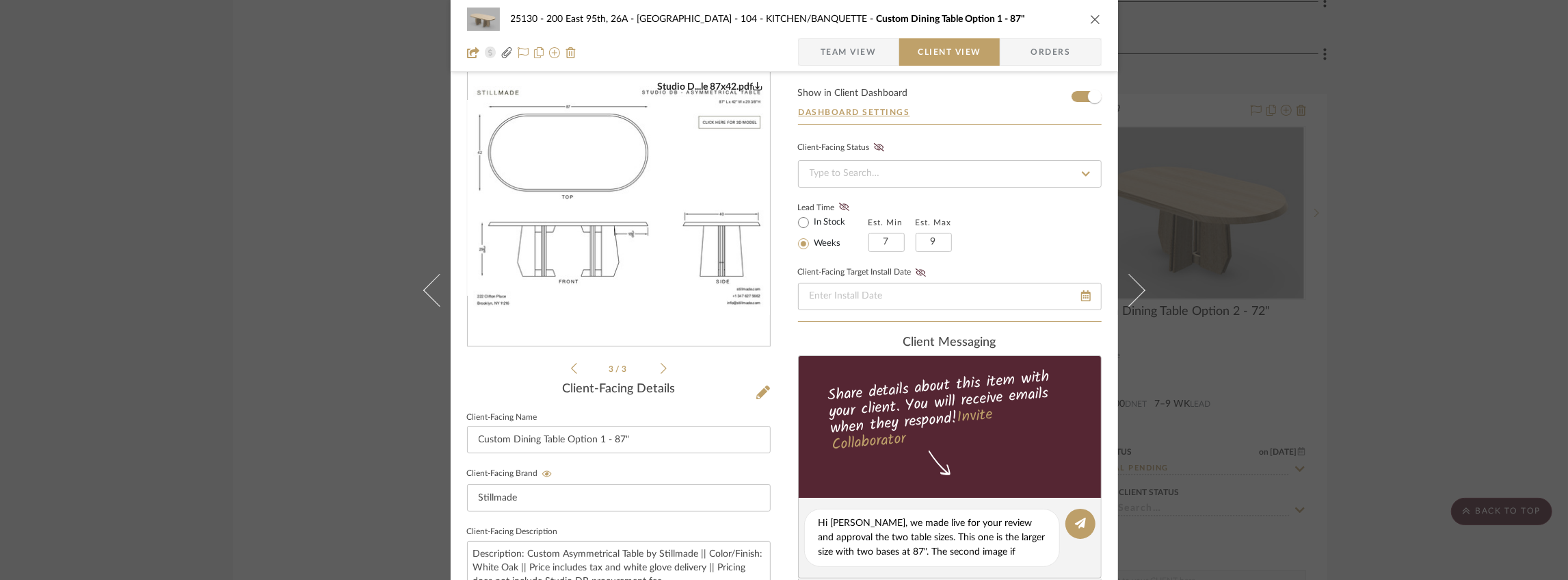
click at [571, 366] on icon at bounding box center [574, 368] width 6 height 12
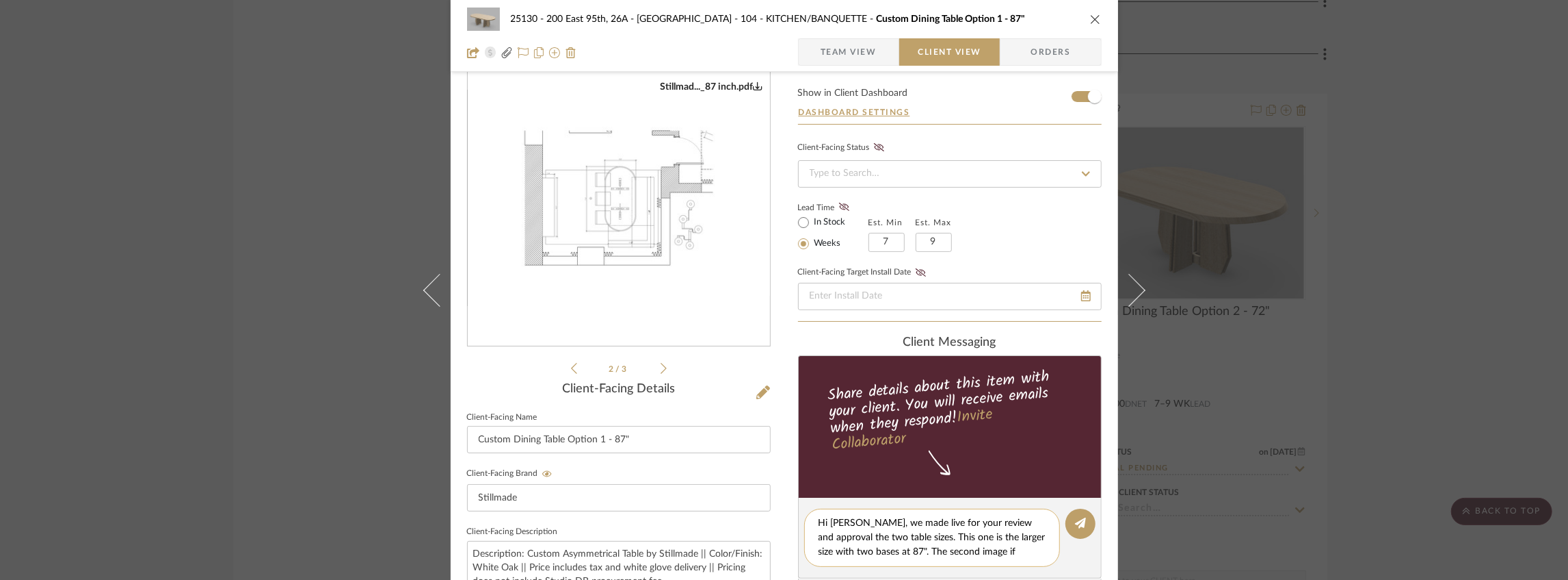
drag, startPoint x: 995, startPoint y: 554, endPoint x: 982, endPoint y: 550, distance: 13.6
click at [982, 550] on textarea "Hi [PERSON_NAME], we made live for your review and approval the two table sizes…" at bounding box center [932, 538] width 227 height 43
drag, startPoint x: 947, startPoint y: 557, endPoint x: 758, endPoint y: 510, distance: 194.8
click at [758, 510] on div "25130 - 200 East 95th, 26A - Kosheleva 104 - KITCHEN/BANQUETTE Custom Dining Ta…" at bounding box center [784, 534] width 667 height 1139
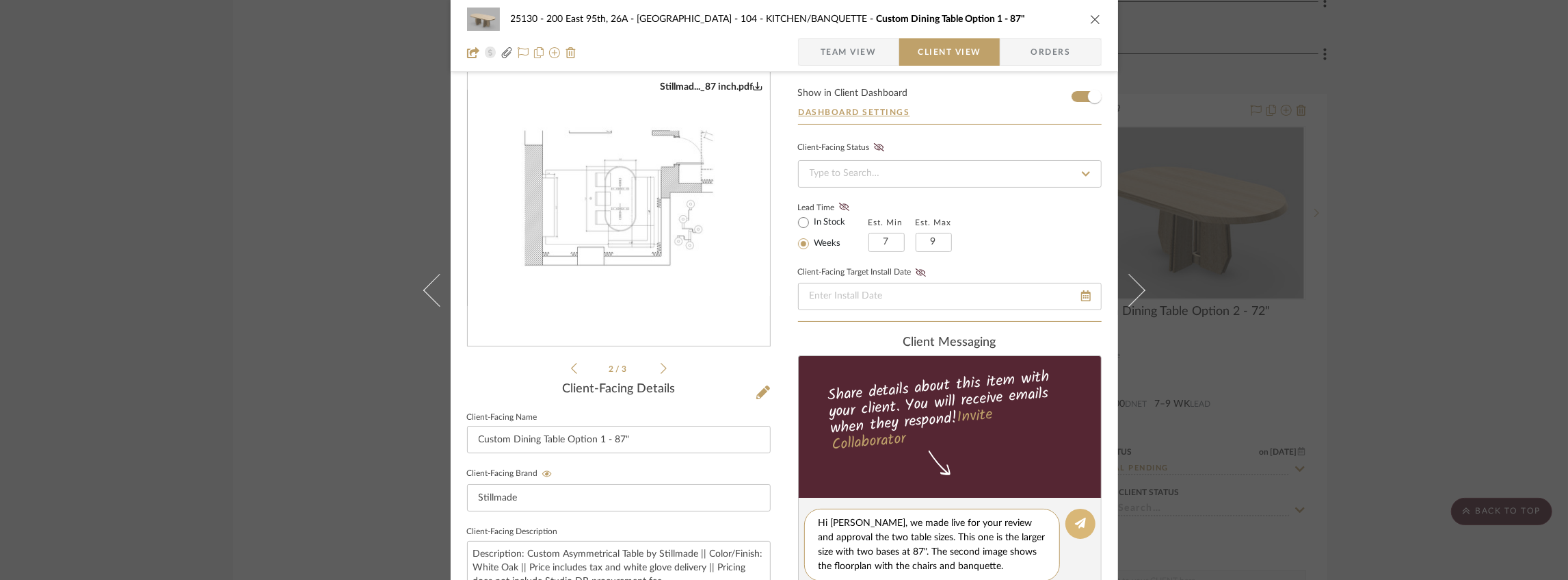
type textarea "Hi [PERSON_NAME], we made live for your review and approval the two table sizes…"
click at [1078, 523] on icon at bounding box center [1080, 523] width 11 height 11
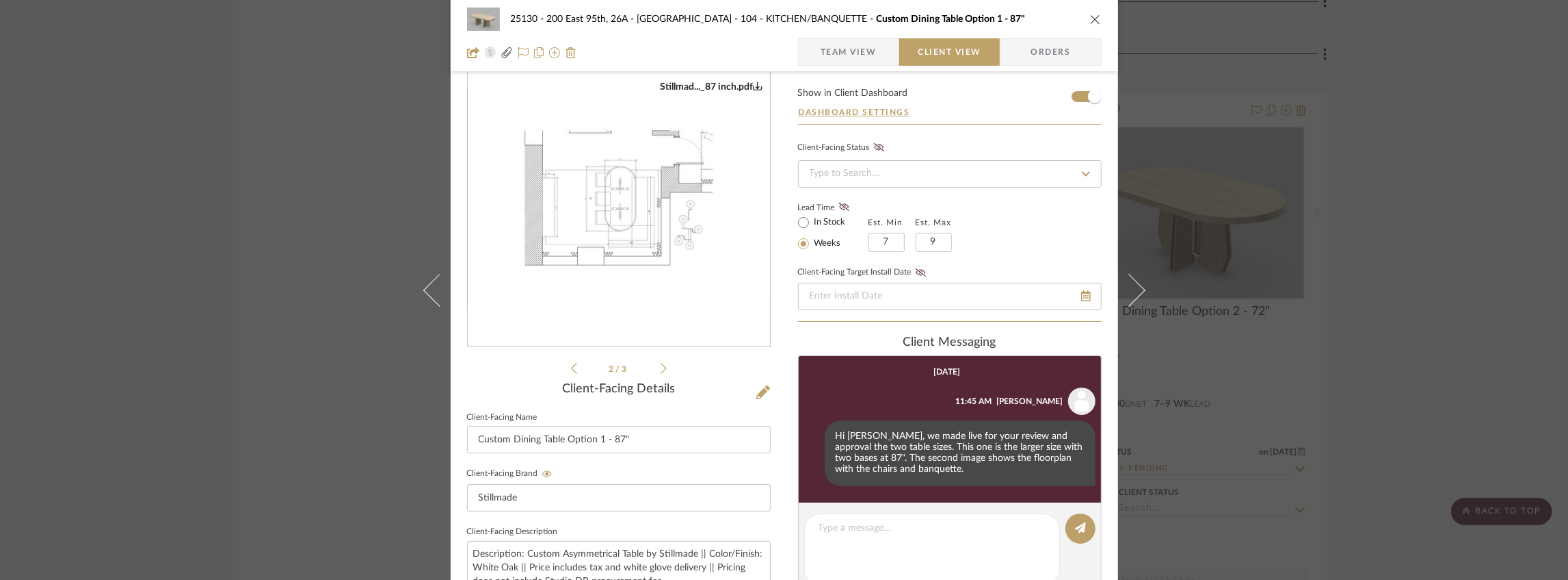
click at [1094, 28] on div "25130 - 200 East 95th, 26A - Kosheleva 104 - KITCHEN/BANQUETTE Custom Dining Ta…" at bounding box center [784, 19] width 635 height 27
click at [1089, 26] on div "25130 - 200 East 95th, 26A - Kosheleva 104 - KITCHEN/BANQUETTE Custom Dining Ta…" at bounding box center [784, 19] width 635 height 27
click at [1090, 19] on icon "close" at bounding box center [1096, 19] width 11 height 11
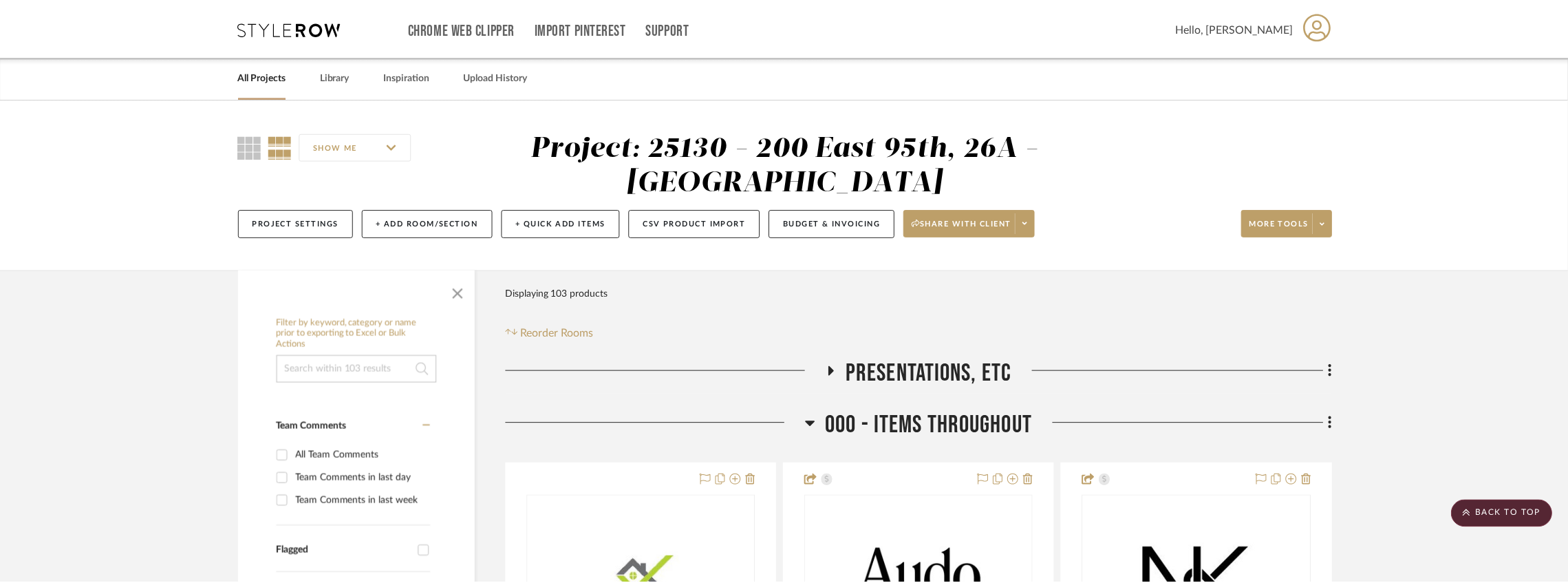
scroll to position [5020, 0]
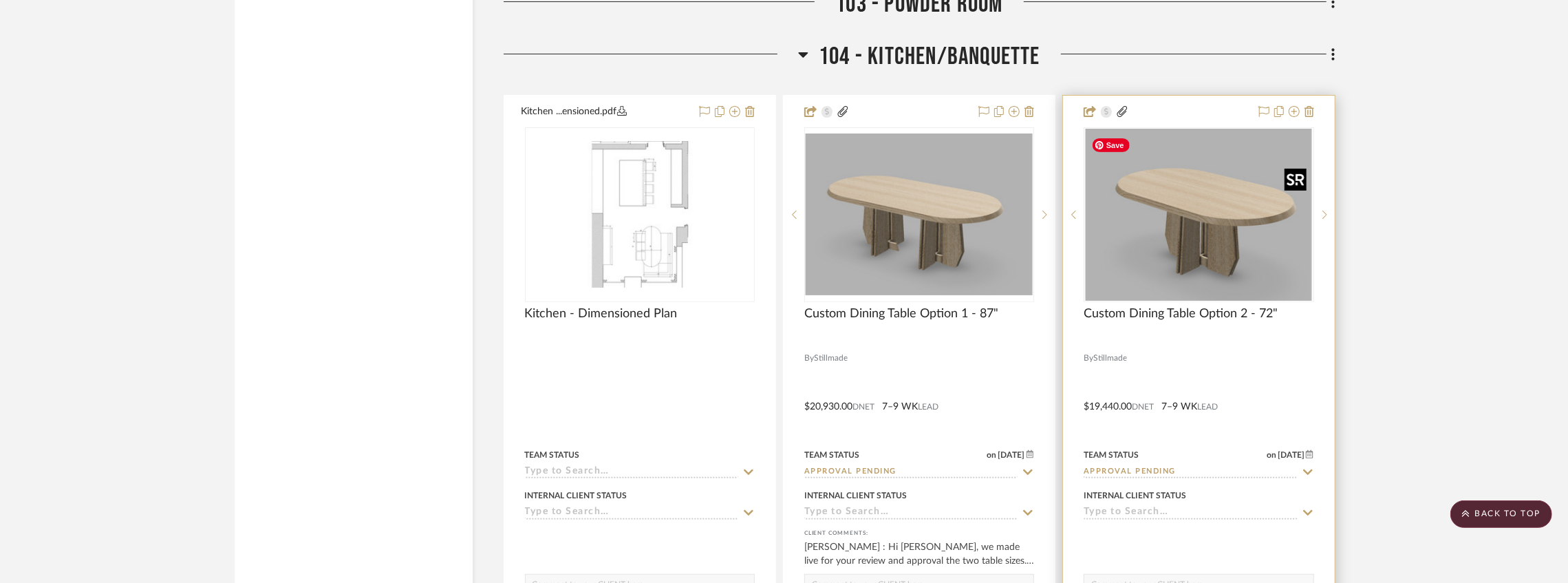
click at [1267, 224] on img "0" at bounding box center [1199, 215] width 226 height 172
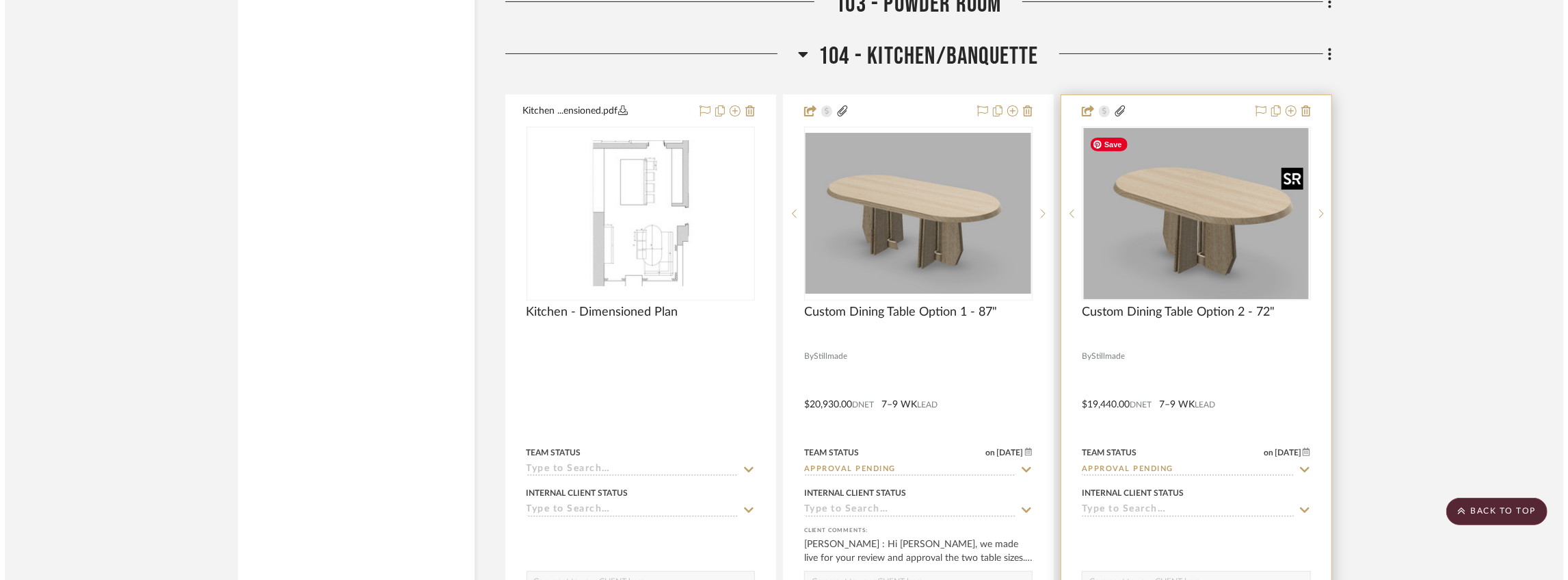
scroll to position [0, 0]
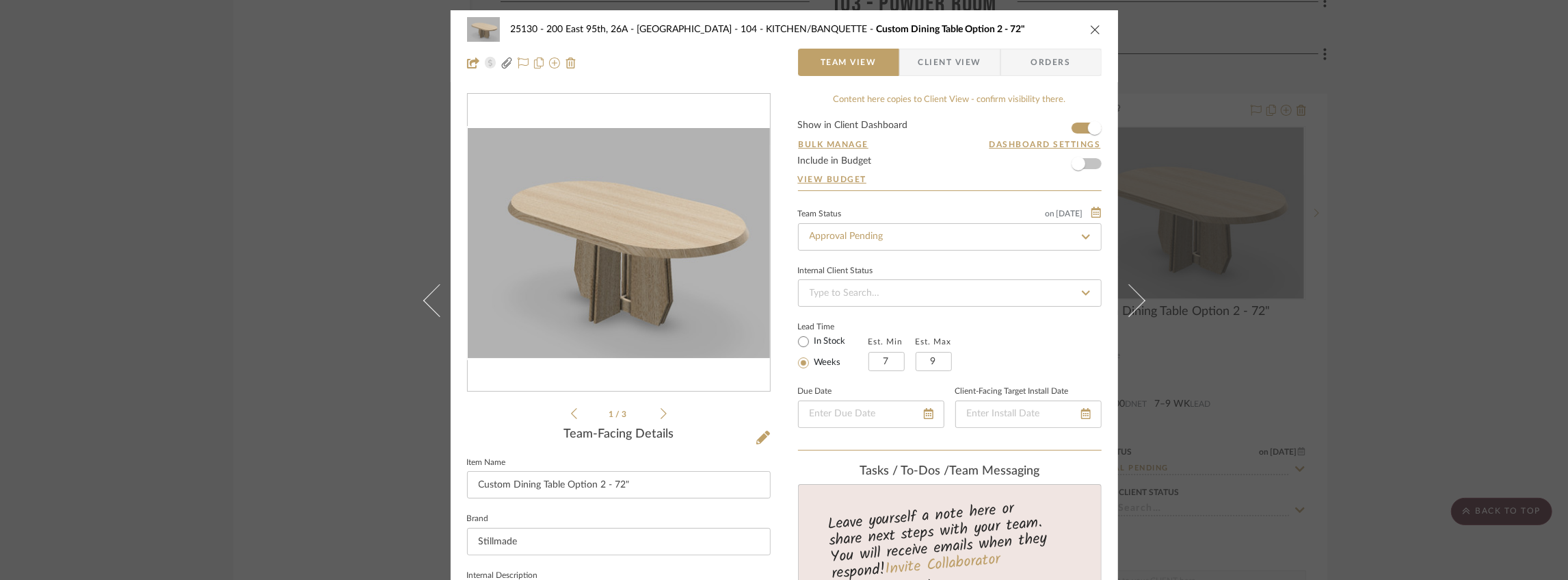
click at [931, 70] on span "Client View" at bounding box center [950, 62] width 63 height 27
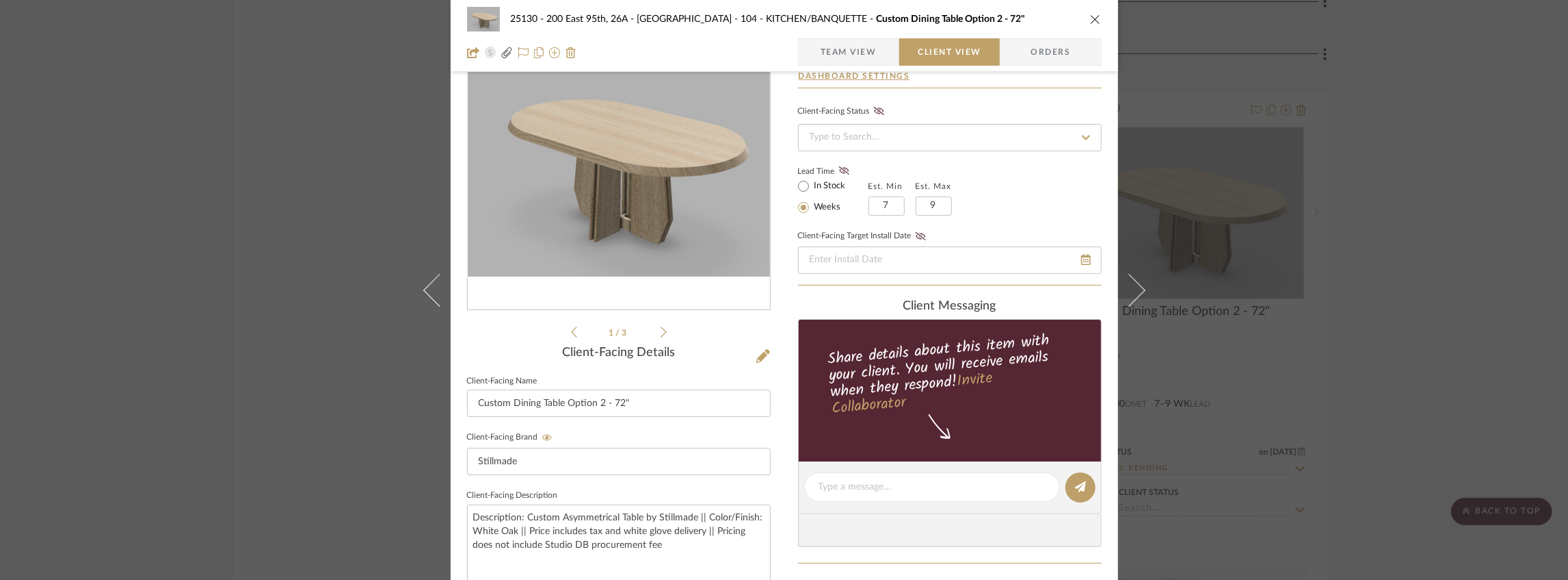
scroll to position [182, 0]
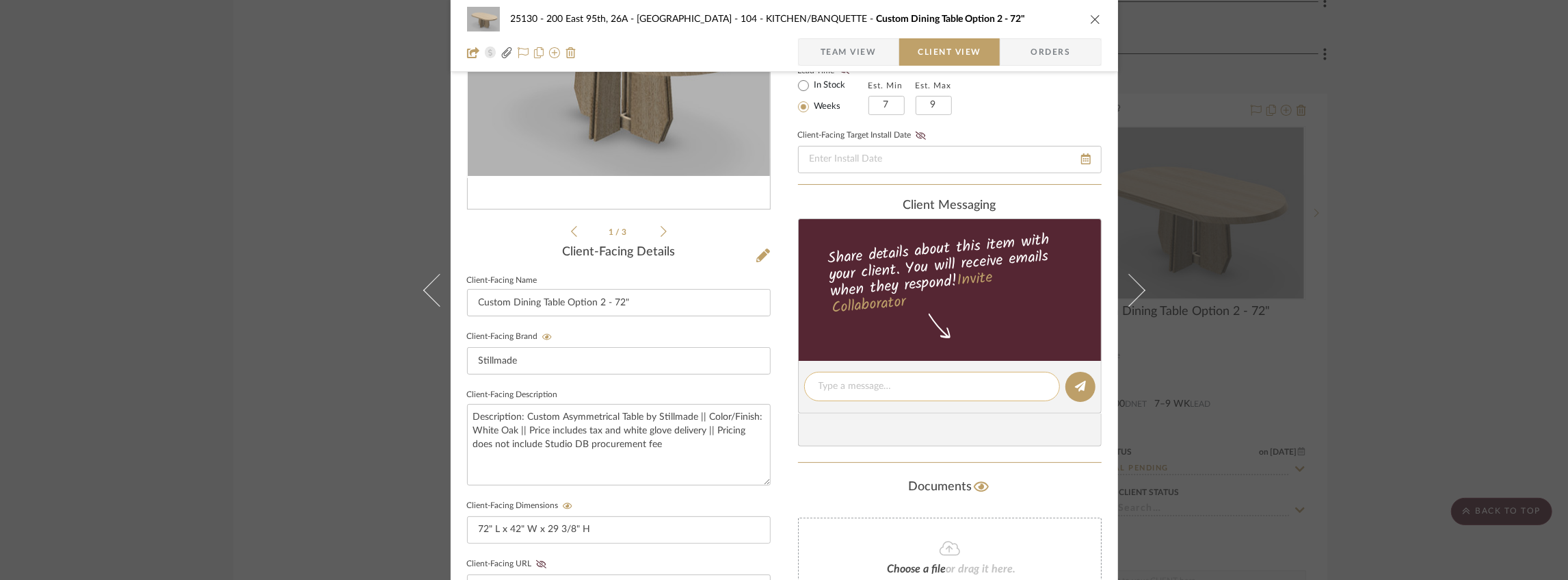
click at [850, 389] on textarea at bounding box center [932, 386] width 227 height 15
paste textarea "Hi [PERSON_NAME], we made live for your review and approval the two table sizes…"
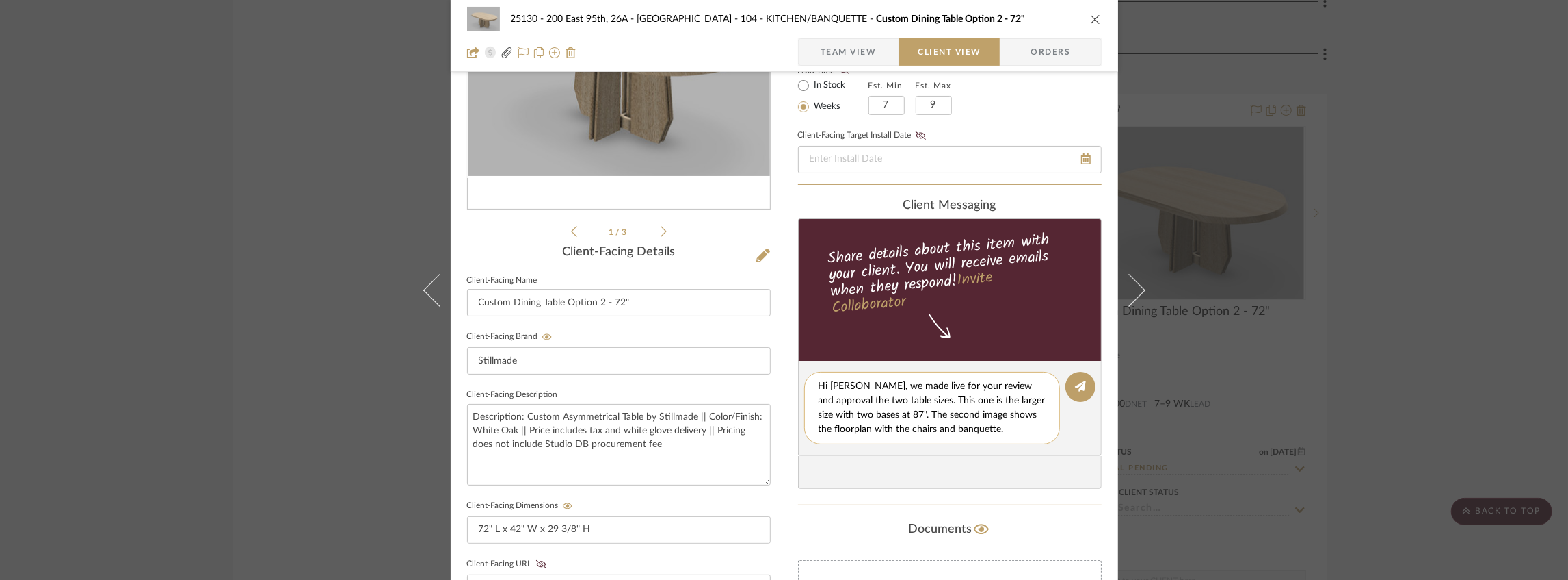
drag, startPoint x: 936, startPoint y: 400, endPoint x: 872, endPoint y: 386, distance: 65.5
click at [872, 386] on textarea "Hi [PERSON_NAME], we made live for your review and approval the two table sizes…" at bounding box center [932, 408] width 227 height 57
click at [952, 384] on textarea "Hi [PERSON_NAME], this one is the larger size with two bases at 87". The second…" at bounding box center [932, 401] width 227 height 43
drag, startPoint x: 956, startPoint y: 384, endPoint x: 931, endPoint y: 385, distance: 25.0
click at [931, 385] on textarea "Hi [PERSON_NAME], this one is the larger size with two bases at 87". The second…" at bounding box center [932, 401] width 227 height 43
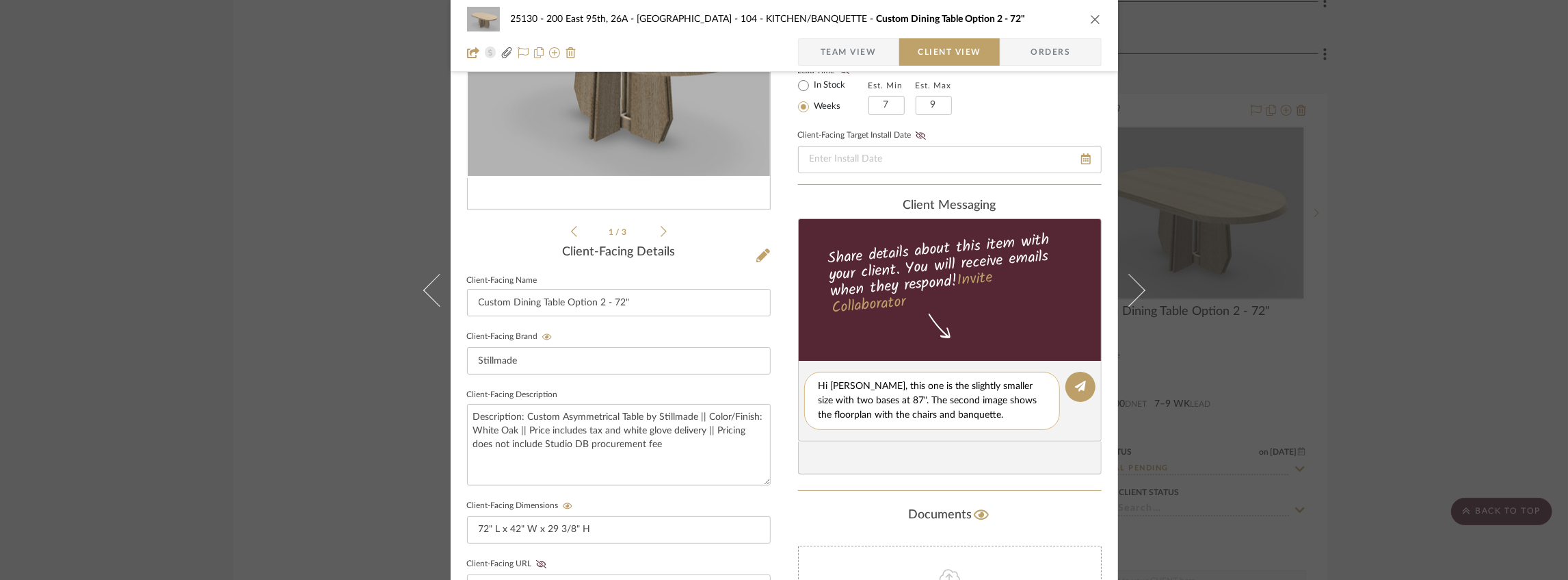
drag, startPoint x: 884, startPoint y: 398, endPoint x: 814, endPoint y: 397, distance: 70.0
click at [819, 397] on textarea "Hi [PERSON_NAME], this one is the slightly smaller size with two bases at 87". …" at bounding box center [932, 401] width 227 height 43
click at [997, 412] on textarea "Hi [PERSON_NAME], this one is the slightly smaller size with a single base at 7…" at bounding box center [932, 401] width 227 height 43
type textarea "Hi [PERSON_NAME], this one is the slightly smaller size with a single base at 7…"
click at [1068, 394] on button at bounding box center [1080, 387] width 30 height 30
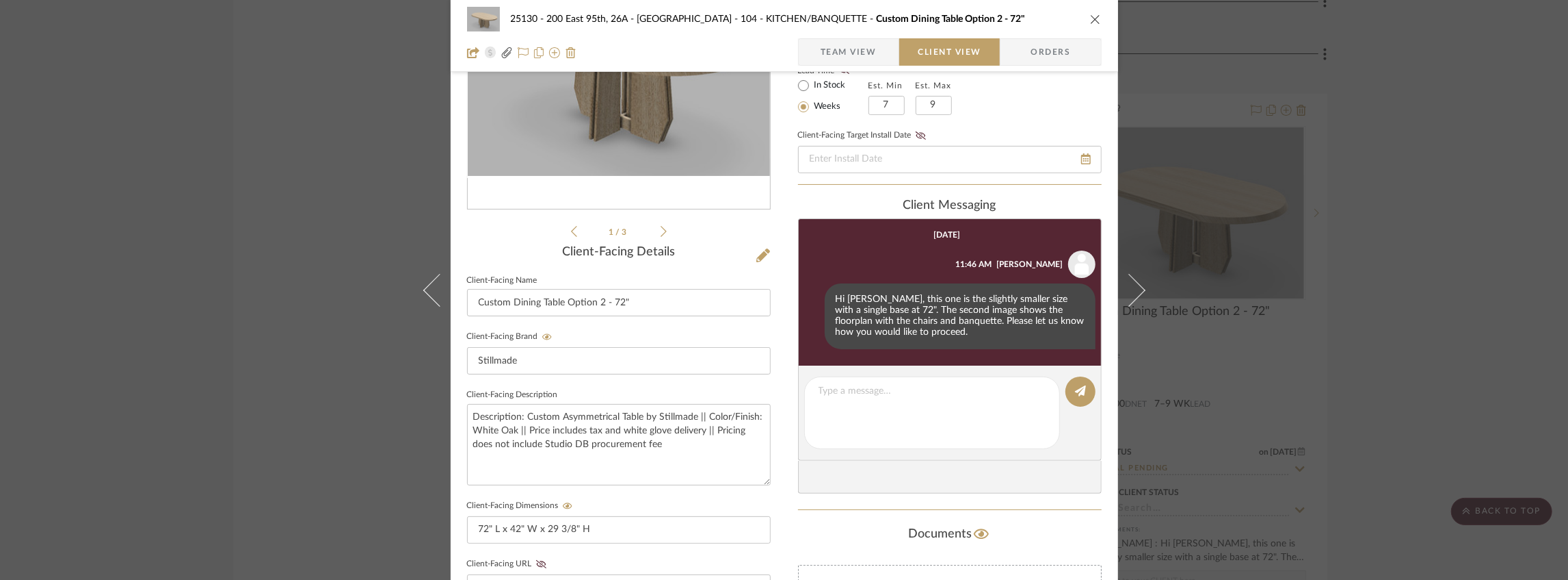
click at [1092, 19] on icon "close" at bounding box center [1096, 19] width 11 height 11
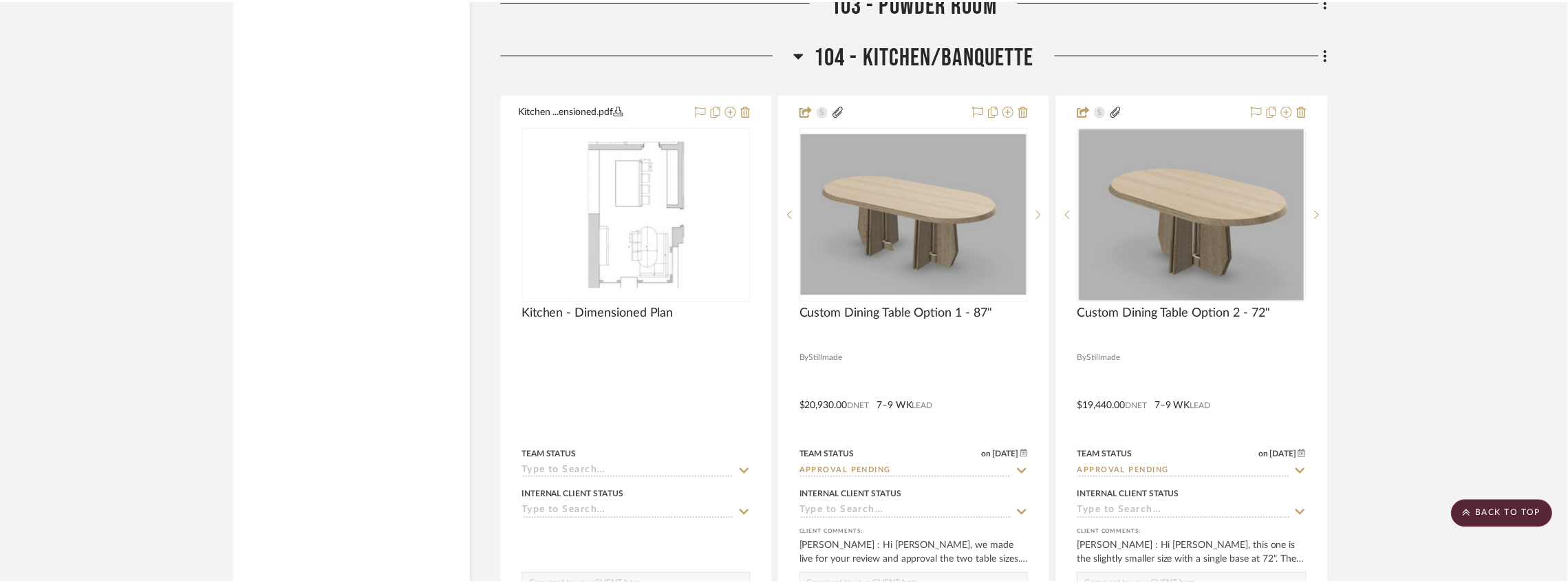
scroll to position [5020, 0]
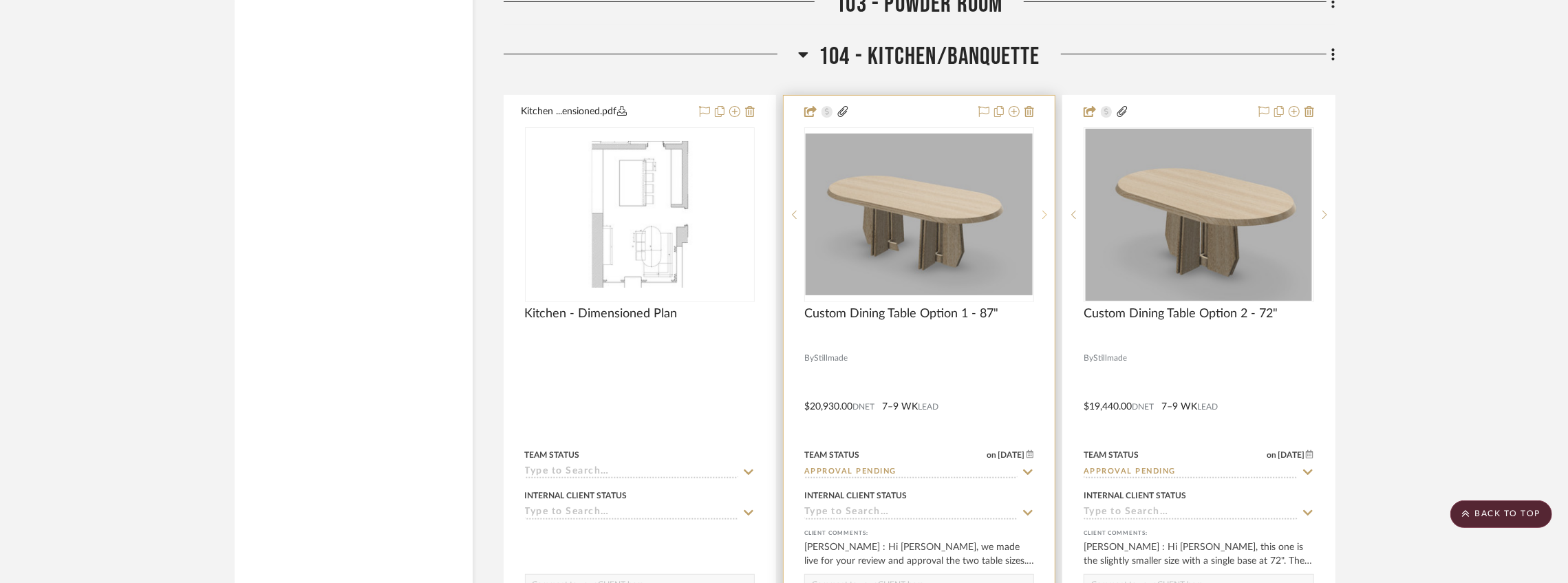
click at [1046, 216] on icon at bounding box center [1044, 215] width 5 height 9
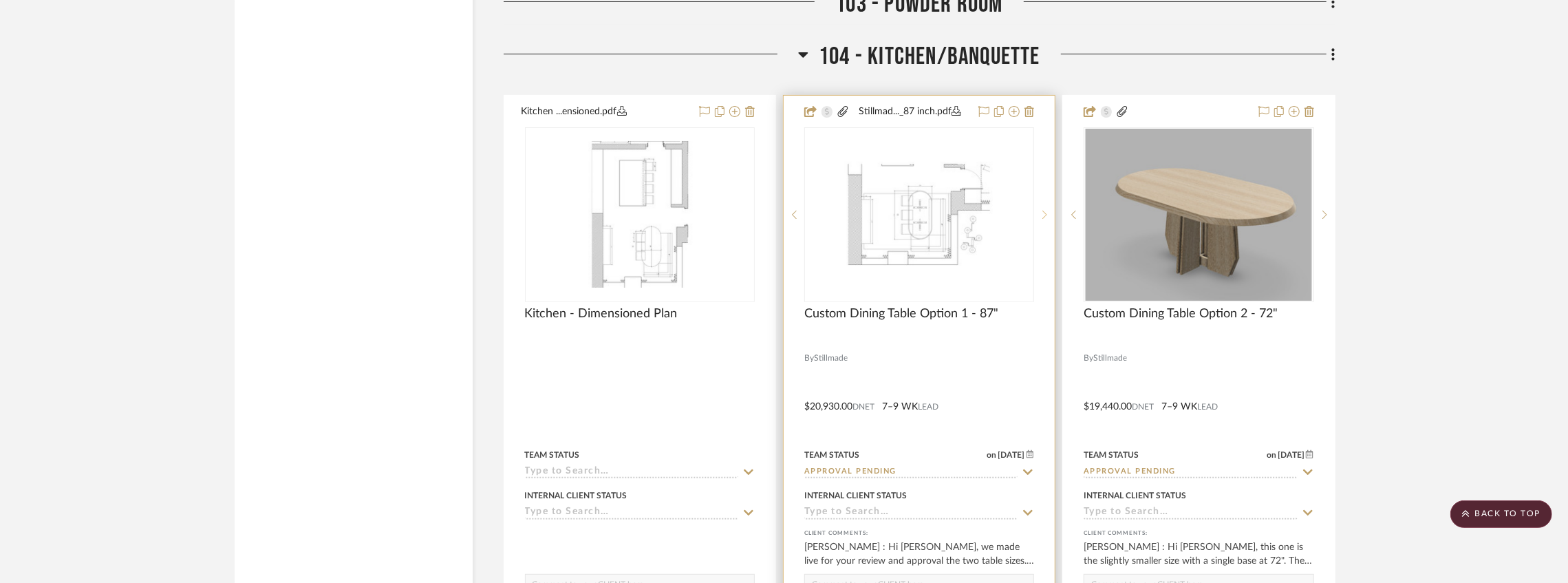
click at [1046, 215] on icon at bounding box center [1044, 215] width 5 height 9
click at [794, 215] on icon at bounding box center [794, 215] width 5 height 9
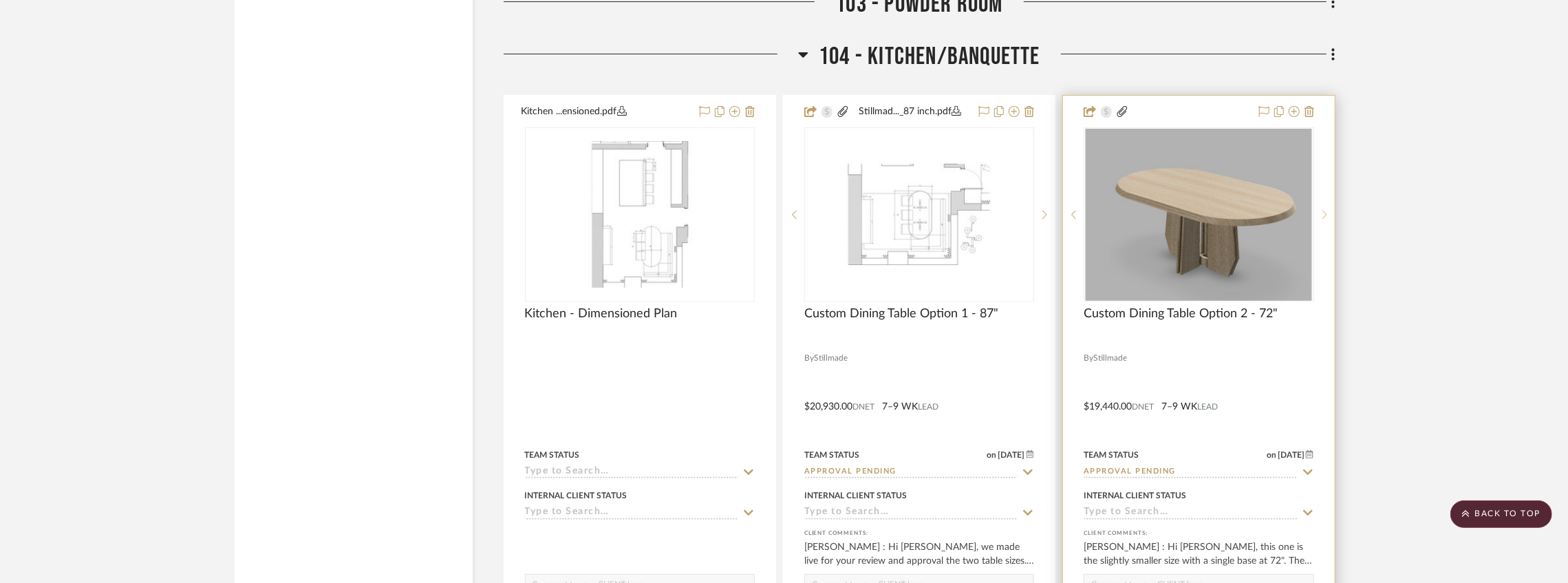
click at [1328, 219] on sr-next-btn at bounding box center [1324, 215] width 20 height 9
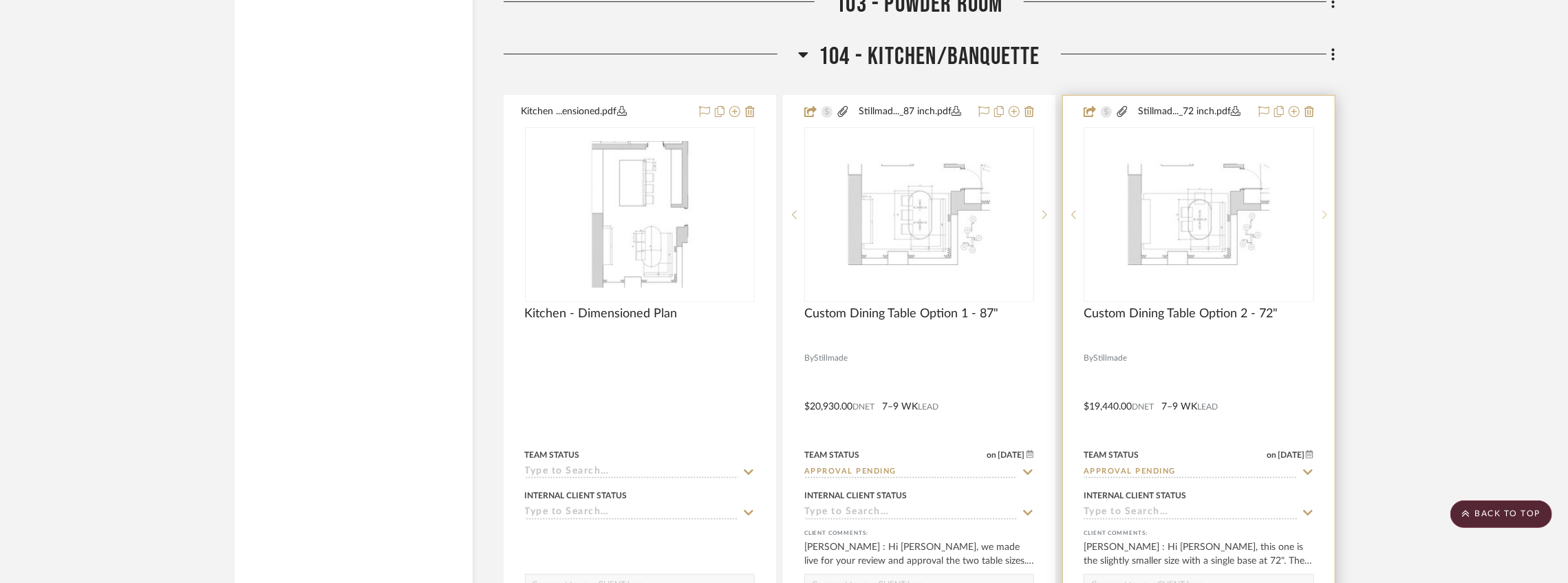
click at [1328, 219] on sr-next-btn at bounding box center [1324, 215] width 20 height 9
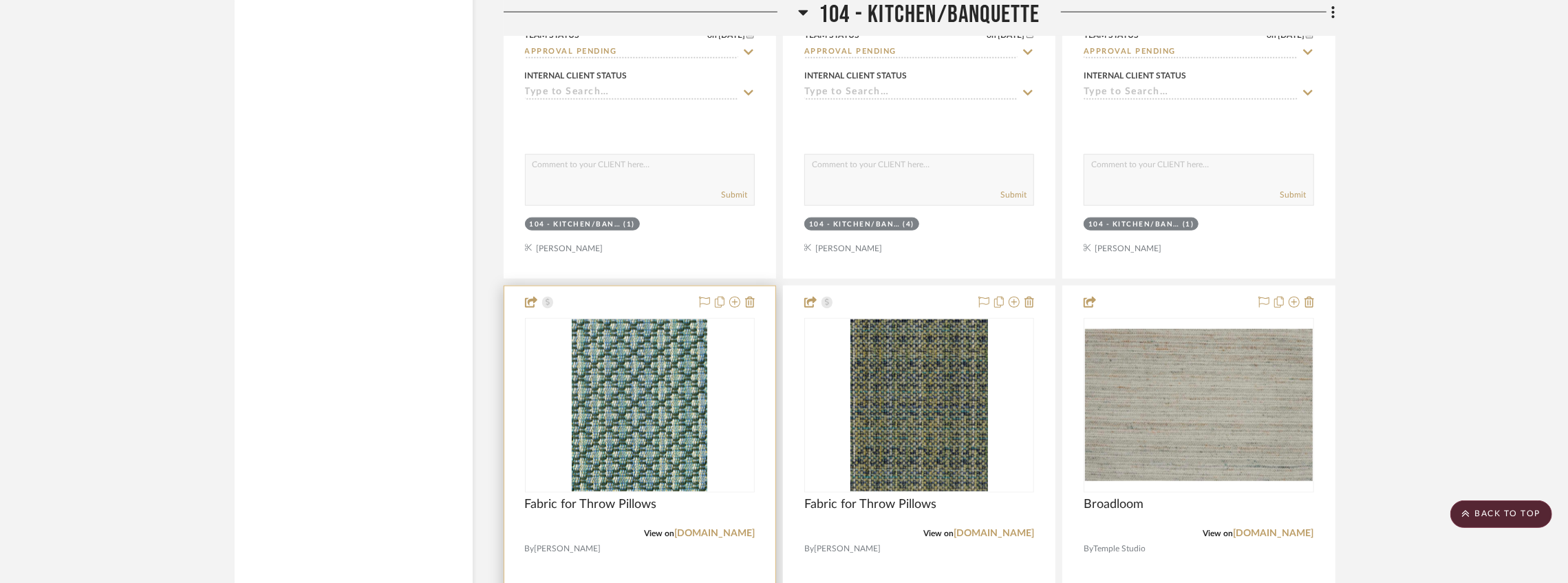
scroll to position [6212, 0]
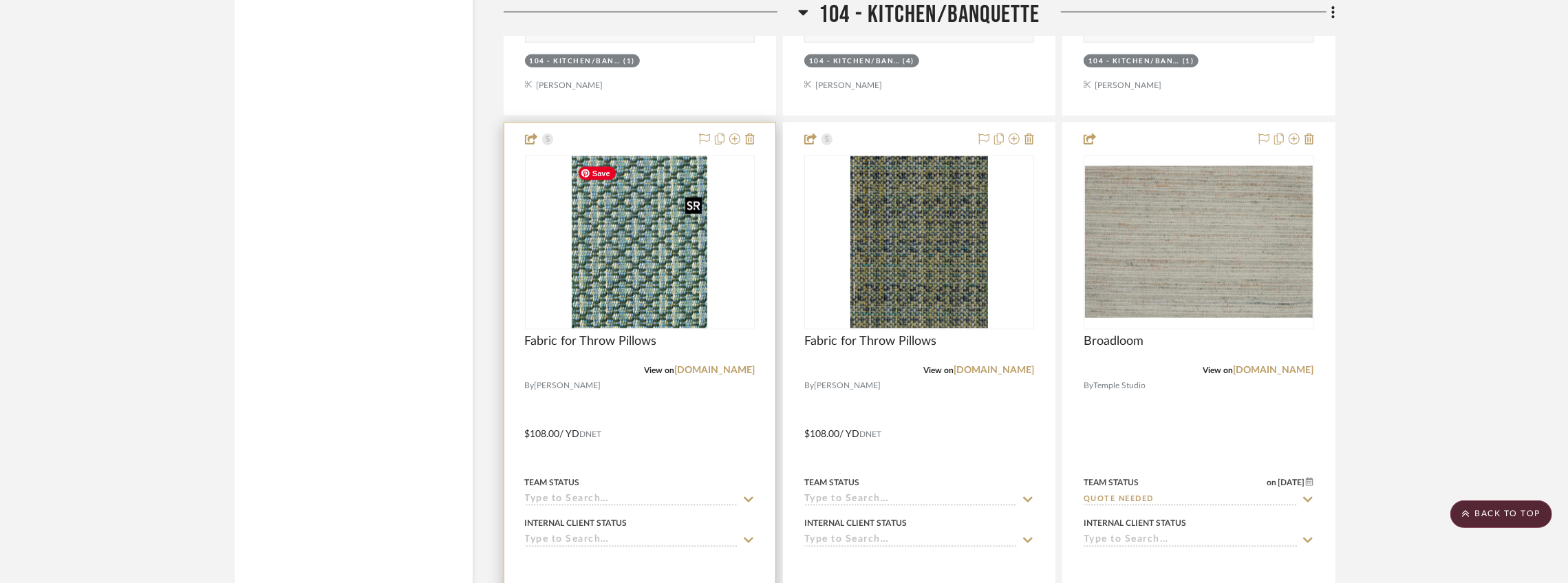
click at [627, 212] on img "0" at bounding box center [638, 242] width 135 height 172
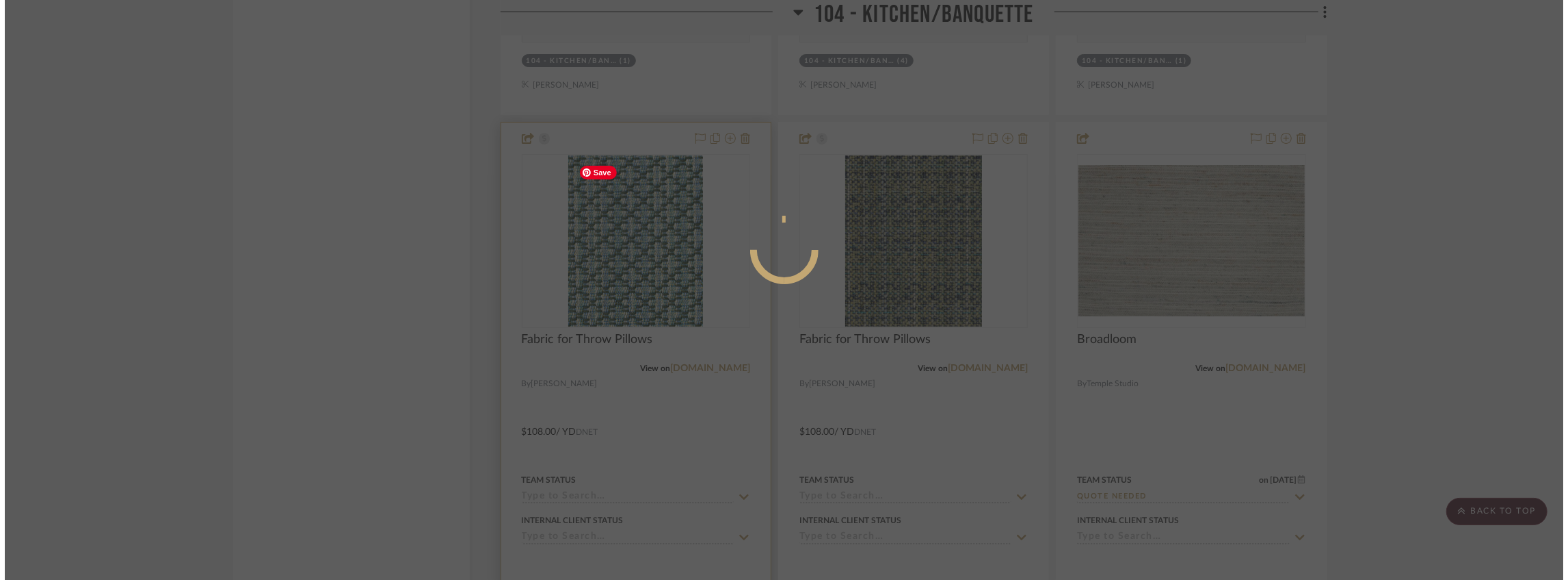
scroll to position [0, 0]
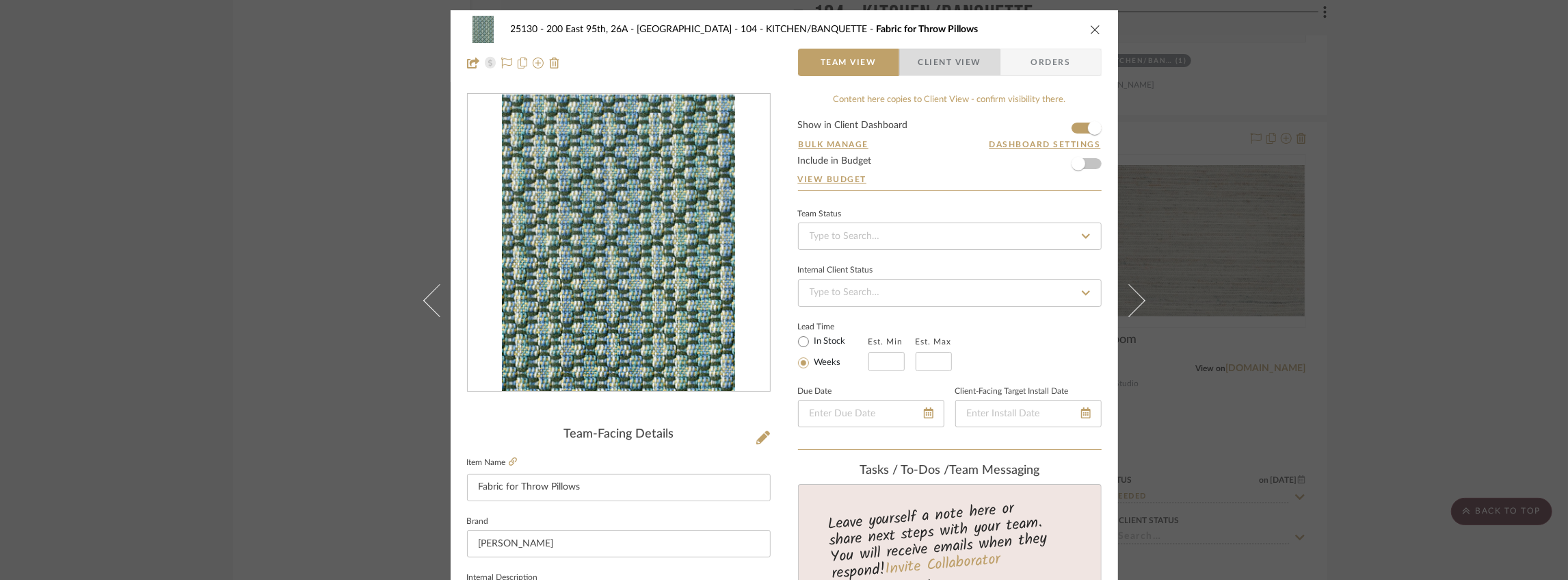
click at [933, 57] on span "Client View" at bounding box center [950, 62] width 63 height 27
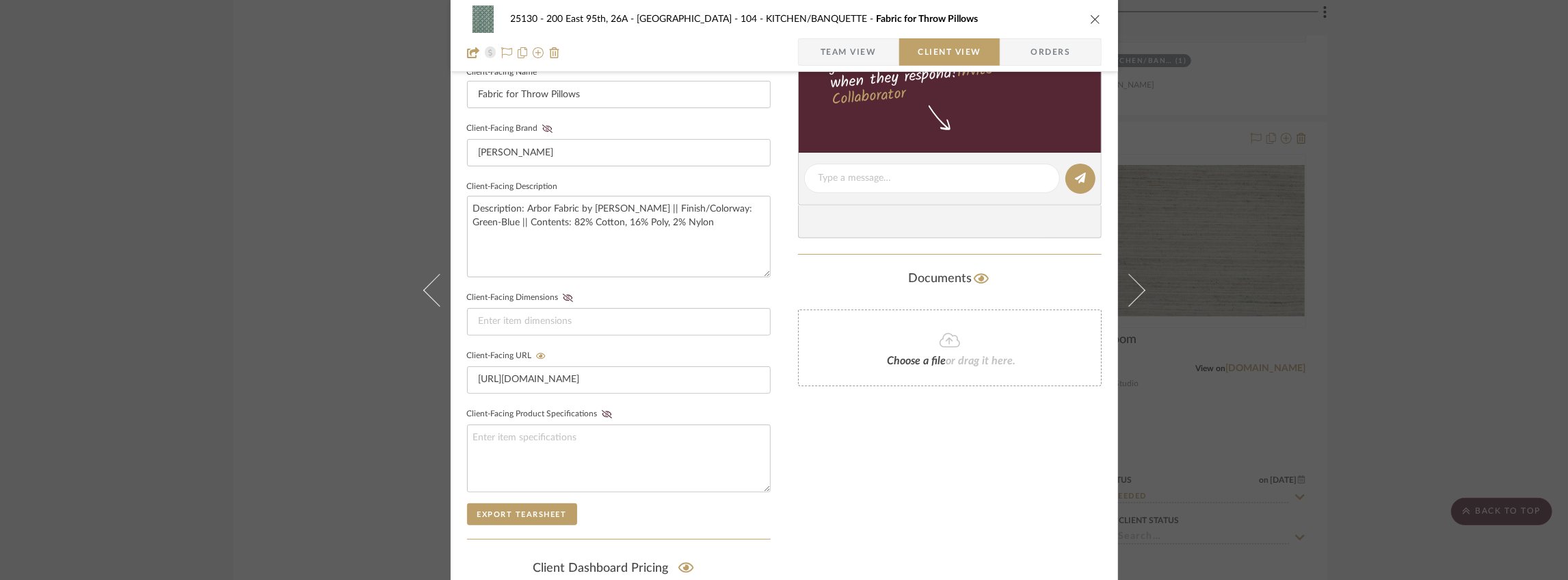
scroll to position [564, 0]
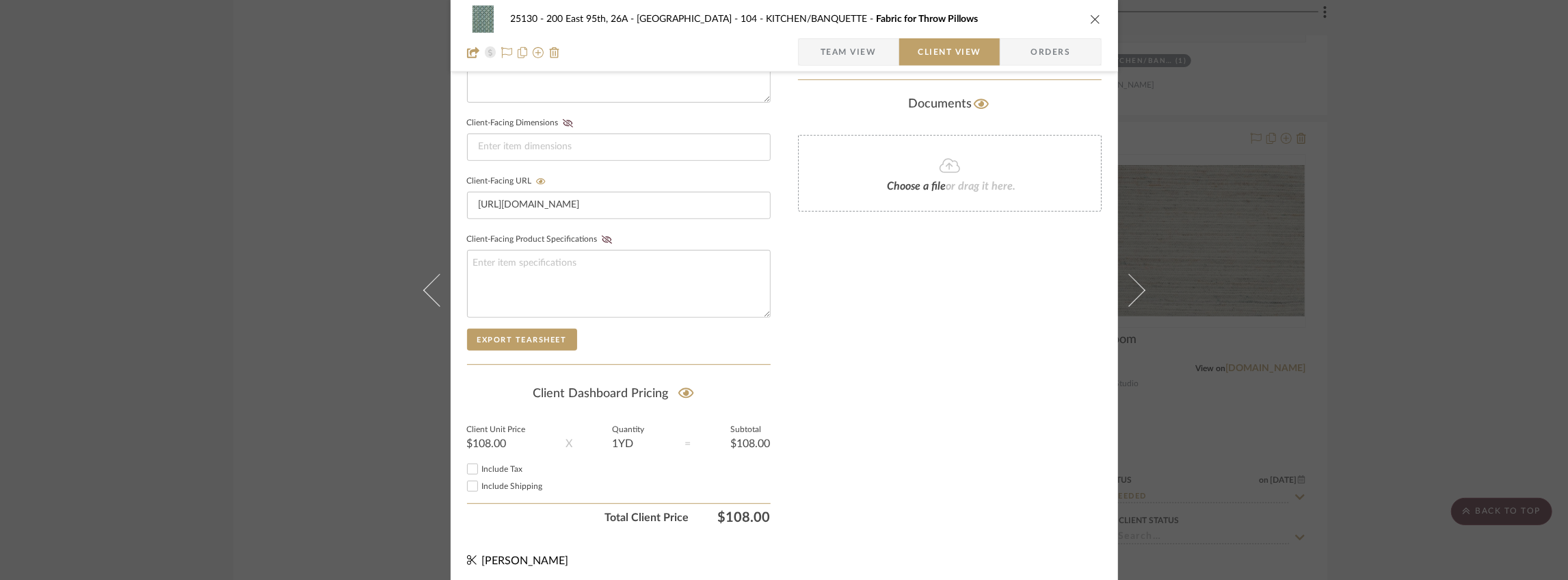
click at [1091, 21] on icon "close" at bounding box center [1096, 19] width 11 height 11
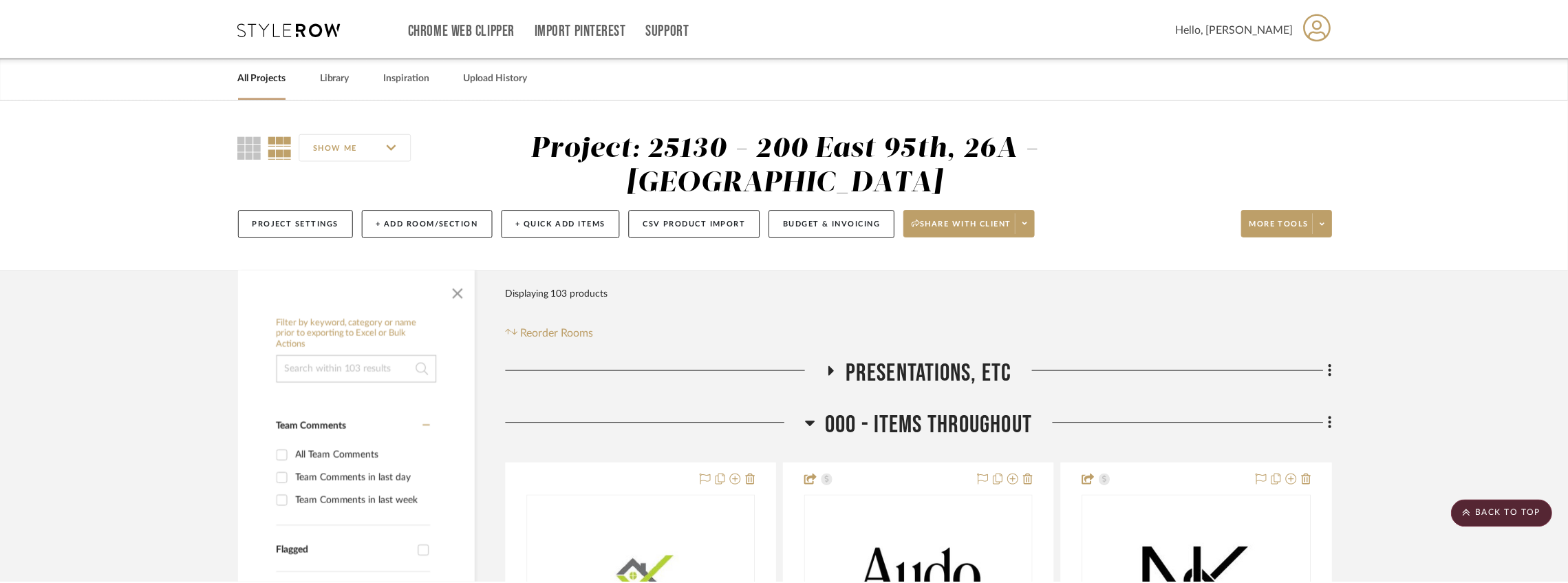
scroll to position [6212, 0]
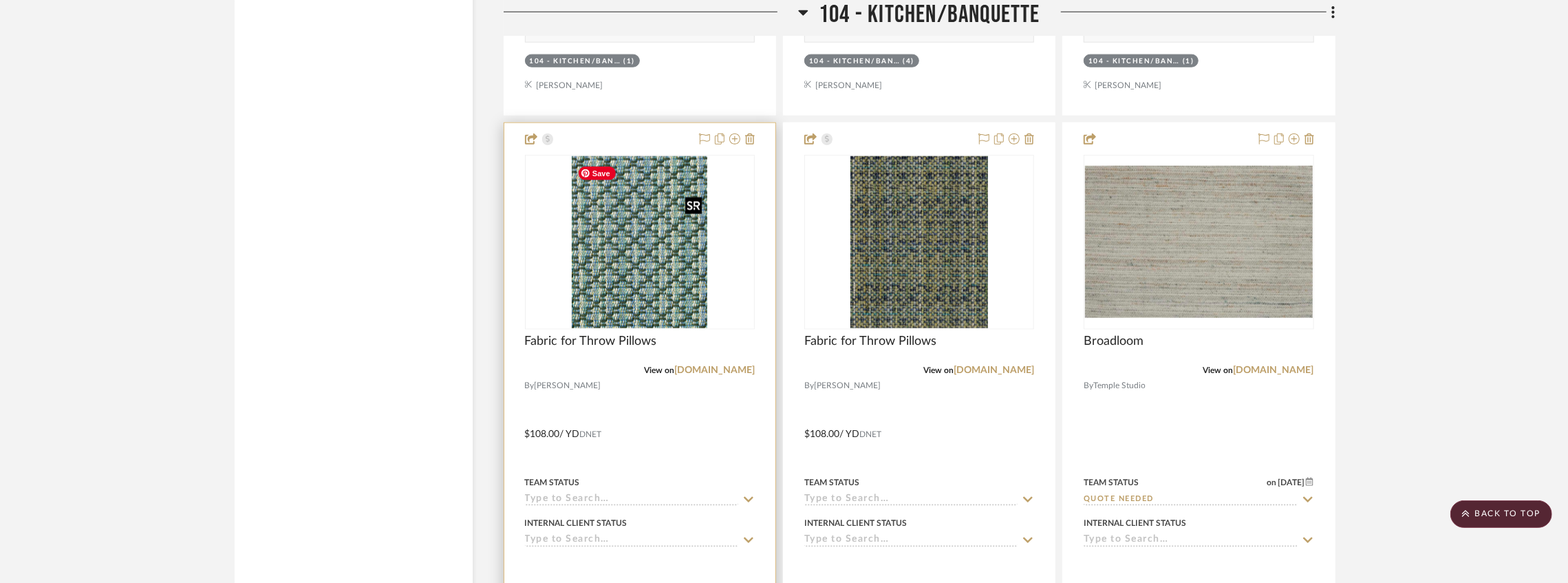
click at [638, 287] on img "0" at bounding box center [638, 242] width 135 height 172
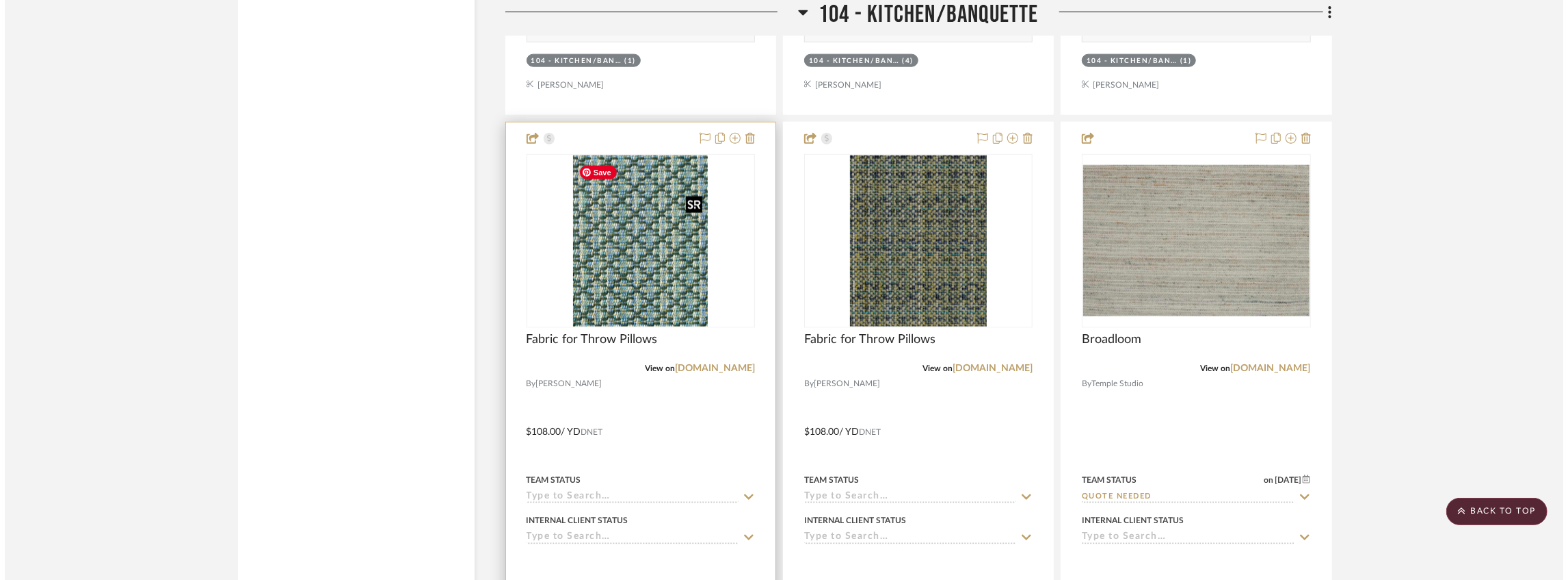
scroll to position [0, 0]
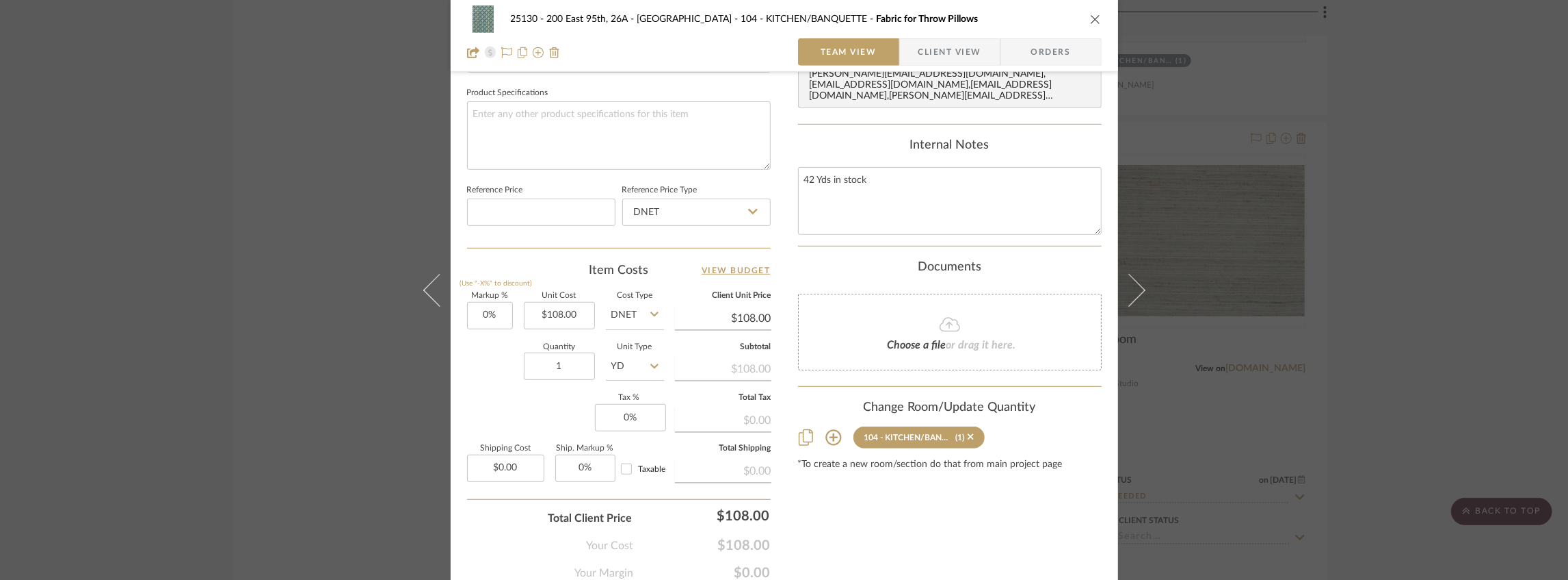
click at [936, 48] on span "Client View" at bounding box center [950, 51] width 63 height 27
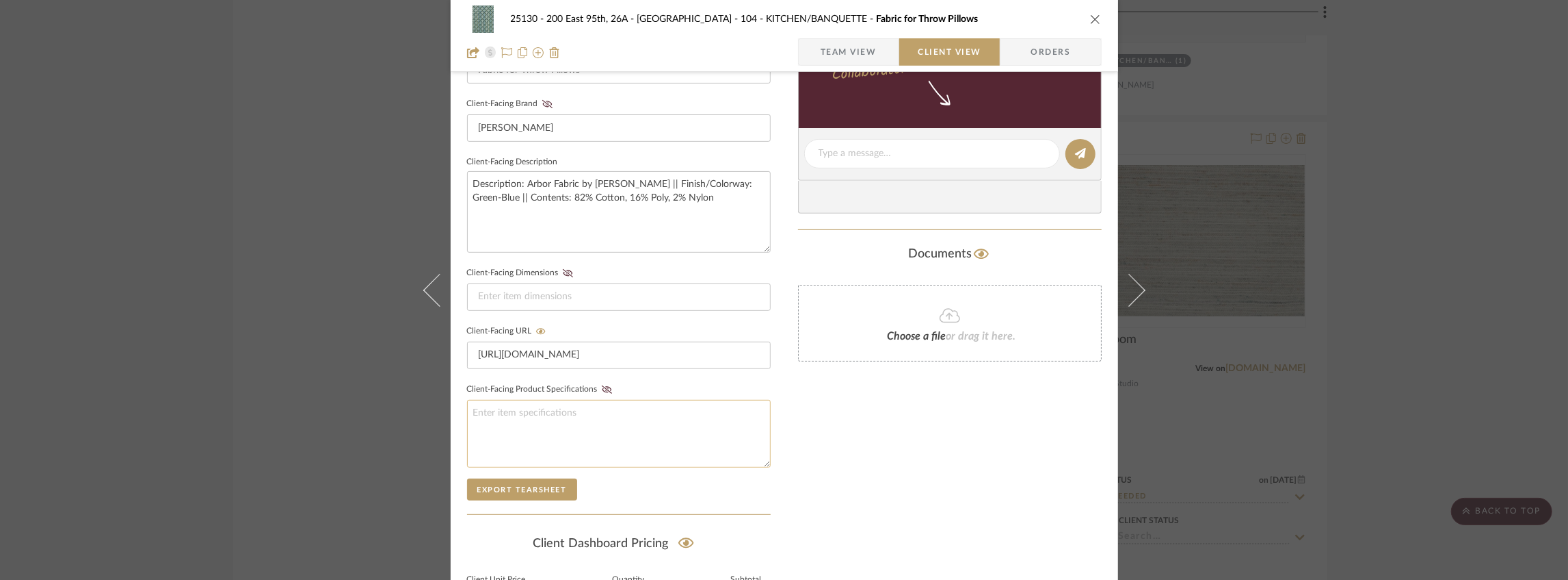
scroll to position [564, 0]
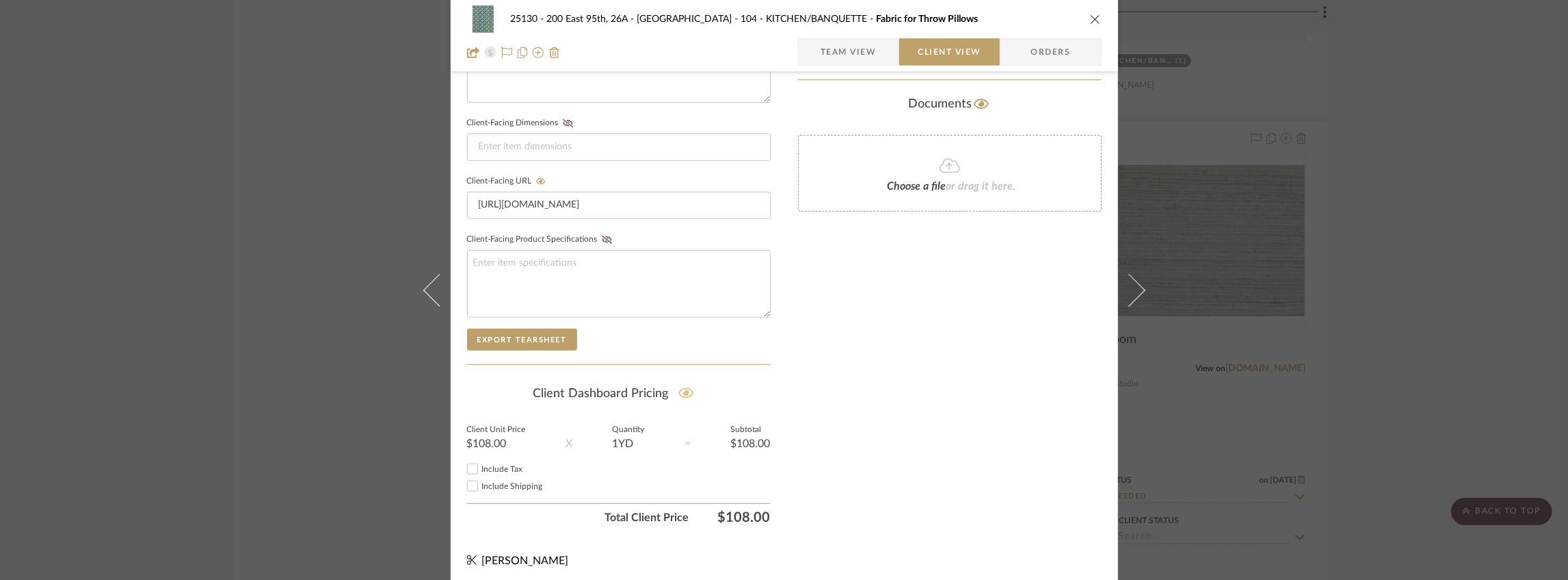
click at [680, 386] on icon at bounding box center [686, 393] width 16 height 14
click at [1092, 20] on icon "close" at bounding box center [1096, 19] width 11 height 11
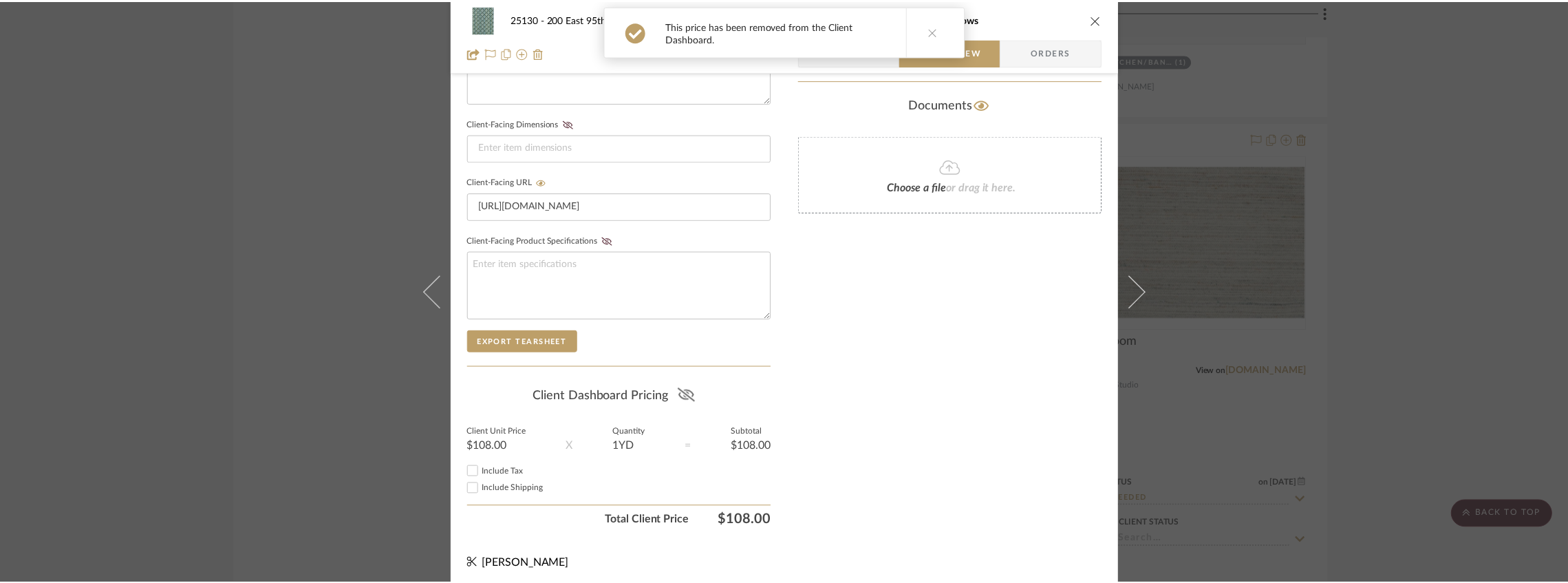
scroll to position [6212, 0]
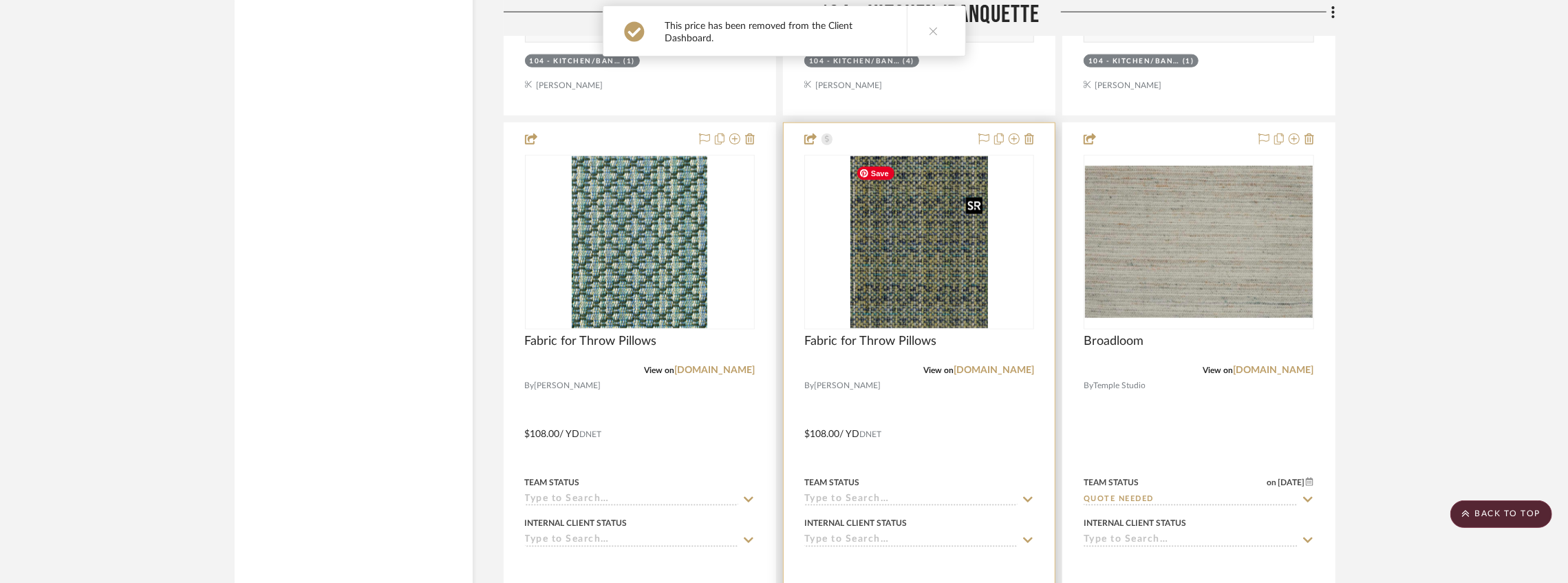
click at [929, 231] on img "0" at bounding box center [919, 242] width 137 height 172
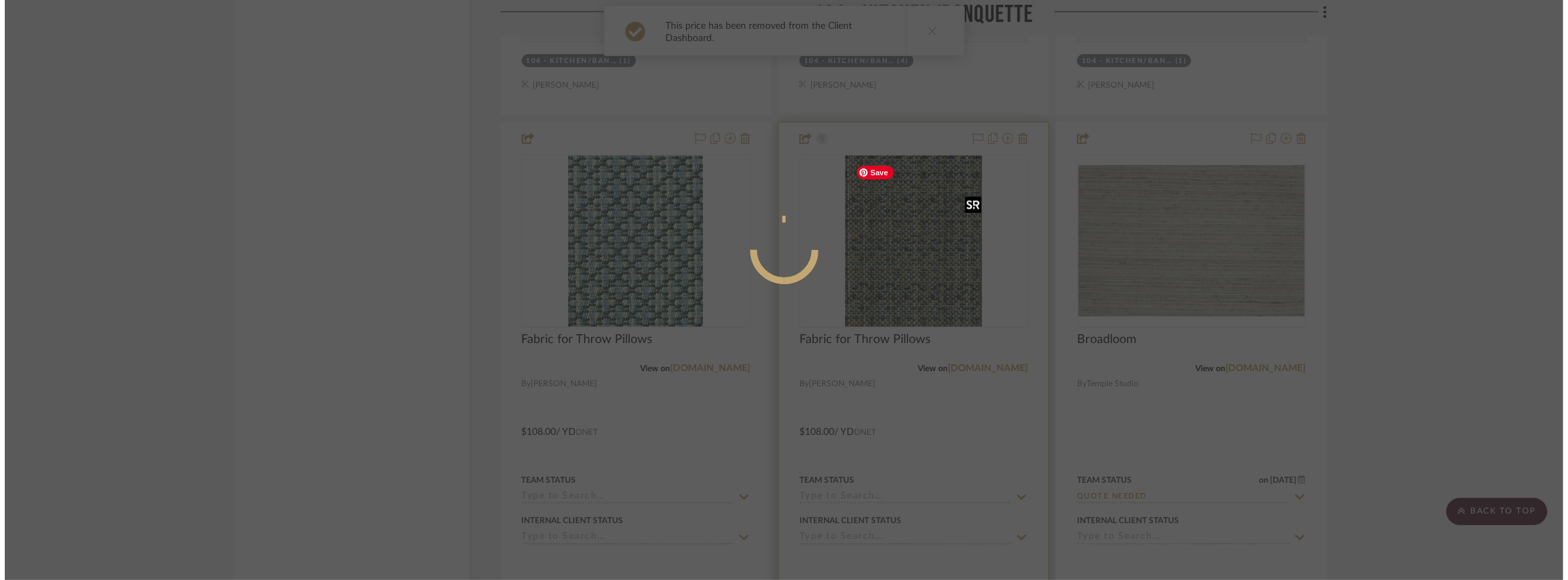
scroll to position [0, 0]
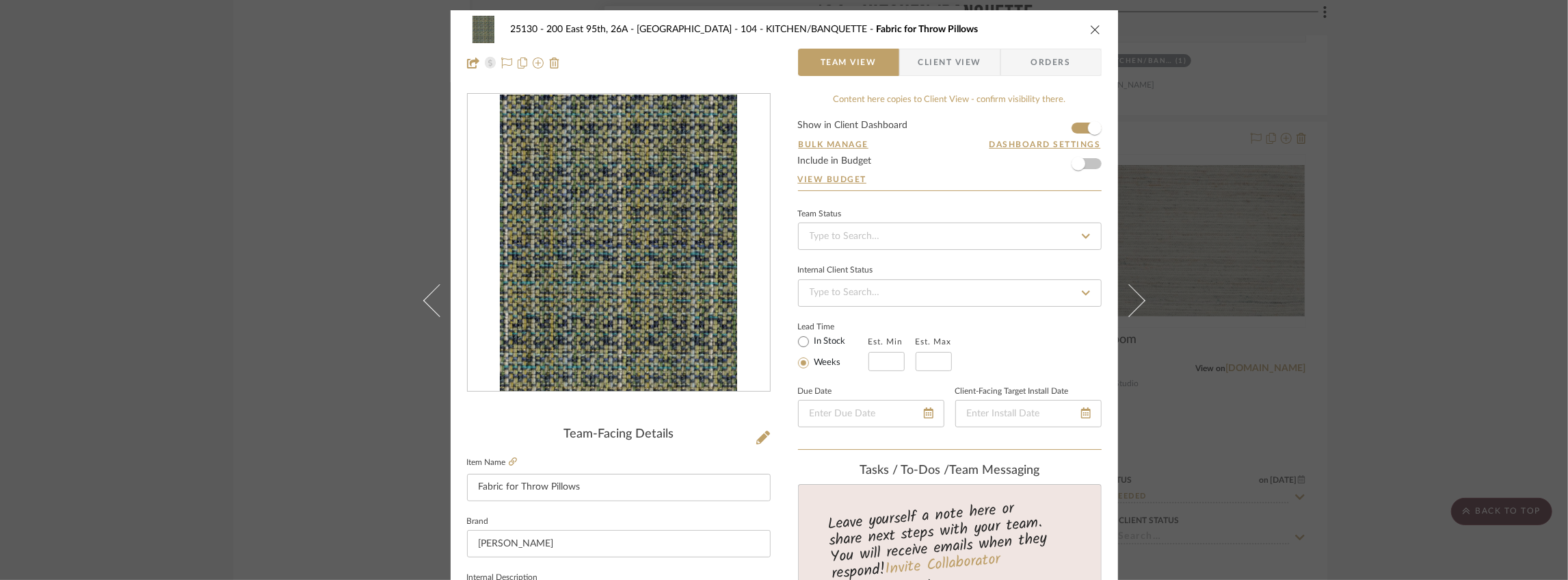
click at [954, 61] on span "Client View" at bounding box center [950, 62] width 63 height 27
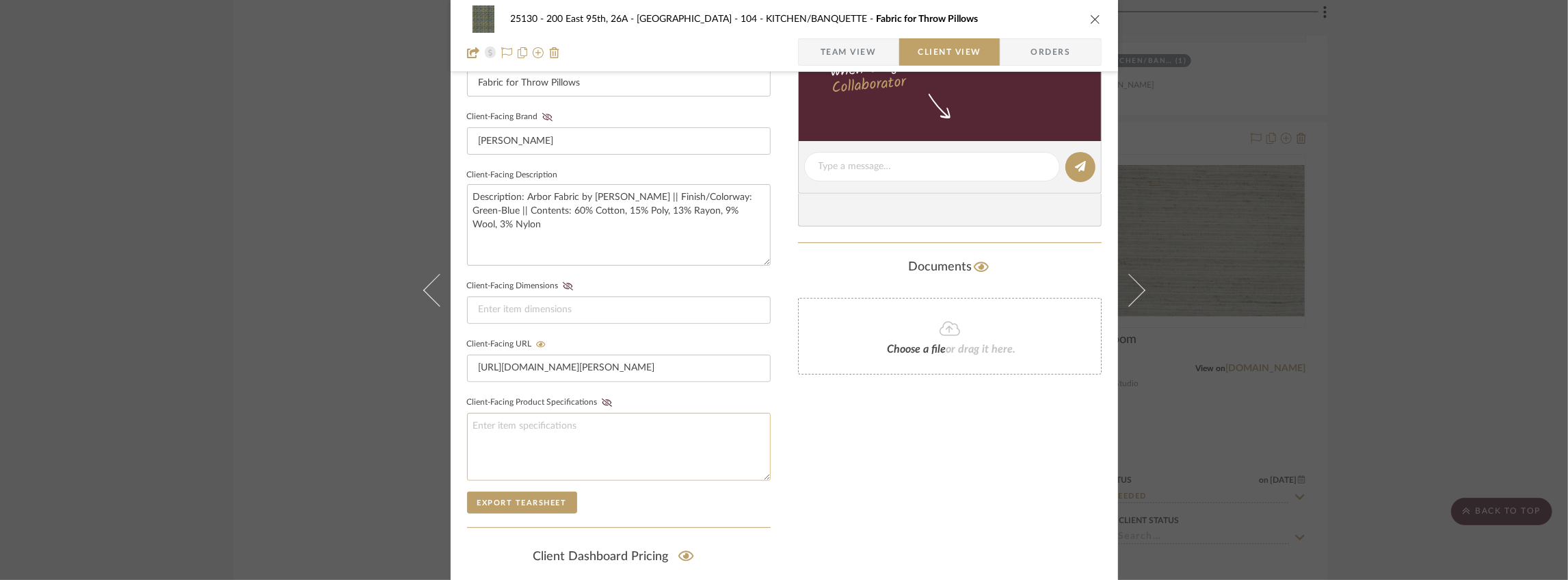
scroll to position [411, 0]
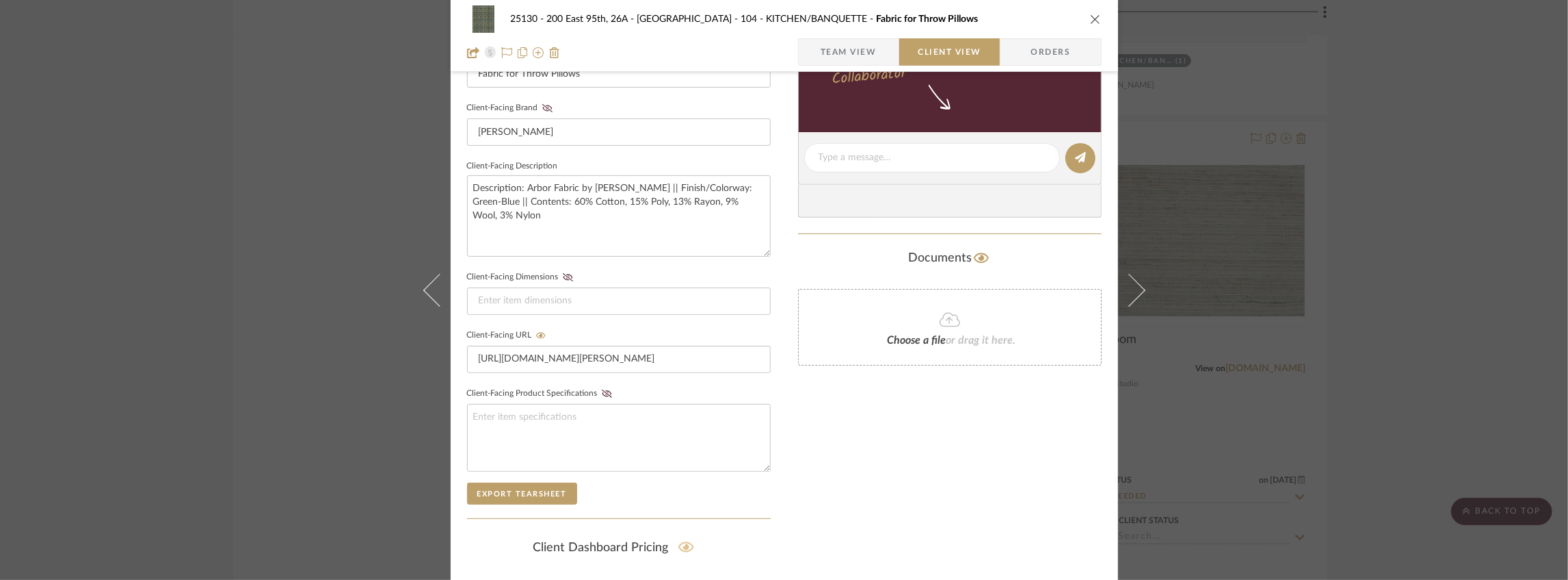
click at [683, 542] on icon at bounding box center [686, 547] width 16 height 10
click at [1086, 26] on div "25130 - 200 East 95th, 26A - Kosheleva 104 - KITCHEN/BANQUETTE Fabric for Throw…" at bounding box center [784, 19] width 635 height 27
click at [1090, 20] on icon "close" at bounding box center [1096, 19] width 11 height 11
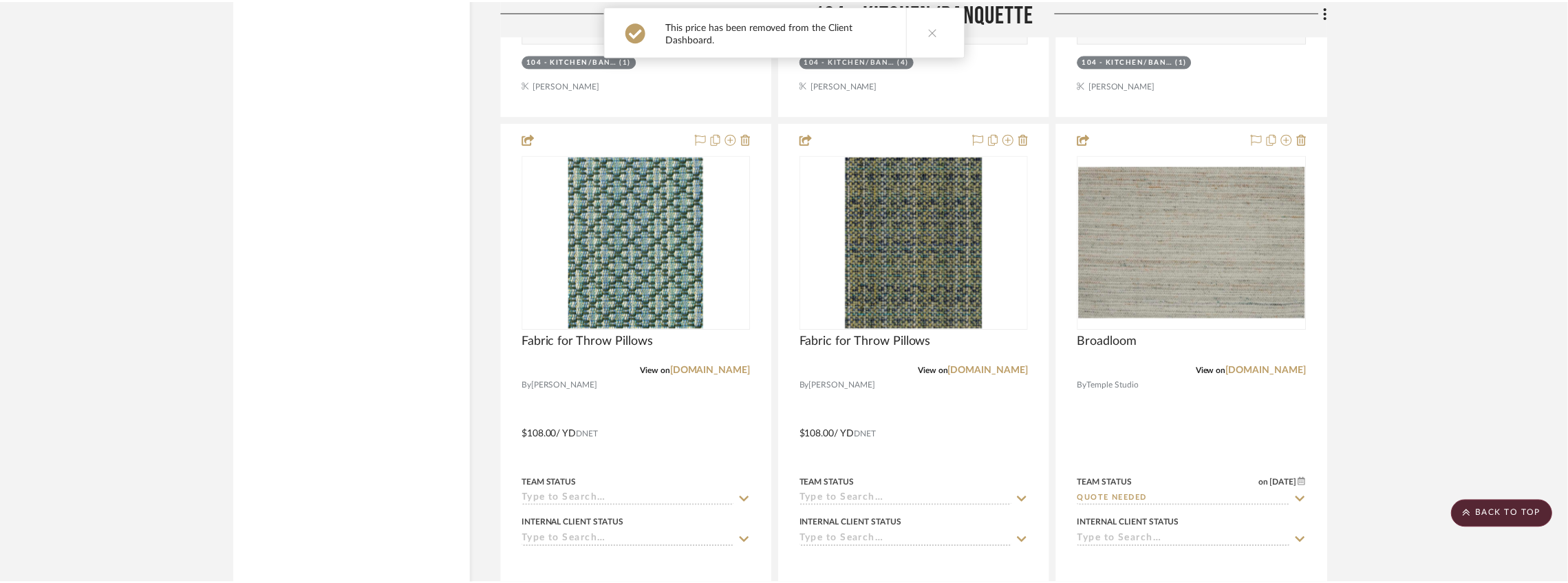
scroll to position [6212, 0]
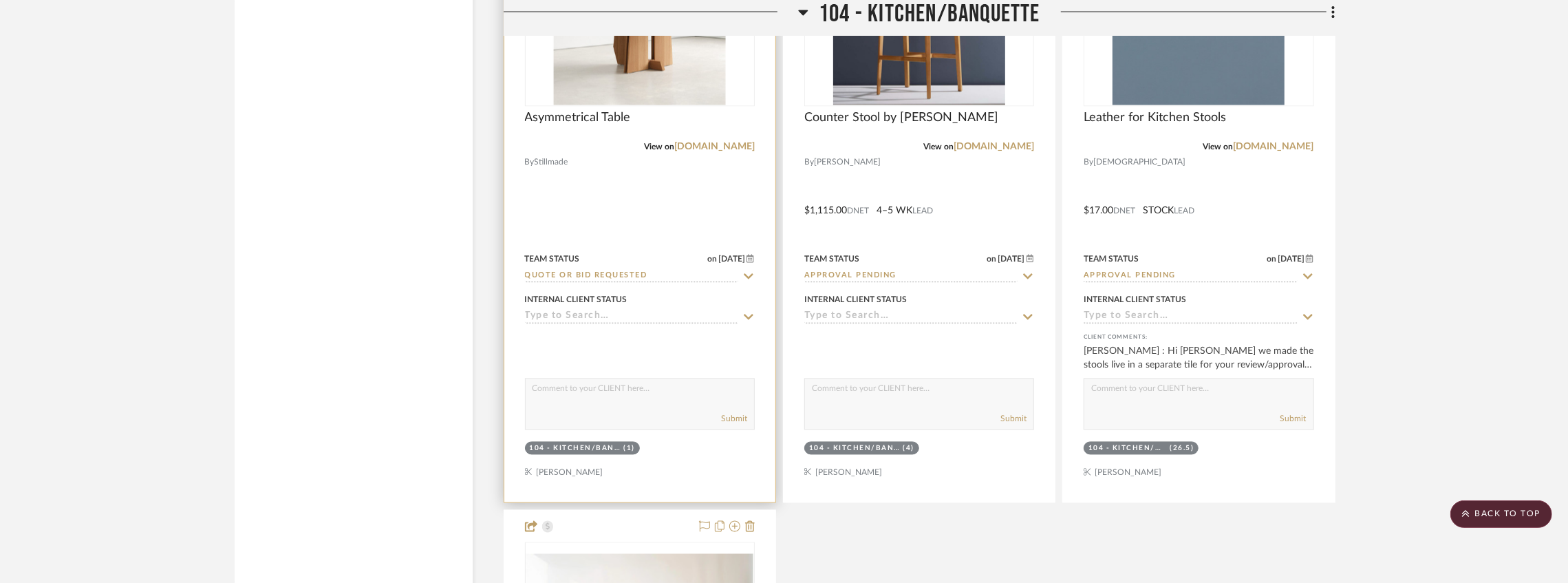
scroll to position [7083, 0]
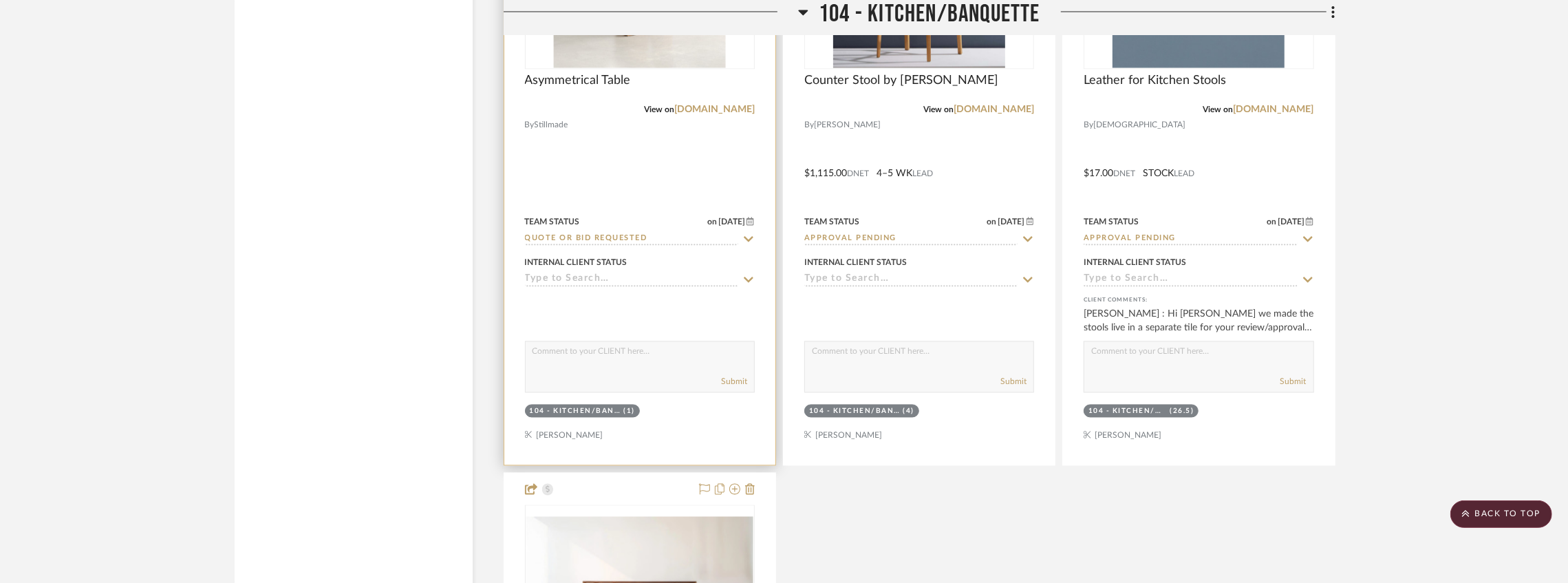
click at [628, 411] on div "(1)" at bounding box center [629, 411] width 12 height 10
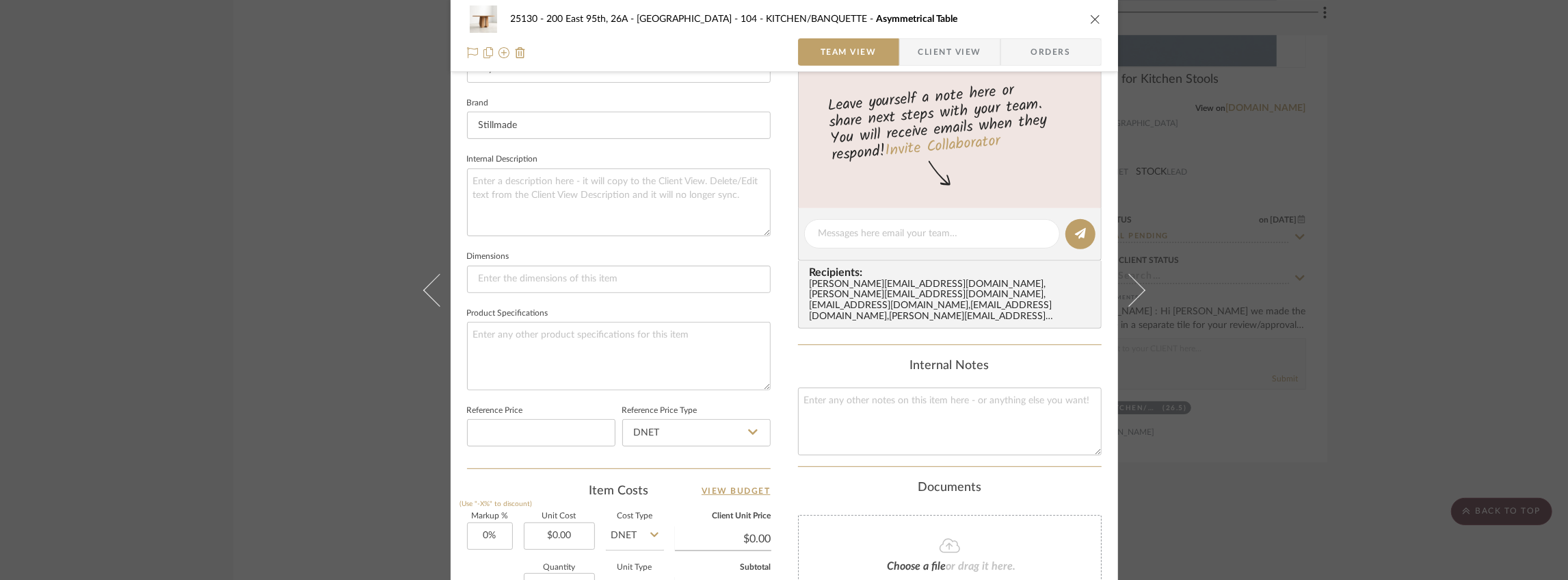
scroll to position [691, 0]
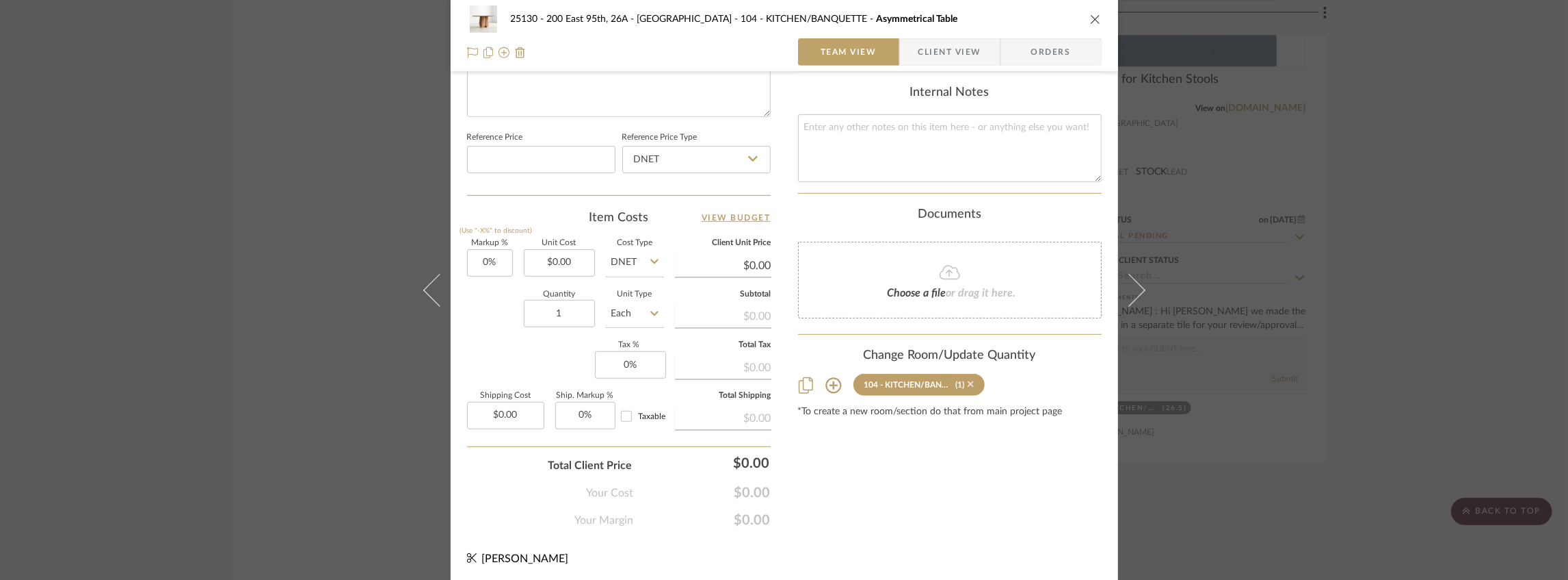
click at [967, 381] on icon at bounding box center [971, 384] width 6 height 6
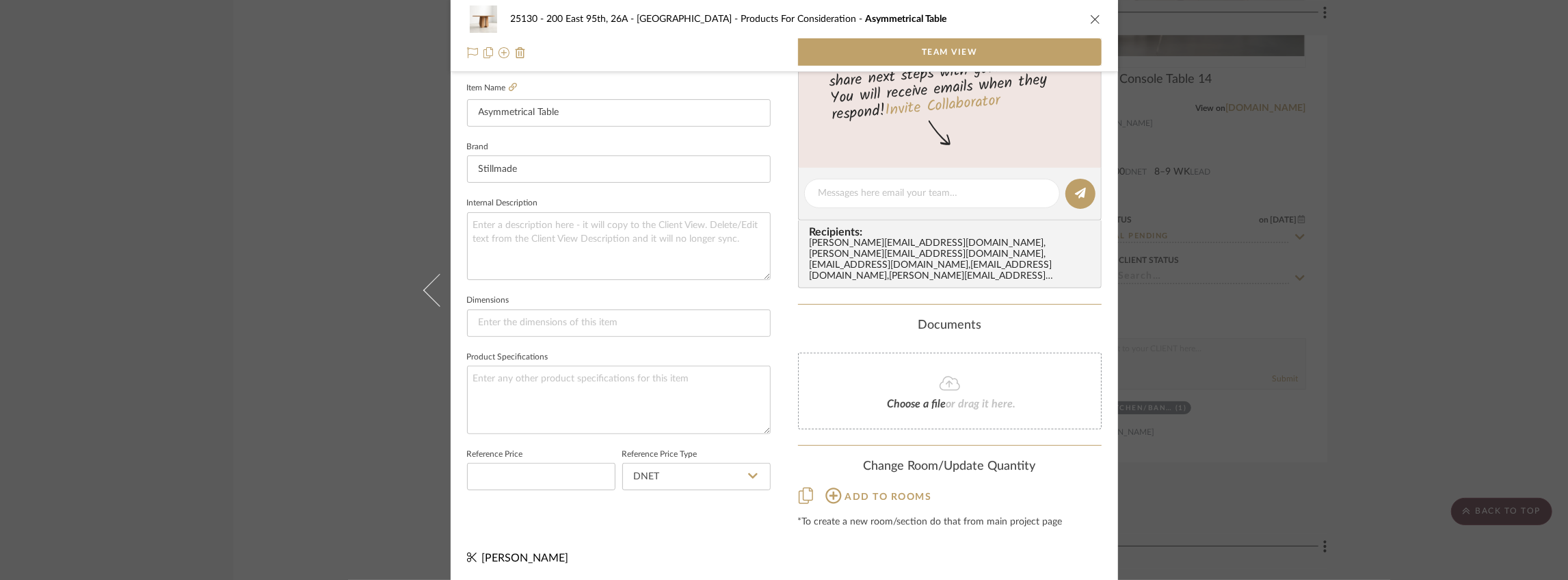
click at [223, 270] on div "25130 - 200 East 95th, 26A - Kosheleva Products For Consideration [MEDICAL_DATA…" at bounding box center [784, 290] width 1568 height 580
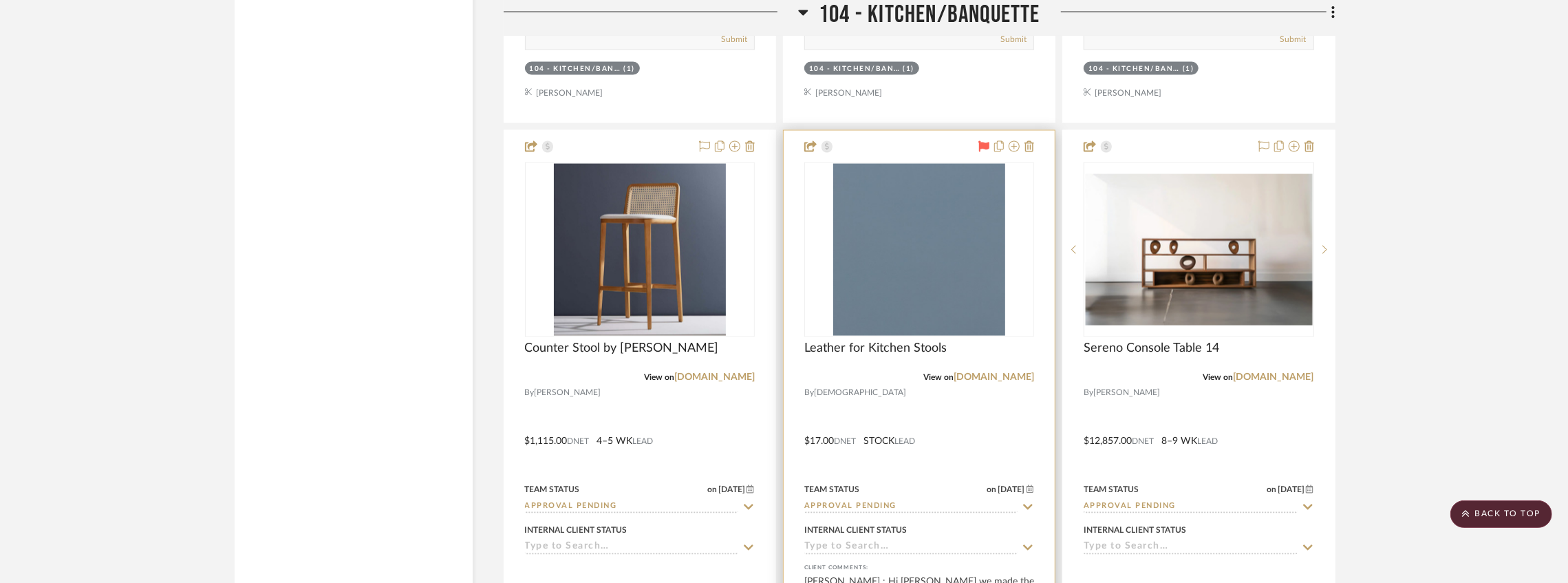
scroll to position [6763, 0]
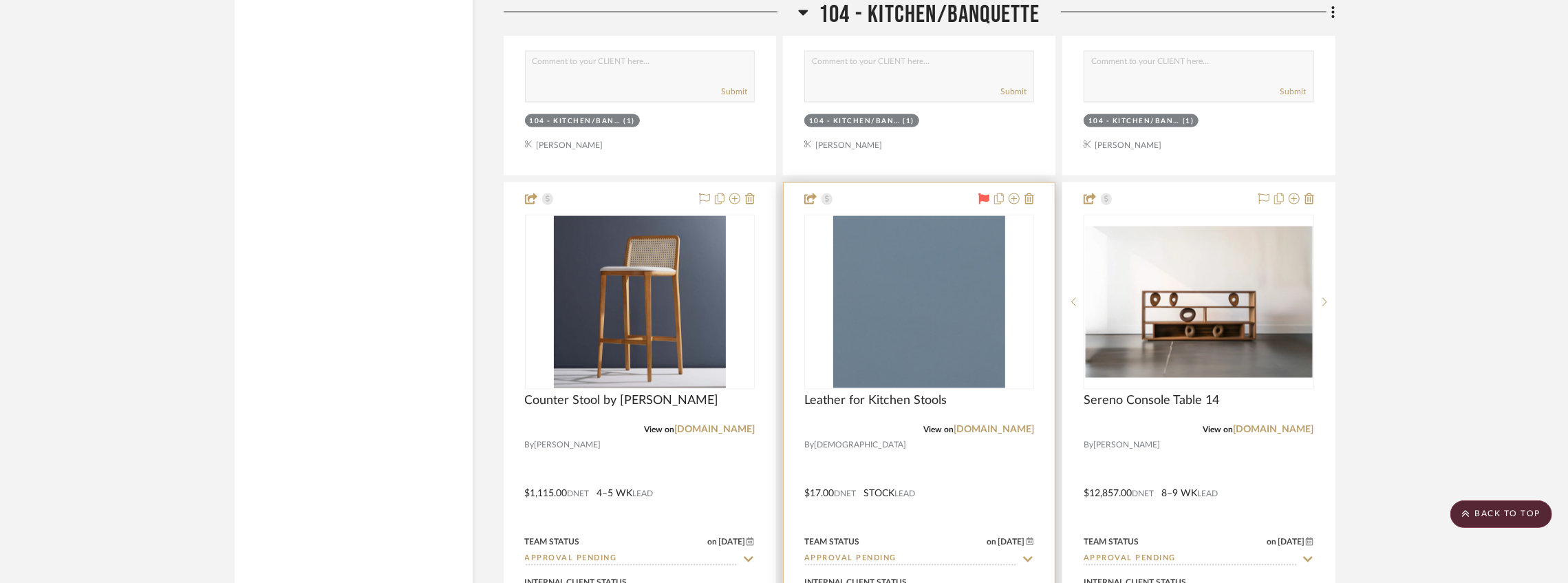
click at [978, 201] on icon at bounding box center [983, 199] width 11 height 11
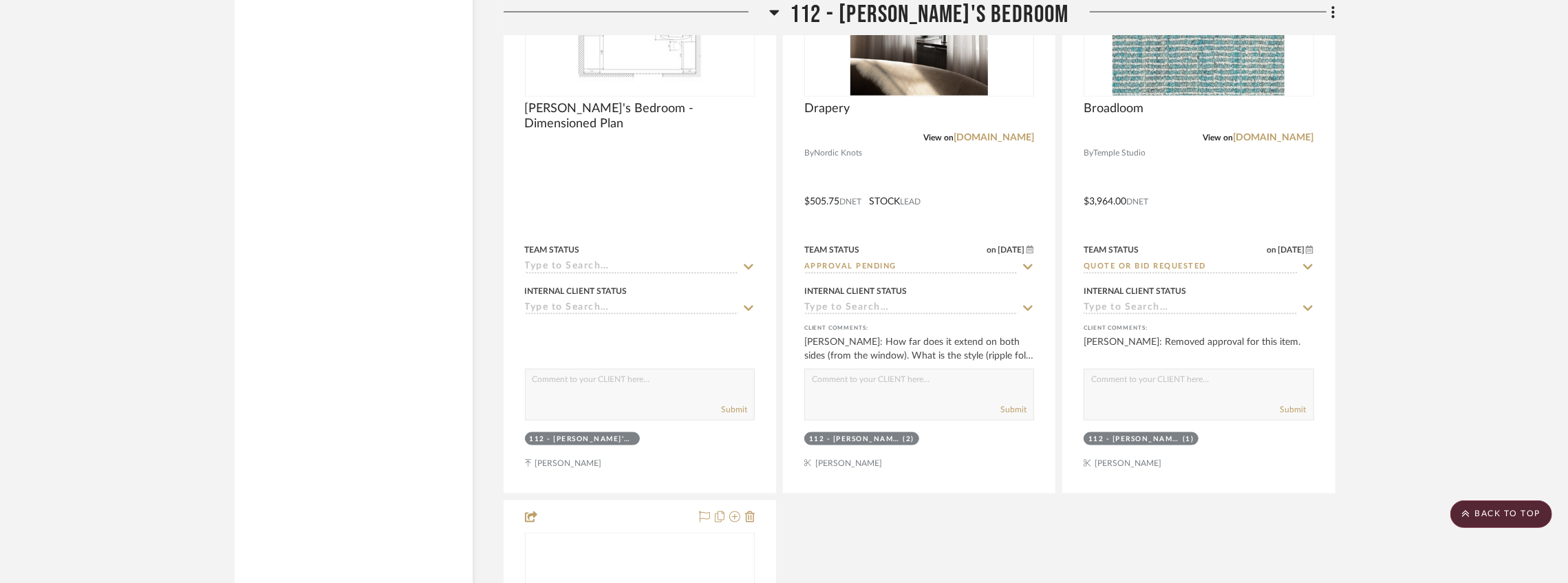
scroll to position [15888, 0]
